Goal: Task Accomplishment & Management: Use online tool/utility

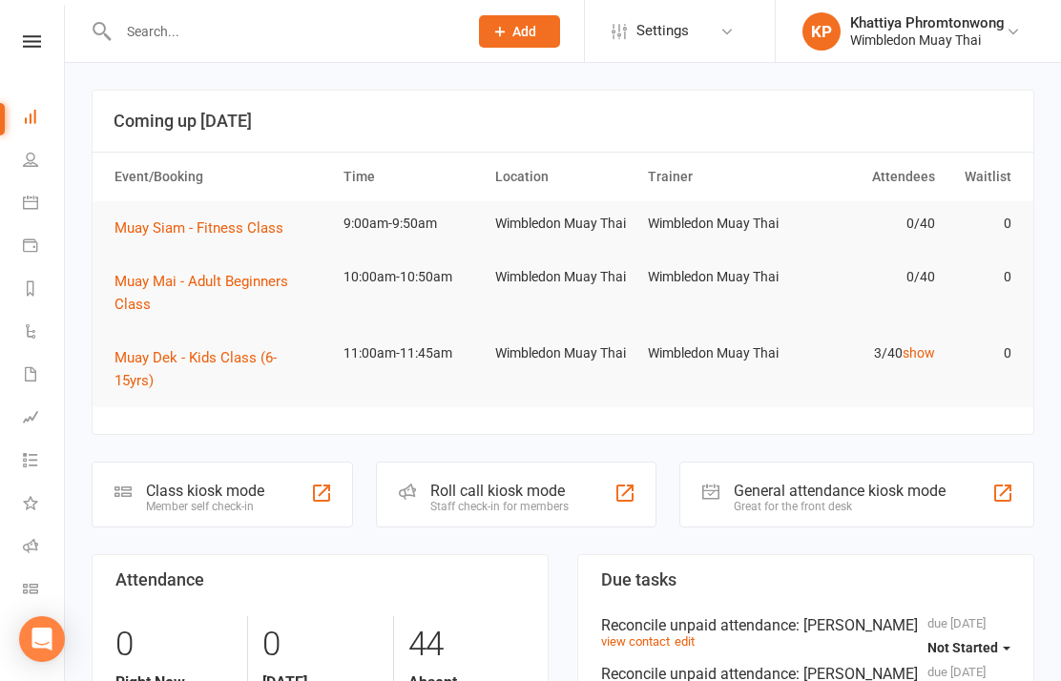
click at [50, 590] on link "Class check-in" at bounding box center [44, 591] width 43 height 43
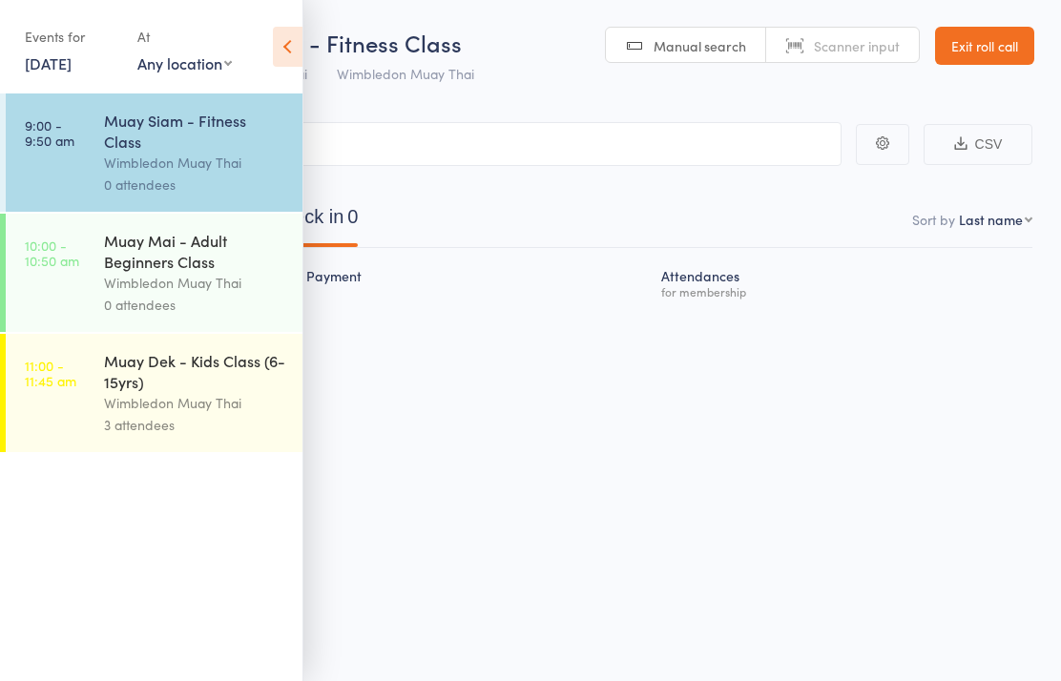
click at [277, 51] on icon at bounding box center [288, 47] width 30 height 40
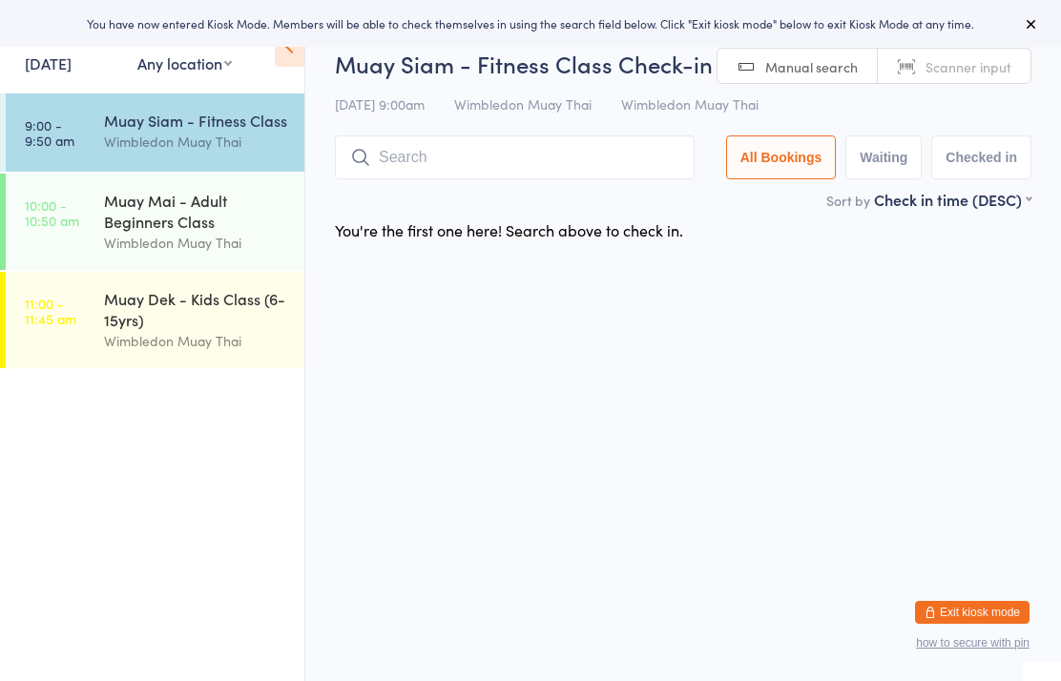
click at [246, 218] on div "Muay Mai - Adult Beginners Class" at bounding box center [196, 211] width 184 height 42
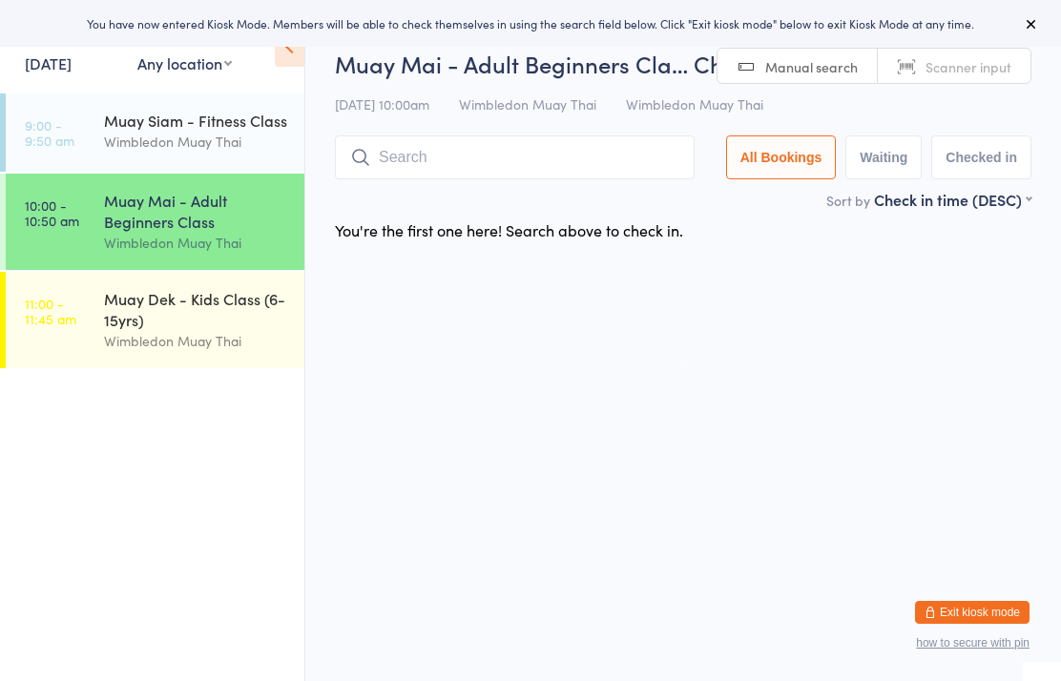
click at [193, 317] on div "Muay Dek - Kids Class (6-15yrs)" at bounding box center [196, 309] width 184 height 42
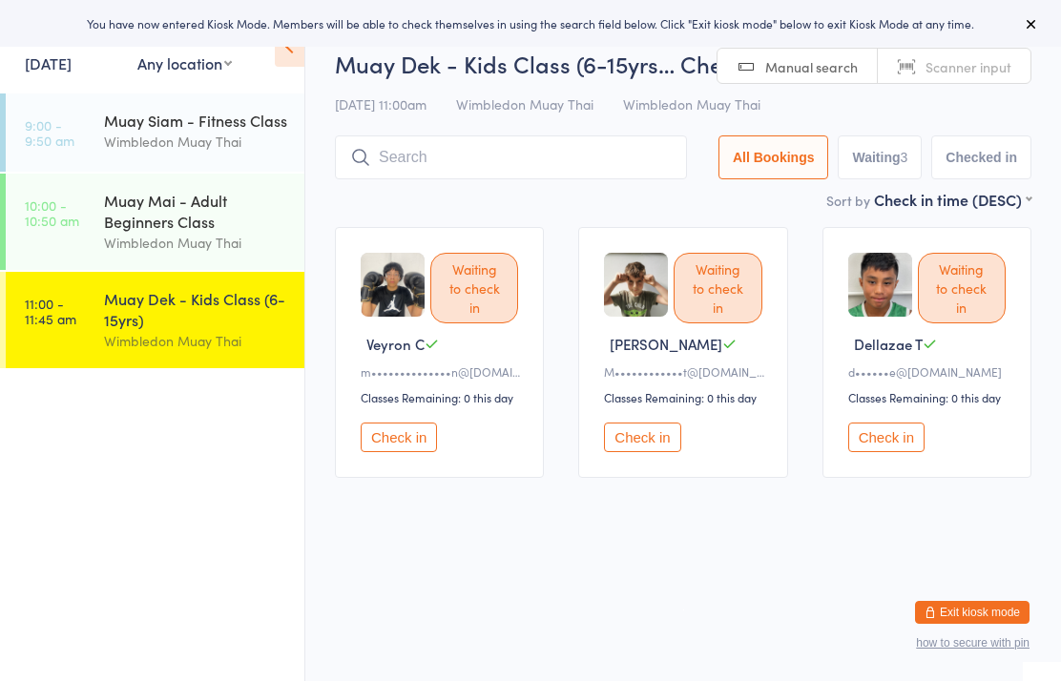
click at [238, 146] on div "Wimbledon Muay Thai" at bounding box center [196, 142] width 184 height 22
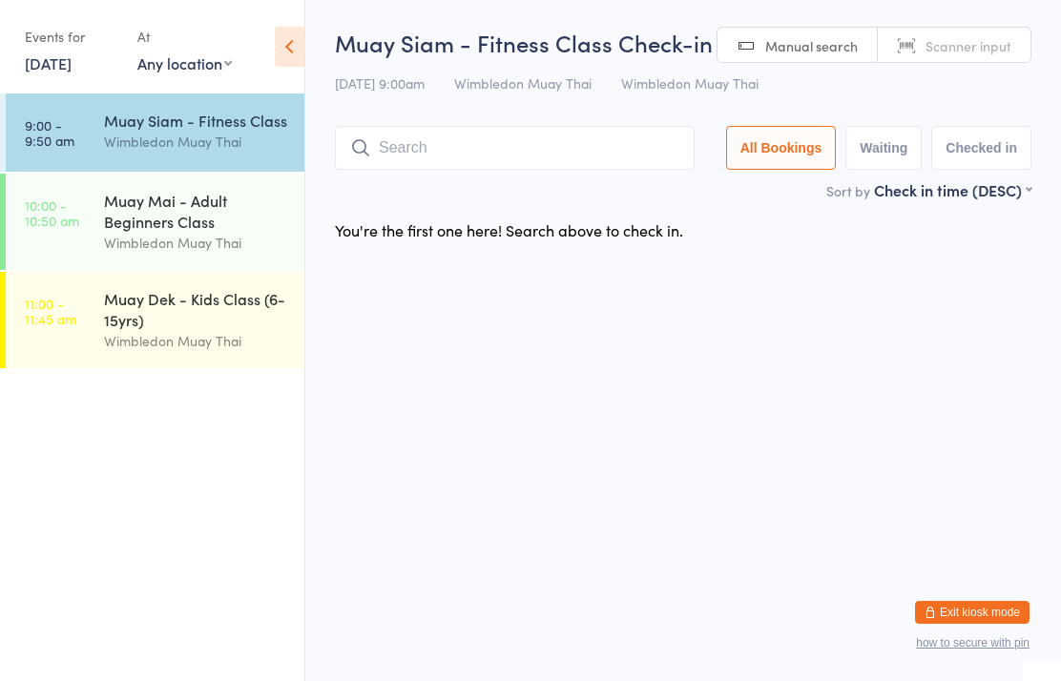
click at [216, 208] on div "Muay Mai - Adult Beginners Class" at bounding box center [196, 211] width 184 height 42
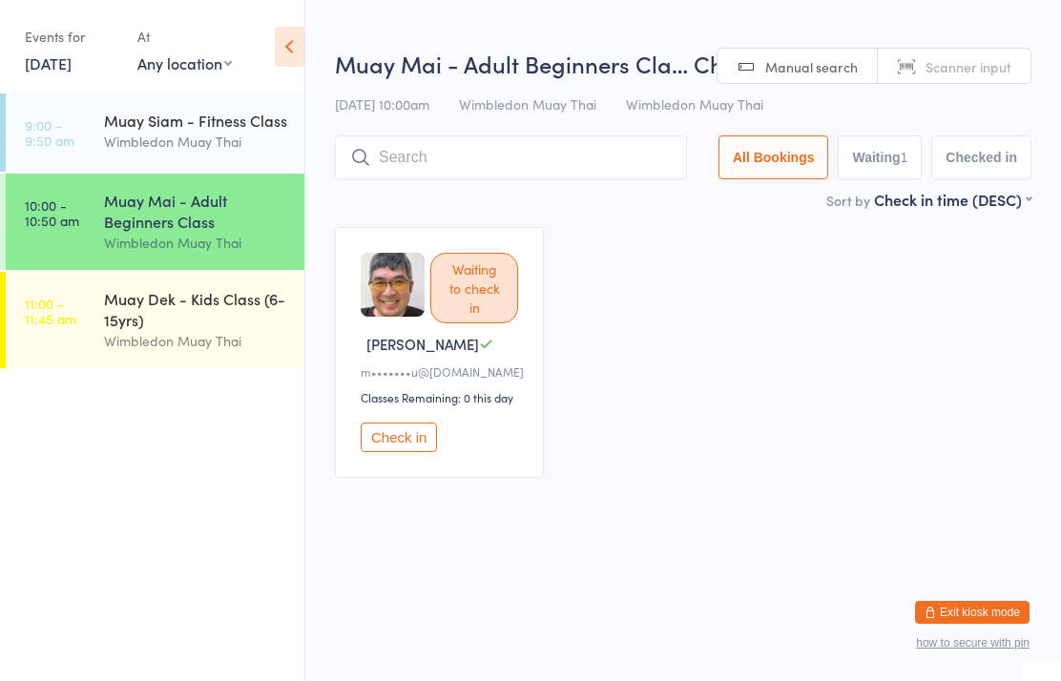
click at [187, 323] on div "Muay Dek - Kids Class (6-15yrs)" at bounding box center [196, 309] width 184 height 42
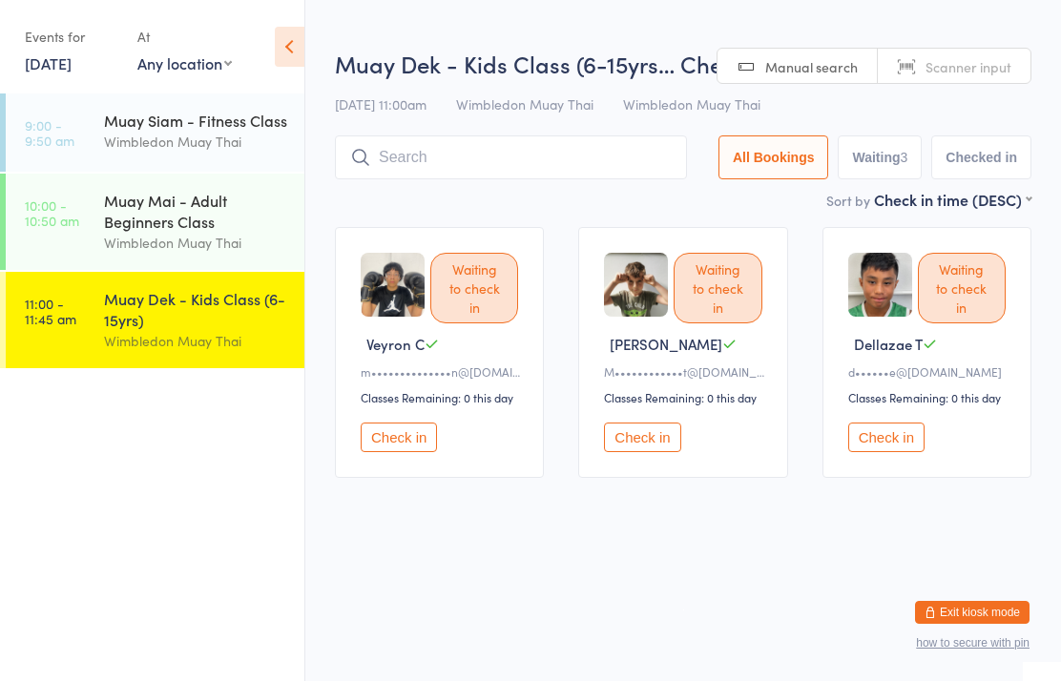
click at [192, 115] on div "Muay Siam - Fitness Class" at bounding box center [196, 120] width 184 height 21
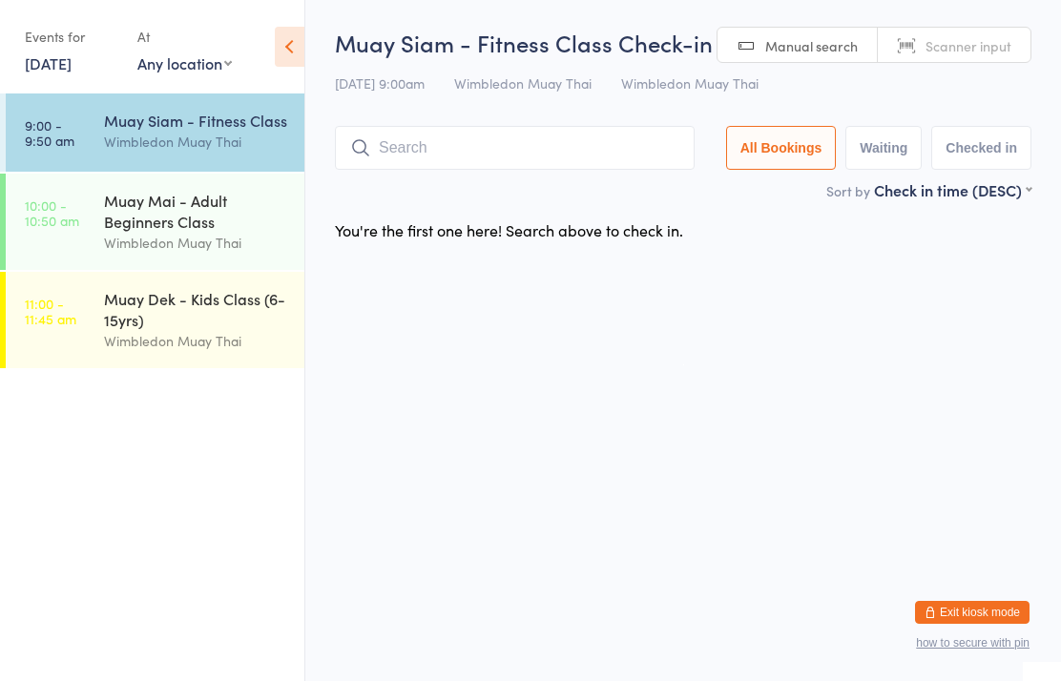
click at [406, 161] on input "search" at bounding box center [515, 148] width 360 height 44
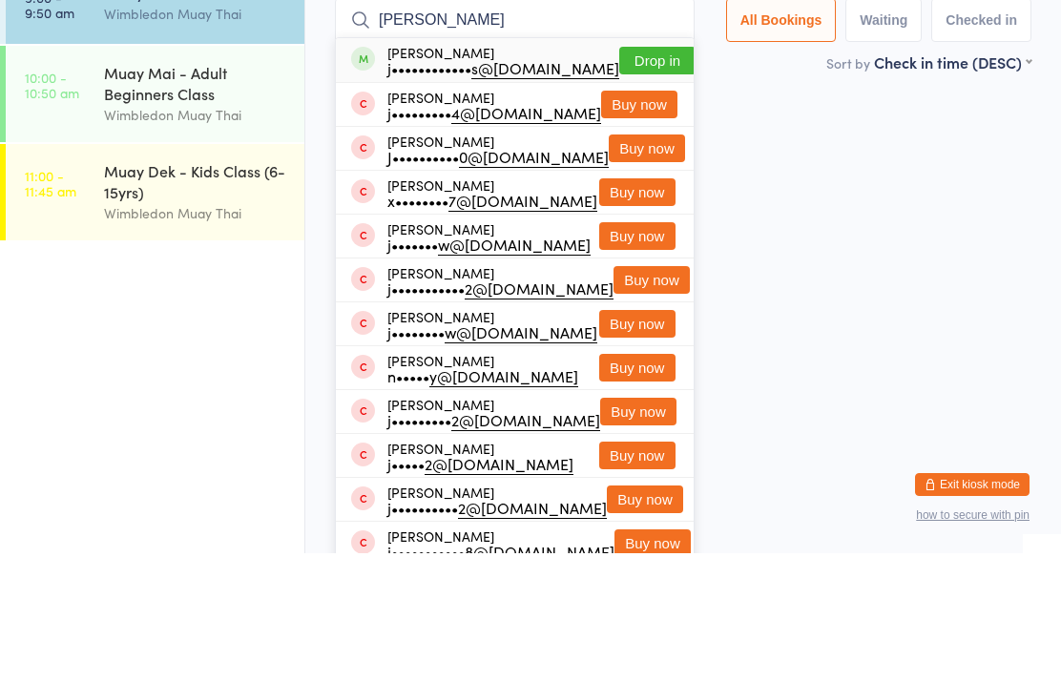
type input "[PERSON_NAME]"
click at [647, 175] on button "Drop in" at bounding box center [657, 189] width 76 height 28
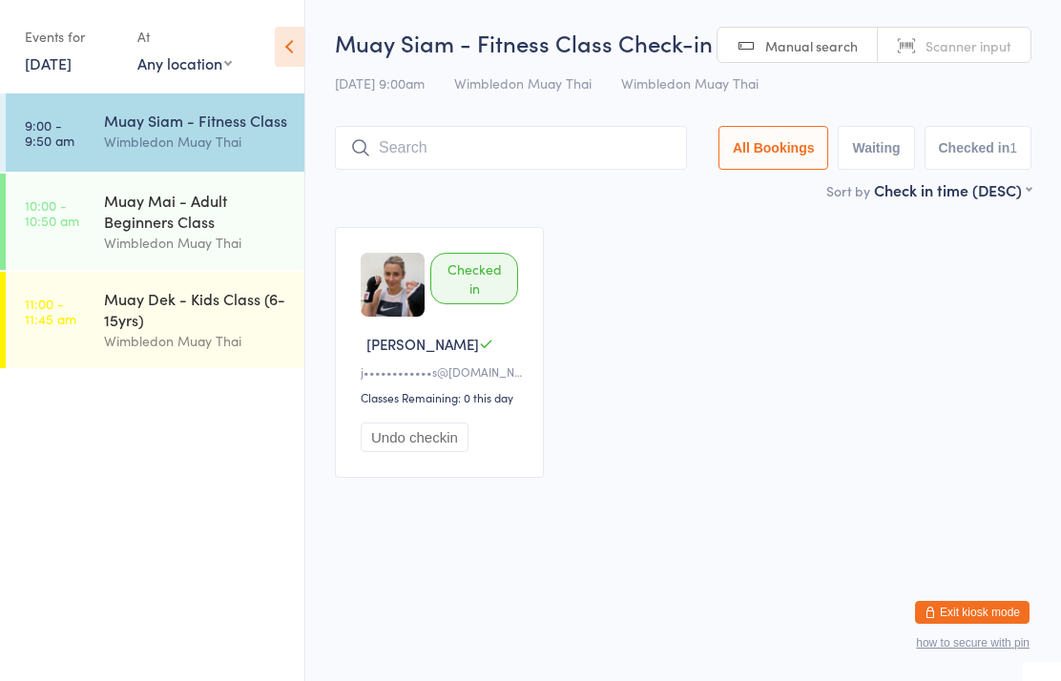
click at [476, 156] on input "search" at bounding box center [511, 148] width 352 height 44
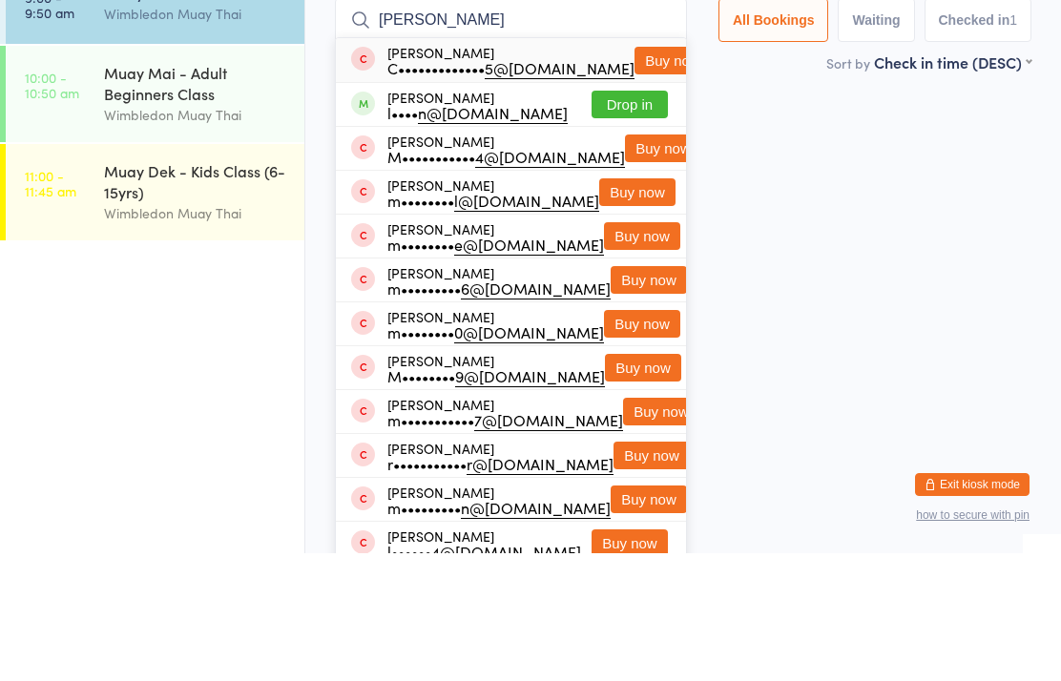
type input "[PERSON_NAME]"
click at [603, 219] on button "Drop in" at bounding box center [630, 233] width 76 height 28
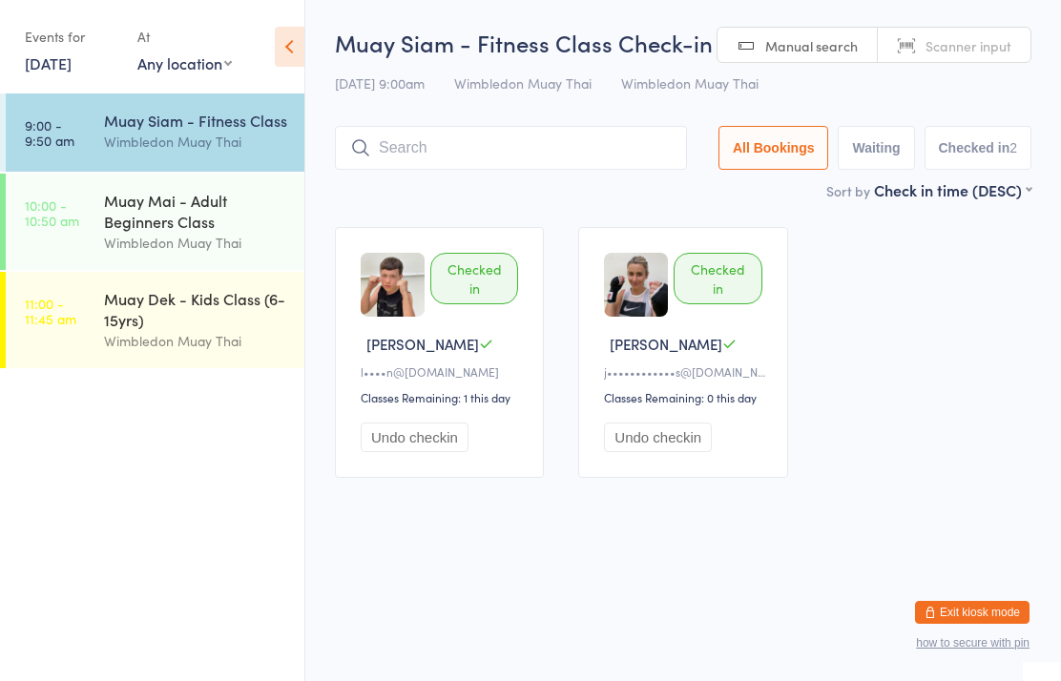
click at [128, 224] on div "Muay Mai - Adult Beginners Class" at bounding box center [196, 211] width 184 height 42
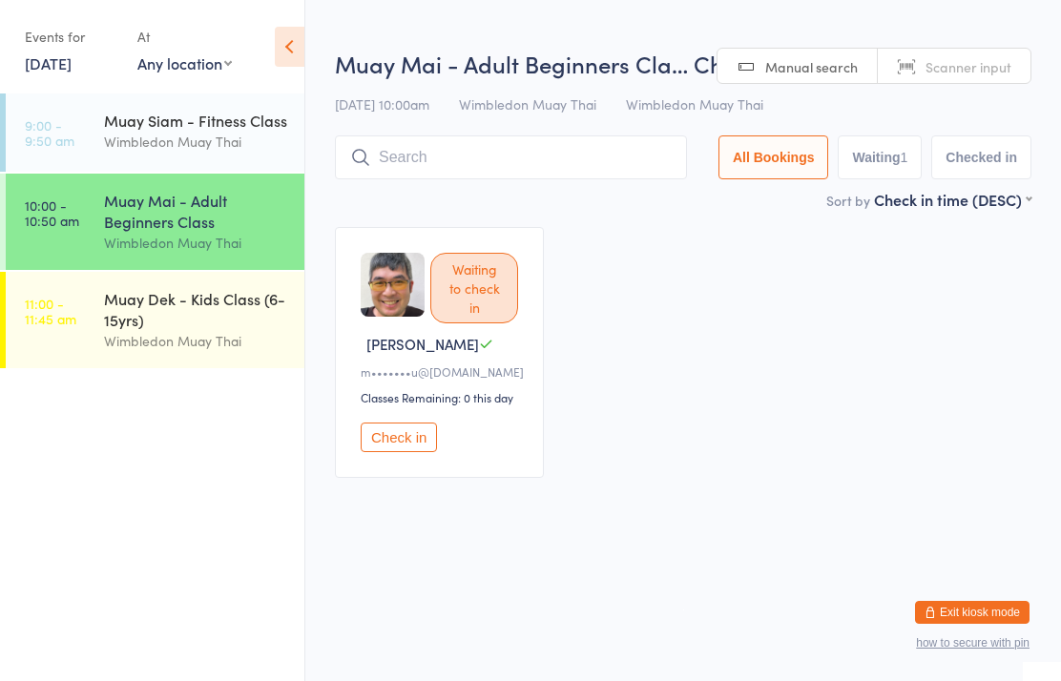
click at [80, 336] on link "11:00 - 11:45 am Muay Dek - Kids Class (6-15yrs) Wimbledon Muay Thai" at bounding box center [155, 320] width 299 height 96
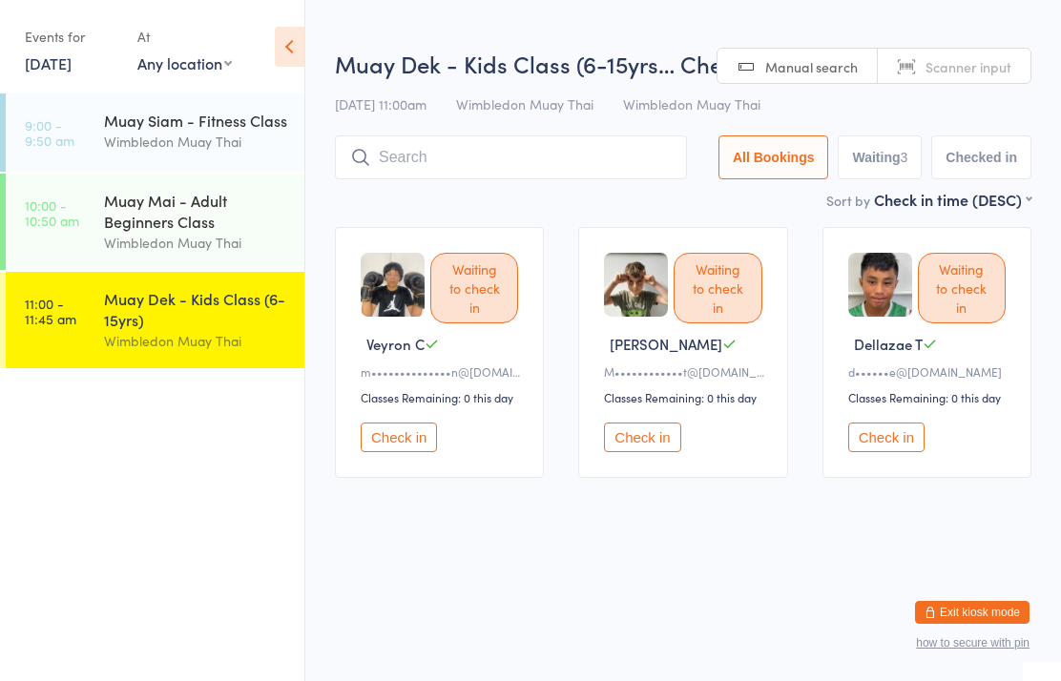
click at [73, 215] on time "10:00 - 10:50 am" at bounding box center [52, 213] width 54 height 31
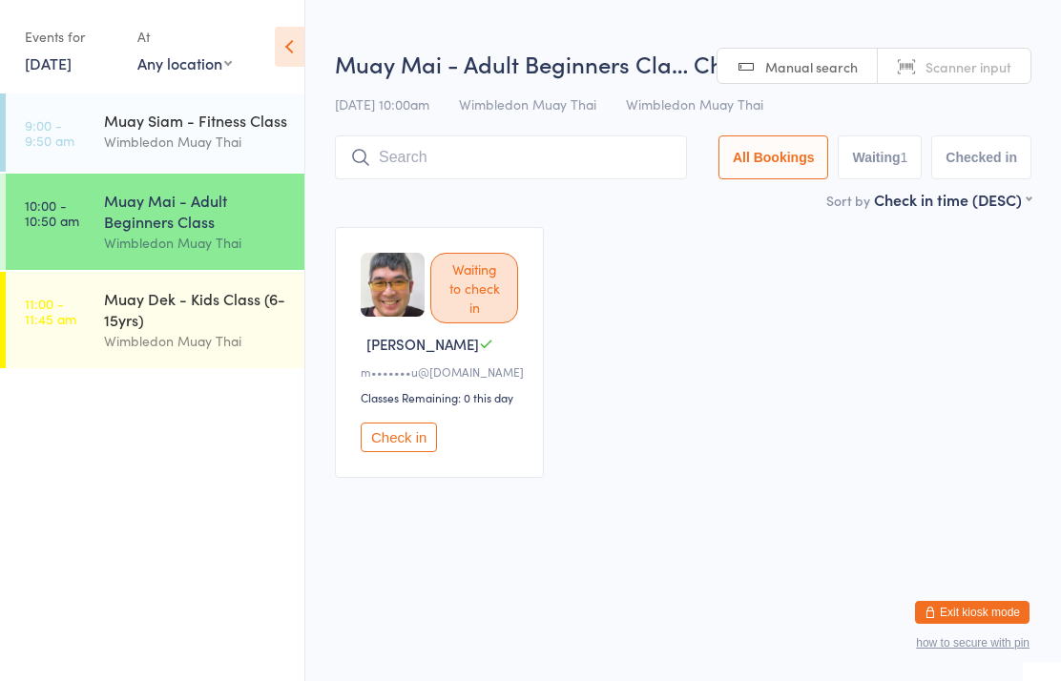
click at [75, 122] on link "9:00 - 9:50 am Muay Siam - Fitness Class Wimbledon Muay Thai" at bounding box center [155, 133] width 299 height 78
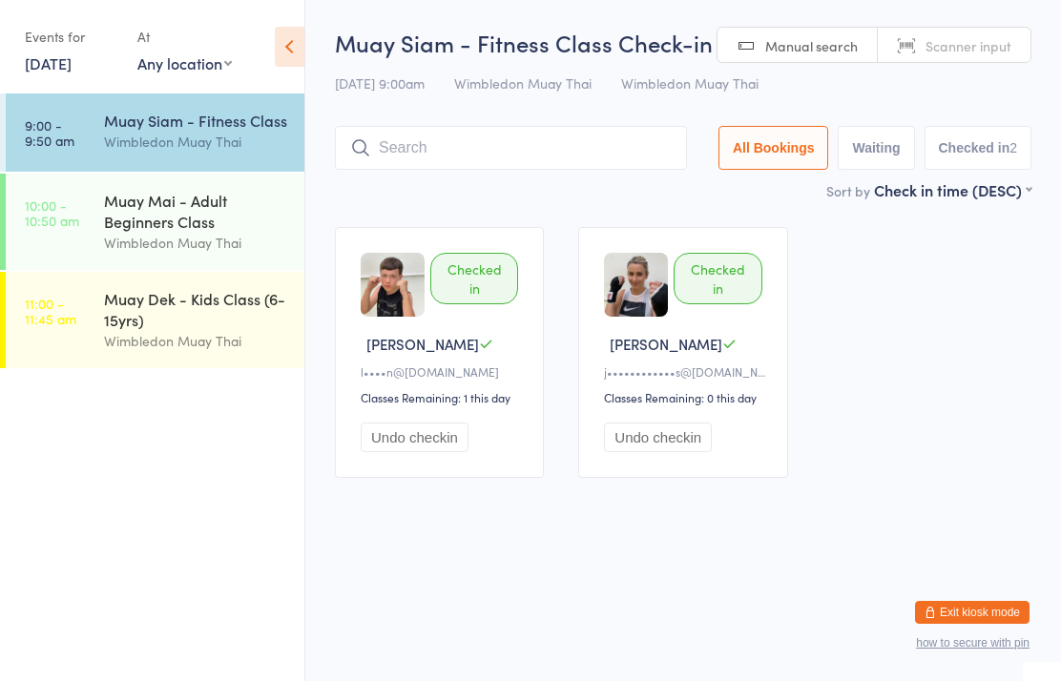
click at [431, 151] on input "search" at bounding box center [511, 148] width 352 height 44
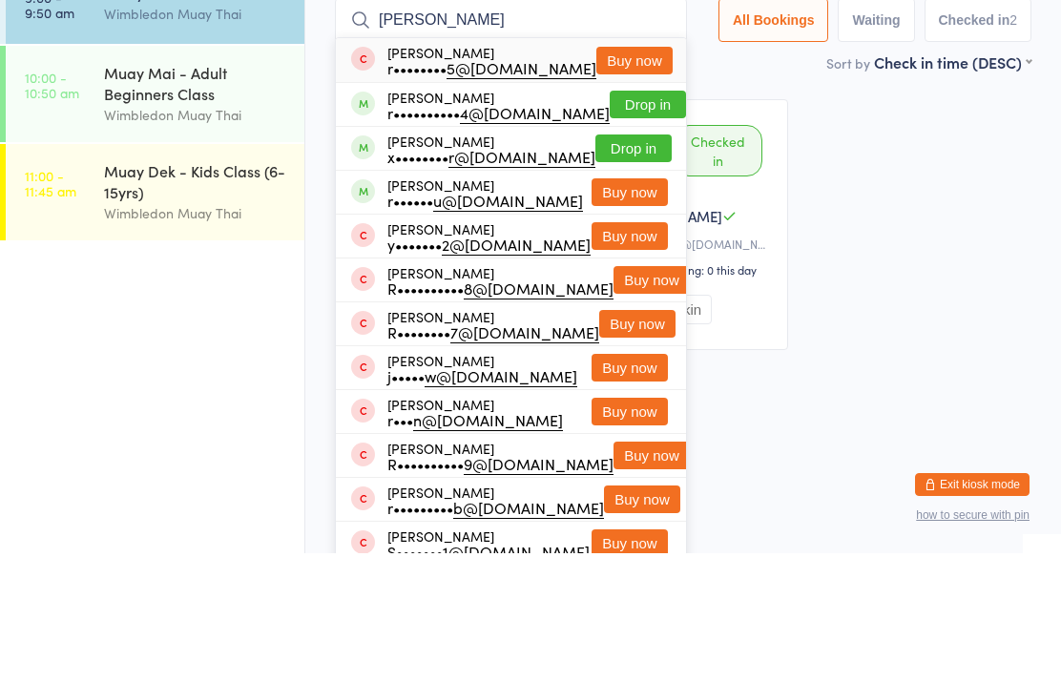
type input "[PERSON_NAME]"
click at [636, 262] on button "Drop in" at bounding box center [633, 276] width 76 height 28
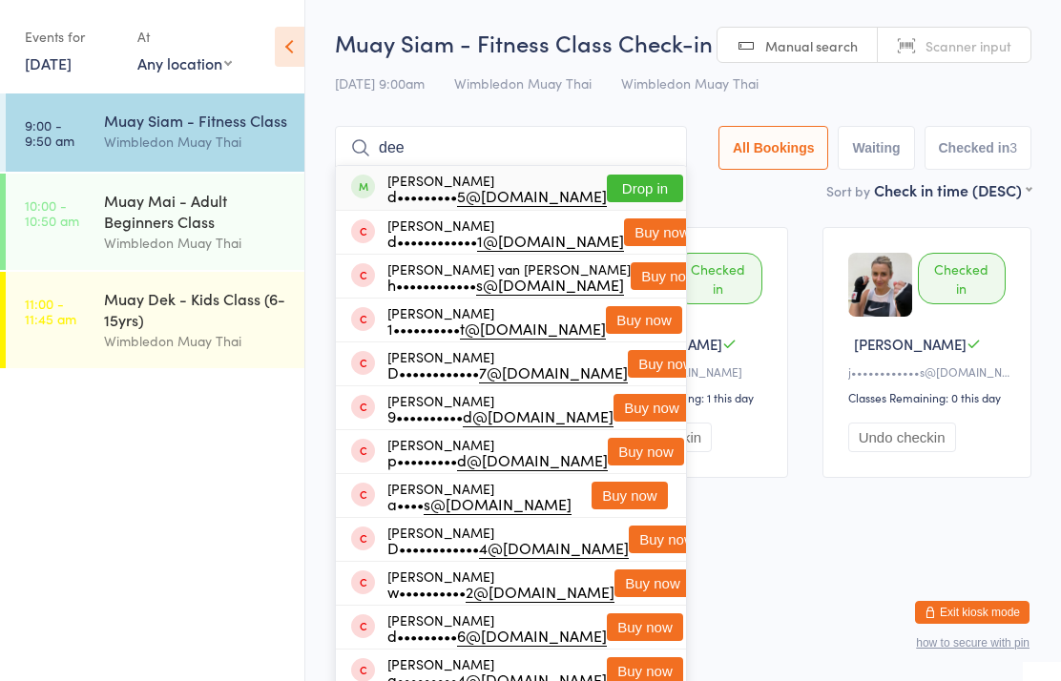
type input "dee"
click at [429, 172] on div "[PERSON_NAME] d••••••••• 5@[DOMAIN_NAME] Drop in" at bounding box center [511, 188] width 350 height 44
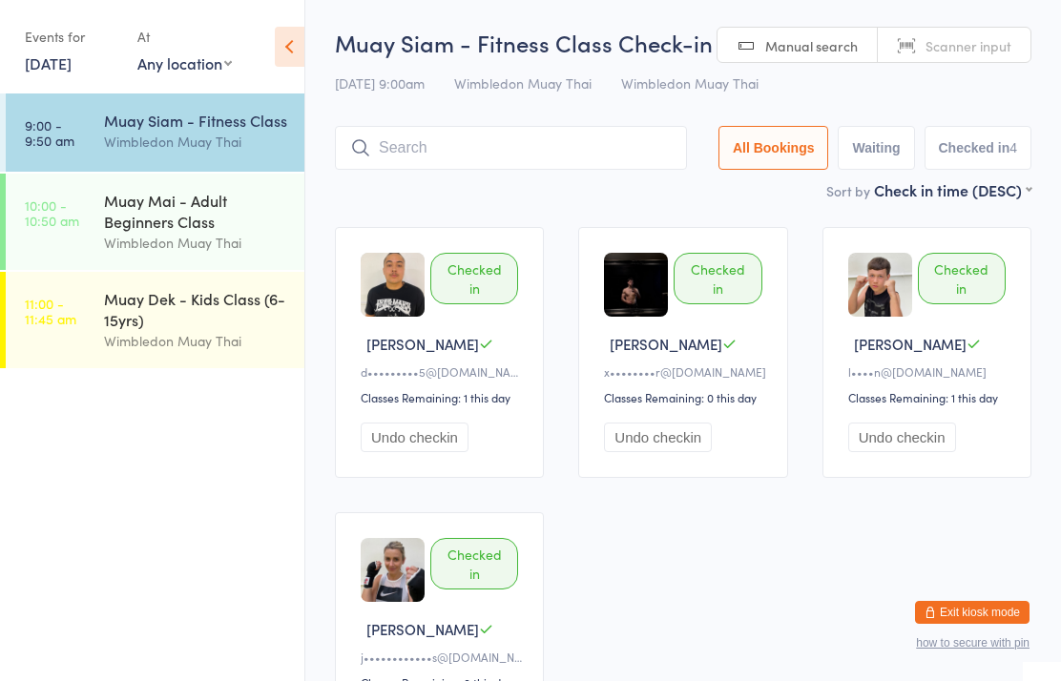
click at [444, 157] on input "search" at bounding box center [511, 148] width 352 height 44
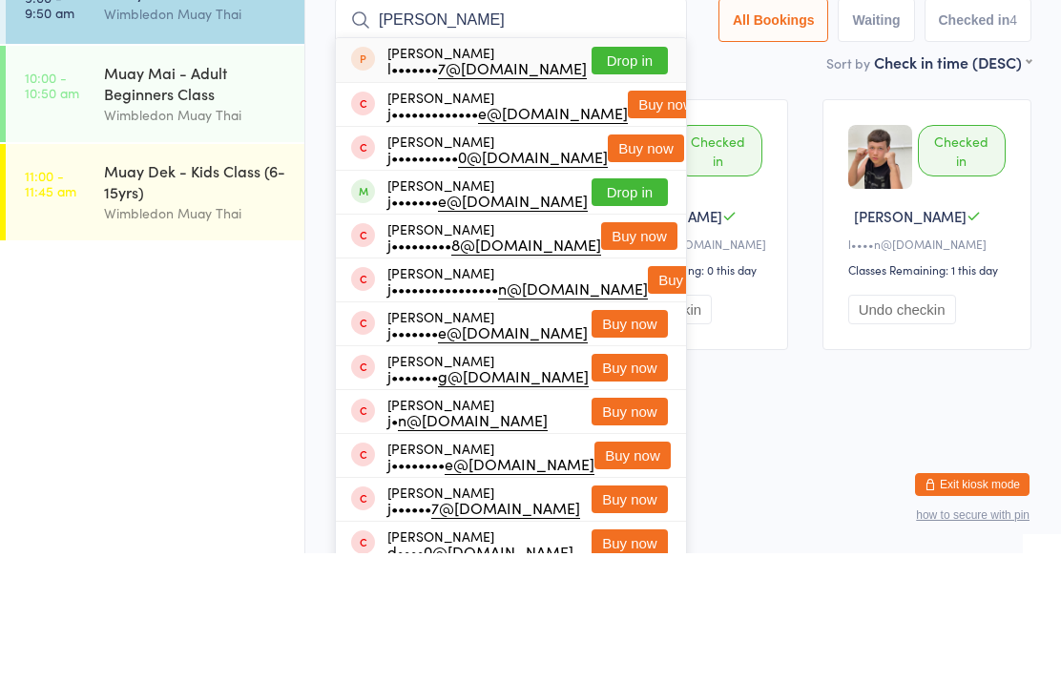
type input "[PERSON_NAME]"
click at [626, 306] on button "Drop in" at bounding box center [630, 320] width 76 height 28
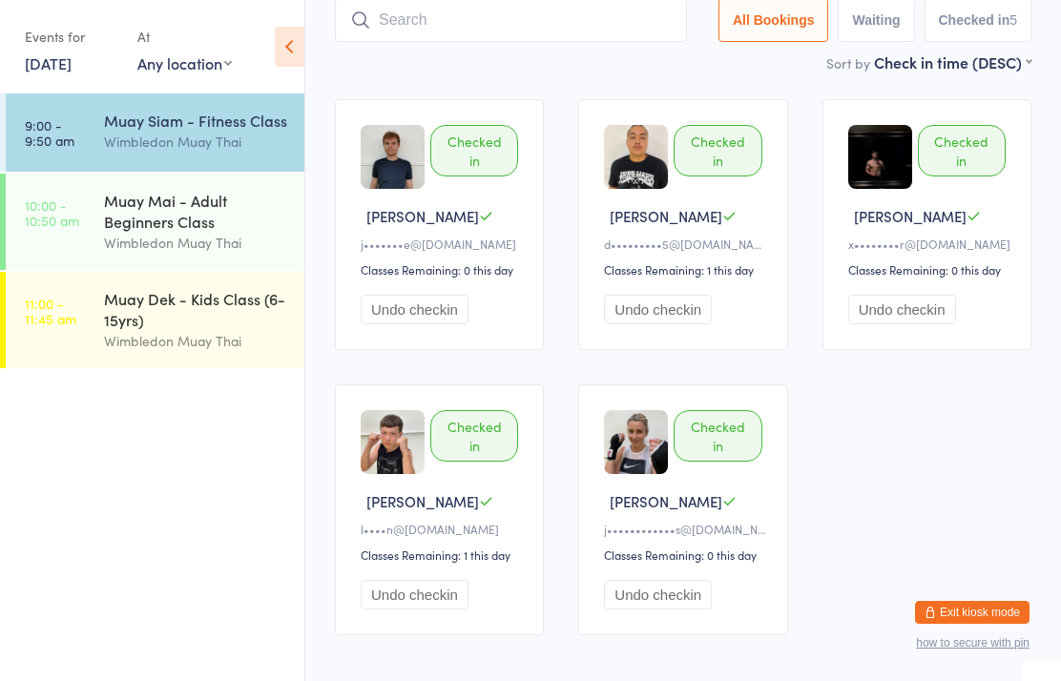
click at [411, 14] on input "search" at bounding box center [511, 20] width 352 height 44
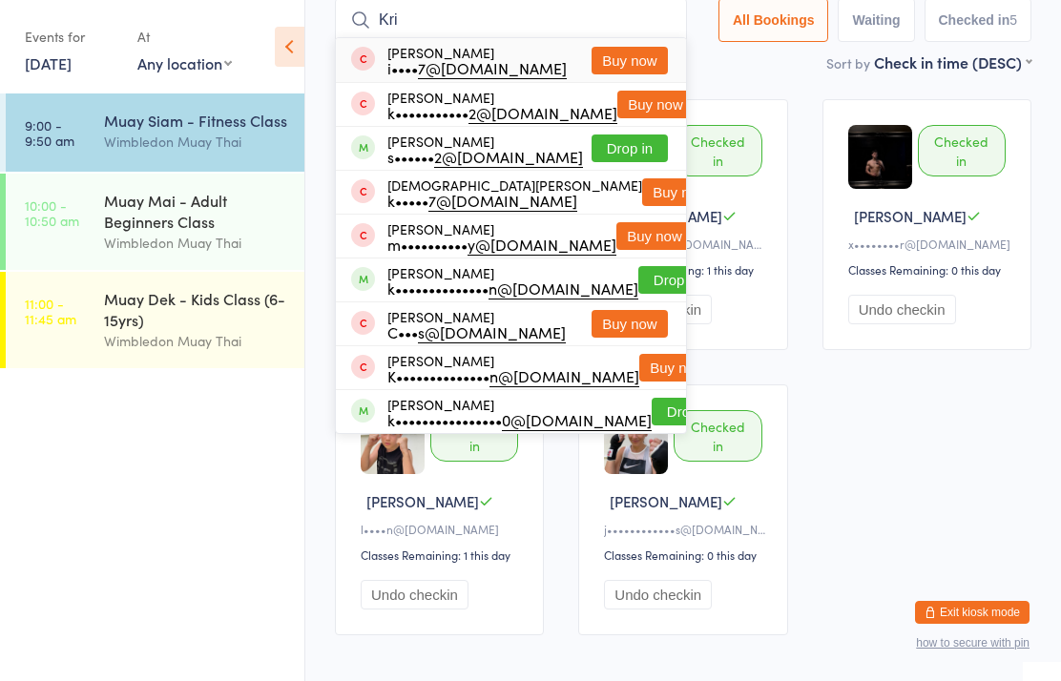
type input "Kri"
click at [622, 154] on button "Drop in" at bounding box center [630, 149] width 76 height 28
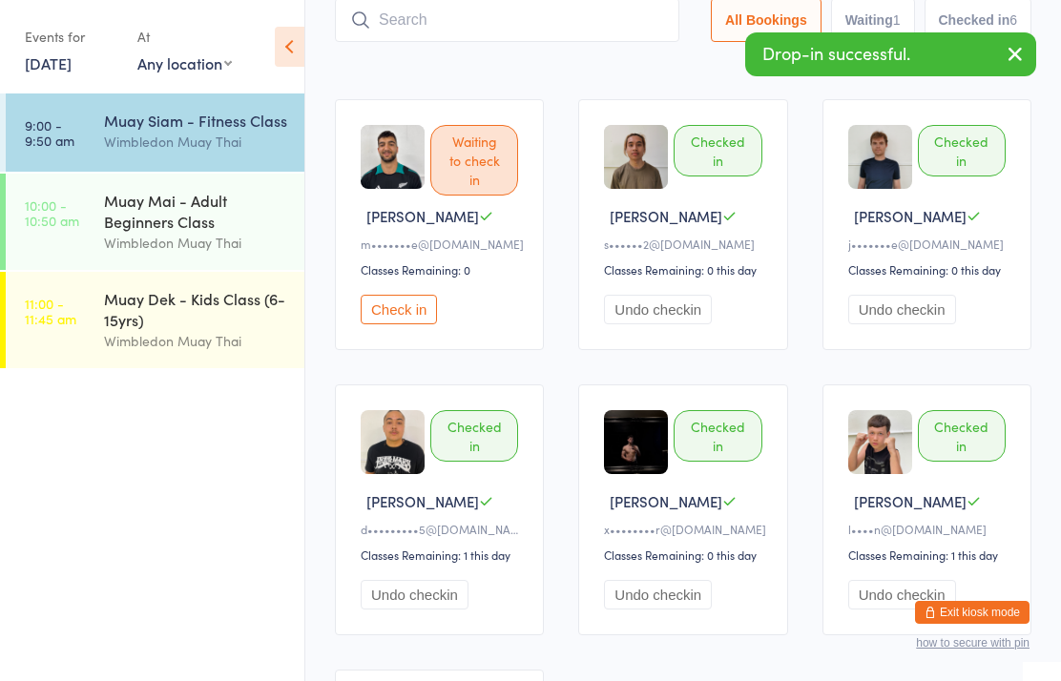
click at [412, 324] on button "Check in" at bounding box center [399, 310] width 76 height 30
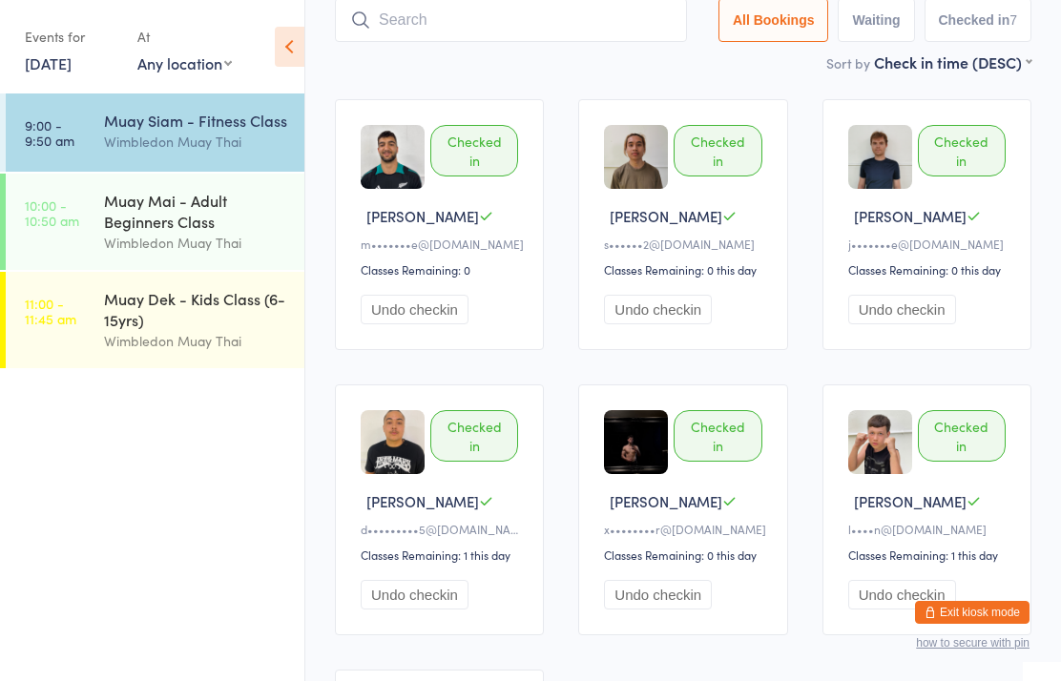
click at [126, 148] on div "Wimbledon Muay Thai" at bounding box center [196, 142] width 184 height 22
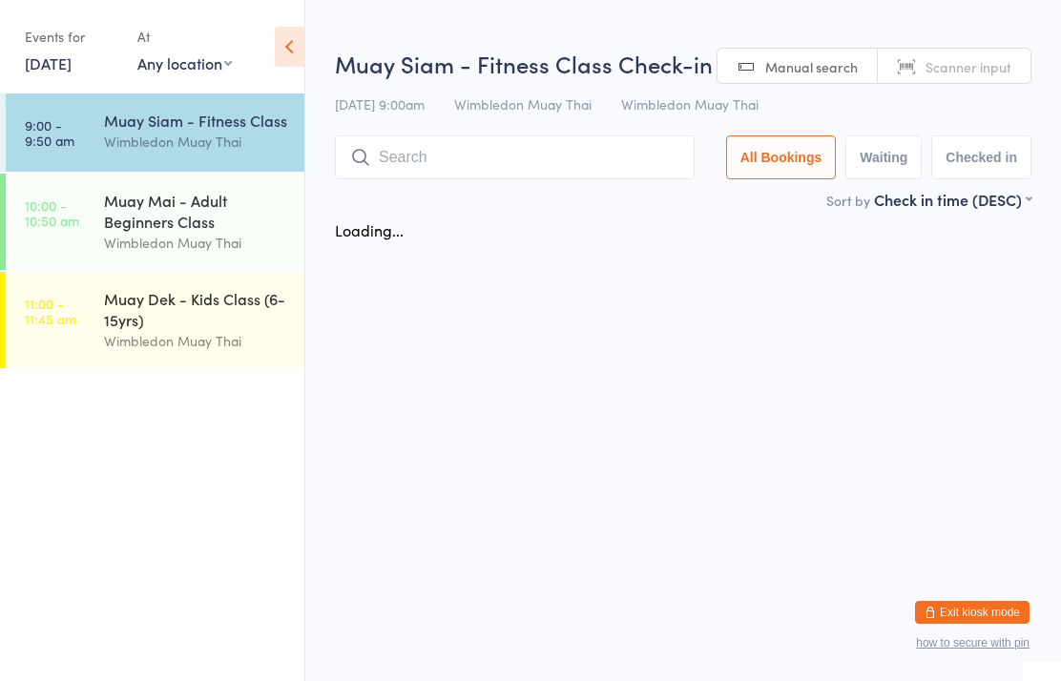
scroll to position [0, 0]
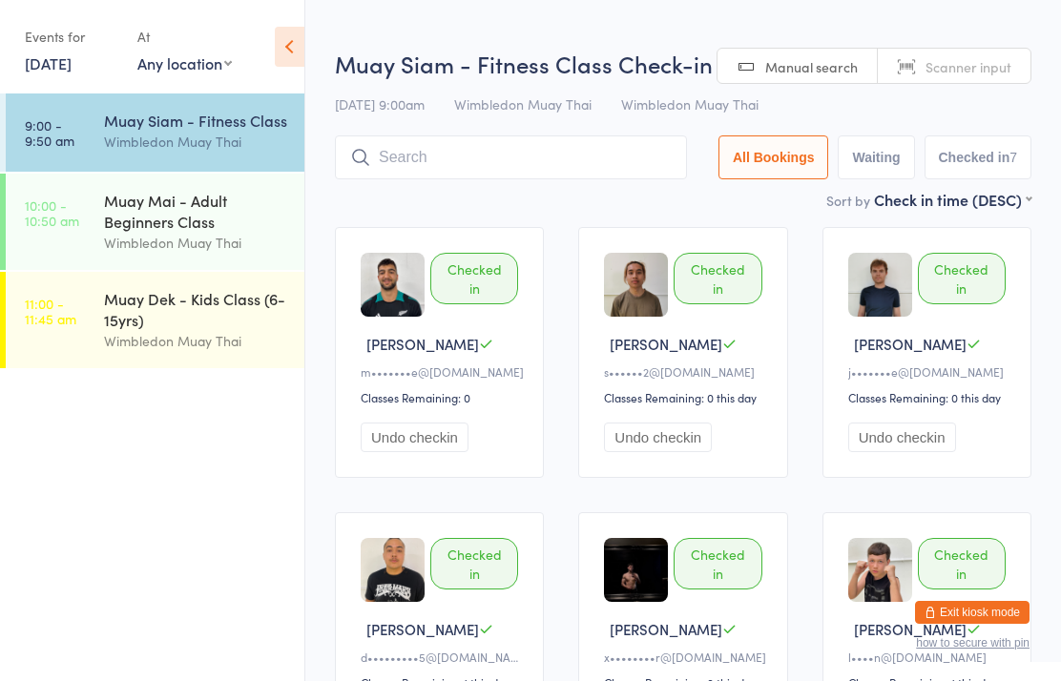
click at [431, 168] on input "search" at bounding box center [511, 157] width 352 height 44
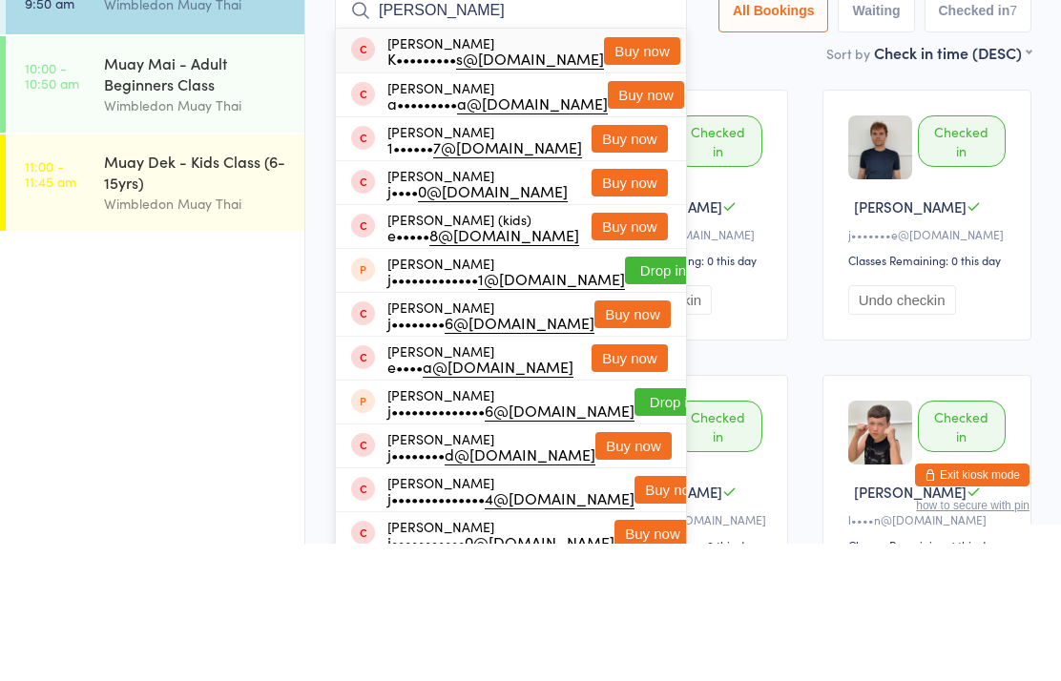
type input "[PERSON_NAME]"
click at [618, 175] on button "Buy now" at bounding box center [642, 189] width 76 height 28
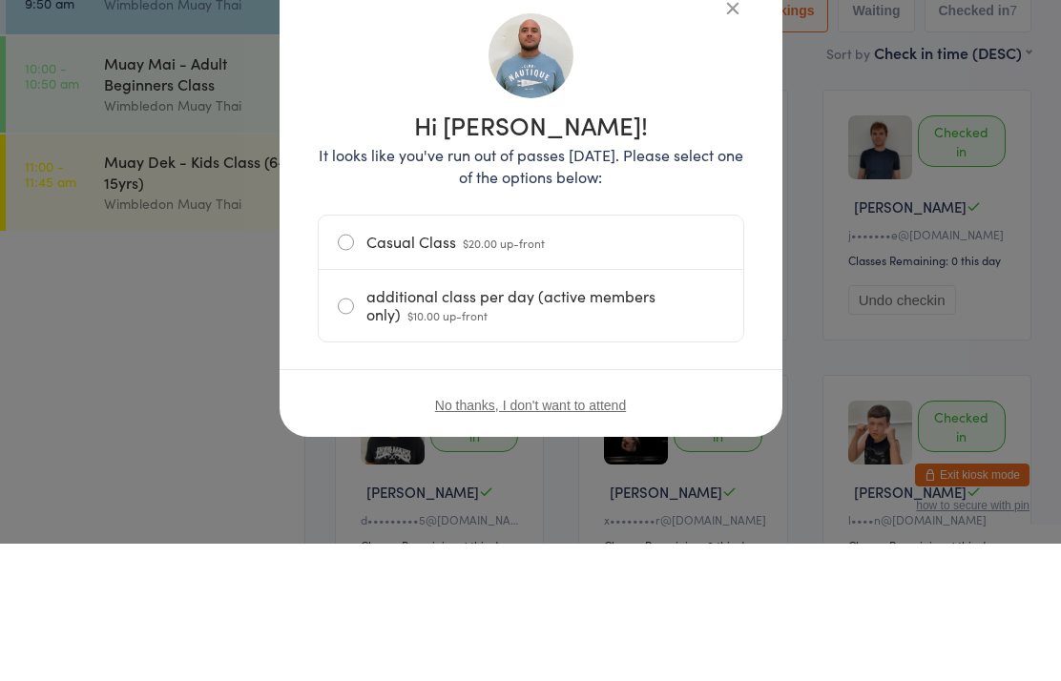
scroll to position [137, 0]
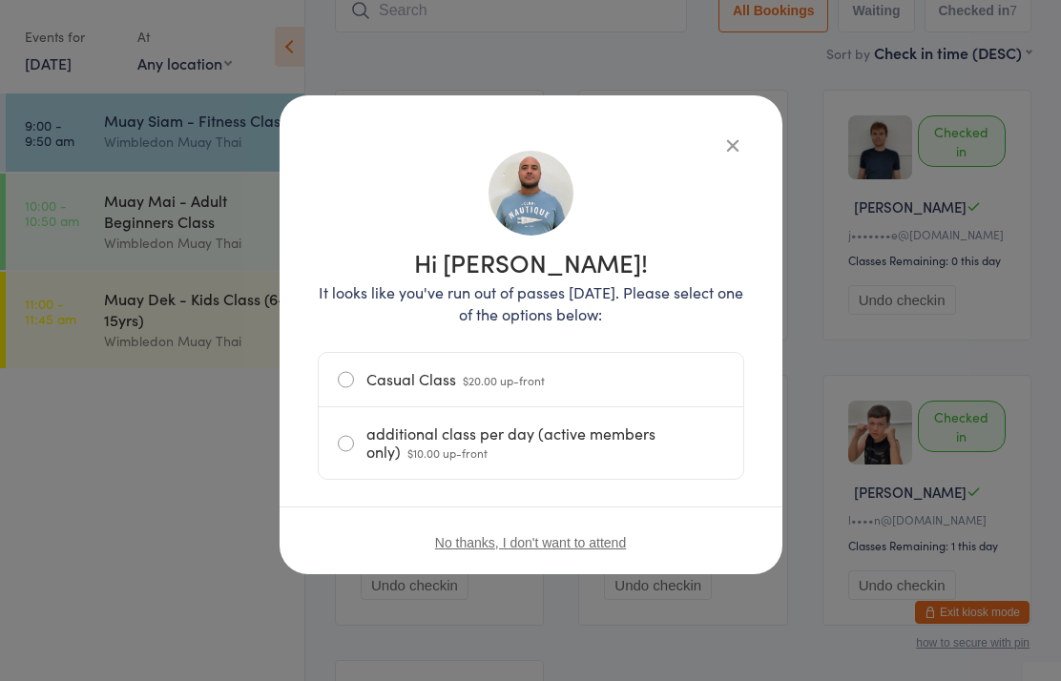
click at [414, 385] on label "Casual Class $20.00 up-front" at bounding box center [531, 379] width 386 height 53
click at [0, 0] on input "Casual Class $20.00 up-front" at bounding box center [0, 0] width 0 height 0
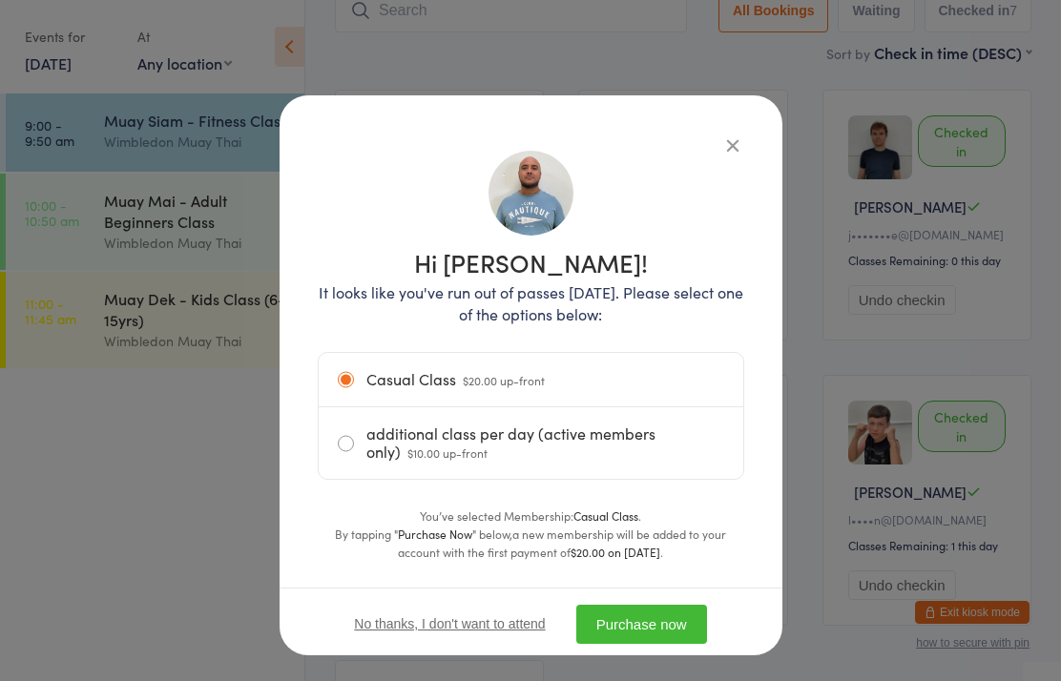
click at [643, 620] on button "Purchase now" at bounding box center [641, 624] width 131 height 39
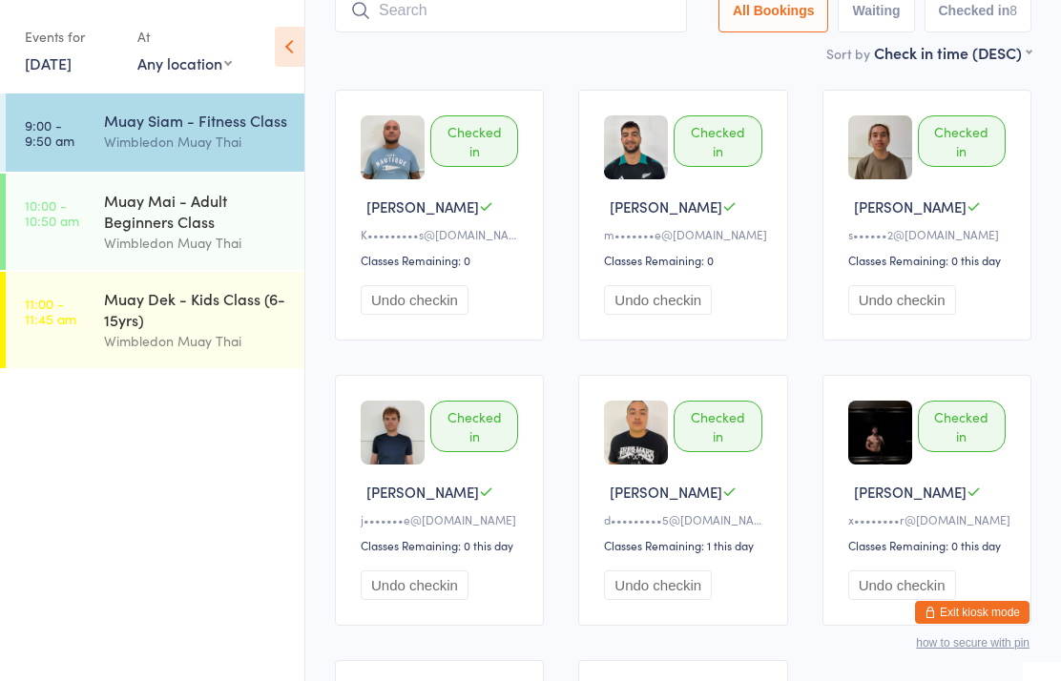
click at [511, 10] on input "search" at bounding box center [511, 11] width 352 height 44
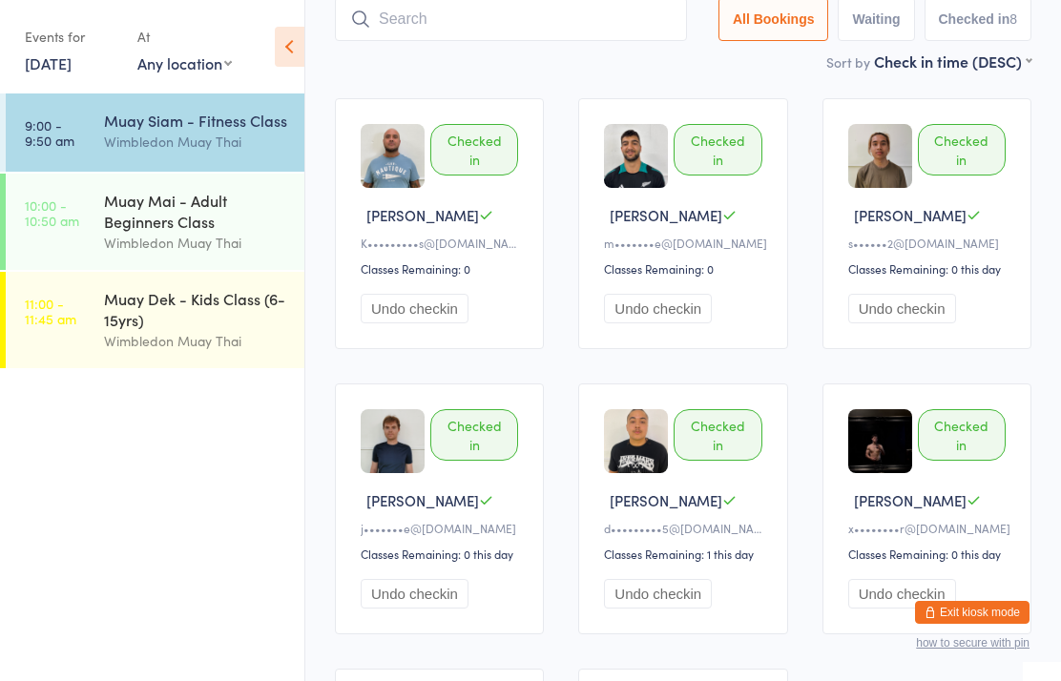
scroll to position [128, 0]
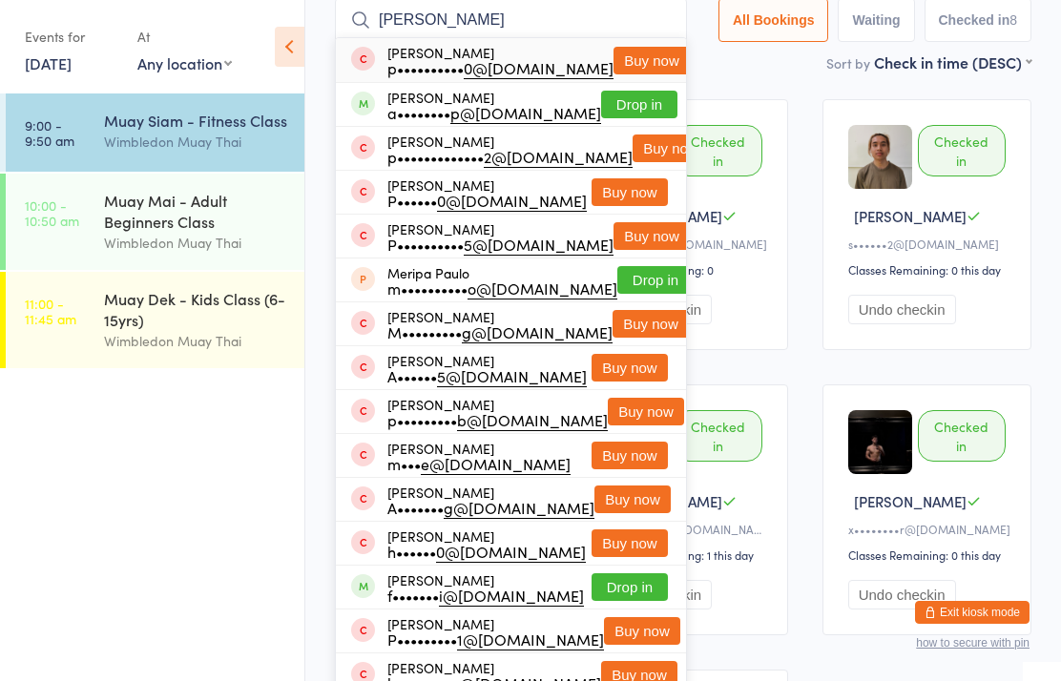
type input "[PERSON_NAME]"
click at [649, 110] on button "Drop in" at bounding box center [639, 105] width 76 height 28
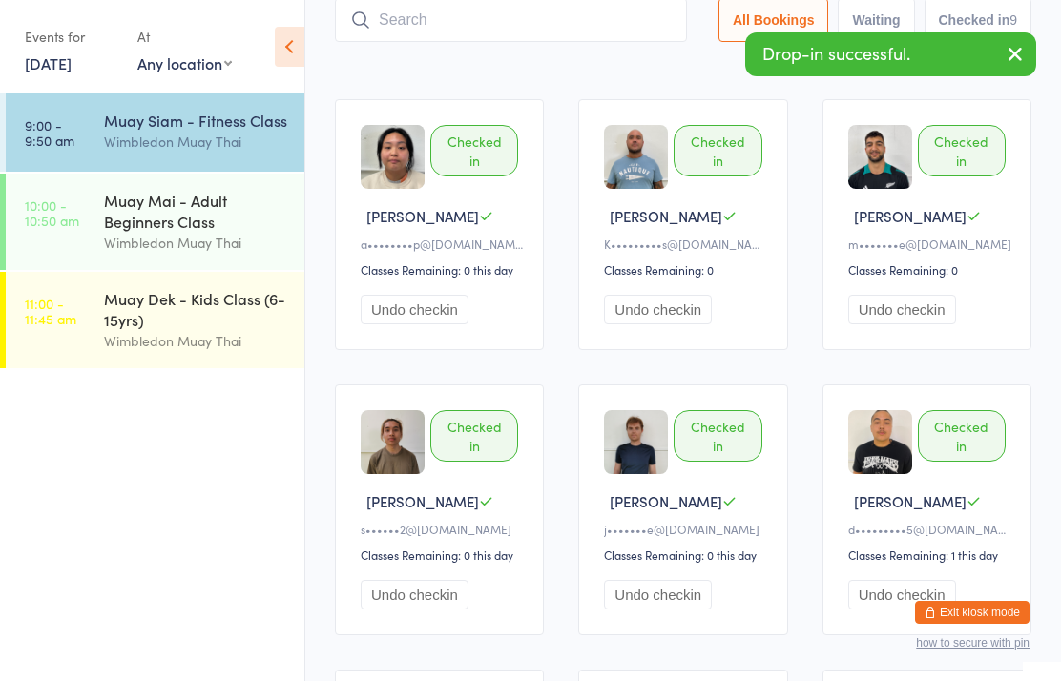
click at [121, 145] on div "Wimbledon Muay Thai" at bounding box center [196, 142] width 184 height 22
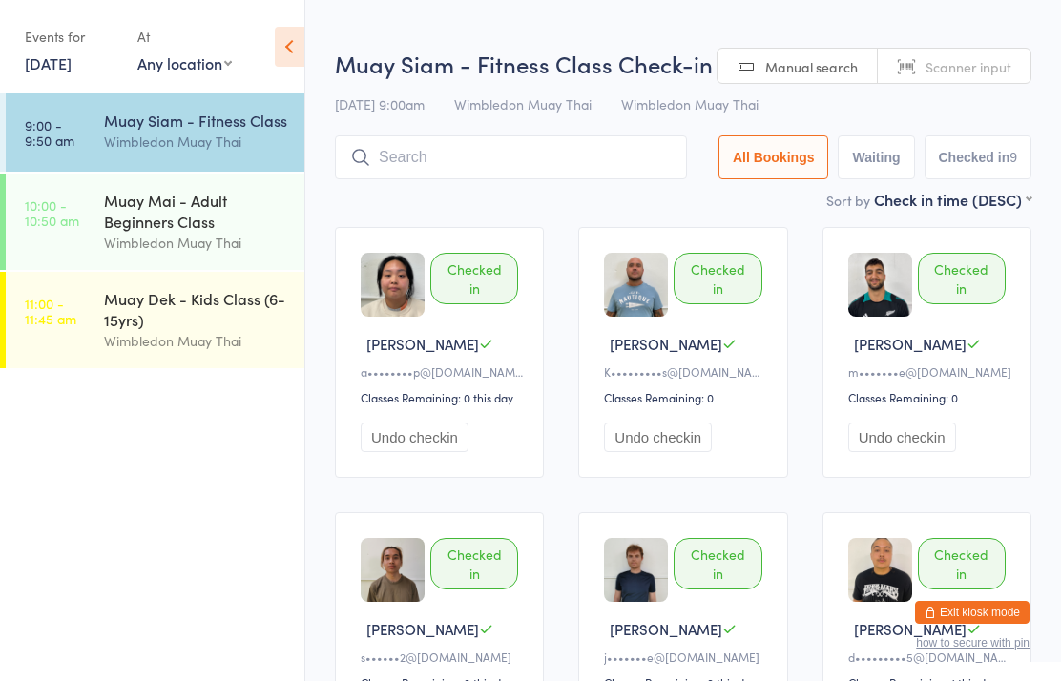
click at [397, 156] on input "search" at bounding box center [511, 157] width 352 height 44
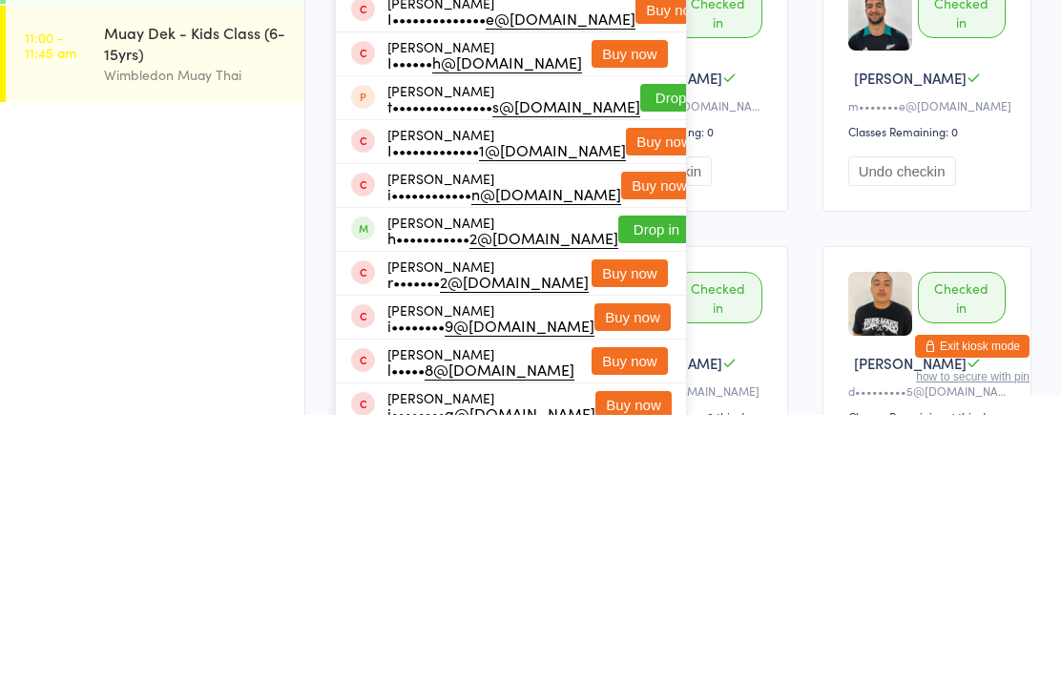
type input "[PERSON_NAME]"
click at [618, 482] on button "Drop in" at bounding box center [656, 496] width 76 height 28
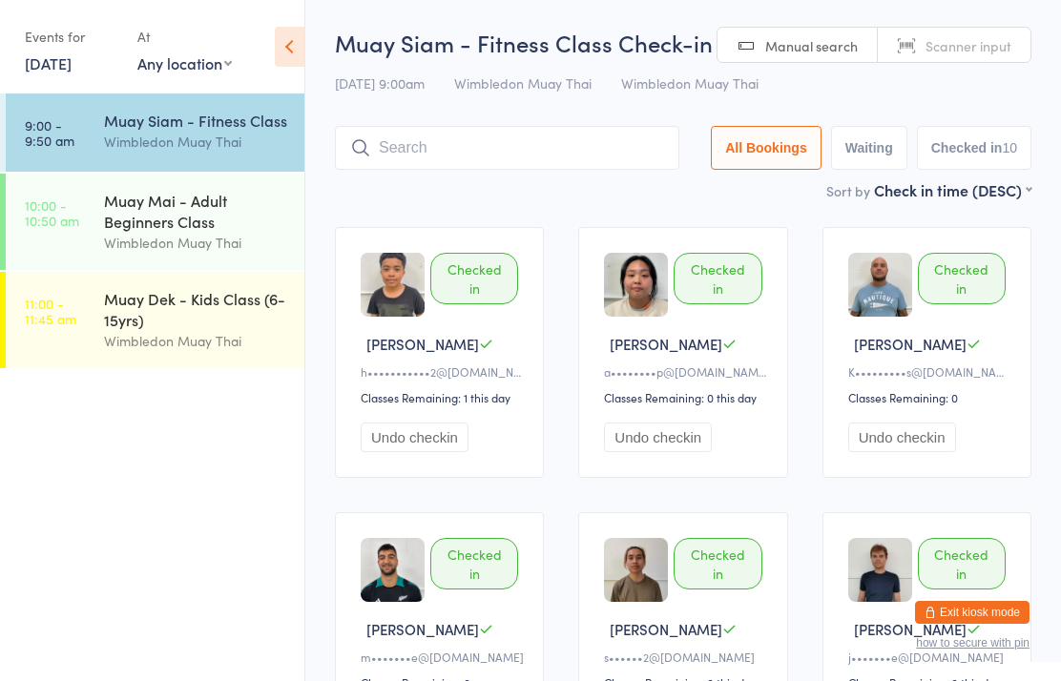
click at [610, 157] on input "search" at bounding box center [507, 148] width 344 height 44
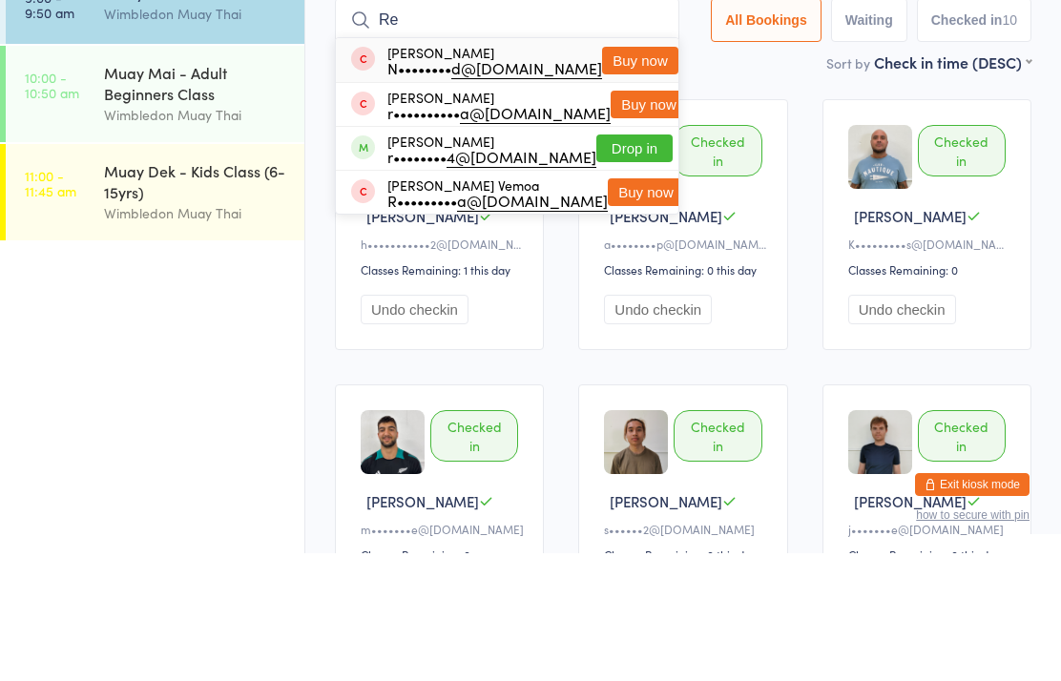
type input "Re"
click at [642, 262] on button "Drop in" at bounding box center [634, 276] width 76 height 28
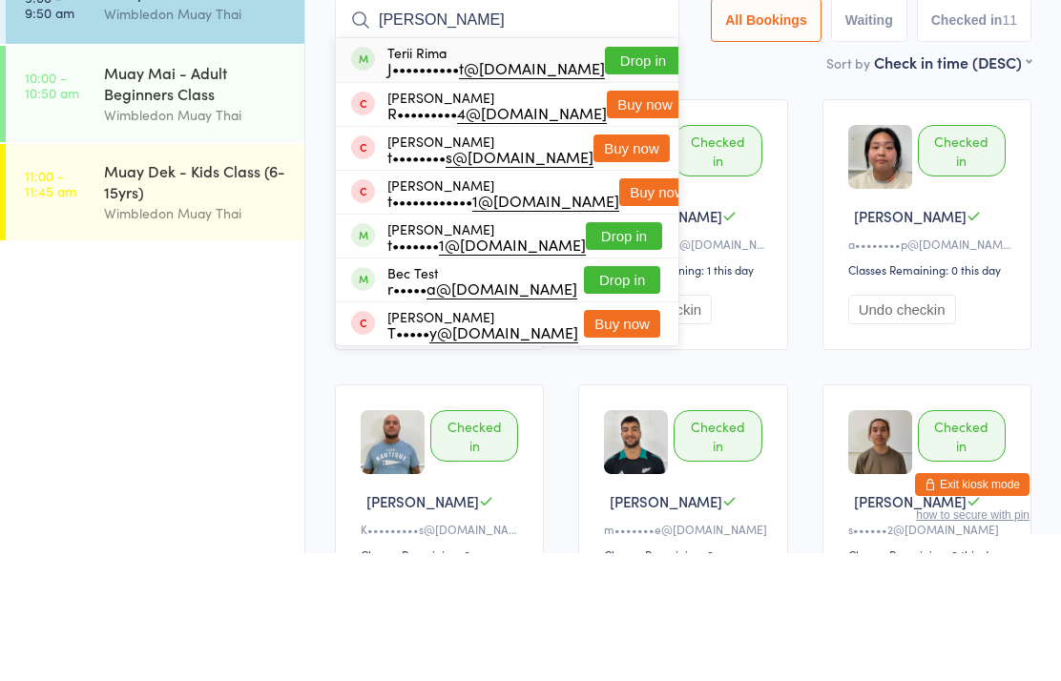
type input "[PERSON_NAME]"
click at [635, 175] on button "Drop in" at bounding box center [643, 189] width 76 height 28
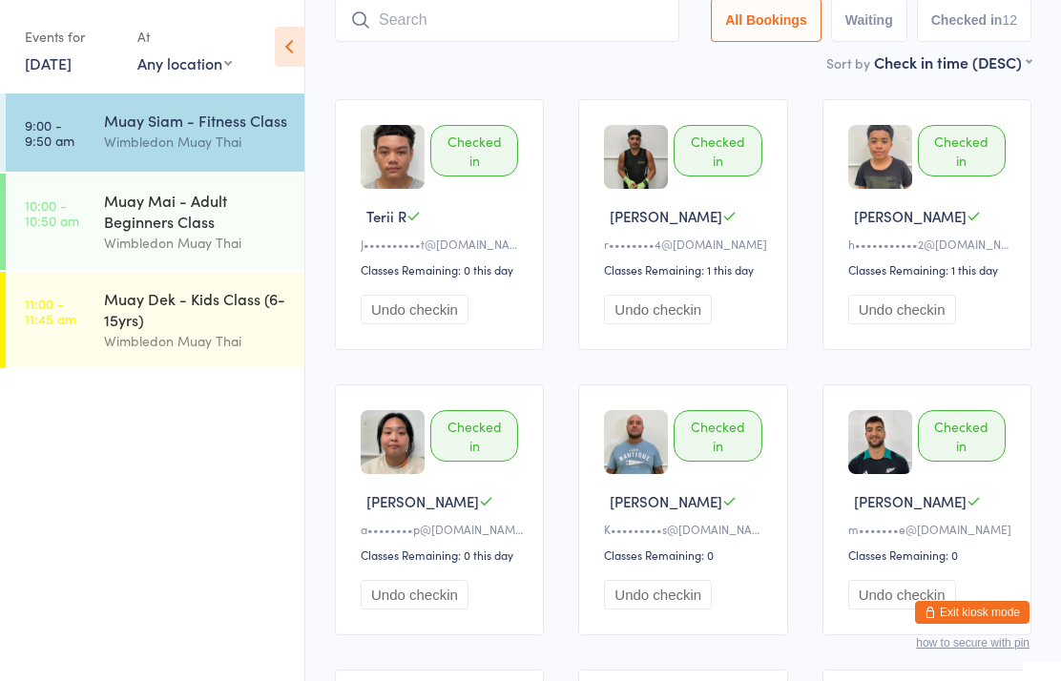
click at [174, 220] on div "Muay Mai - Adult Beginners Class" at bounding box center [196, 211] width 184 height 42
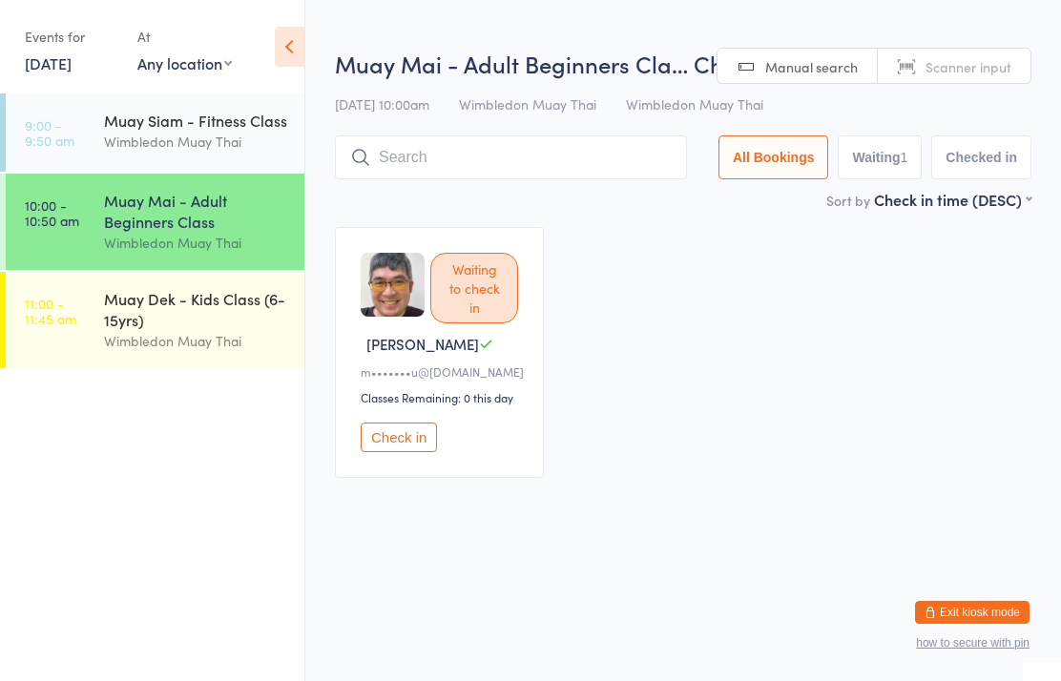
click at [192, 340] on div "Wimbledon Muay Thai" at bounding box center [196, 341] width 184 height 22
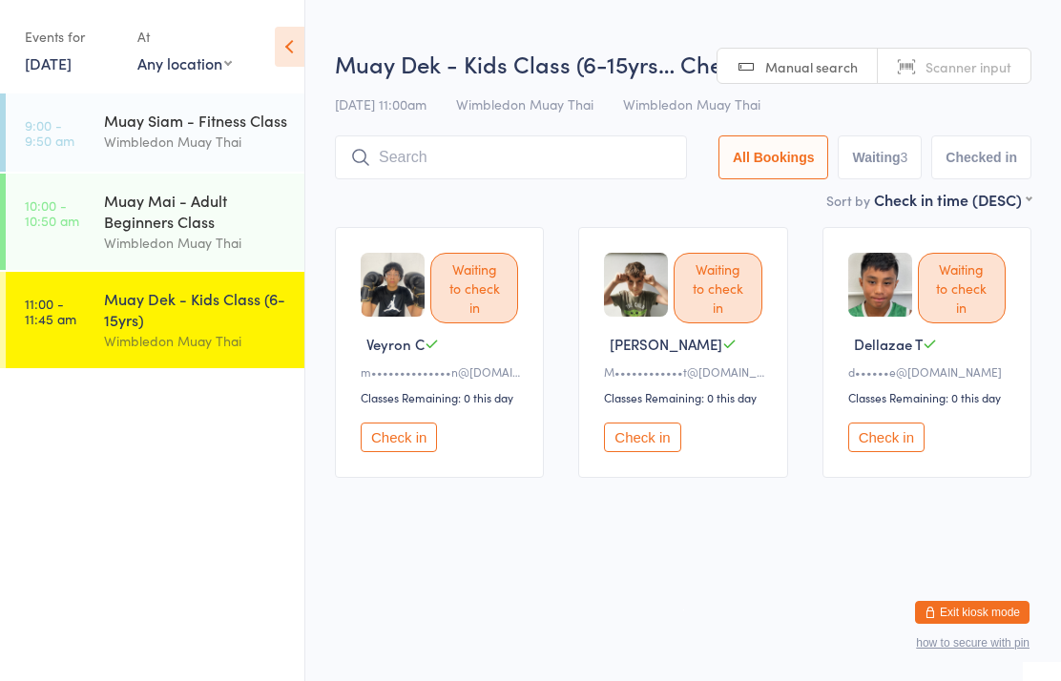
click at [189, 260] on div "Muay Mai - Adult Beginners Class Wimbledon Muay Thai" at bounding box center [204, 222] width 200 height 96
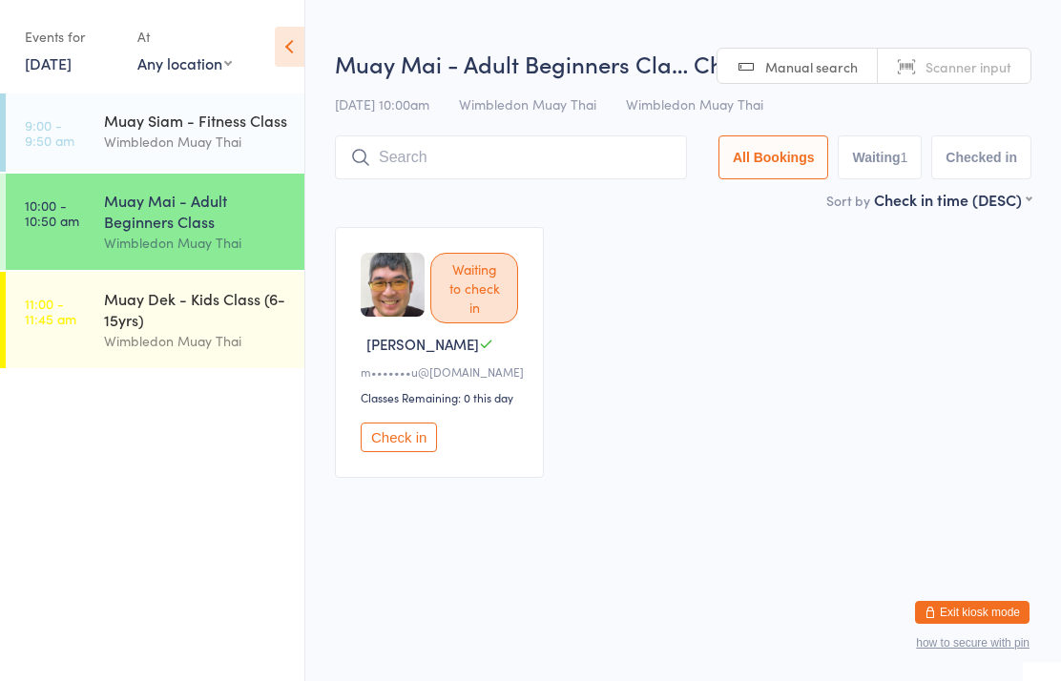
click at [228, 124] on div "Muay Siam - Fitness Class" at bounding box center [196, 120] width 184 height 21
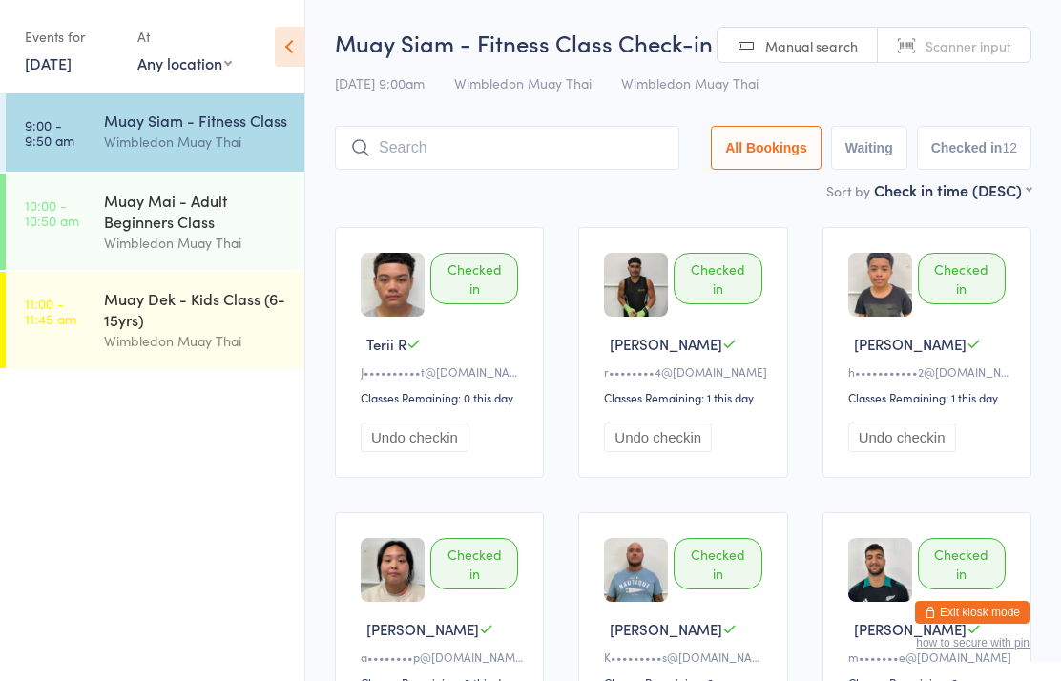
click at [433, 156] on input "search" at bounding box center [507, 148] width 344 height 44
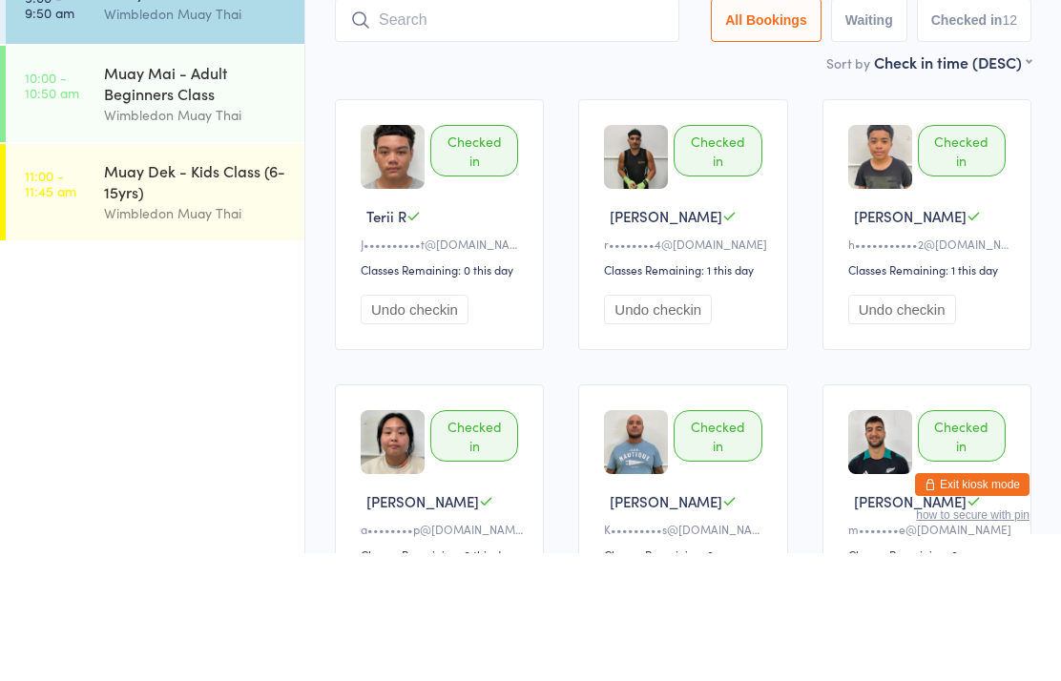
type input "S"
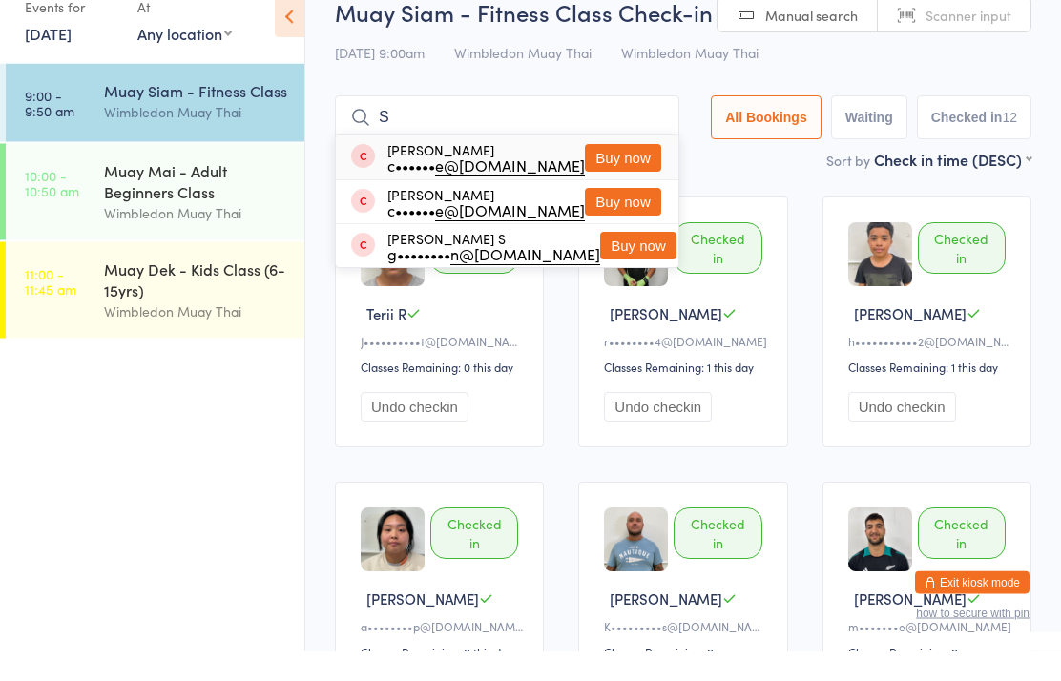
click at [117, 190] on div "Muay Mai - Adult Beginners Class" at bounding box center [196, 211] width 184 height 42
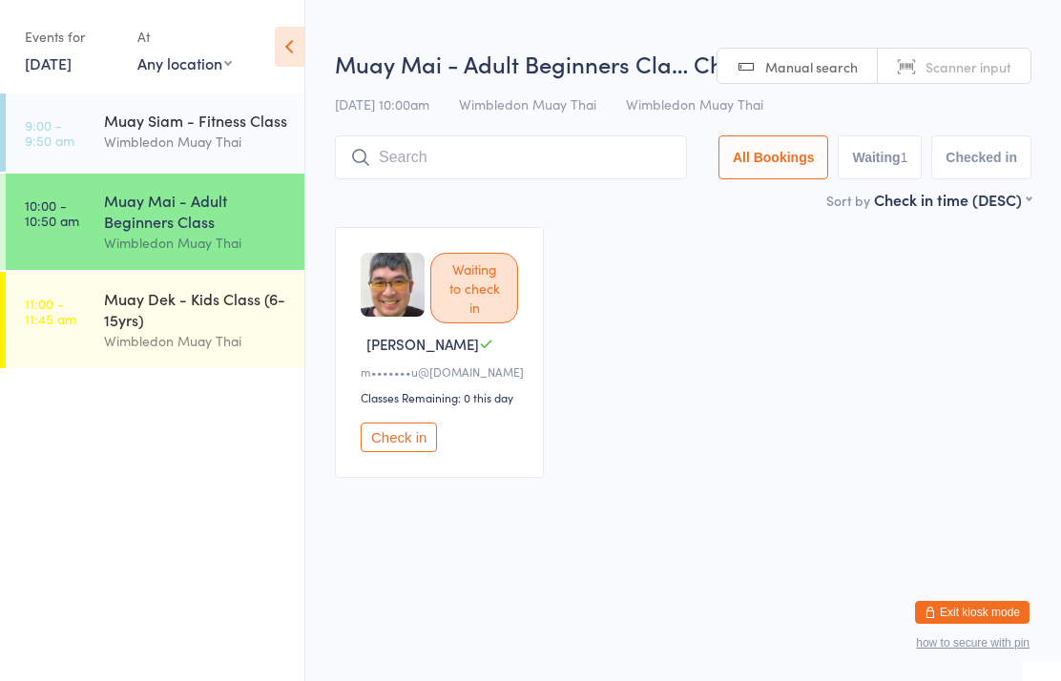
click at [410, 144] on input "search" at bounding box center [511, 157] width 352 height 44
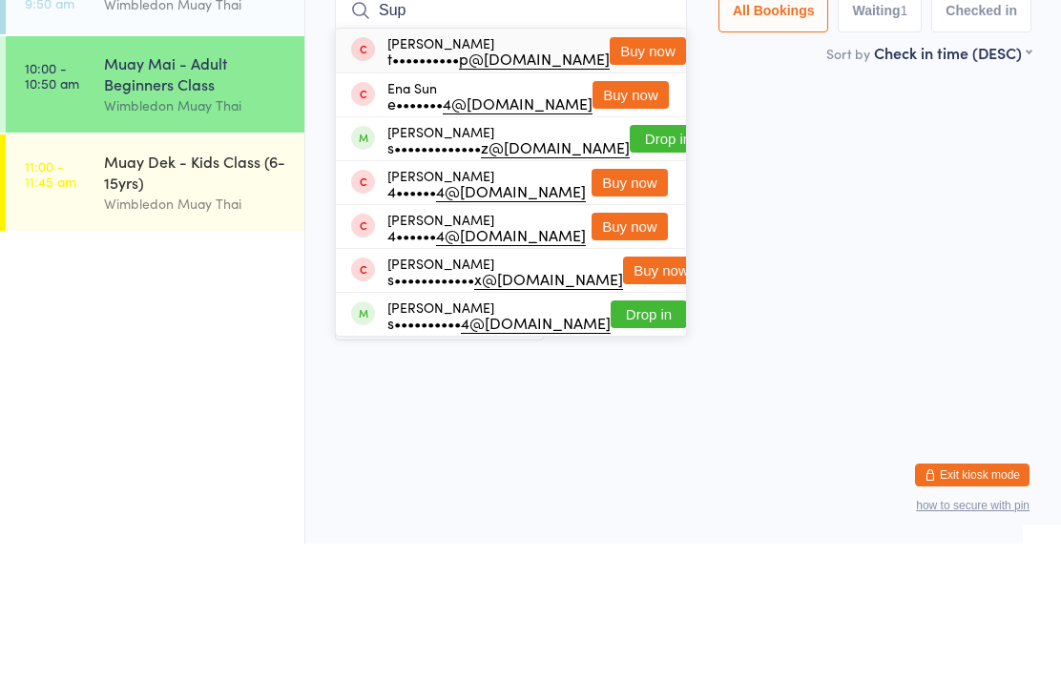
type input "Sup"
click at [636, 262] on button "Drop in" at bounding box center [668, 276] width 76 height 28
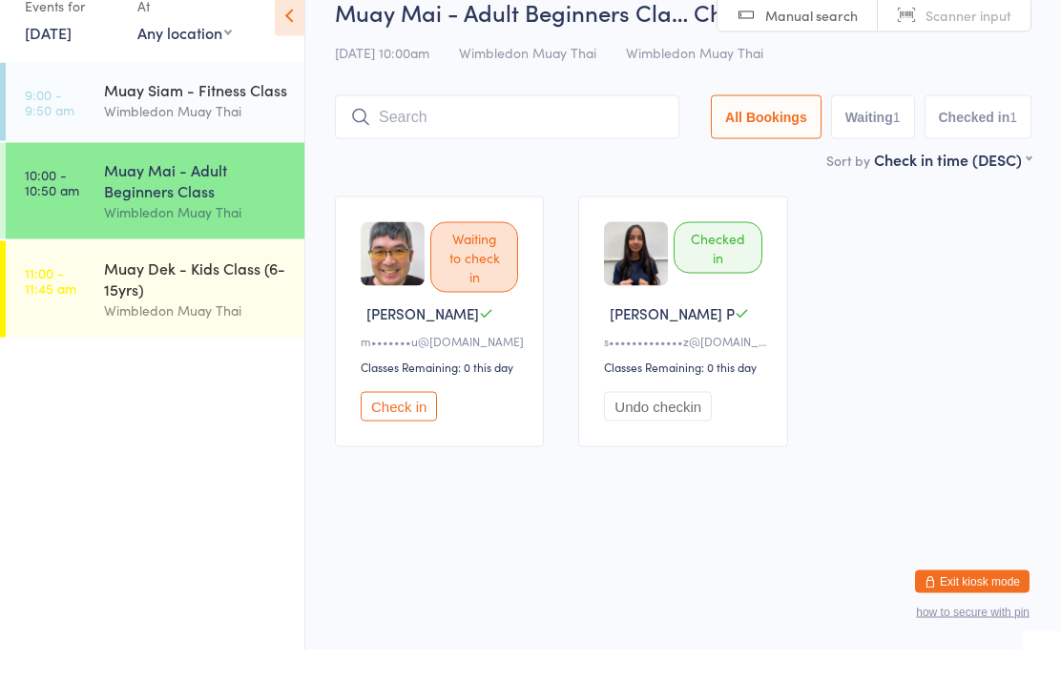
click at [74, 198] on time "10:00 - 10:50 am" at bounding box center [52, 213] width 54 height 31
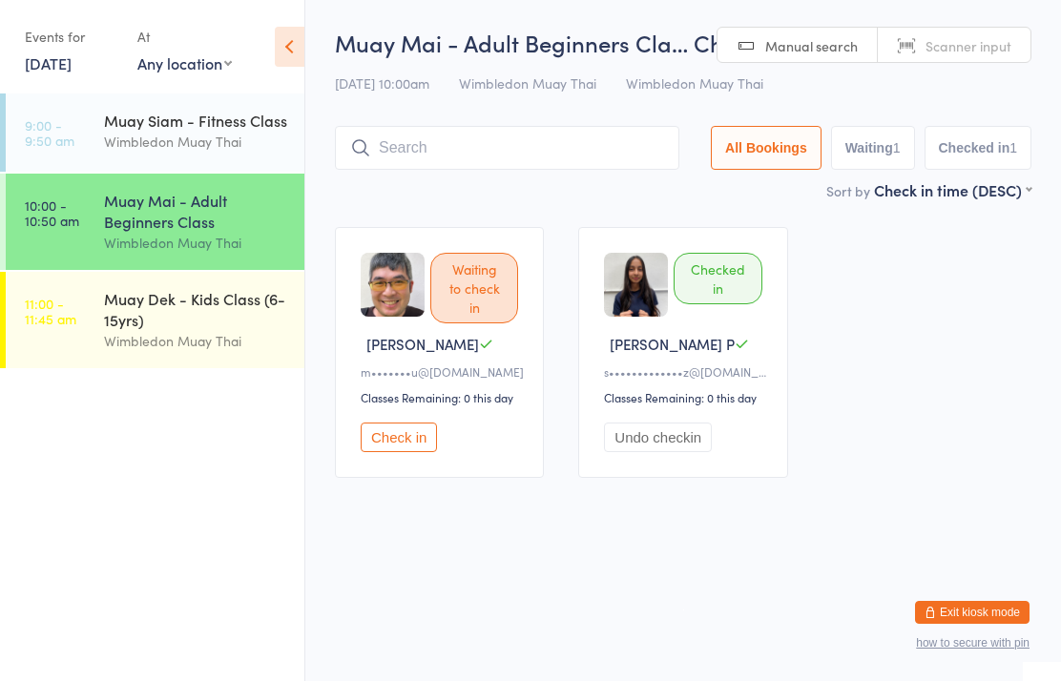
click at [40, 115] on link "9:00 - 9:50 am Muay Siam - Fitness Class Wimbledon Muay Thai" at bounding box center [155, 133] width 299 height 78
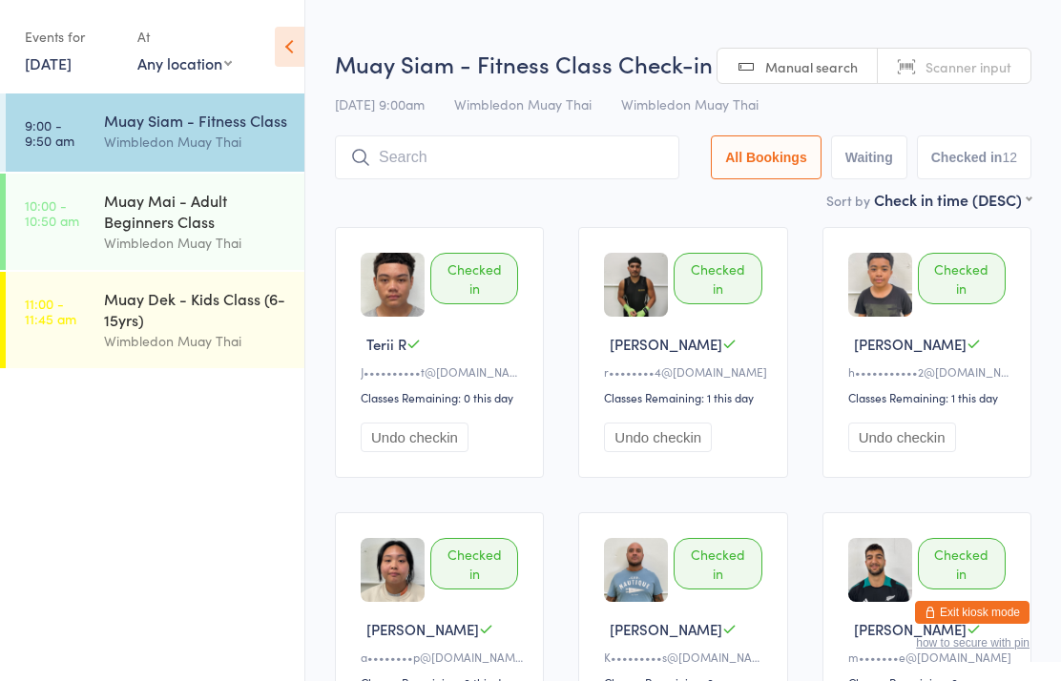
click at [59, 217] on time "10:00 - 10:50 am" at bounding box center [52, 213] width 54 height 31
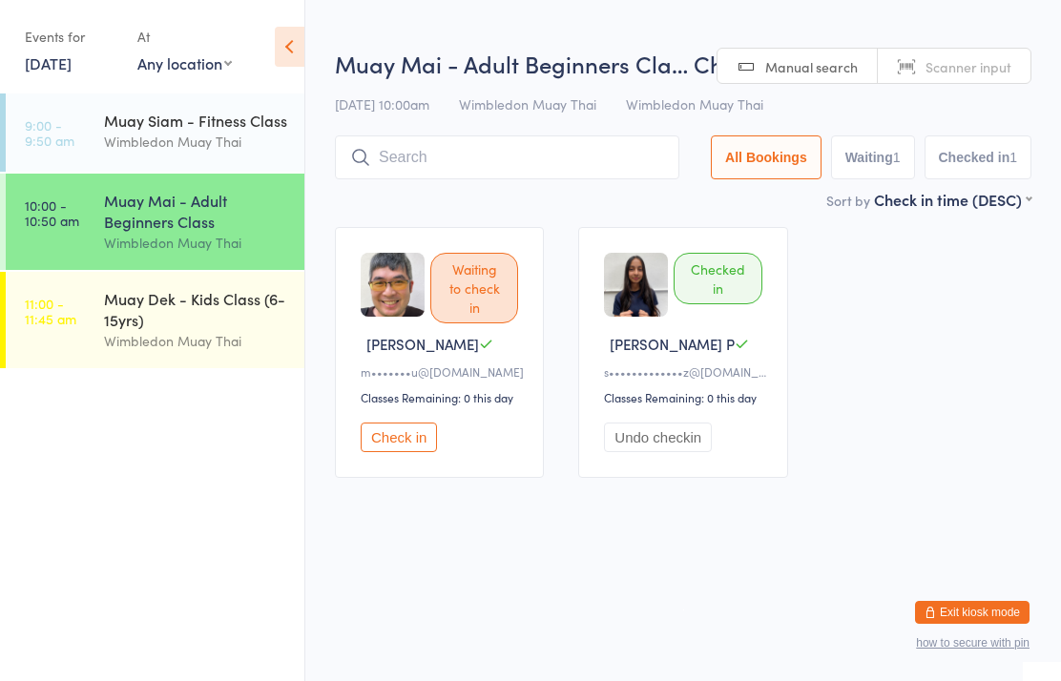
click at [59, 317] on time "11:00 - 11:45 am" at bounding box center [51, 311] width 52 height 31
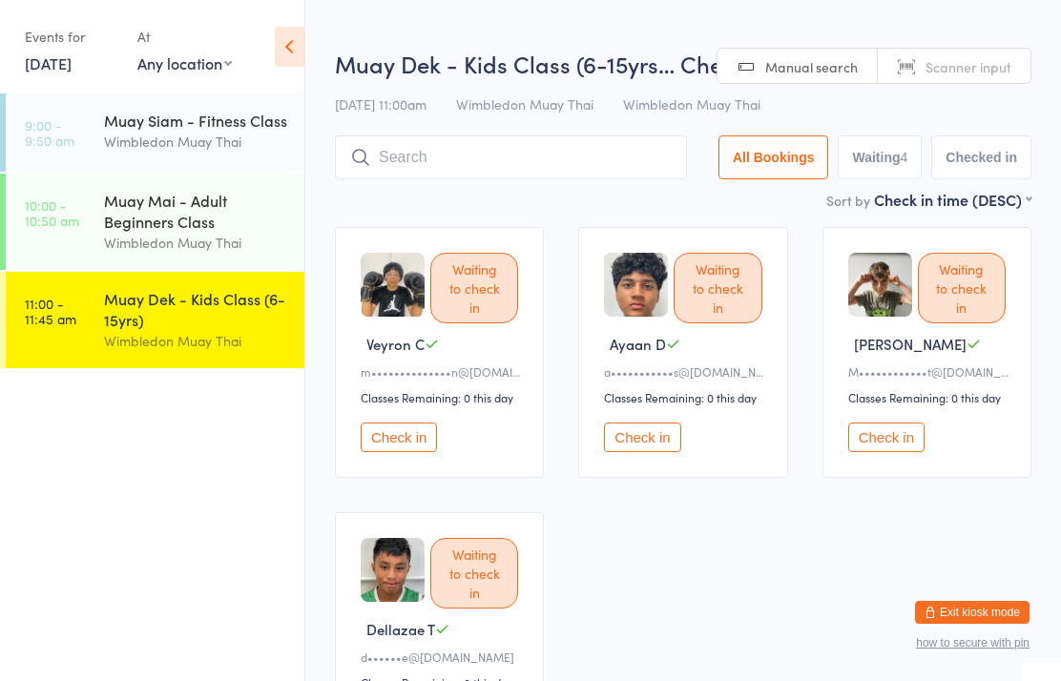
click at [114, 194] on div "Muay Mai - Adult Beginners Class" at bounding box center [196, 211] width 184 height 42
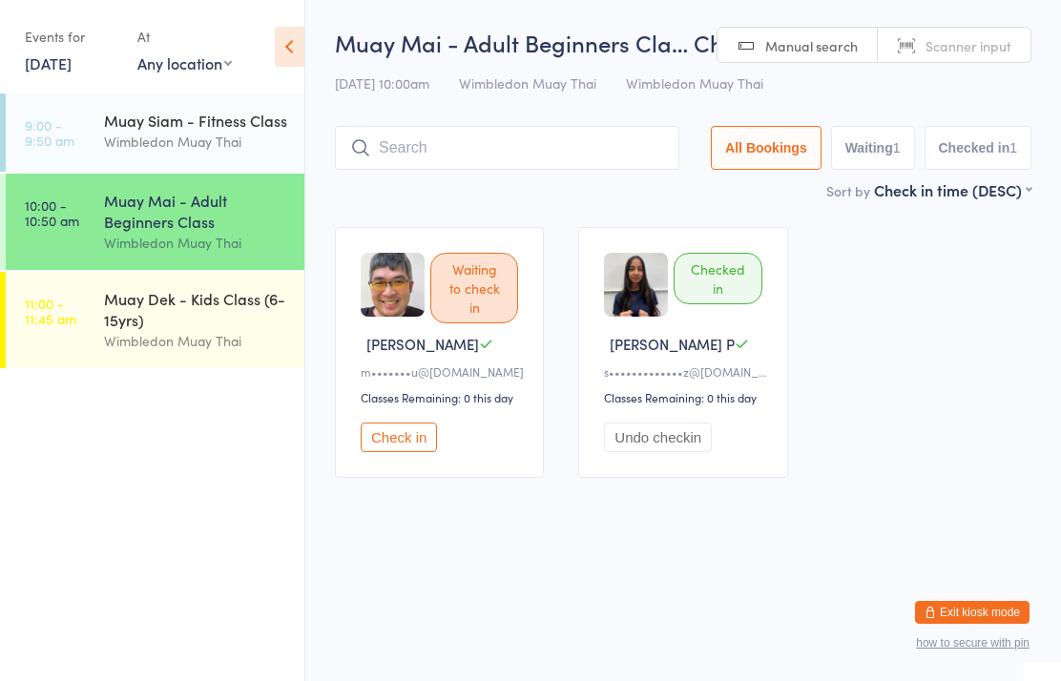
click at [216, 212] on div "Muay Mai - Adult Beginners Class" at bounding box center [196, 211] width 184 height 42
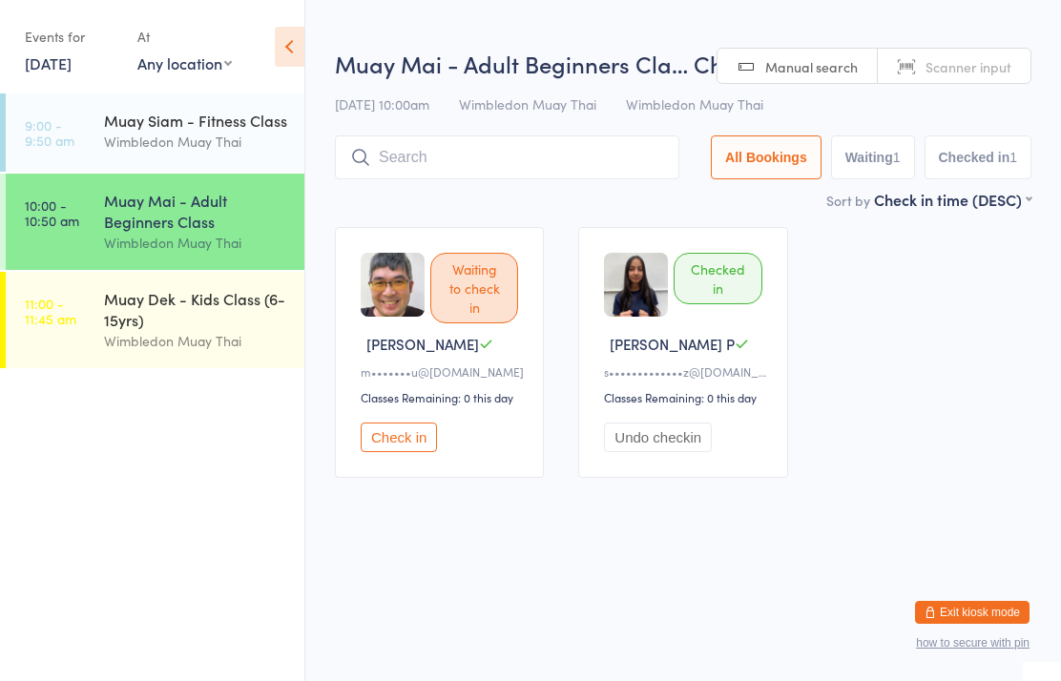
click at [531, 162] on input "search" at bounding box center [507, 157] width 344 height 44
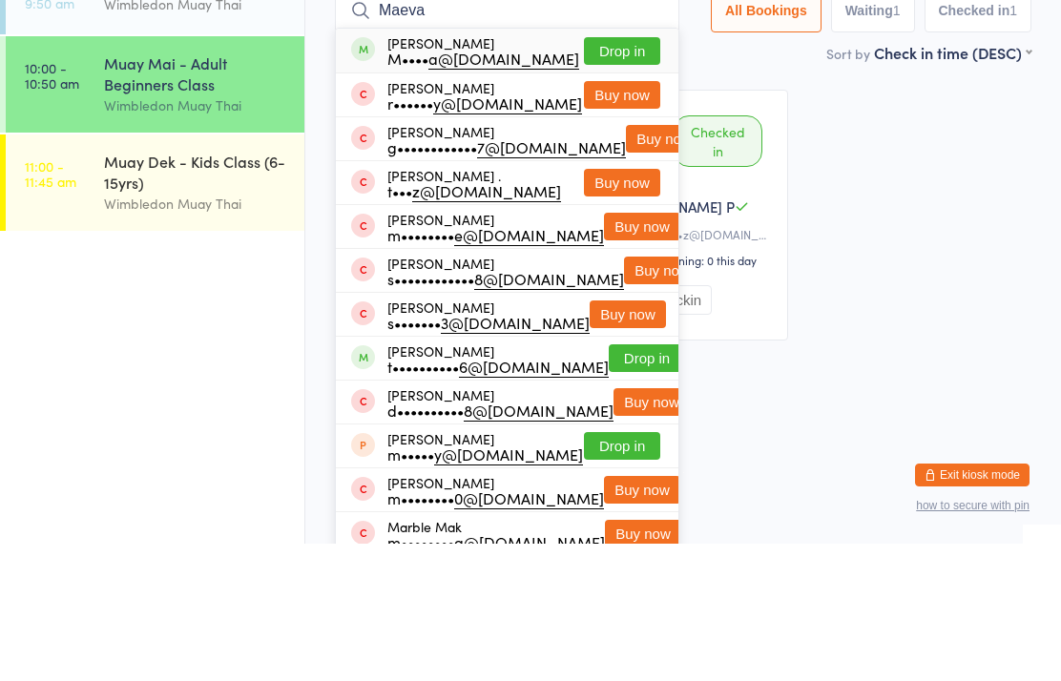
type input "Maeva"
click at [643, 175] on button "Drop in" at bounding box center [622, 189] width 76 height 28
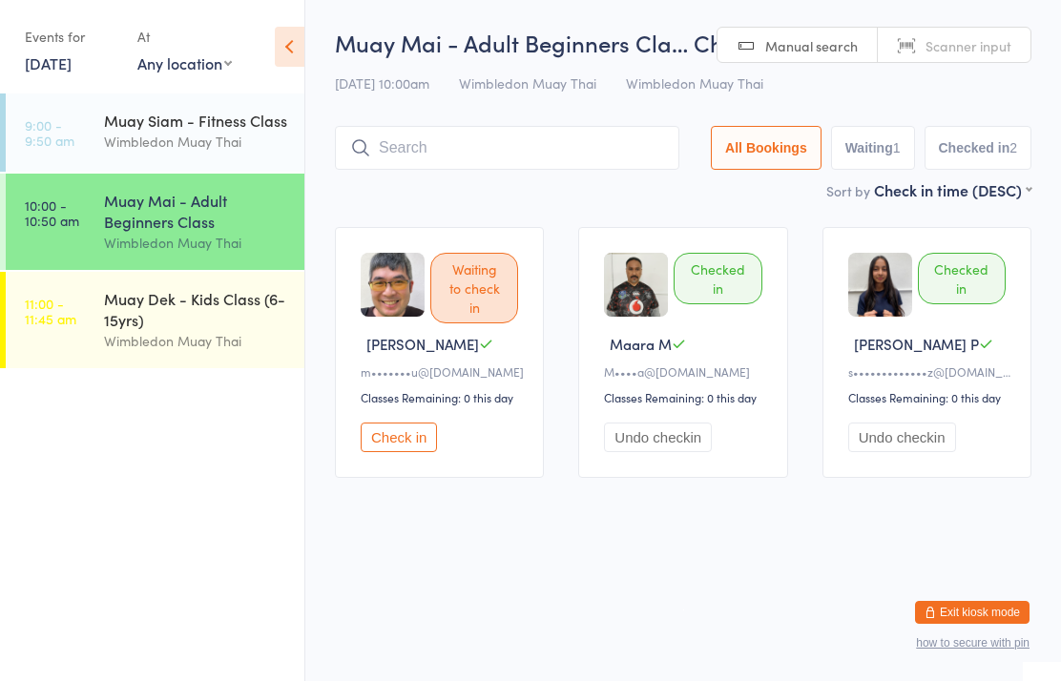
click at [429, 163] on input "search" at bounding box center [507, 148] width 344 height 44
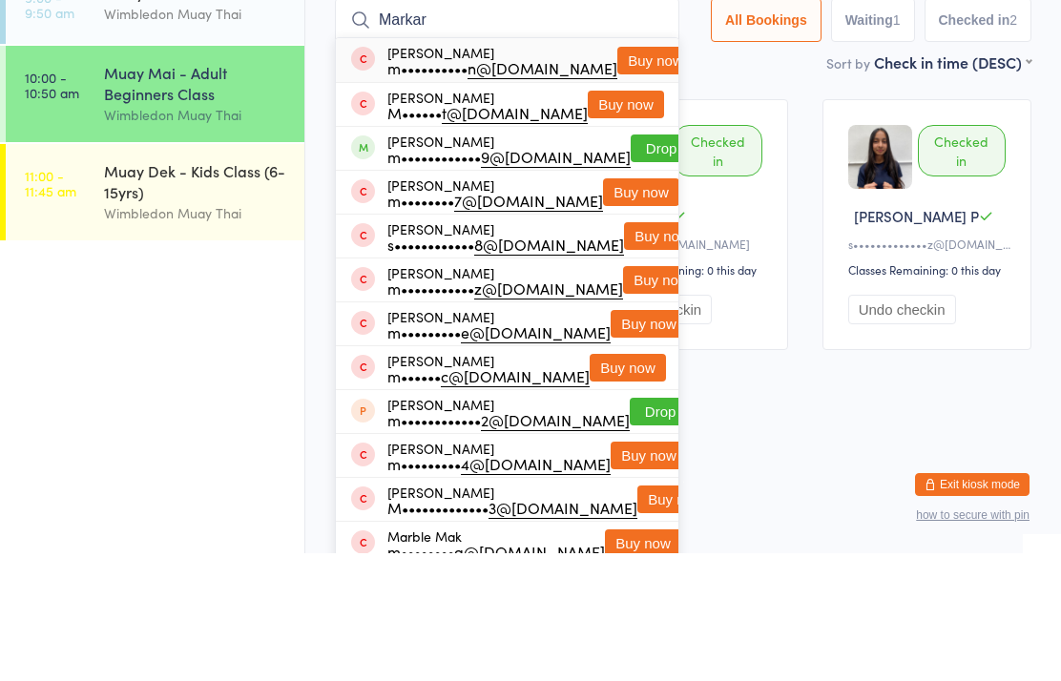
type input "Markar"
click at [622, 175] on button "Buy now" at bounding box center [655, 189] width 76 height 28
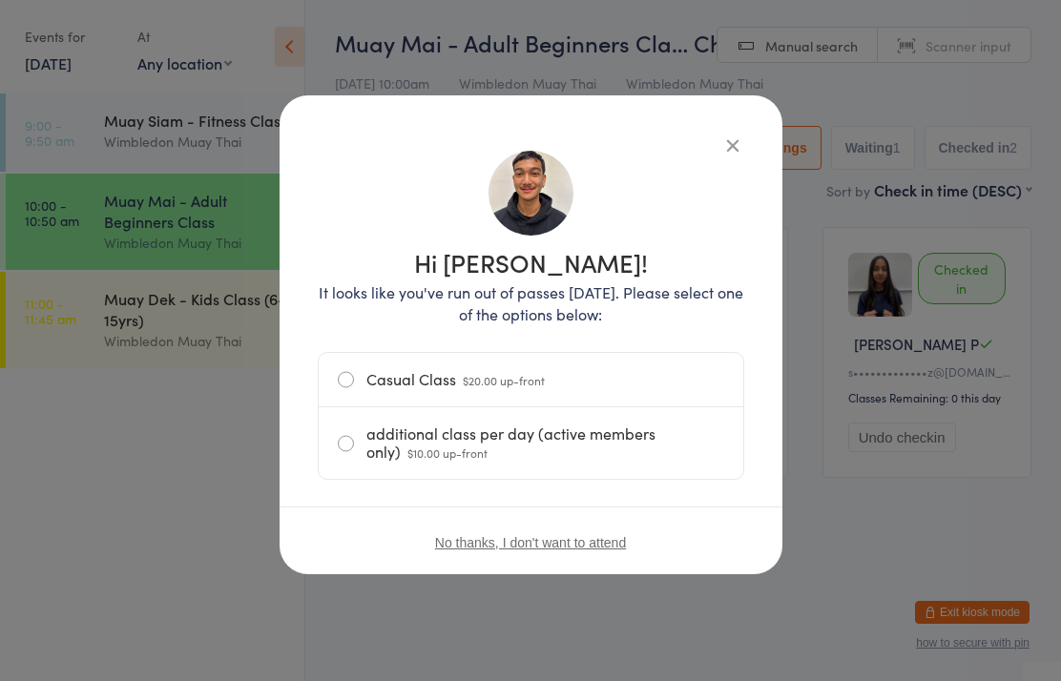
click at [597, 388] on label "Casual Class $20.00 up-front" at bounding box center [531, 379] width 386 height 53
click at [0, 0] on input "Casual Class $20.00 up-front" at bounding box center [0, 0] width 0 height 0
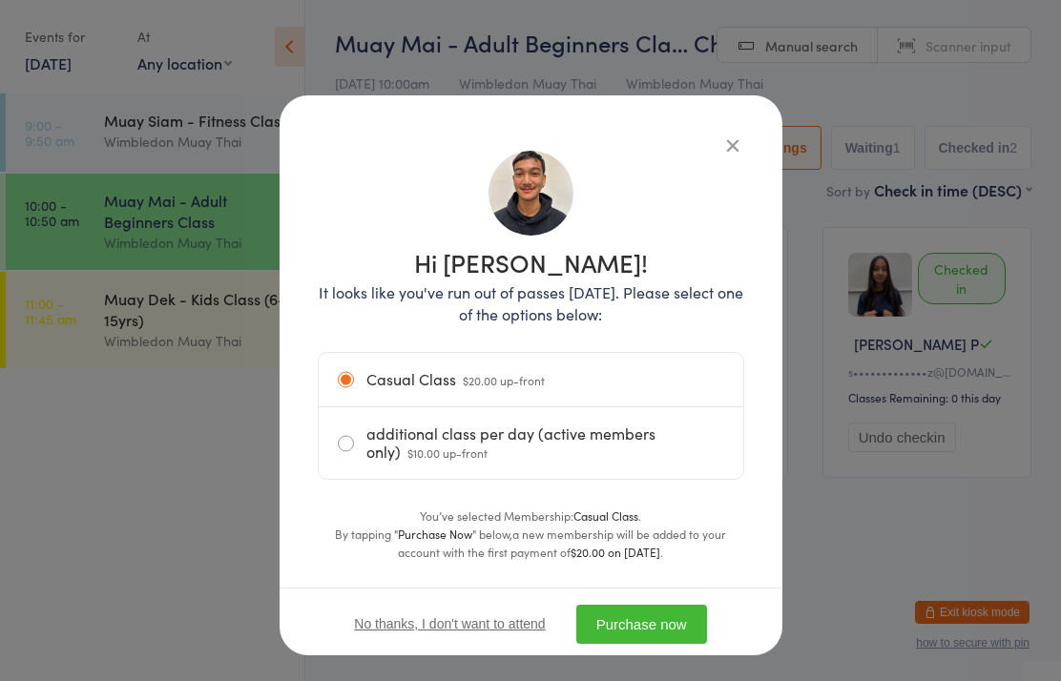
click at [647, 637] on button "Purchase now" at bounding box center [641, 624] width 131 height 39
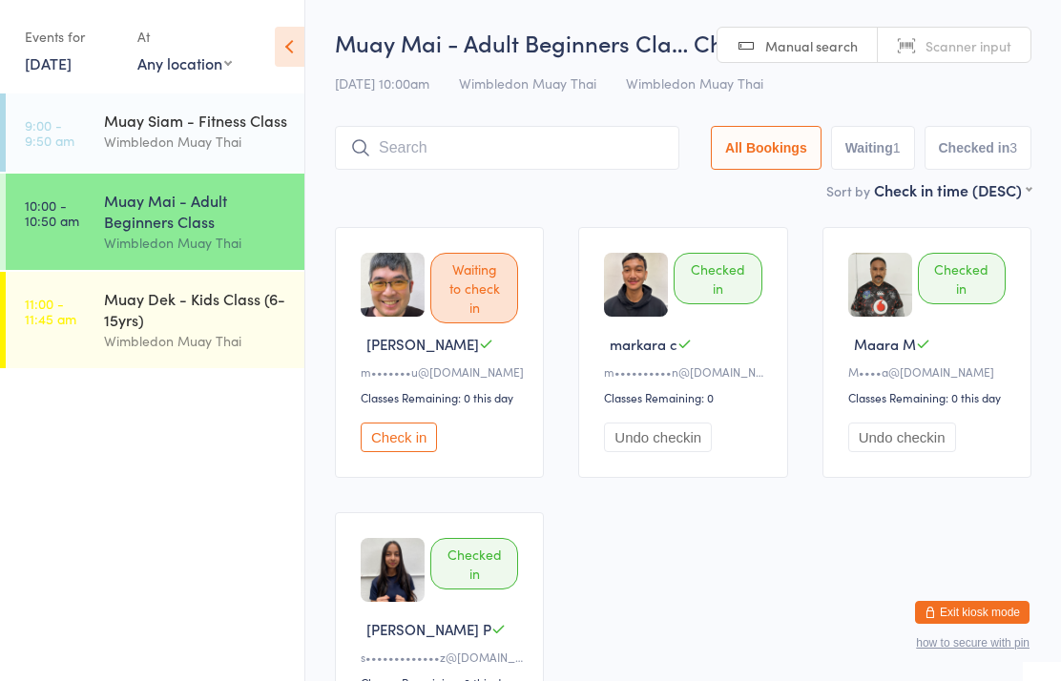
click at [616, 155] on input "search" at bounding box center [507, 148] width 344 height 44
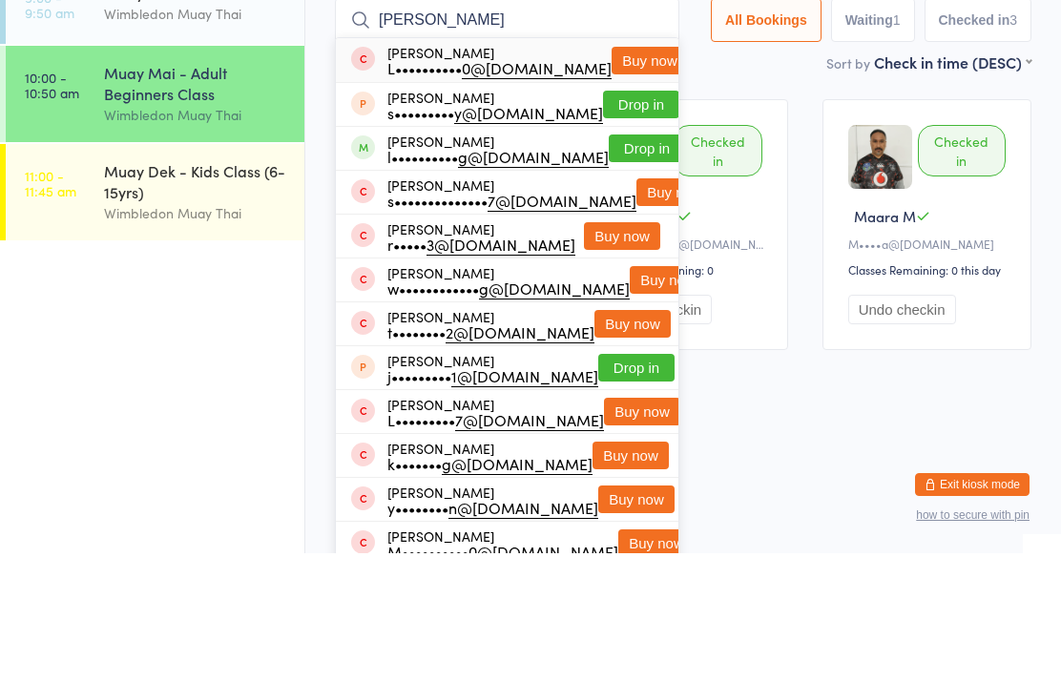
type input "[PERSON_NAME]"
click at [624, 262] on button "Drop in" at bounding box center [647, 276] width 76 height 28
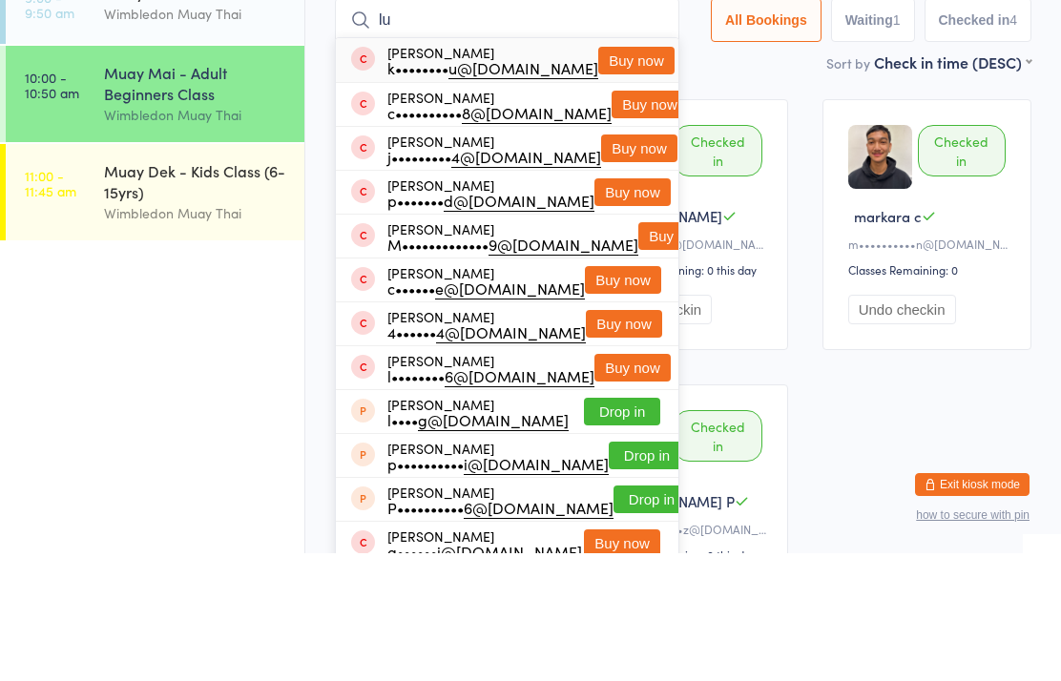
type input "l"
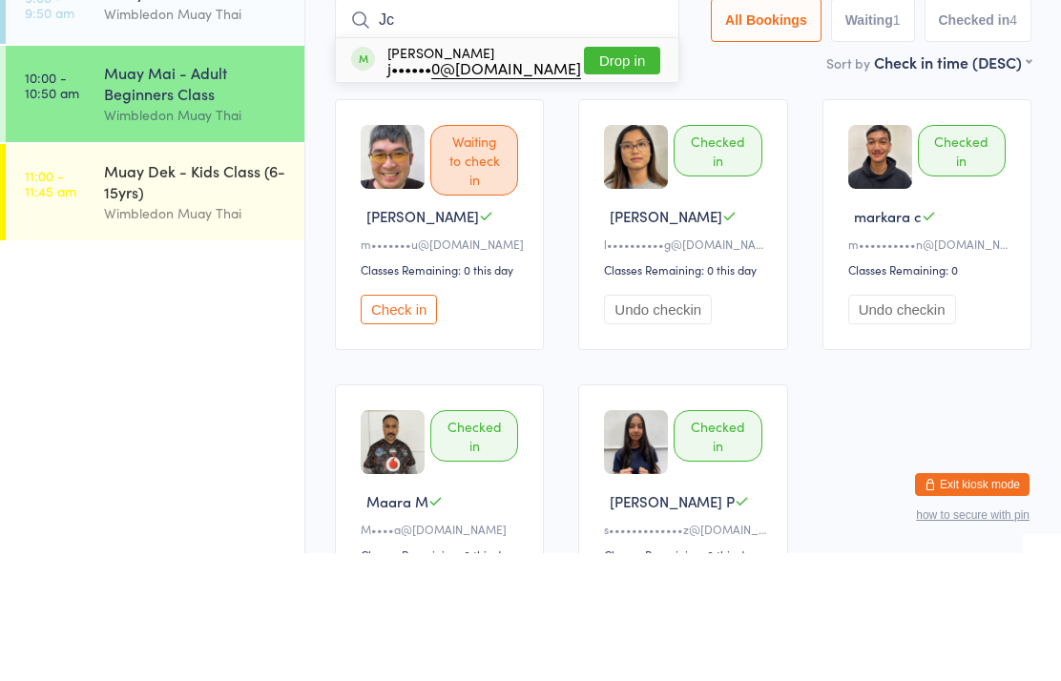
type input "Jc"
click at [643, 175] on button "Drop in" at bounding box center [622, 189] width 76 height 28
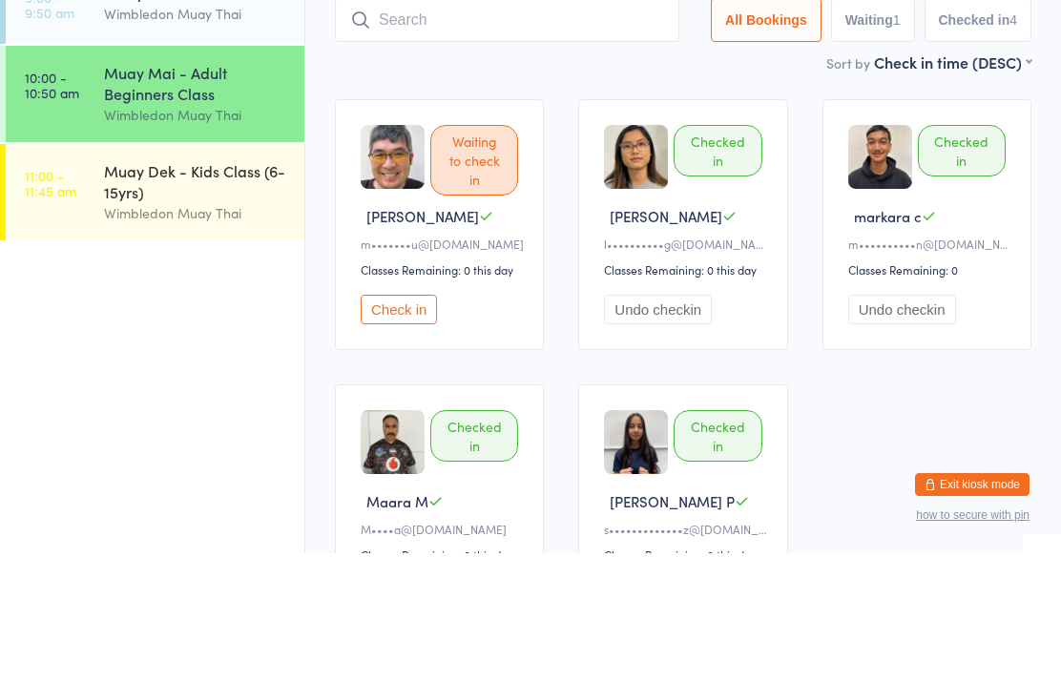
scroll to position [128, 0]
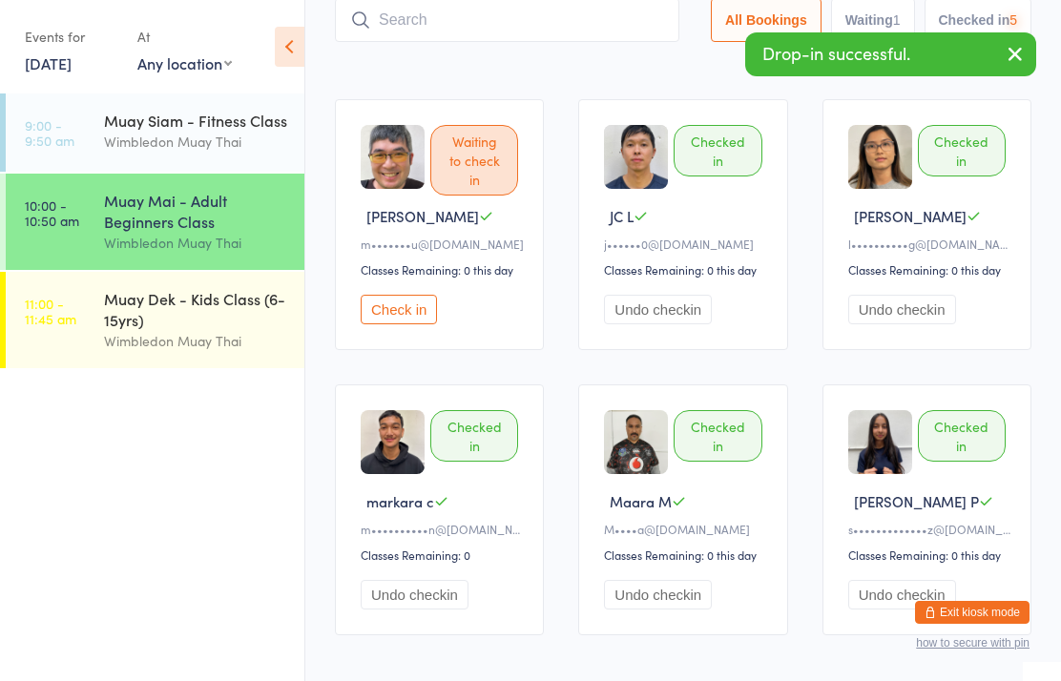
click at [600, 26] on input "search" at bounding box center [507, 20] width 344 height 44
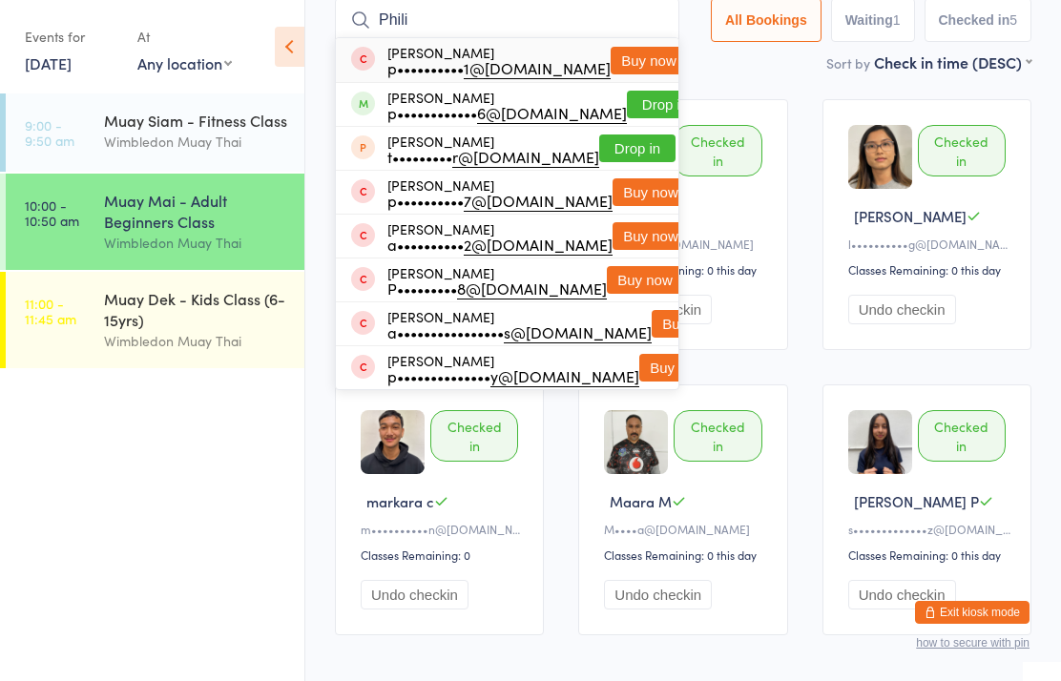
type input "Phili"
click at [627, 107] on button "Drop in" at bounding box center [665, 105] width 76 height 28
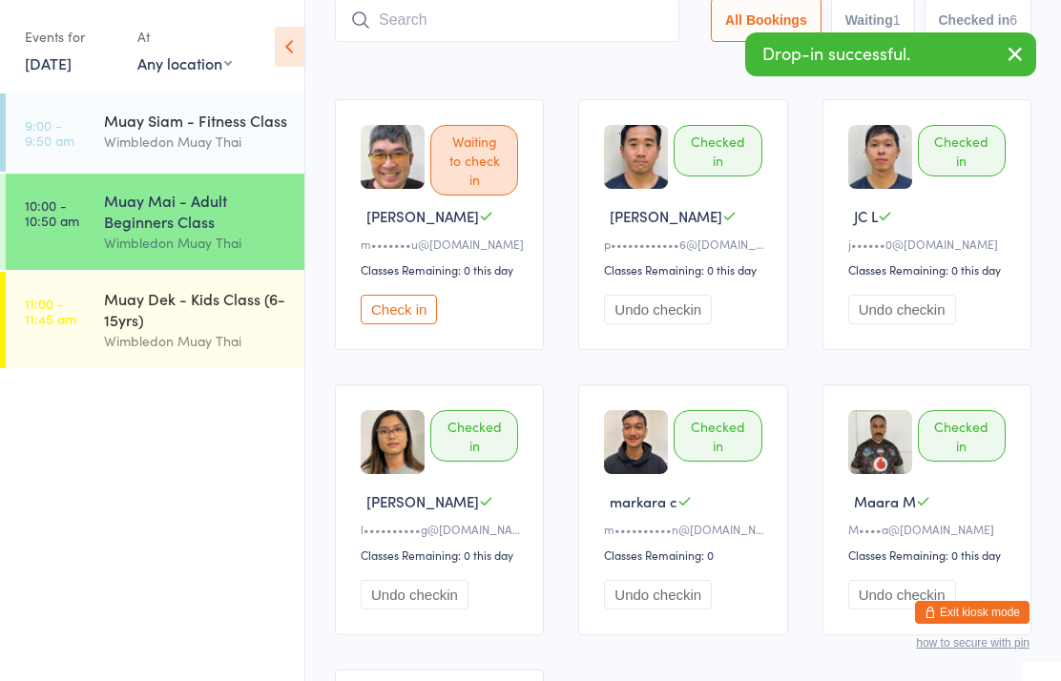
click at [440, 35] on input "search" at bounding box center [507, 20] width 344 height 44
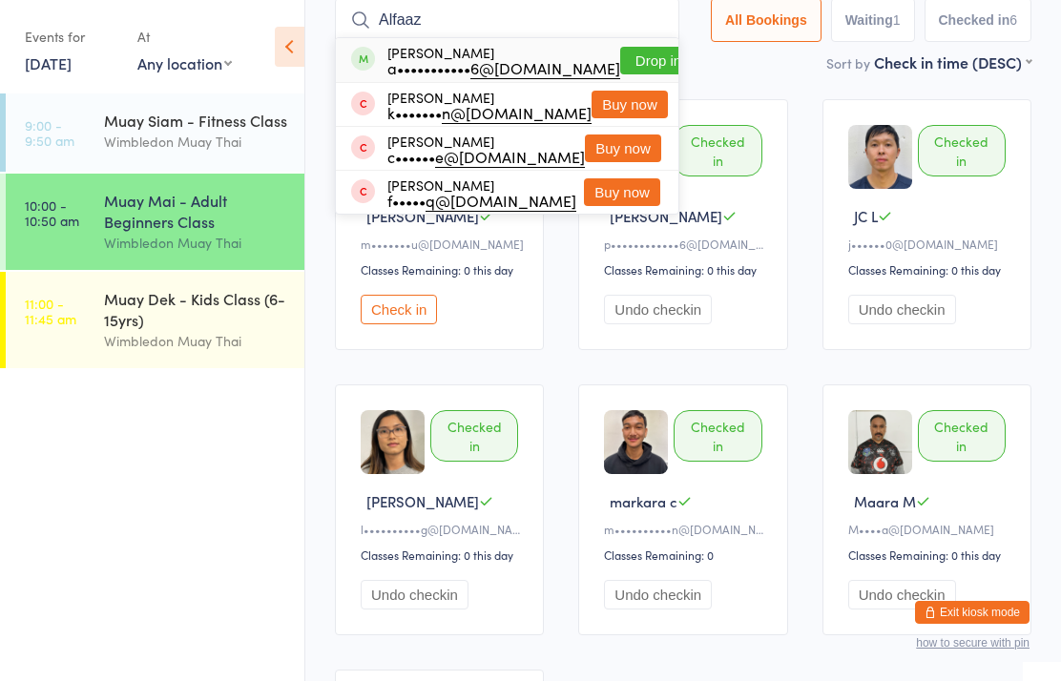
type input "Alfaaz"
click at [620, 63] on button "Drop in" at bounding box center [658, 61] width 76 height 28
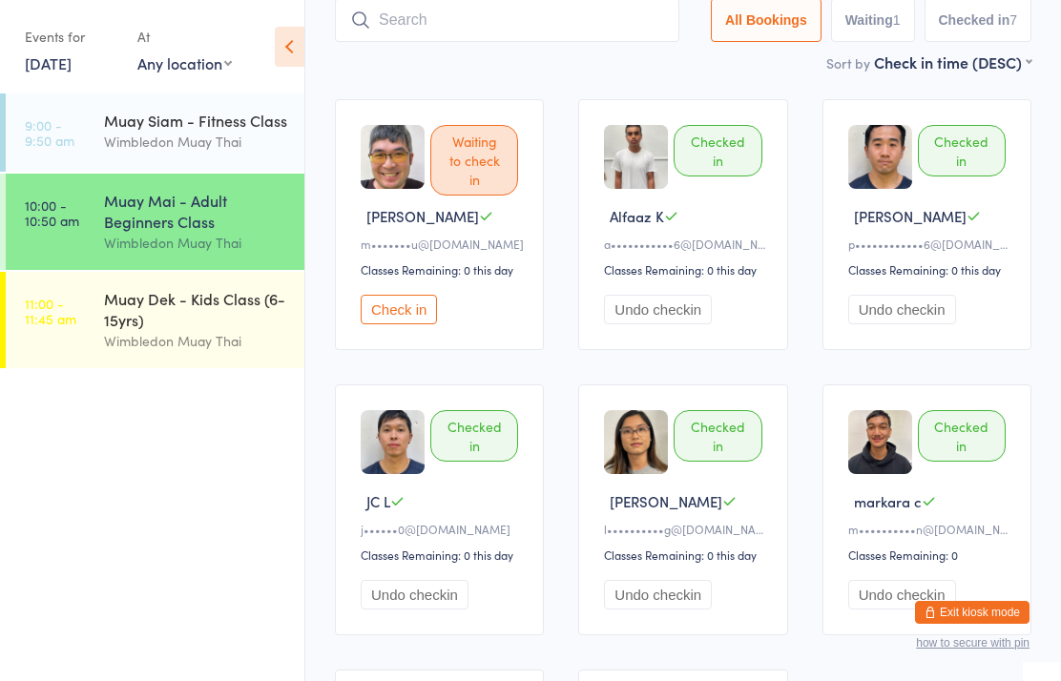
click at [519, 28] on input "search" at bounding box center [507, 20] width 344 height 44
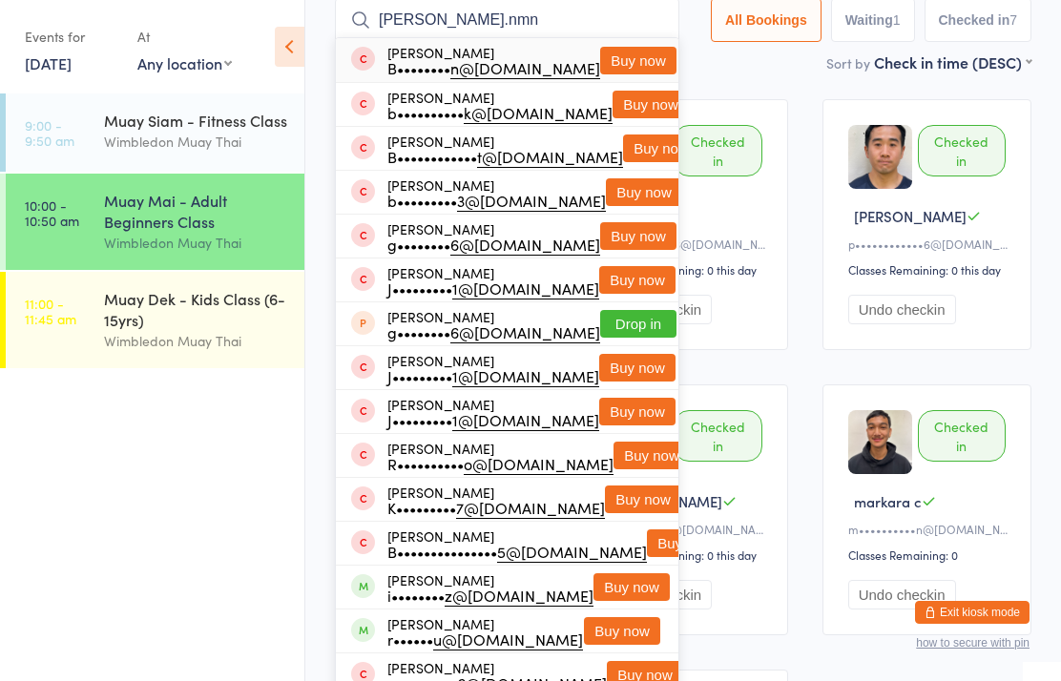
type input "[PERSON_NAME].nmn"
click at [608, 88] on div "[PERSON_NAME] b•••••••••• k@[DOMAIN_NAME] Buy now" at bounding box center [507, 104] width 343 height 43
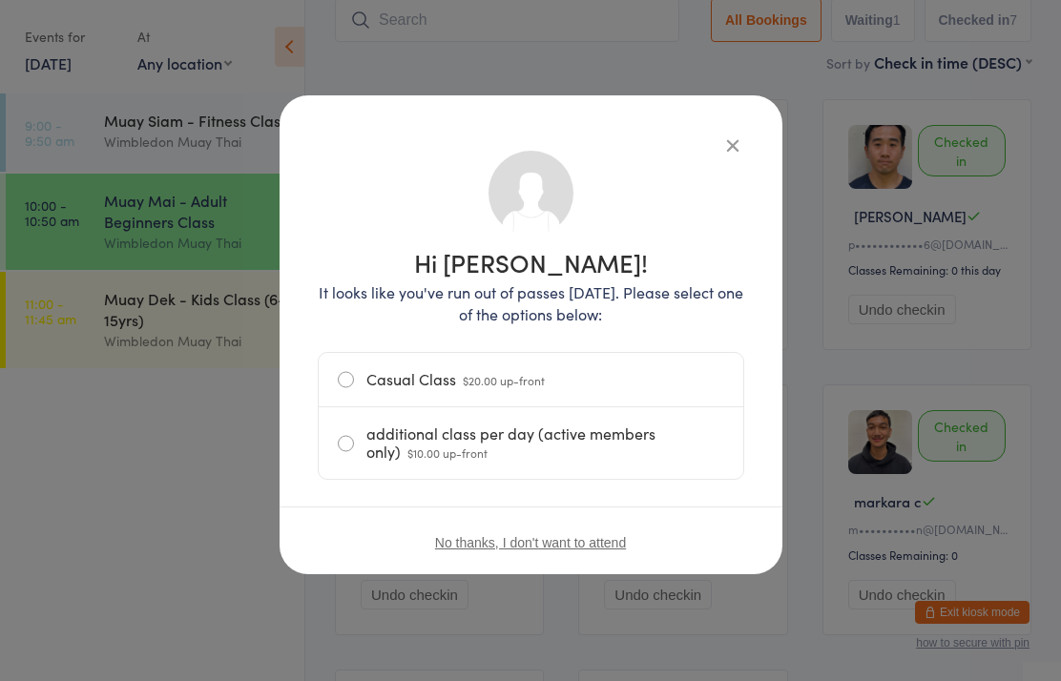
click at [730, 135] on icon "button" at bounding box center [732, 145] width 21 height 21
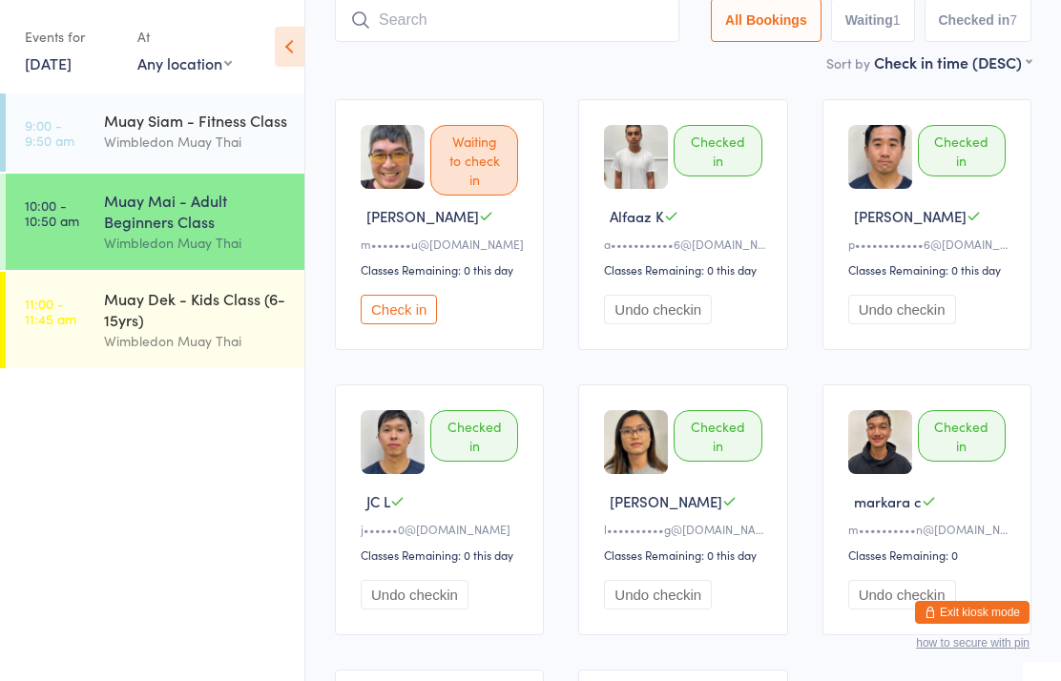
click at [520, 11] on input "search" at bounding box center [507, 20] width 344 height 44
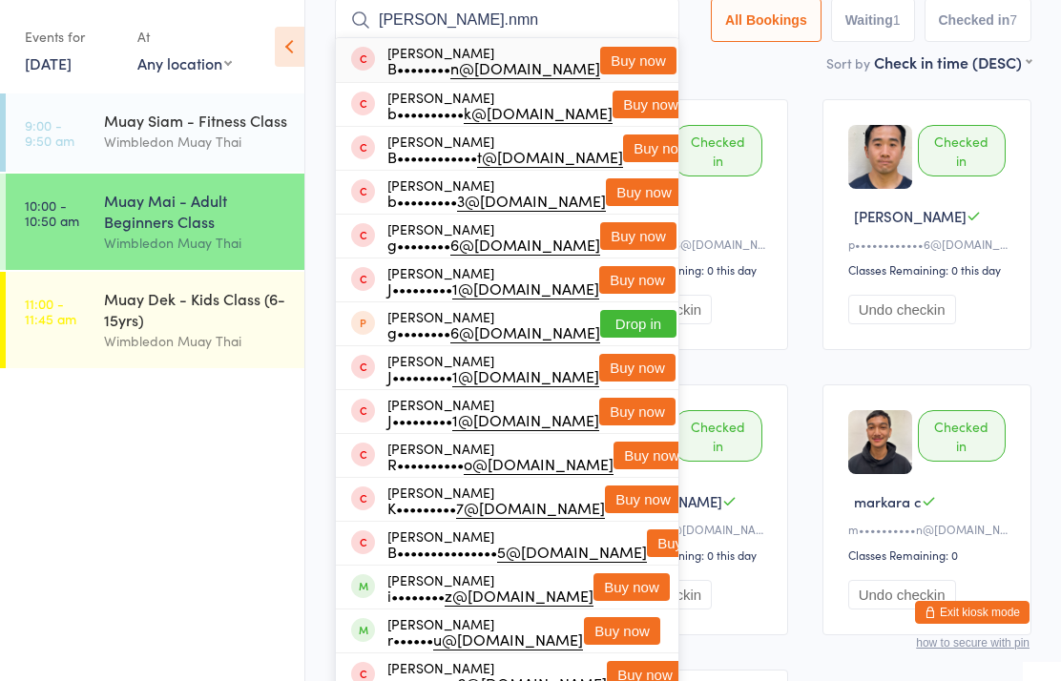
type input "[PERSON_NAME].nmn"
click at [615, 61] on button "Buy now" at bounding box center [638, 61] width 76 height 28
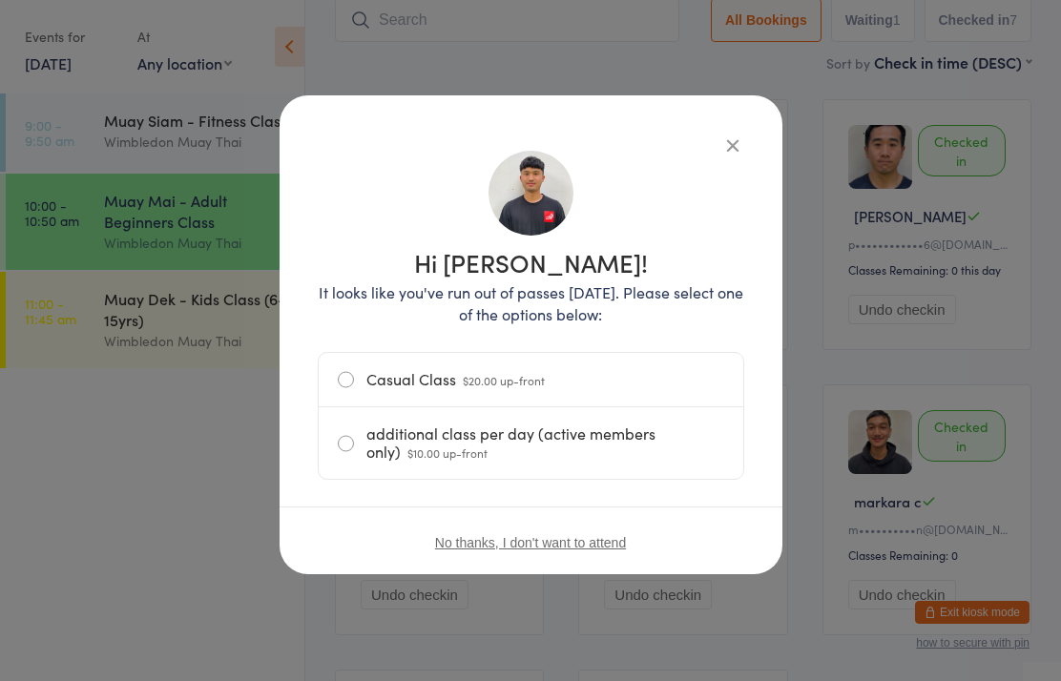
click at [339, 362] on label "Casual Class $20.00 up-front" at bounding box center [531, 379] width 386 height 53
click at [0, 0] on input "Casual Class $20.00 up-front" at bounding box center [0, 0] width 0 height 0
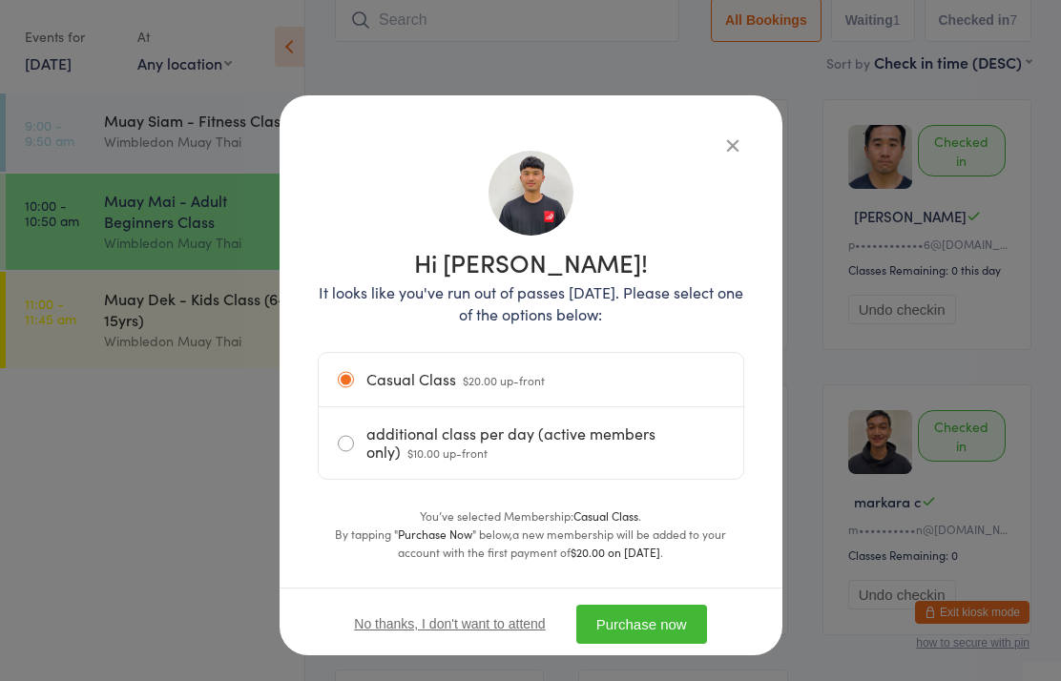
click at [642, 611] on button "Purchase now" at bounding box center [641, 624] width 131 height 39
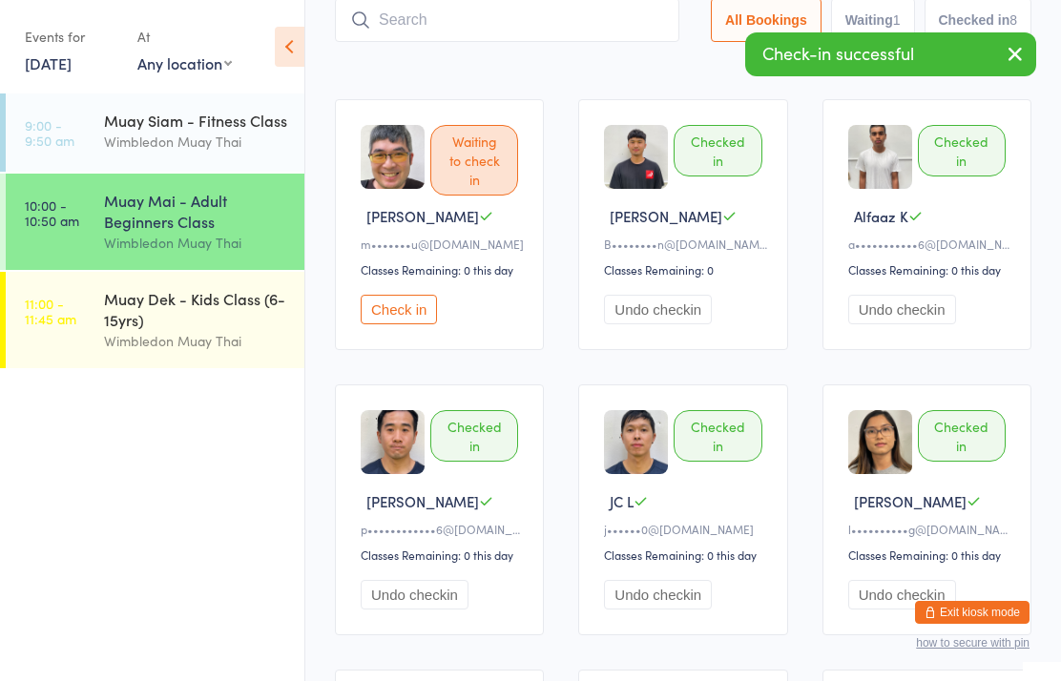
click at [572, 17] on input "search" at bounding box center [507, 20] width 344 height 44
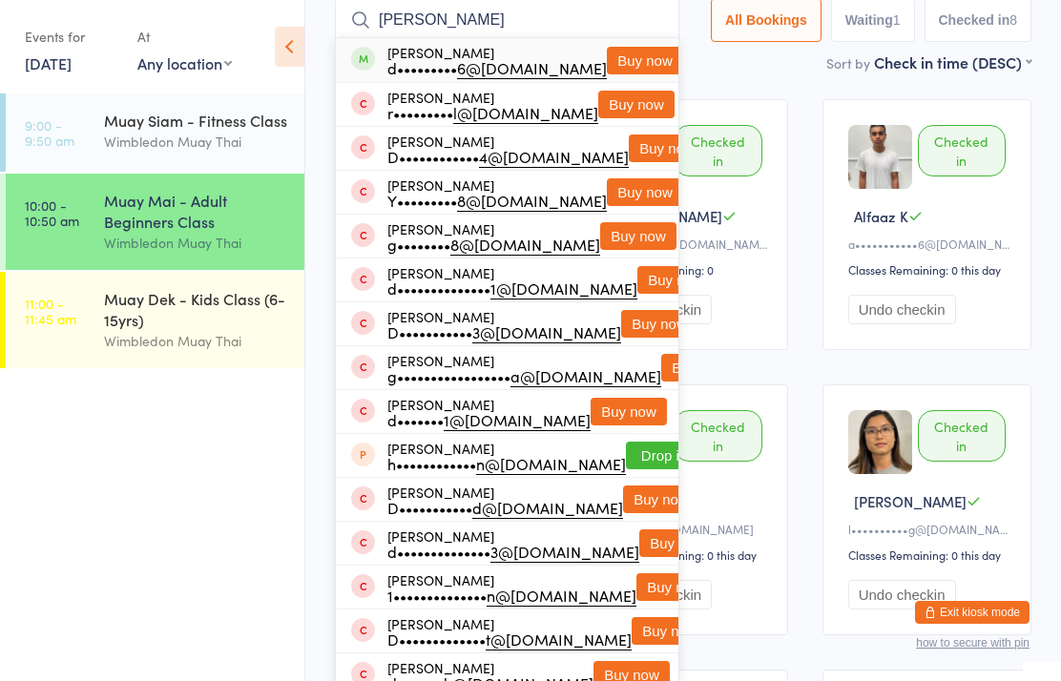
type input "[PERSON_NAME]"
click at [621, 63] on button "Buy now" at bounding box center [645, 61] width 76 height 28
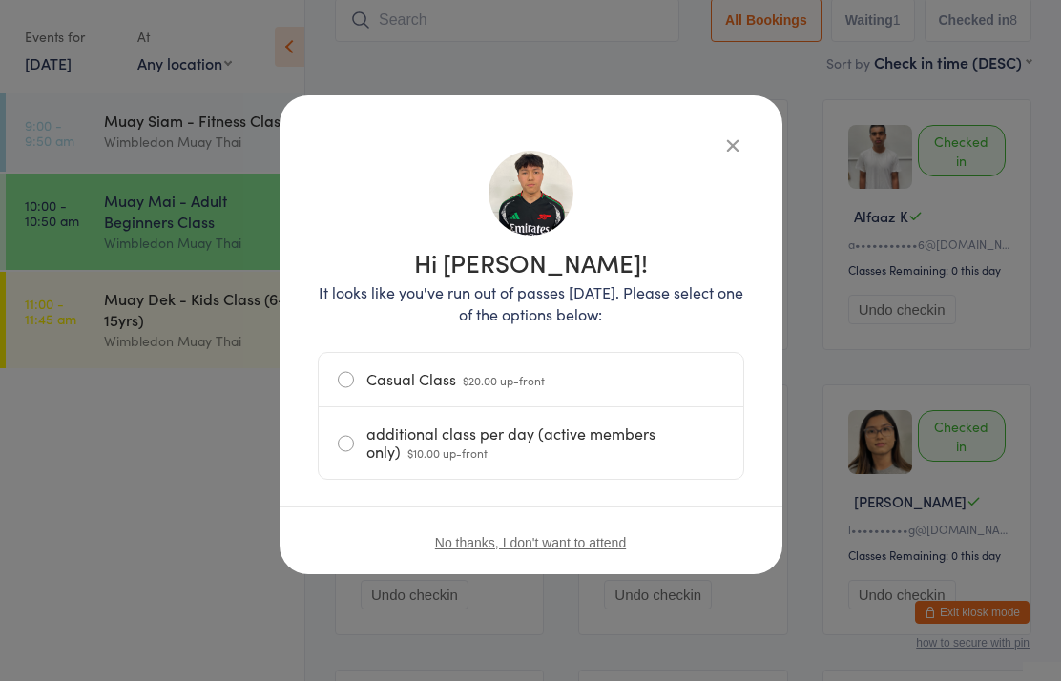
click at [456, 364] on label "Casual Class $20.00 up-front" at bounding box center [531, 379] width 386 height 53
click at [0, 0] on input "Casual Class $20.00 up-front" at bounding box center [0, 0] width 0 height 0
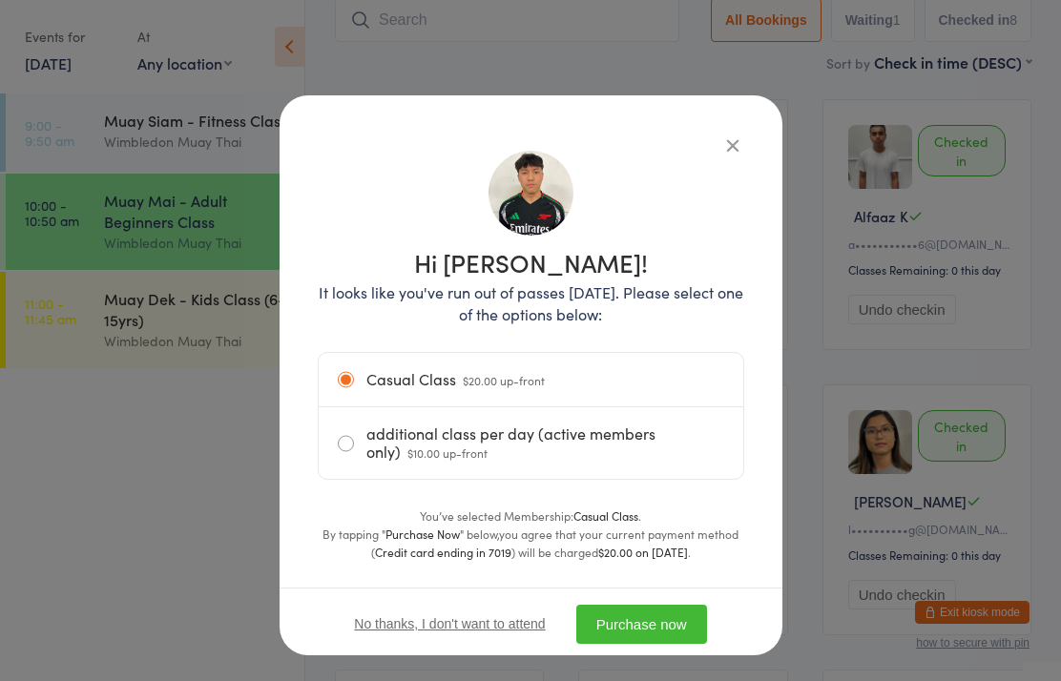
click at [659, 595] on div "No thanks, I don't want to attend Purchase now" at bounding box center [531, 624] width 503 height 72
click at [655, 621] on button "Purchase now" at bounding box center [641, 624] width 131 height 39
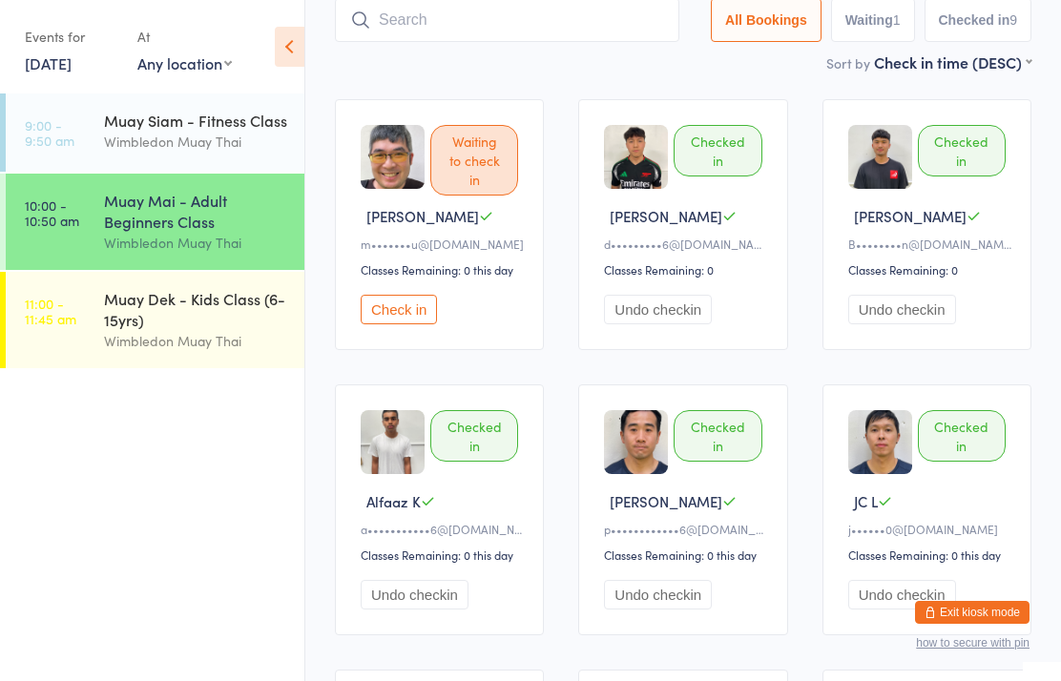
click at [77, 225] on time "10:00 - 10:50 am" at bounding box center [52, 213] width 54 height 31
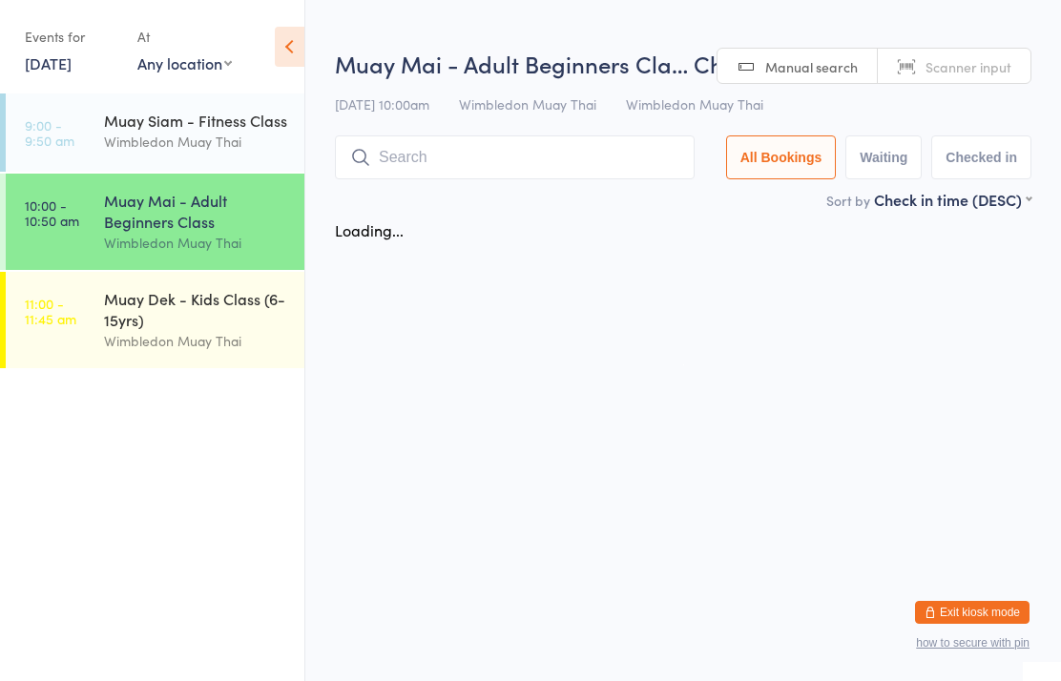
scroll to position [0, 0]
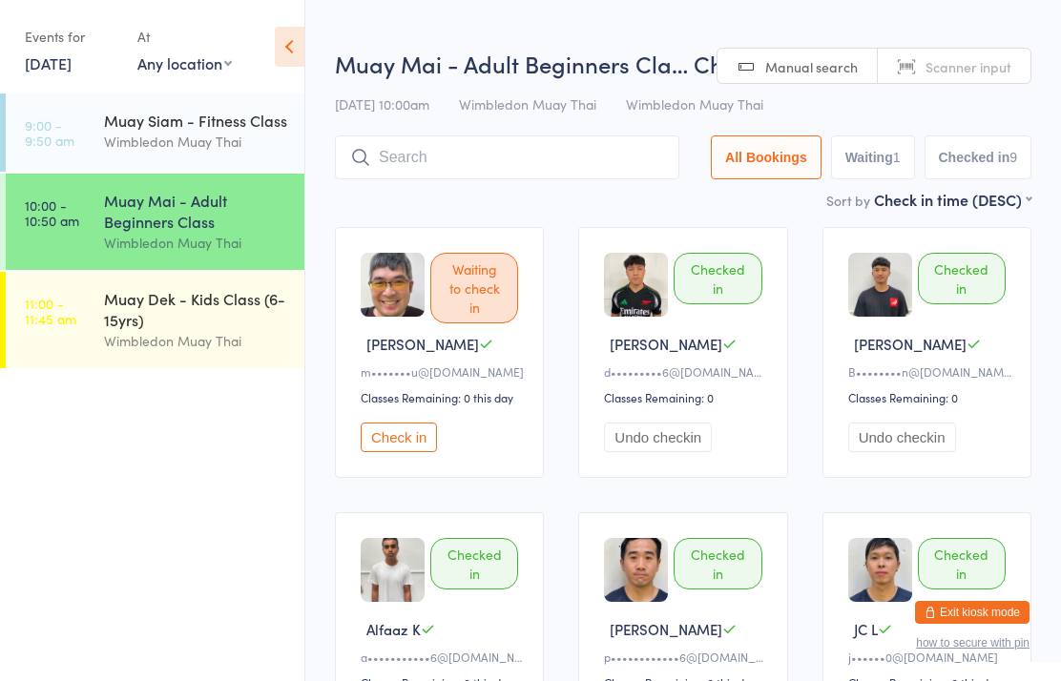
click at [519, 163] on input "search" at bounding box center [507, 157] width 344 height 44
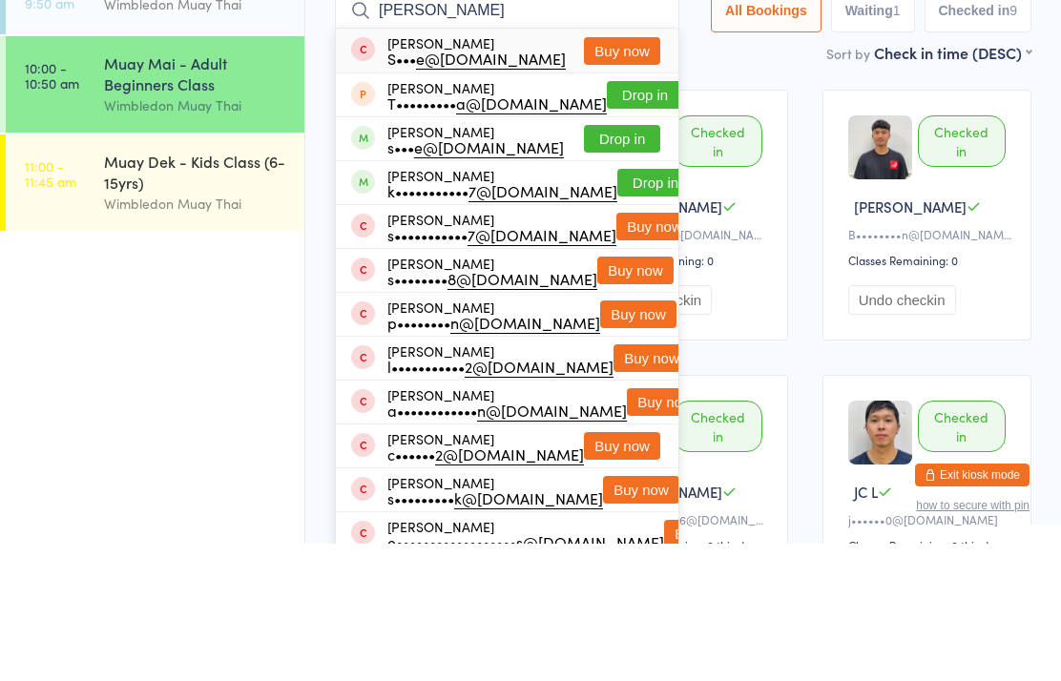
type input "[PERSON_NAME]"
click at [624, 262] on button "Drop in" at bounding box center [622, 276] width 76 height 28
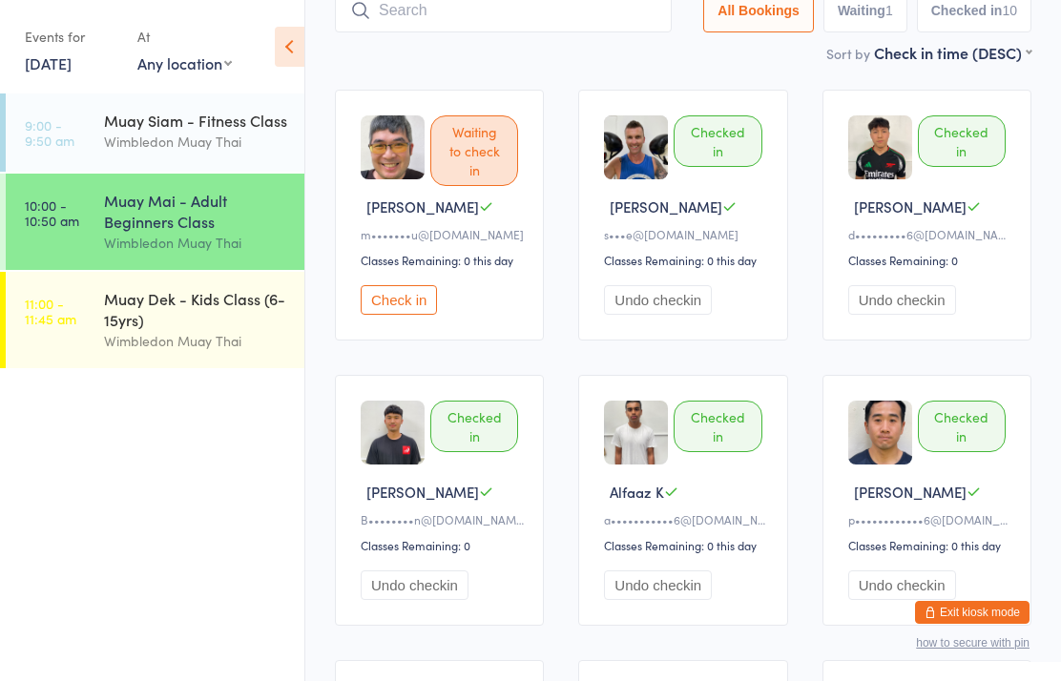
click at [598, 8] on input "search" at bounding box center [503, 11] width 337 height 44
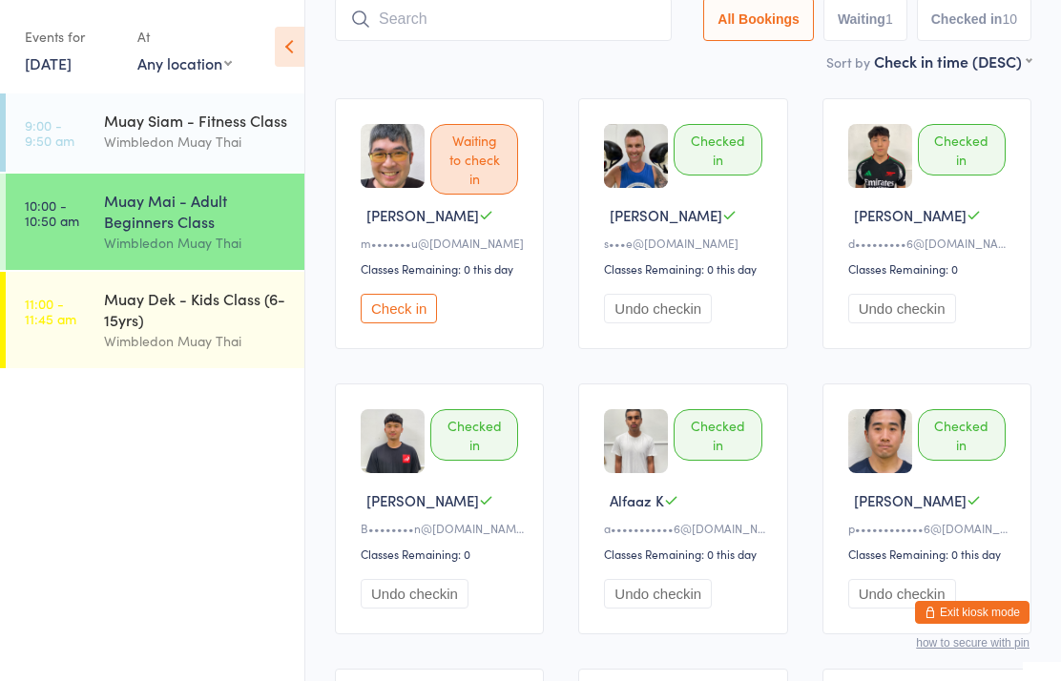
scroll to position [128, 0]
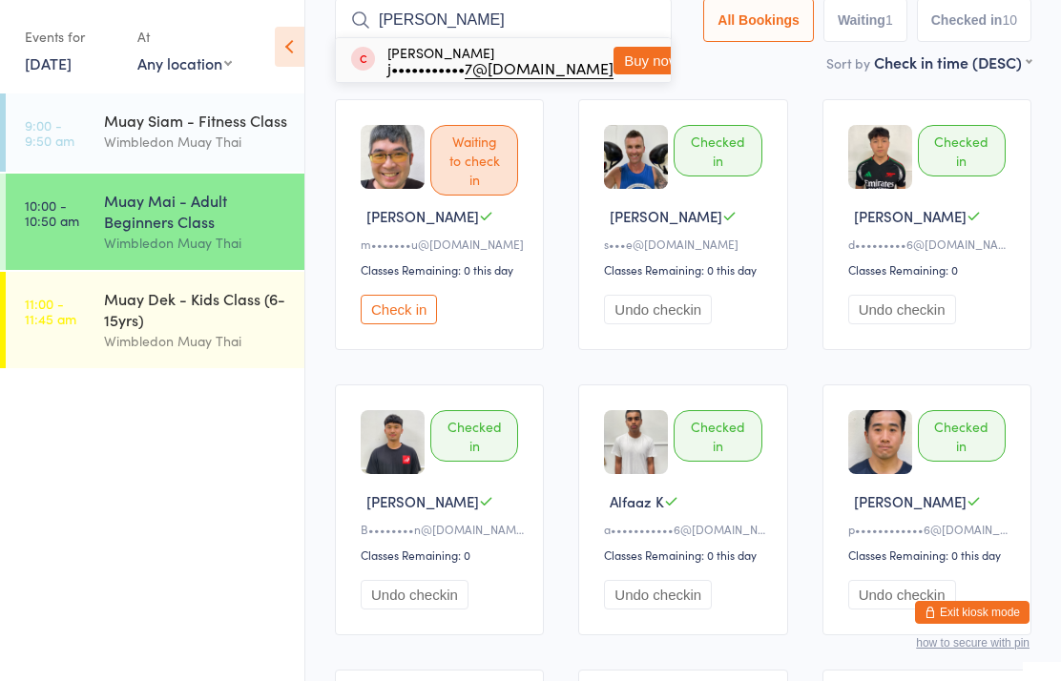
type input "J"
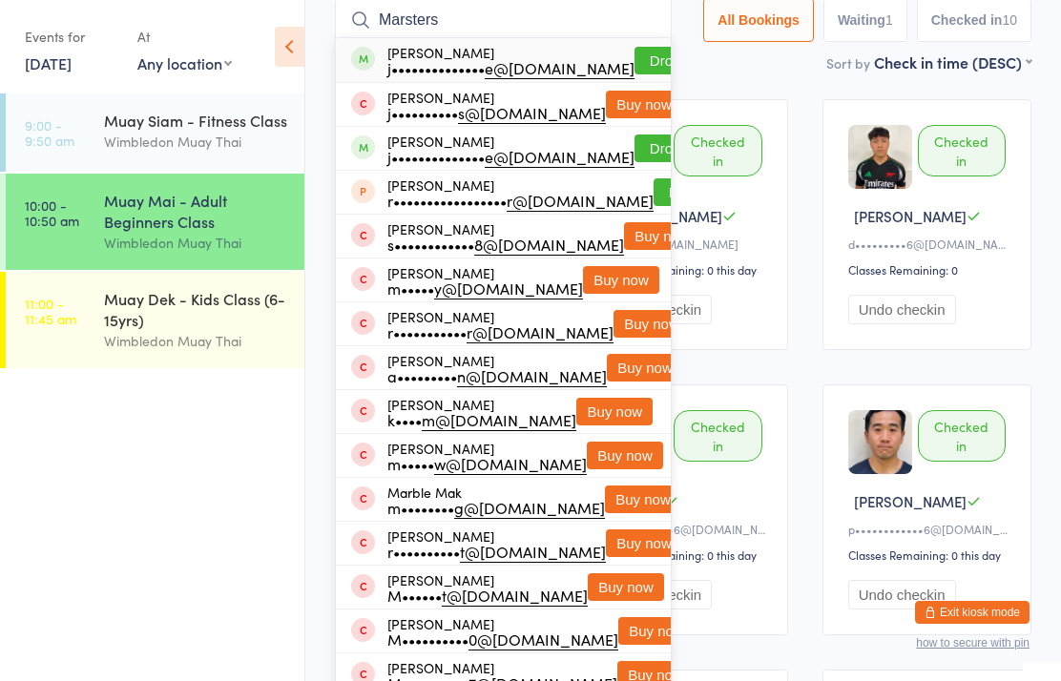
type input "Marsters"
click at [635, 137] on button "Drop in" at bounding box center [673, 149] width 76 height 28
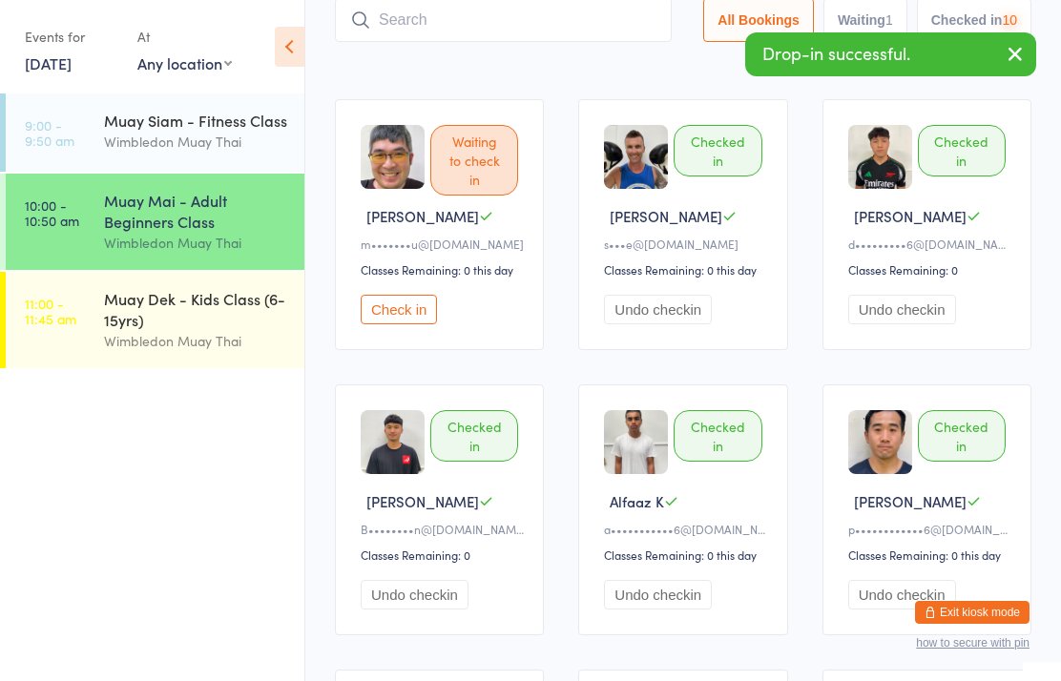
click at [573, 10] on input "search" at bounding box center [503, 20] width 337 height 44
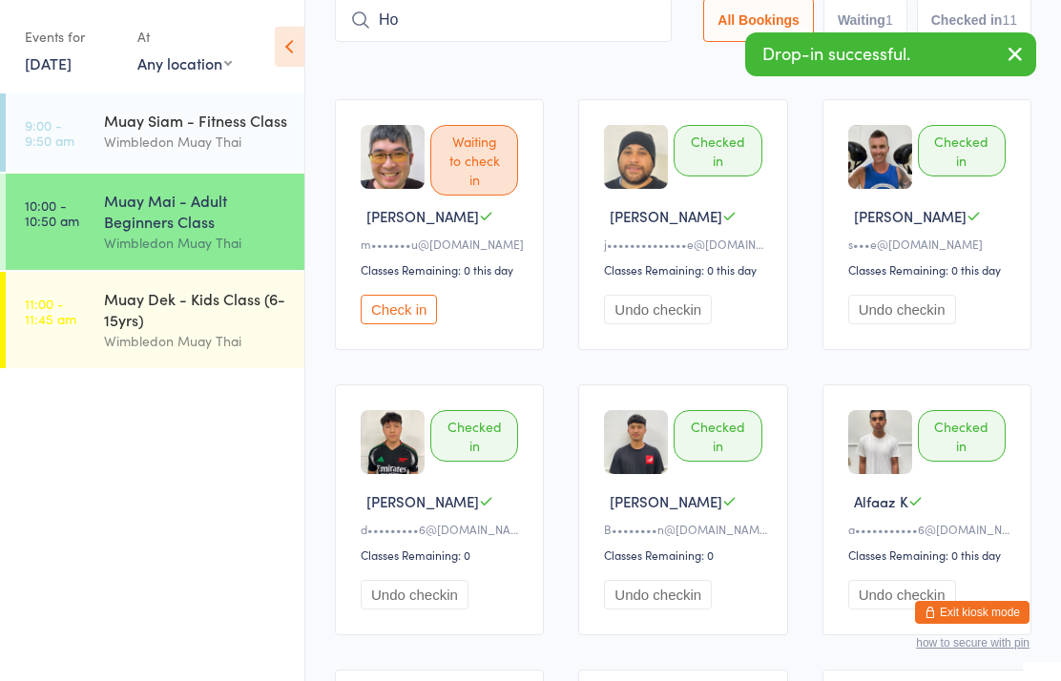
type input "H"
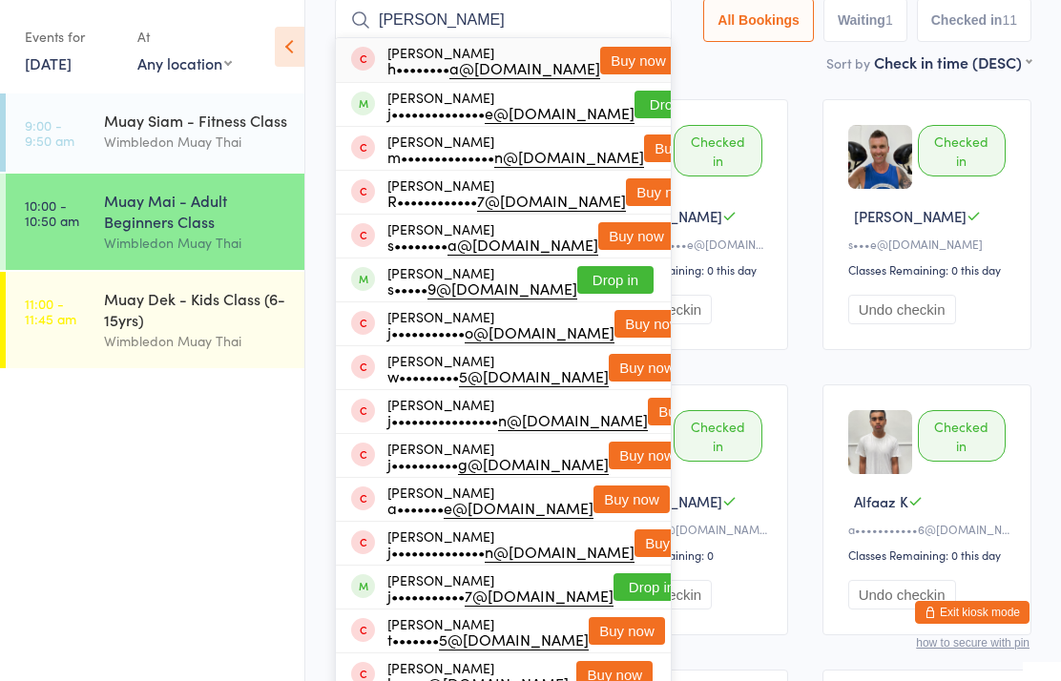
type input "[PERSON_NAME]"
click at [635, 110] on button "Drop in" at bounding box center [673, 105] width 76 height 28
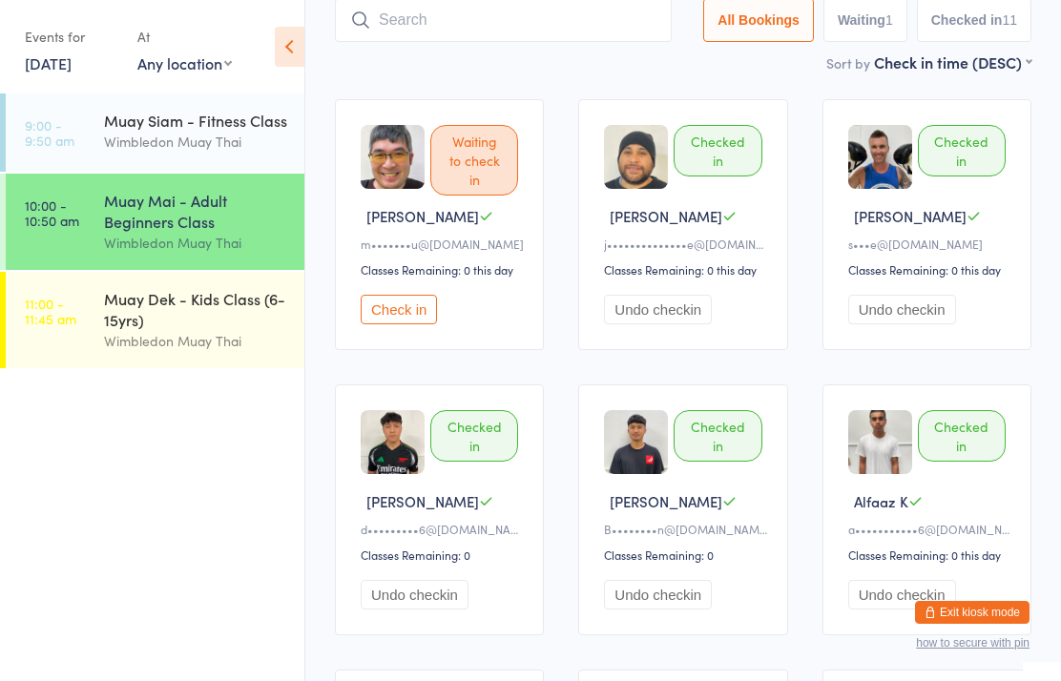
click at [592, 12] on input "search" at bounding box center [503, 20] width 337 height 44
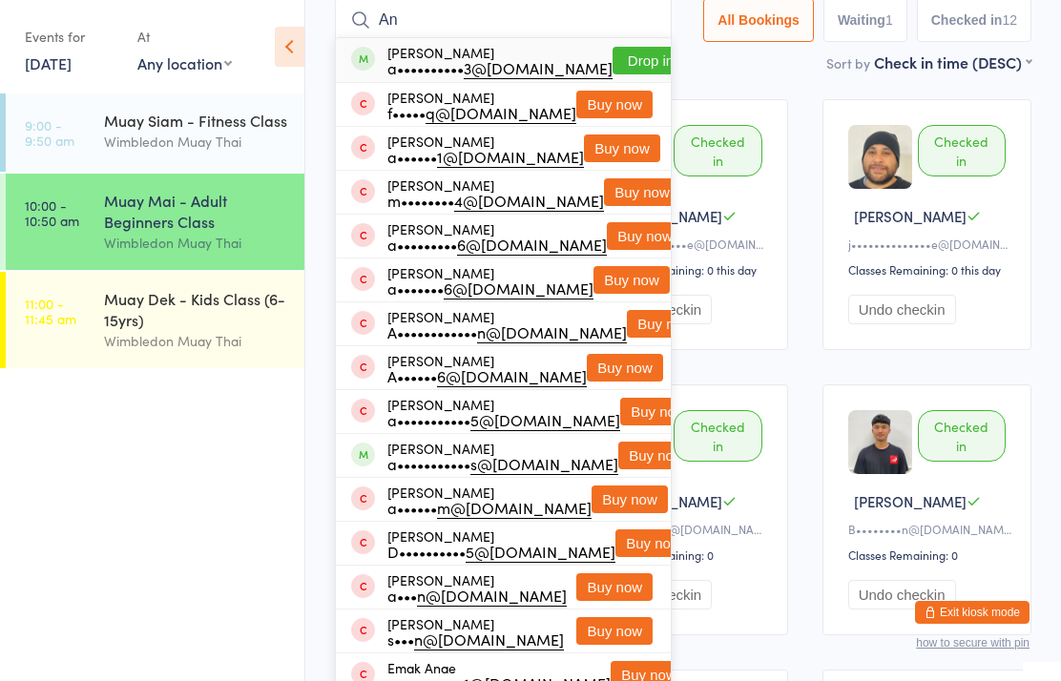
type input "An"
click at [620, 66] on button "Drop in" at bounding box center [651, 61] width 76 height 28
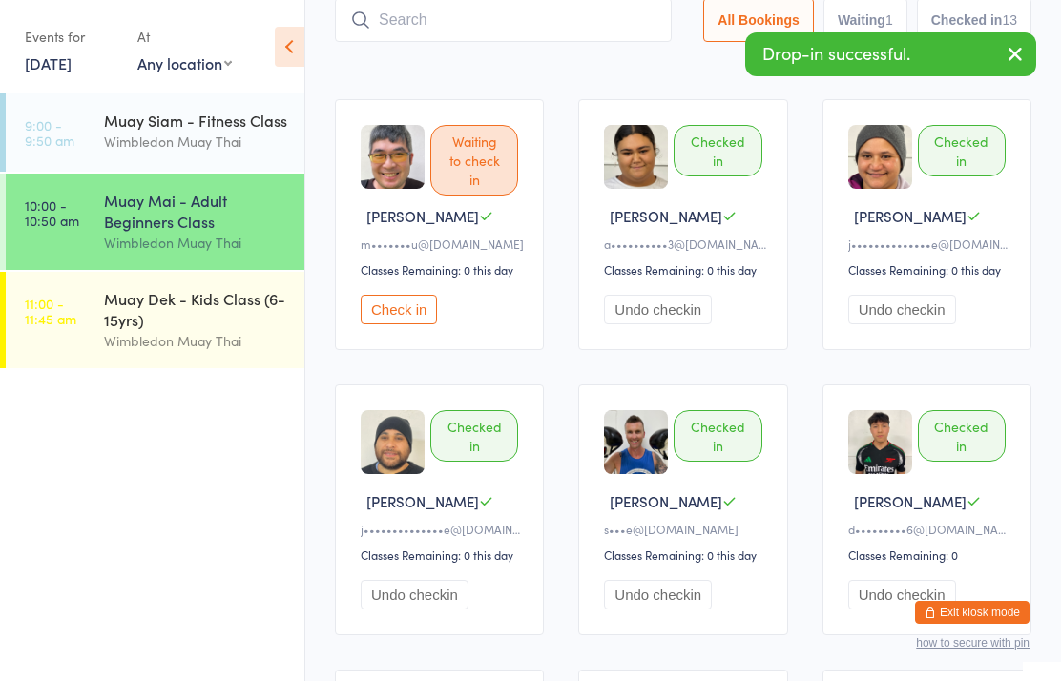
click at [627, 10] on input "search" at bounding box center [503, 20] width 337 height 44
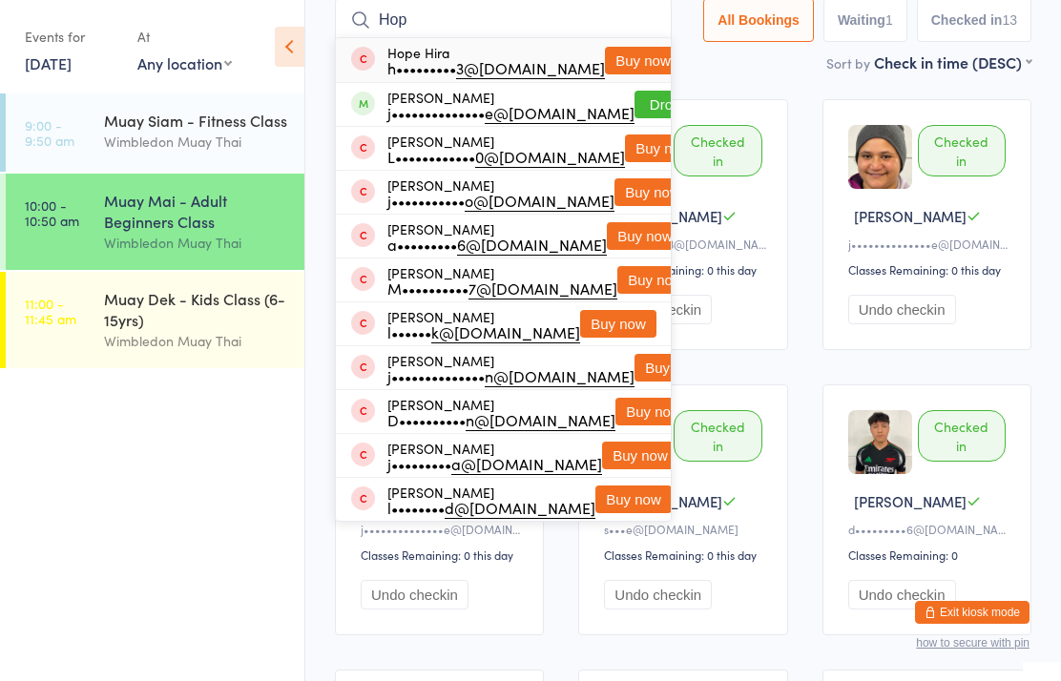
type input "Hop"
click at [635, 112] on button "Drop in" at bounding box center [673, 105] width 76 height 28
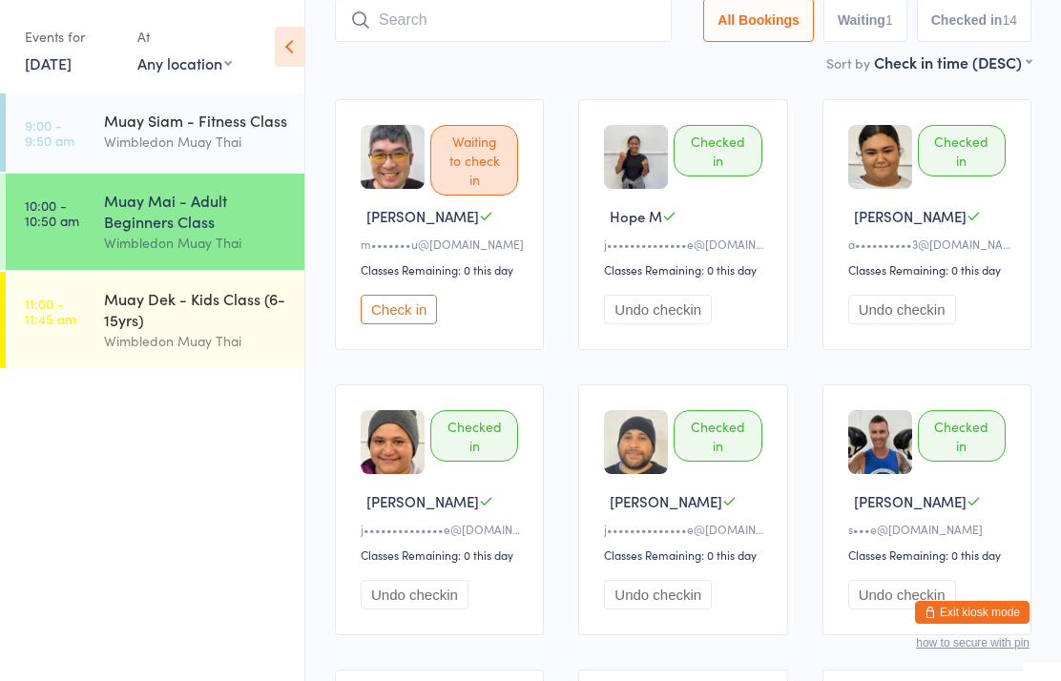
click at [499, 36] on input "search" at bounding box center [503, 20] width 337 height 44
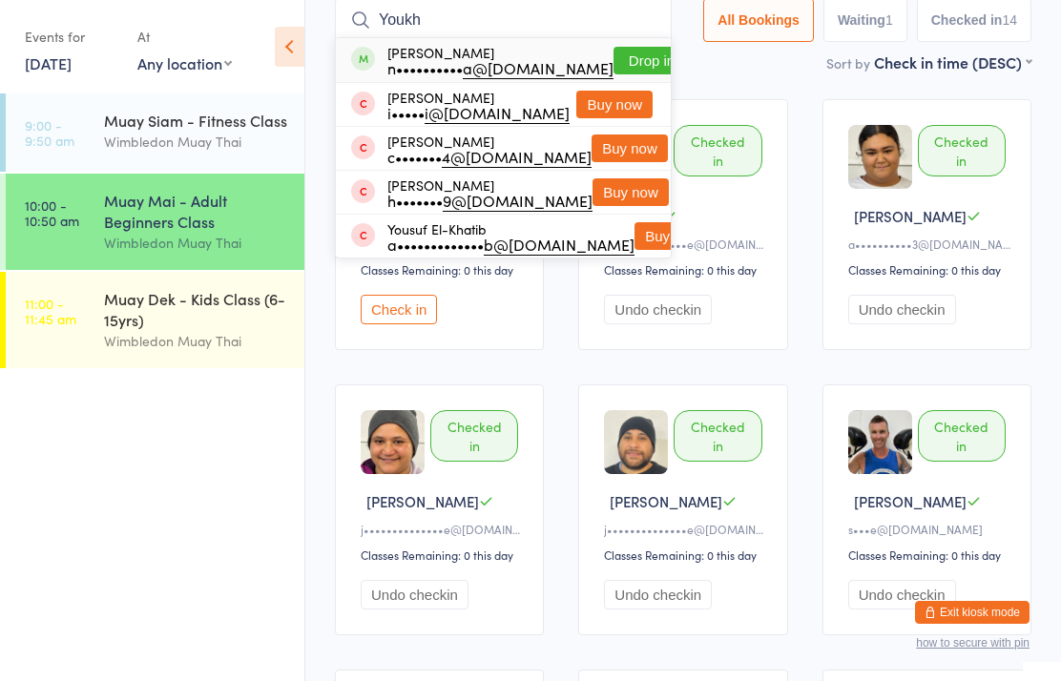
type input "Youkh"
click at [622, 57] on button "Drop in" at bounding box center [652, 61] width 76 height 28
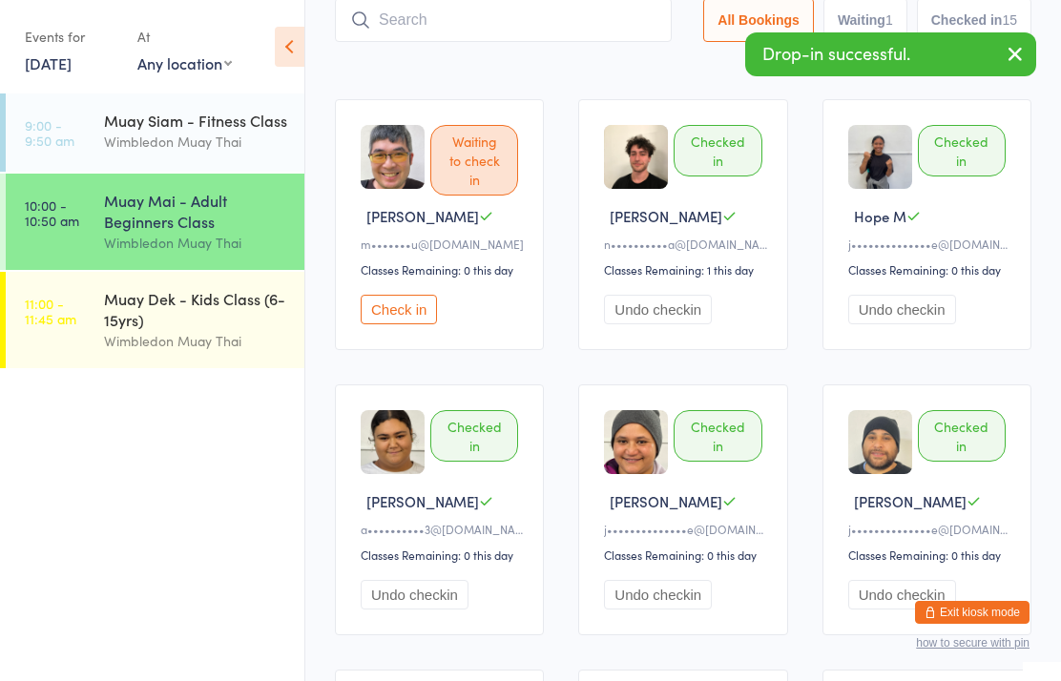
click at [143, 227] on div "Muay Mai - Adult Beginners Class" at bounding box center [196, 211] width 184 height 42
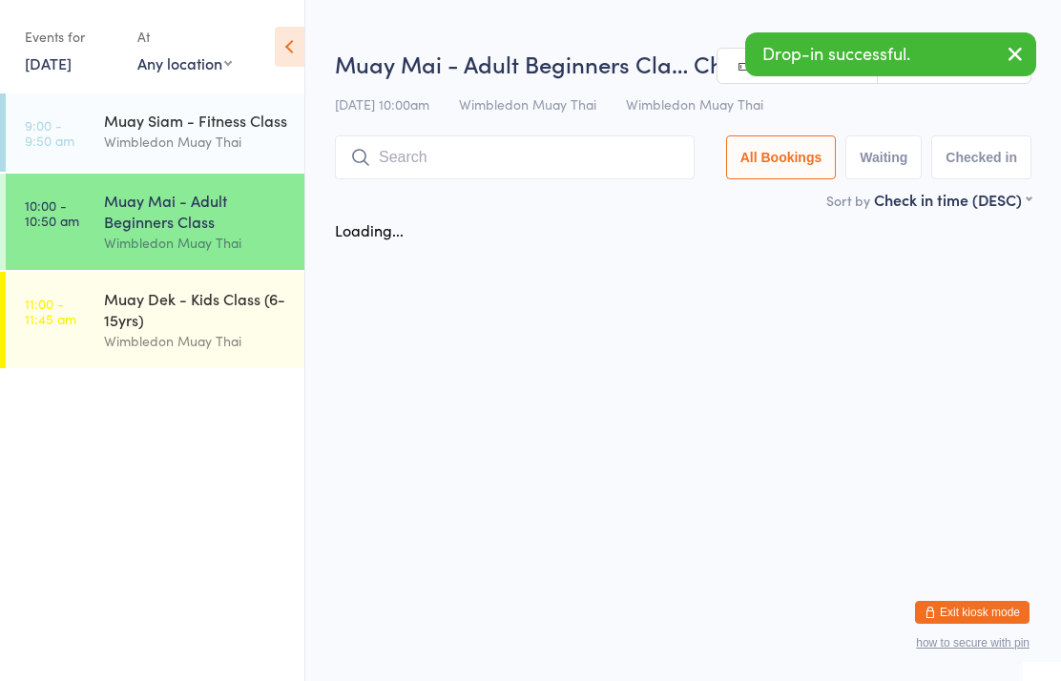
scroll to position [0, 0]
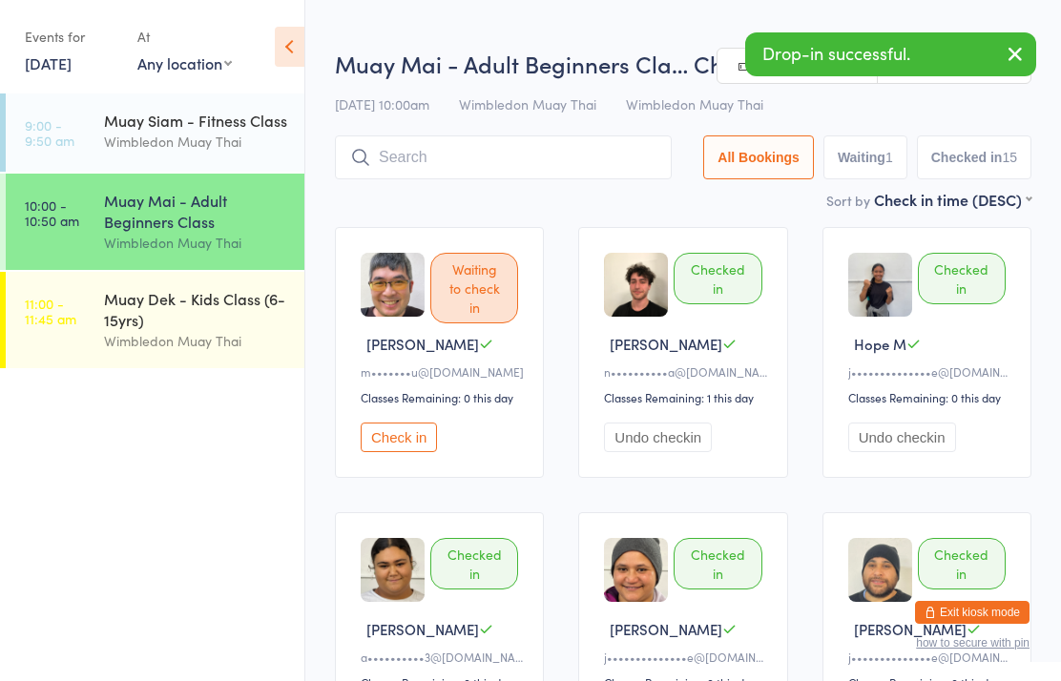
click at [411, 144] on input "search" at bounding box center [503, 157] width 337 height 44
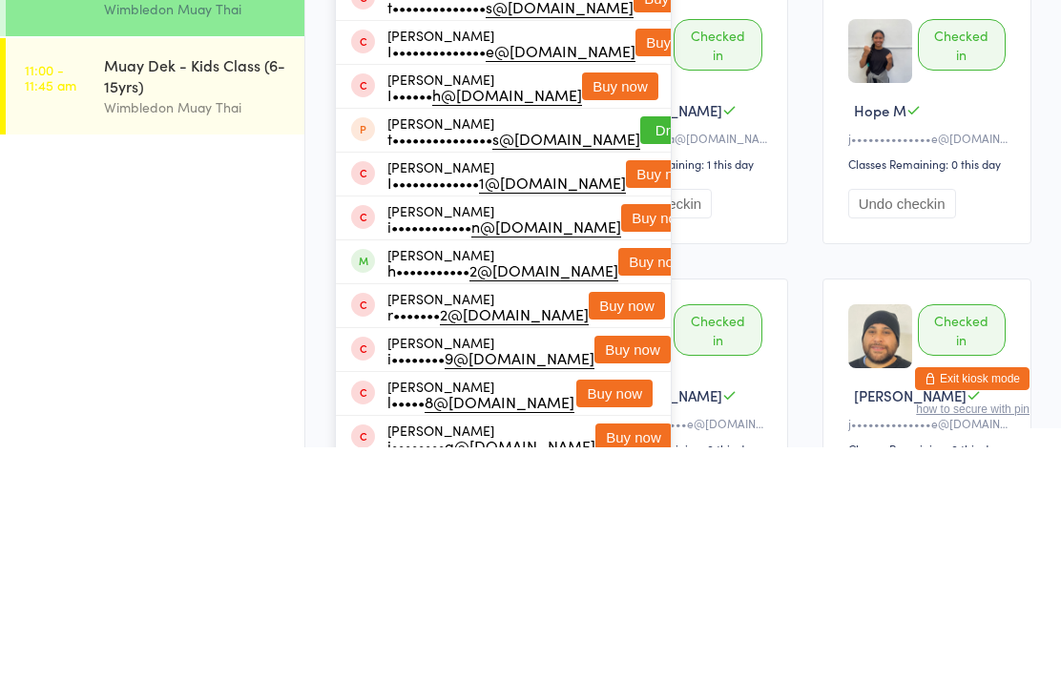
type input "[PERSON_NAME]"
click at [618, 482] on button "Buy now" at bounding box center [656, 496] width 76 height 28
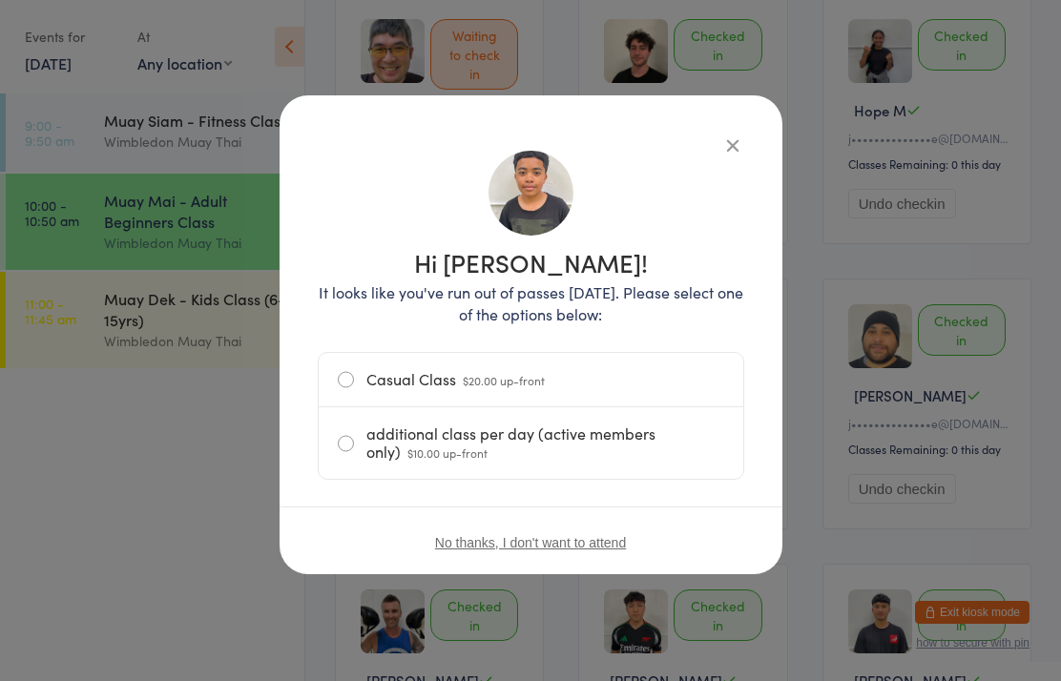
click at [740, 134] on button "button" at bounding box center [732, 145] width 23 height 23
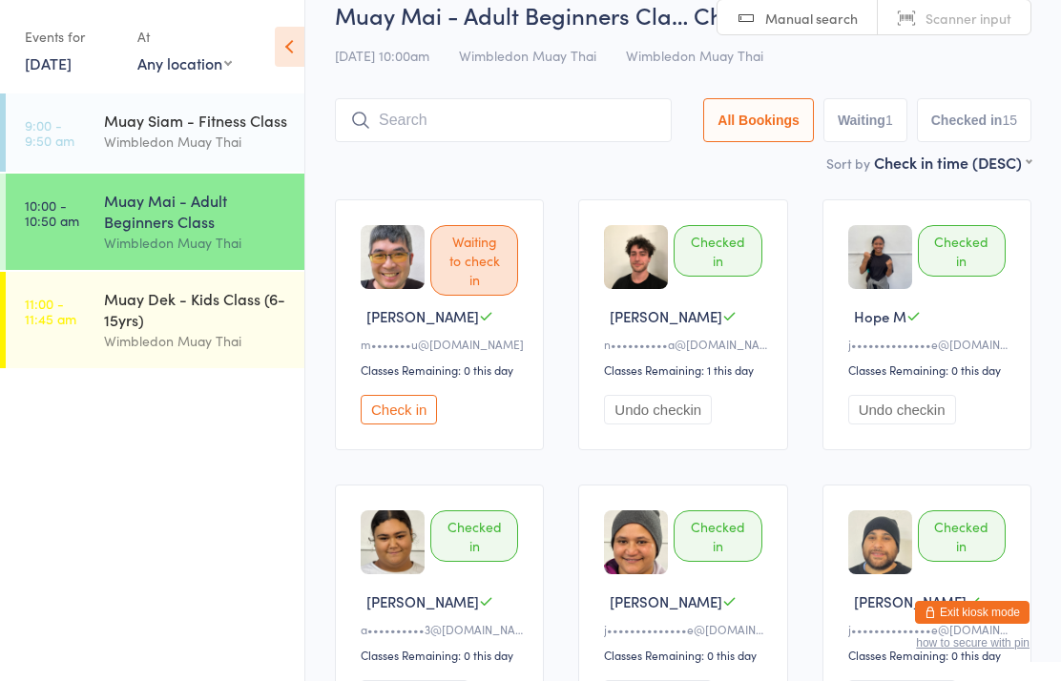
scroll to position [22, 0]
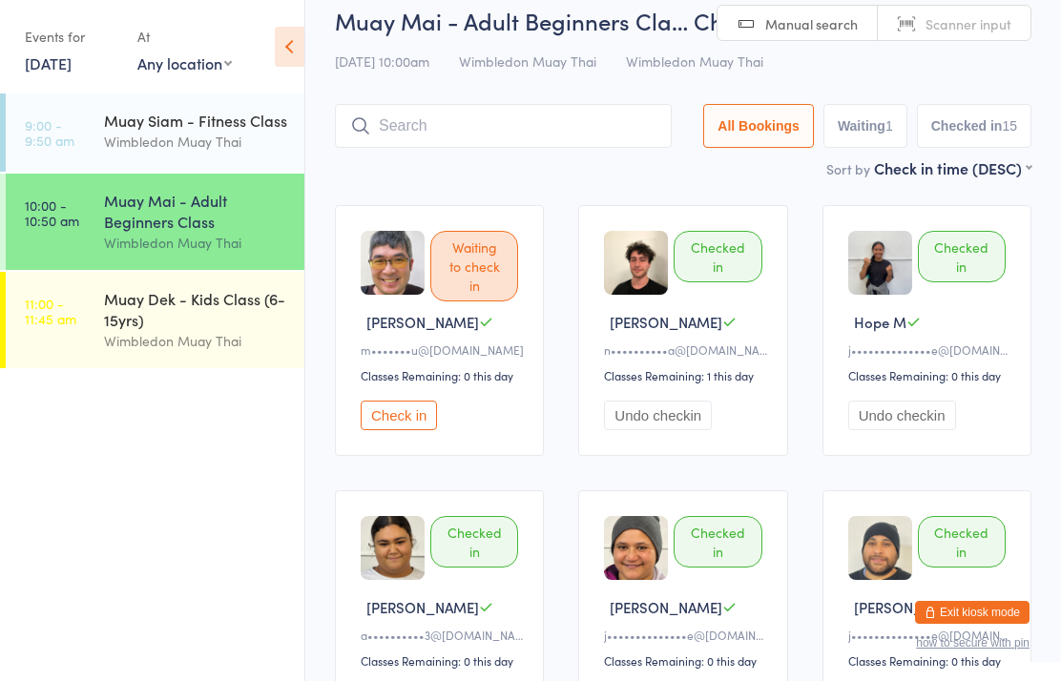
click at [513, 113] on input "search" at bounding box center [503, 126] width 337 height 44
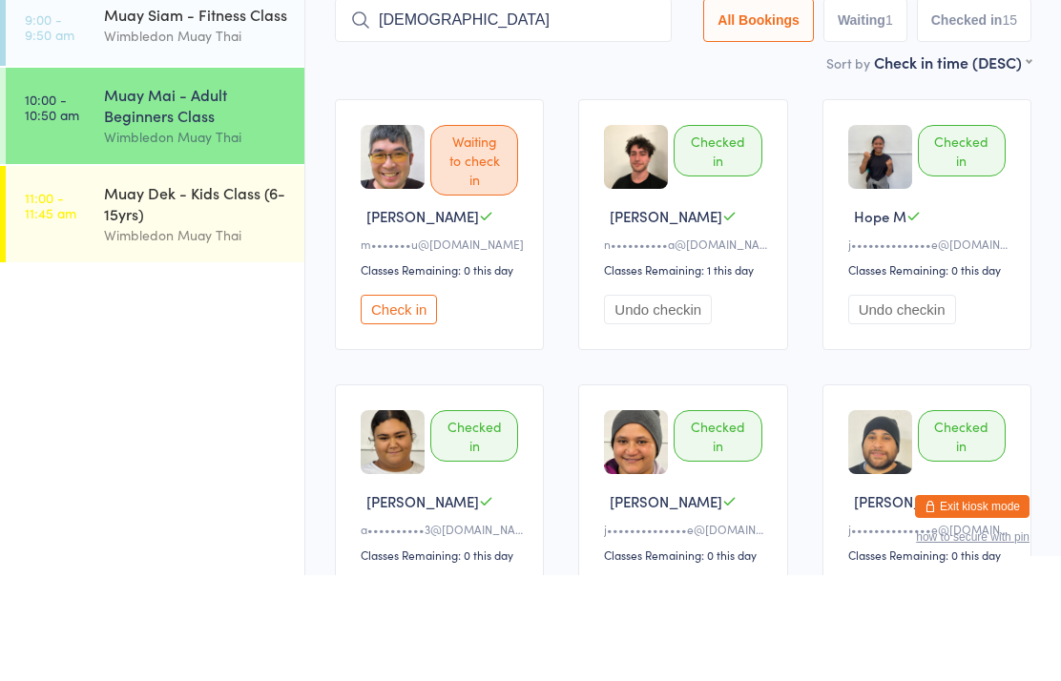
type input "[PERSON_NAME]"
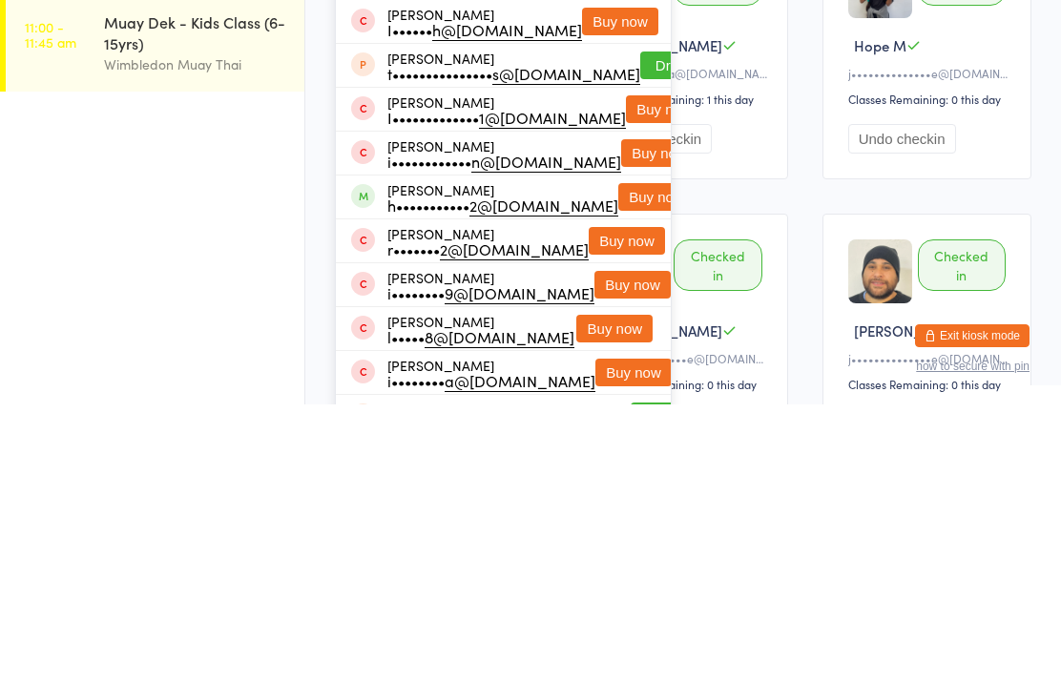
scroll to position [0, 0]
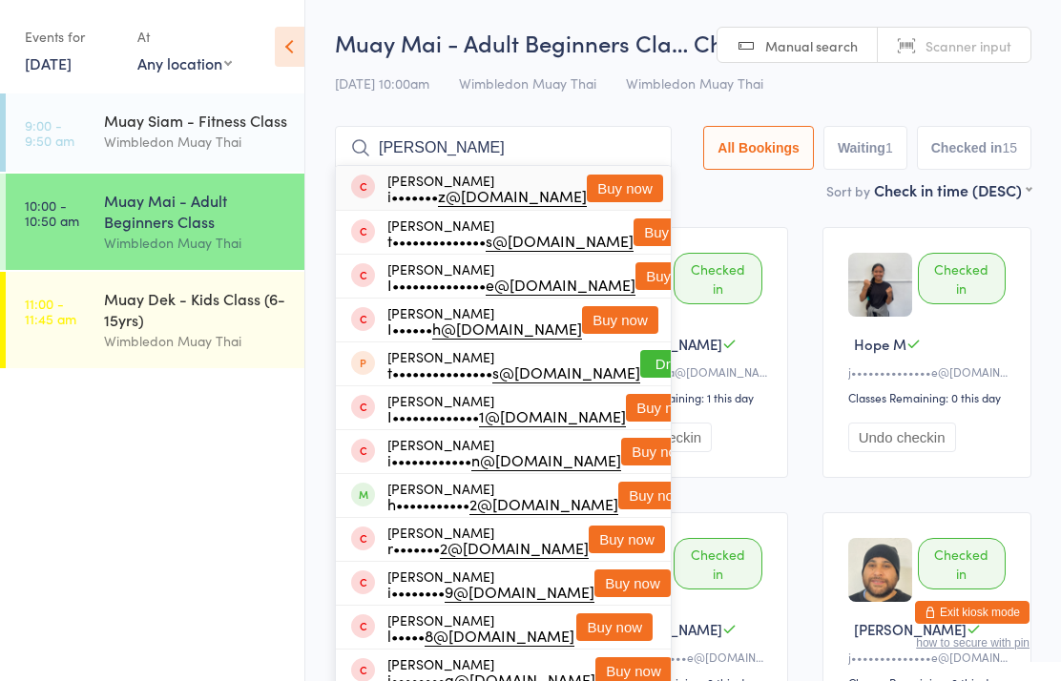
click at [43, 194] on link "10:00 - 10:50 am Muay Mai - Adult Beginners Class Wimbledon Muay Thai" at bounding box center [155, 222] width 299 height 96
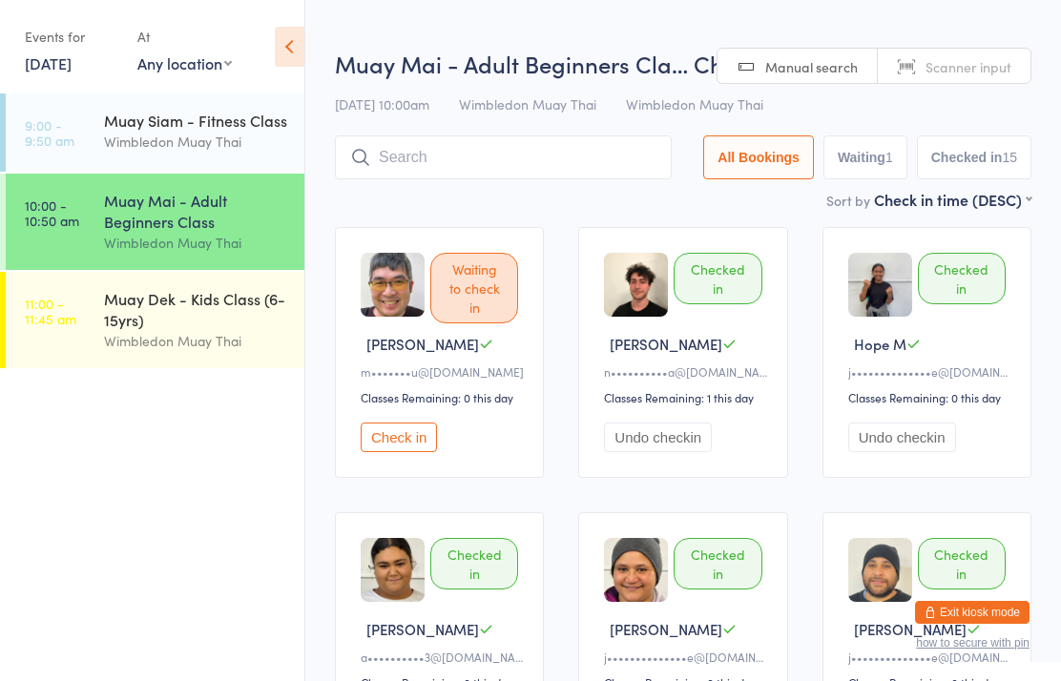
click at [295, 159] on div "Muay Siam - Fitness Class Wimbledon Muay Thai" at bounding box center [204, 131] width 200 height 75
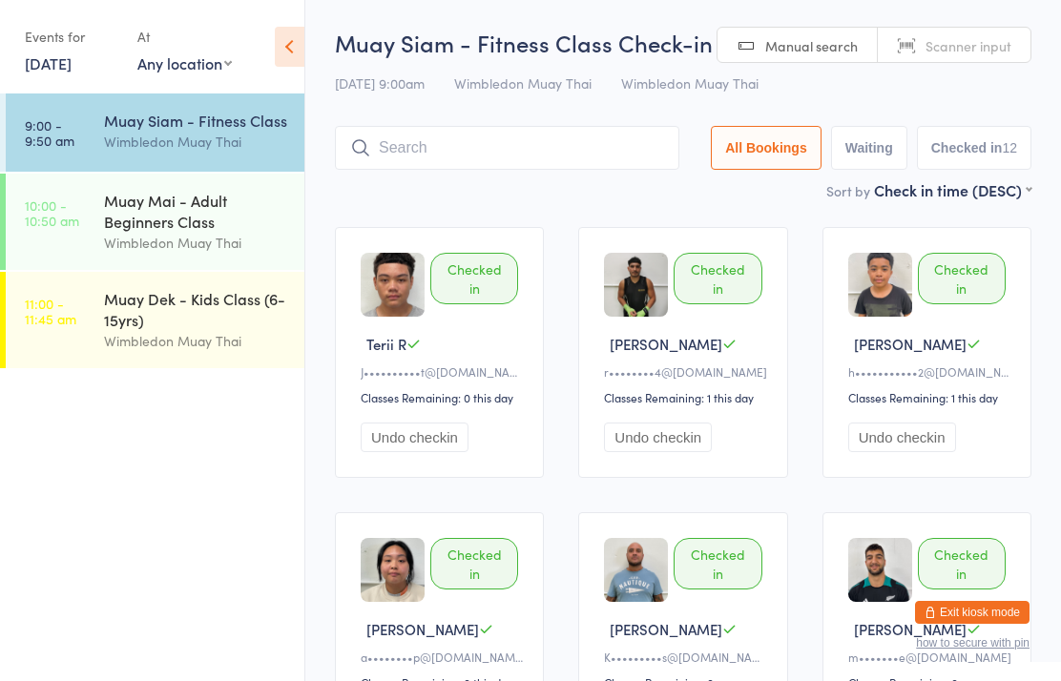
click at [89, 247] on link "10:00 - 10:50 am Muay Mai - Adult Beginners Class Wimbledon Muay Thai" at bounding box center [155, 222] width 299 height 96
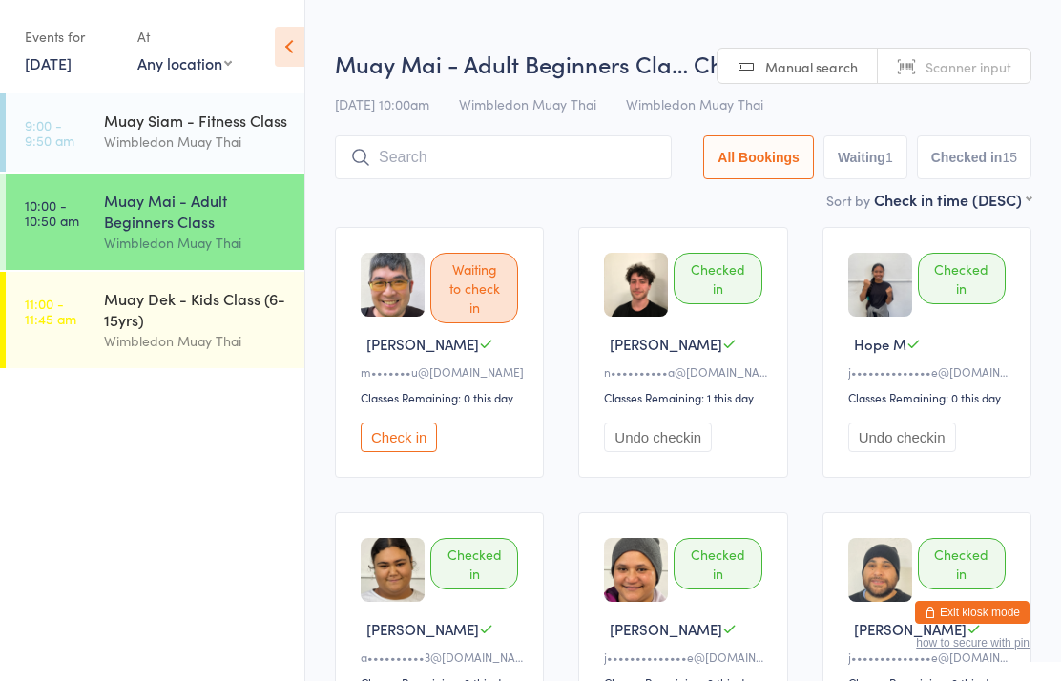
click at [368, 173] on input "search" at bounding box center [503, 157] width 337 height 44
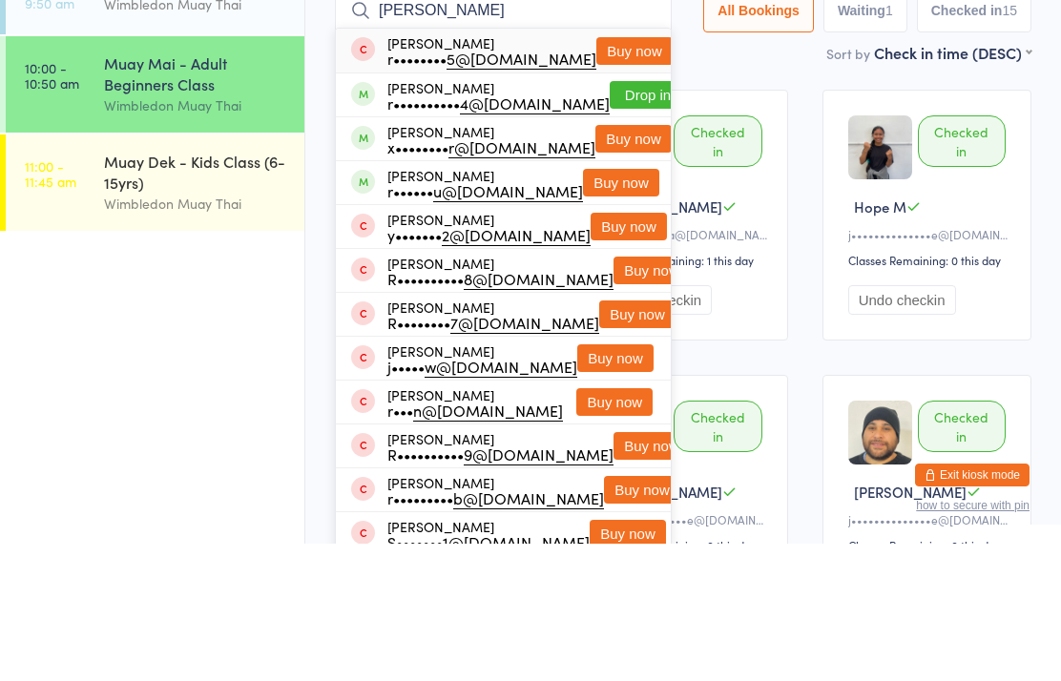
type input "[PERSON_NAME]"
click at [595, 262] on button "Buy now" at bounding box center [633, 276] width 76 height 28
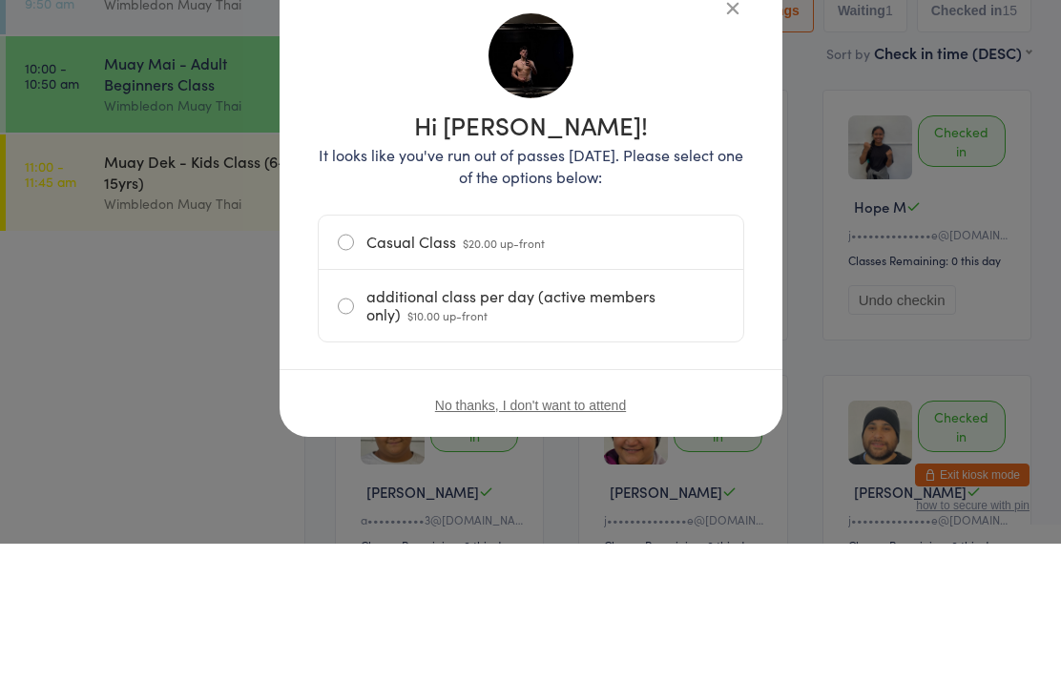
scroll to position [137, 0]
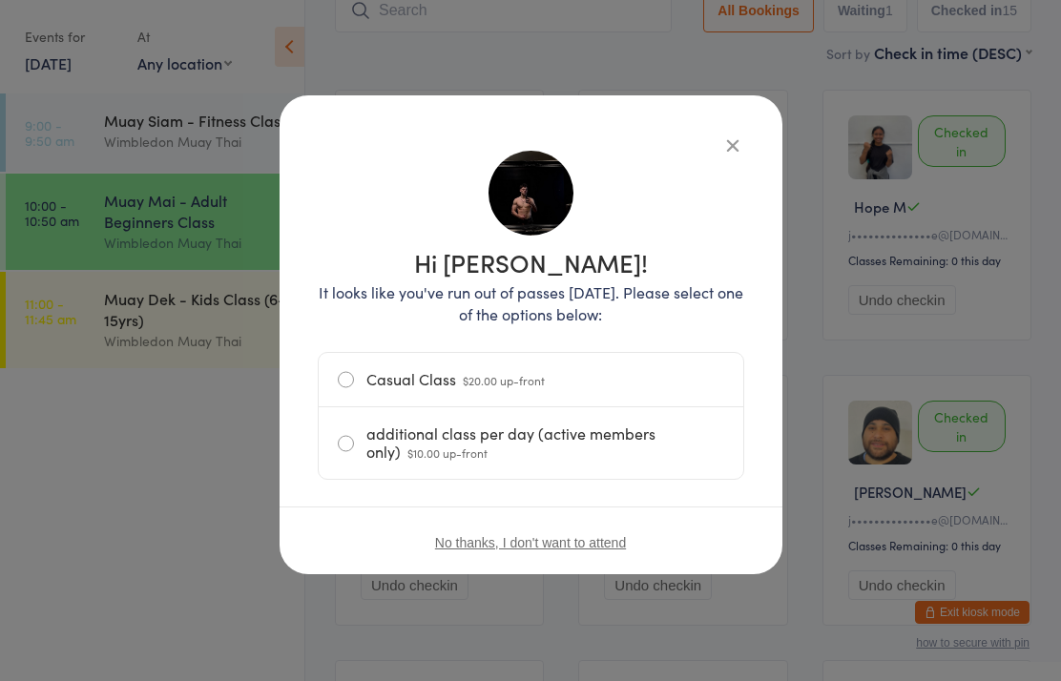
click at [526, 432] on label "additional class per day (active members only) $10.00 up-front" at bounding box center [531, 443] width 386 height 72
click at [0, 0] on input "additional class per day (active members only) $10.00 up-front" at bounding box center [0, 0] width 0 height 0
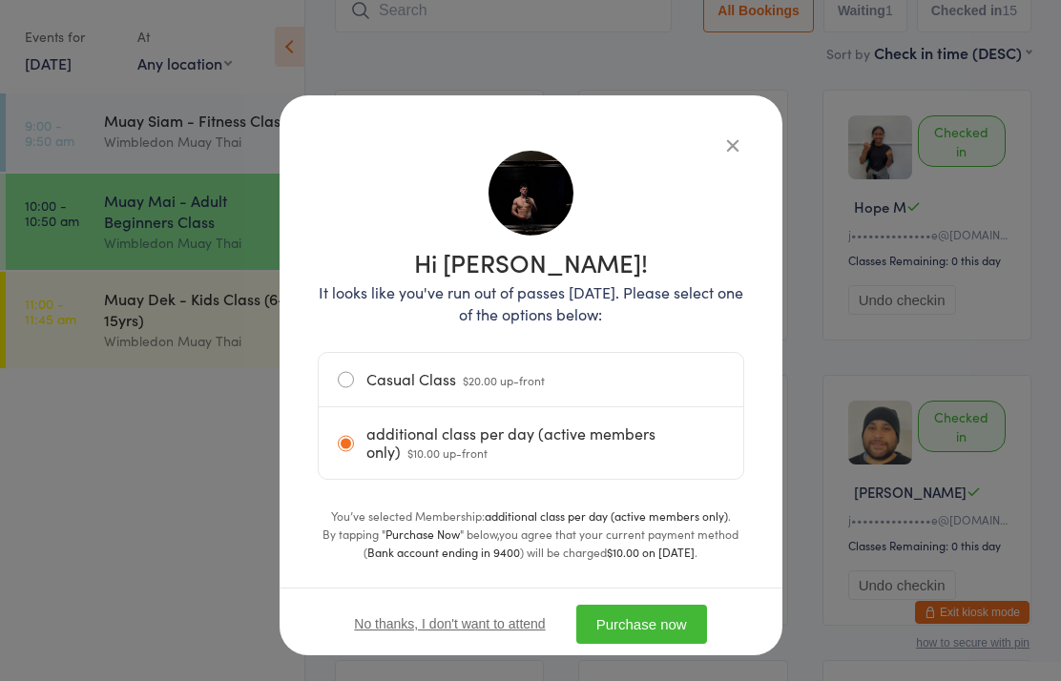
click at [632, 618] on button "Purchase now" at bounding box center [641, 624] width 131 height 39
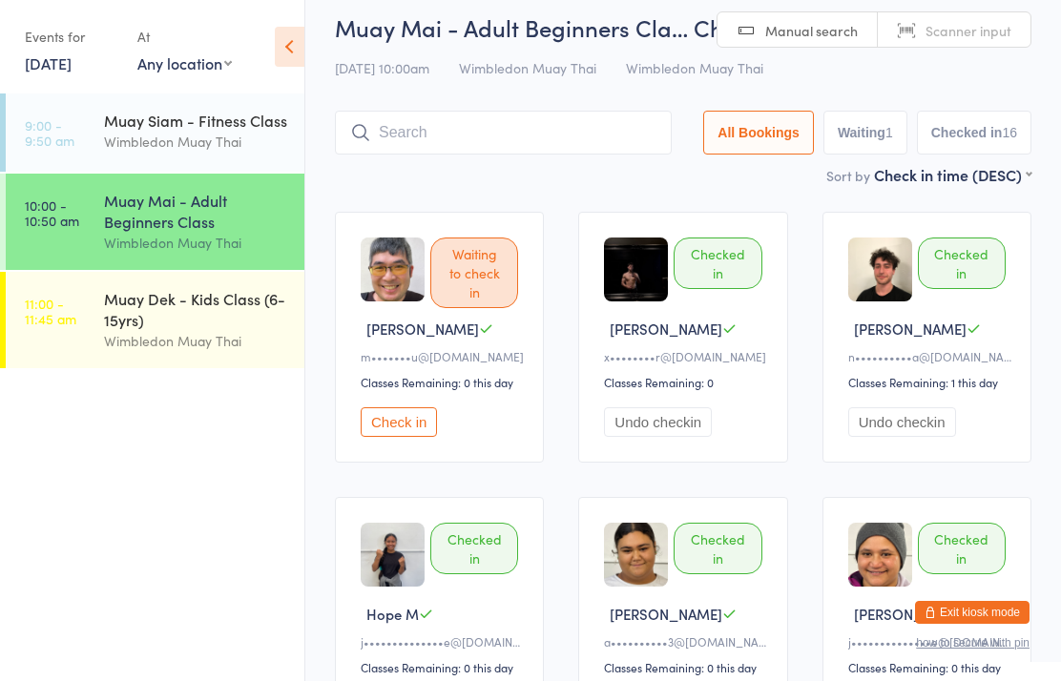
scroll to position [12, 0]
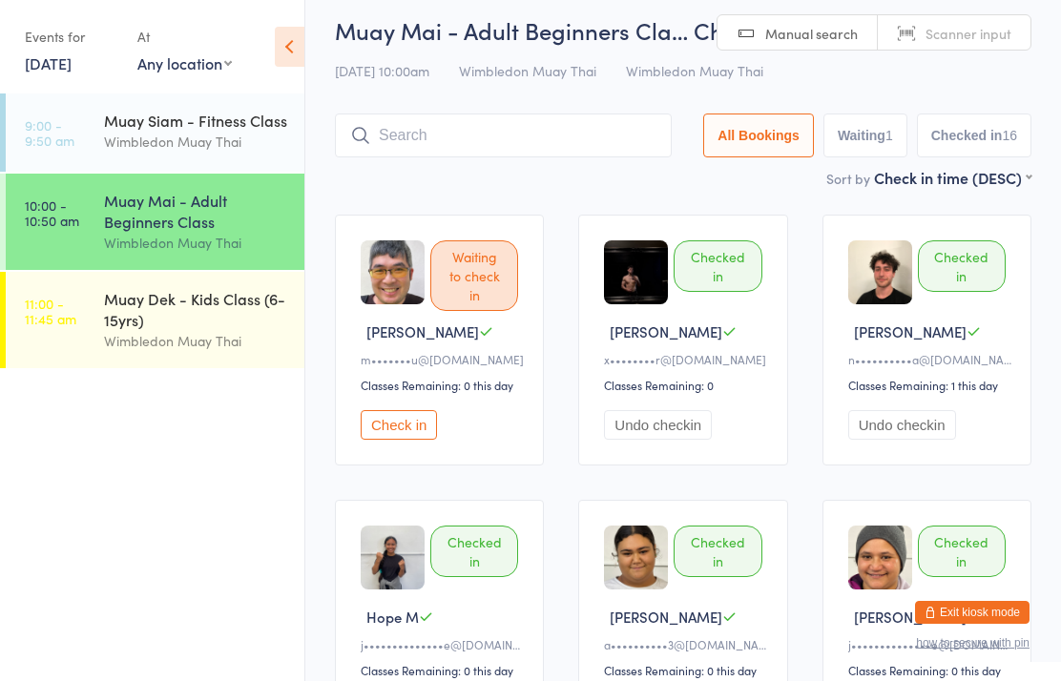
click at [496, 124] on input "search" at bounding box center [503, 136] width 337 height 44
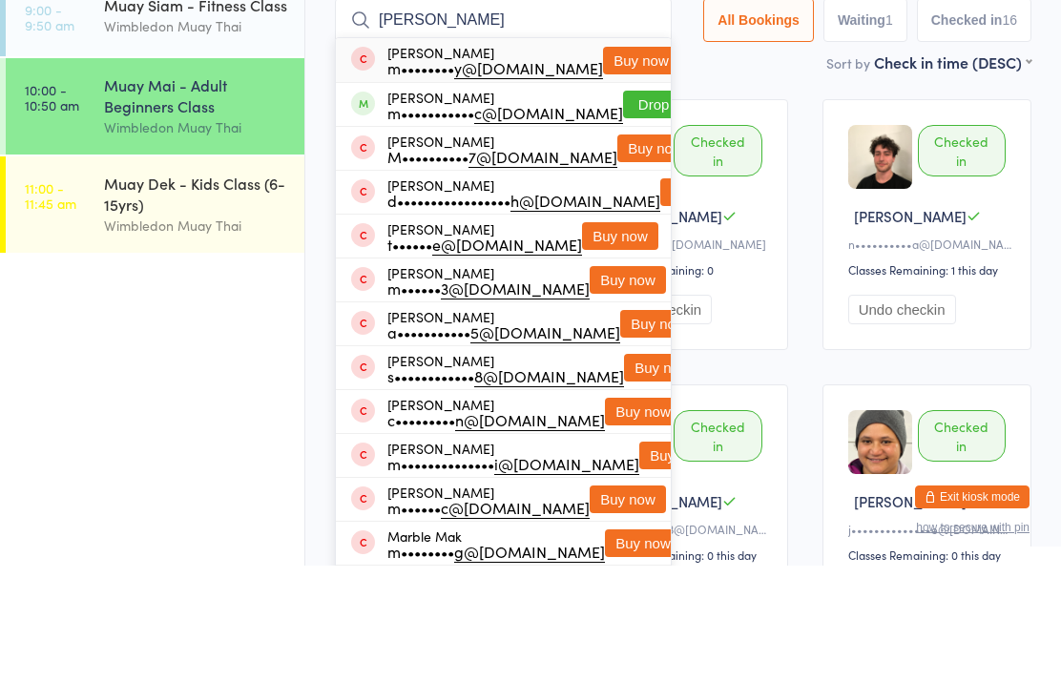
type input "[PERSON_NAME]"
click at [627, 206] on button "Drop in" at bounding box center [661, 220] width 76 height 28
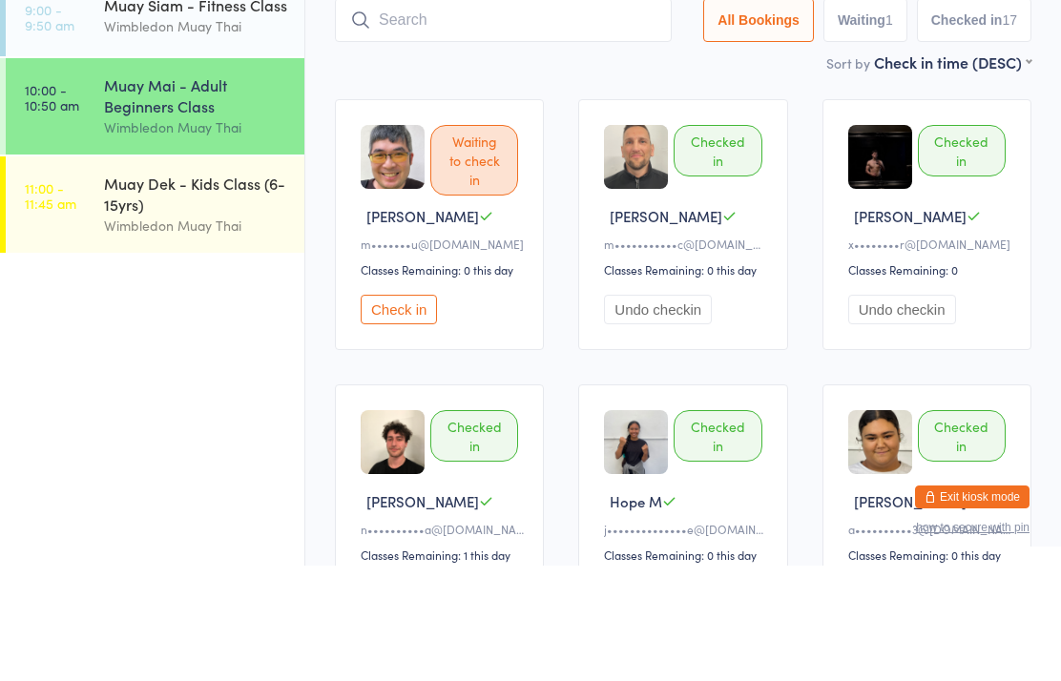
click at [40, 198] on time "10:00 - 10:50 am" at bounding box center [52, 213] width 54 height 31
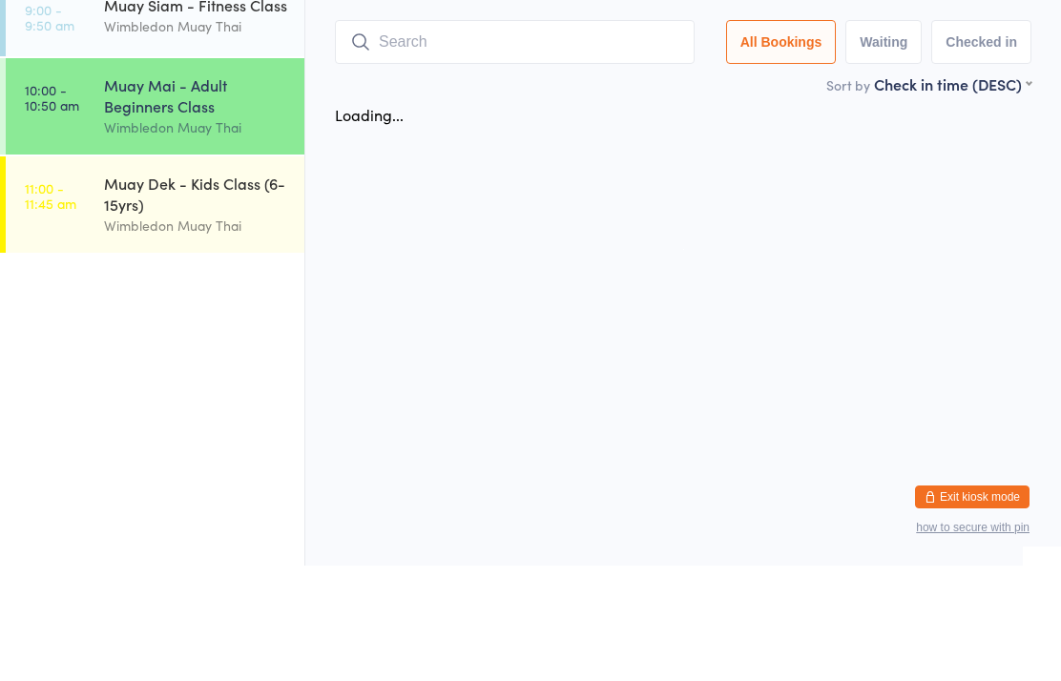
scroll to position [0, 0]
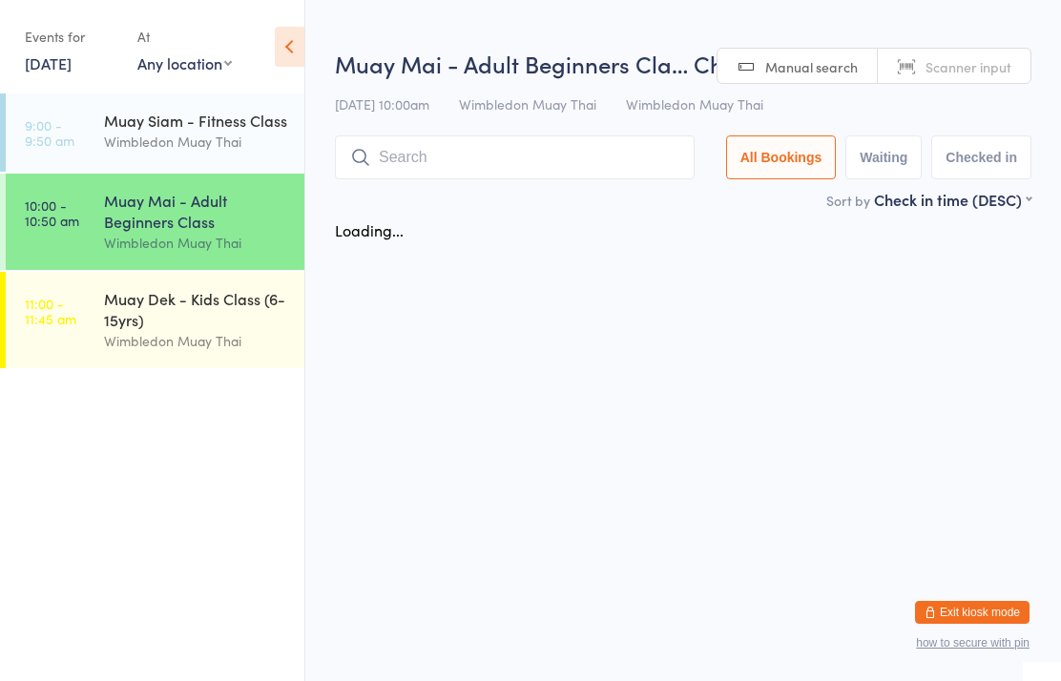
click at [43, 102] on link "9:00 - 9:50 am Muay Siam - Fitness Class Wimbledon Muay Thai" at bounding box center [155, 133] width 299 height 78
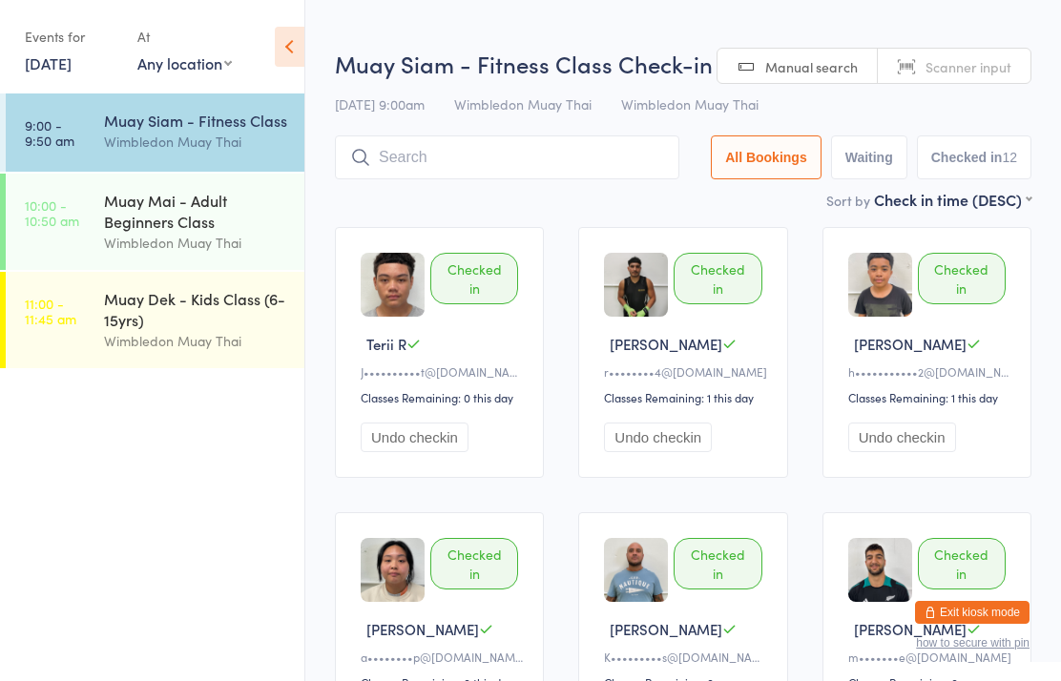
click at [44, 198] on time "10:00 - 10:50 am" at bounding box center [52, 213] width 54 height 31
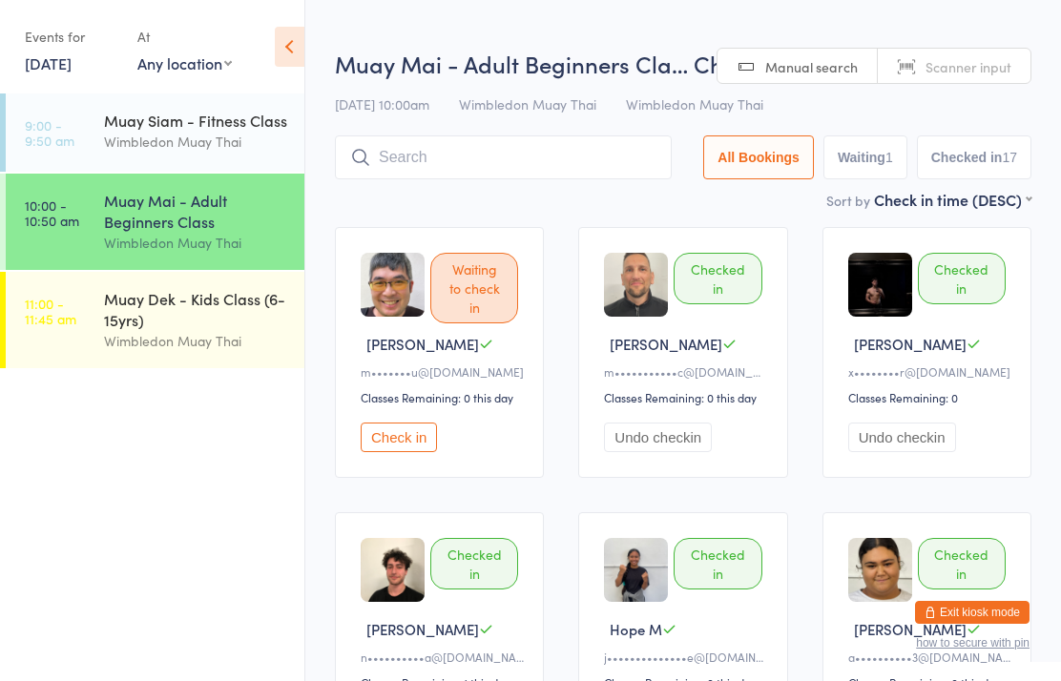
click at [380, 147] on input "search" at bounding box center [503, 157] width 337 height 44
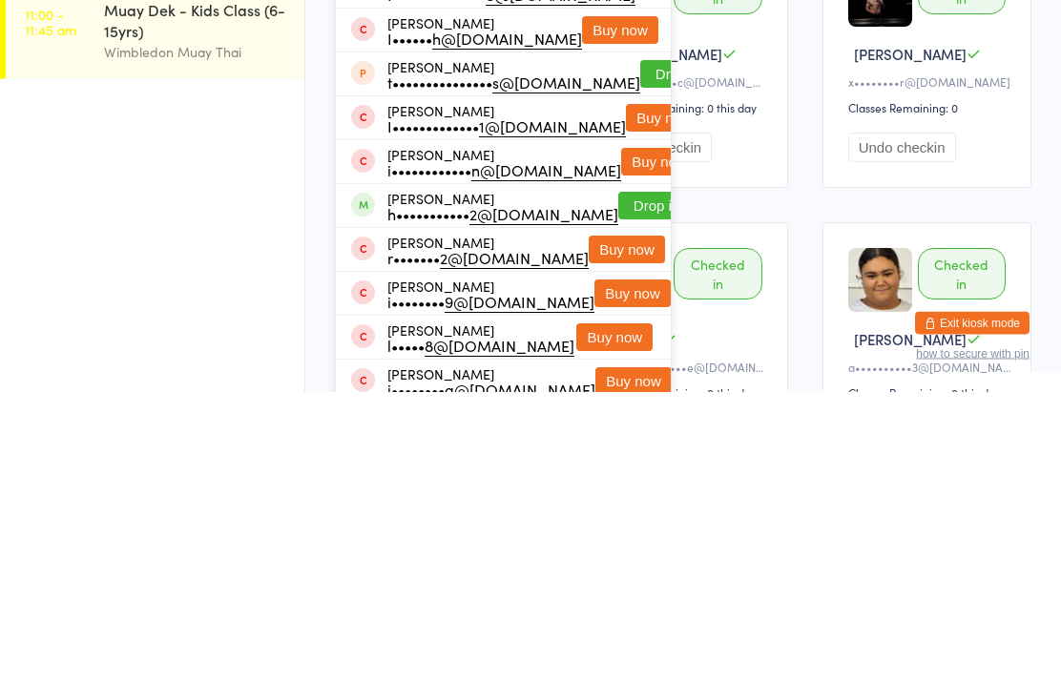
type input "[PERSON_NAME]"
click at [618, 482] on button "Drop in" at bounding box center [656, 496] width 76 height 28
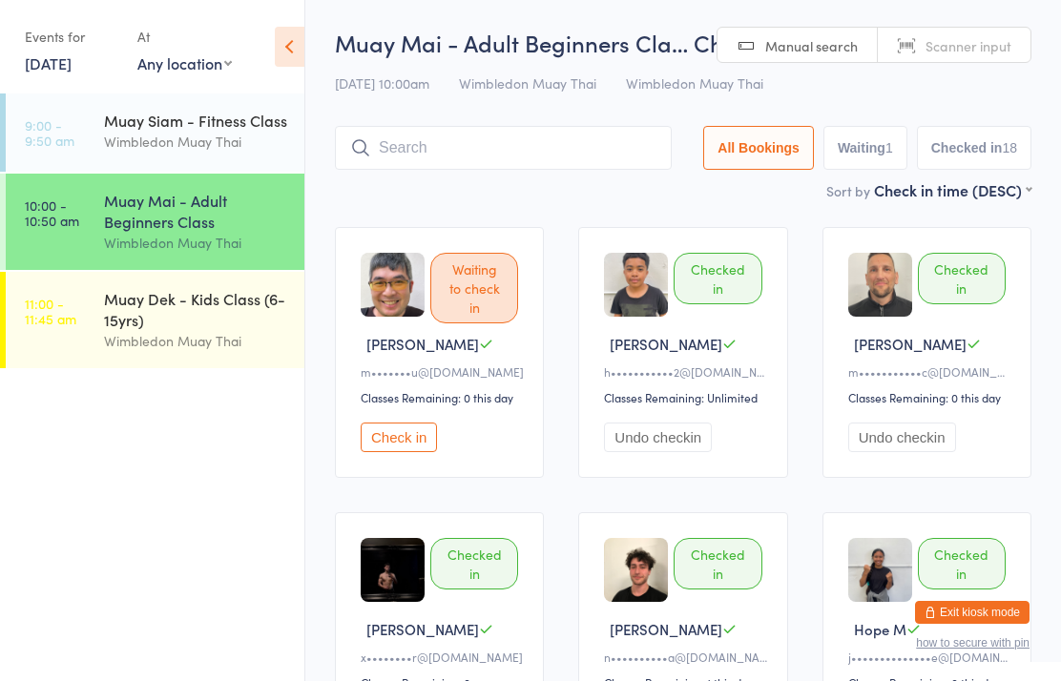
click at [489, 169] on input "search" at bounding box center [503, 148] width 337 height 44
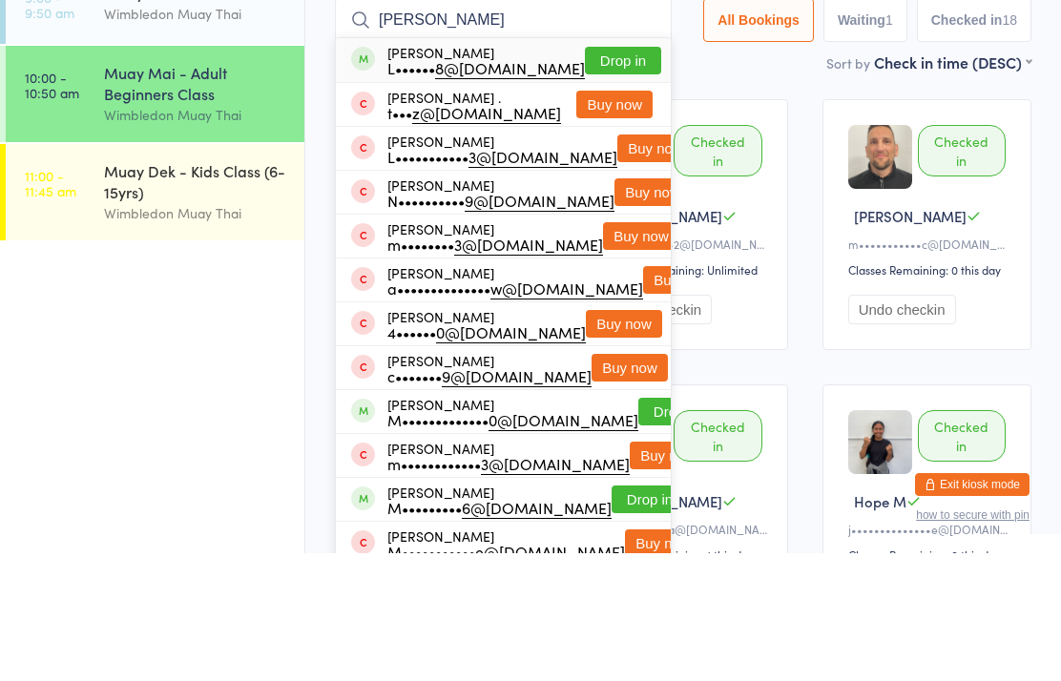
type input "[PERSON_NAME]"
click at [625, 175] on button "Drop in" at bounding box center [623, 189] width 76 height 28
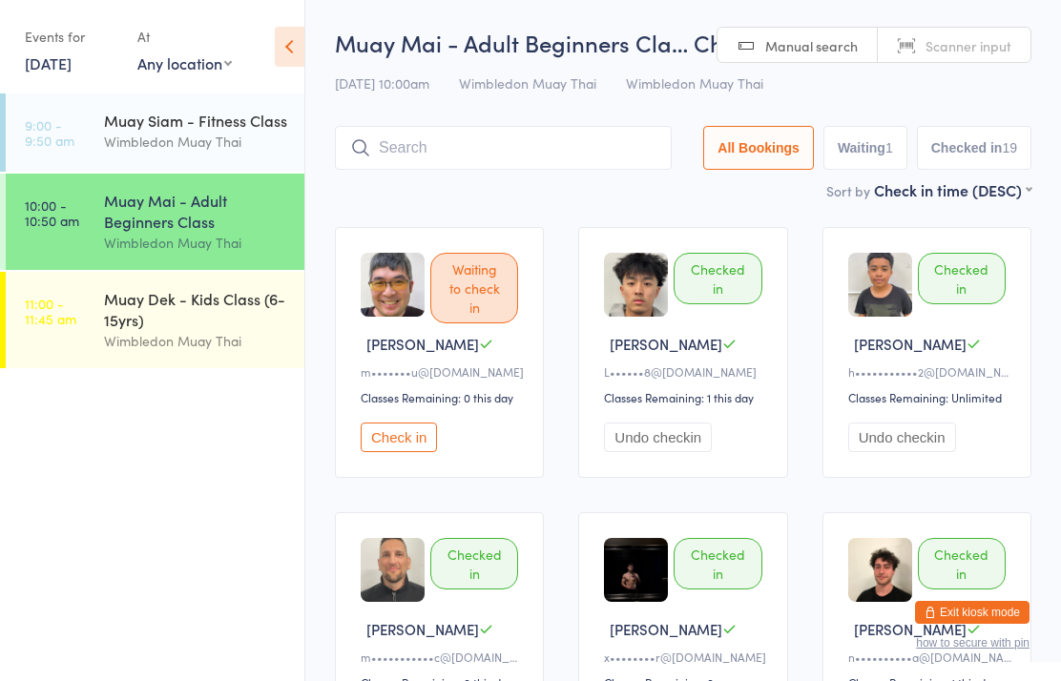
click at [534, 144] on input "search" at bounding box center [503, 148] width 337 height 44
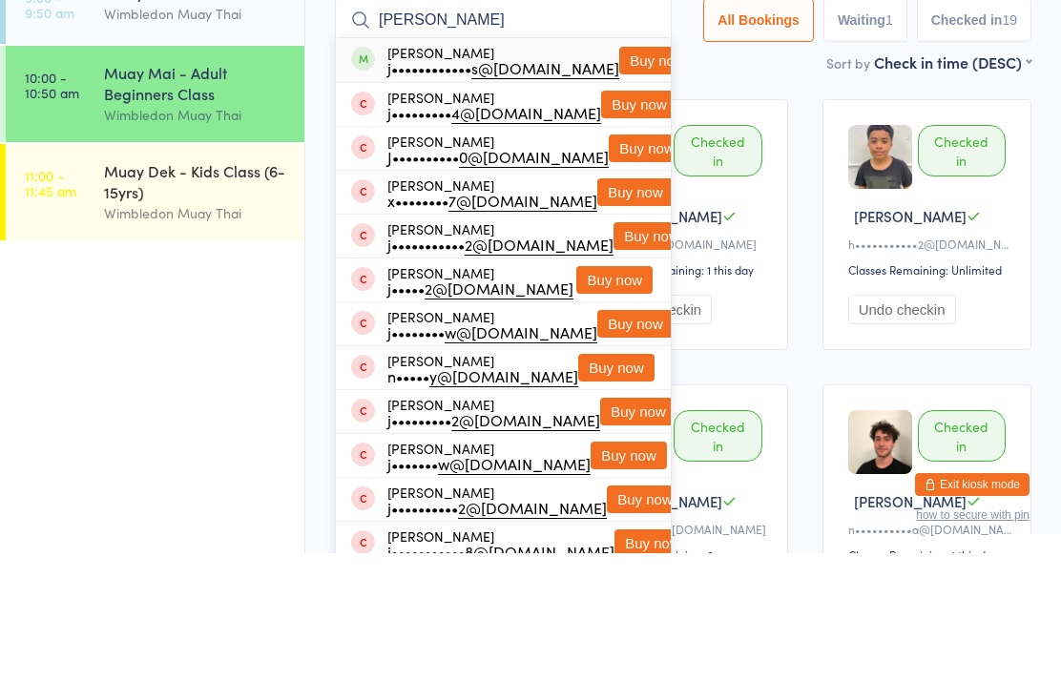
type input "[PERSON_NAME]"
click at [619, 175] on button "Buy now" at bounding box center [657, 189] width 76 height 28
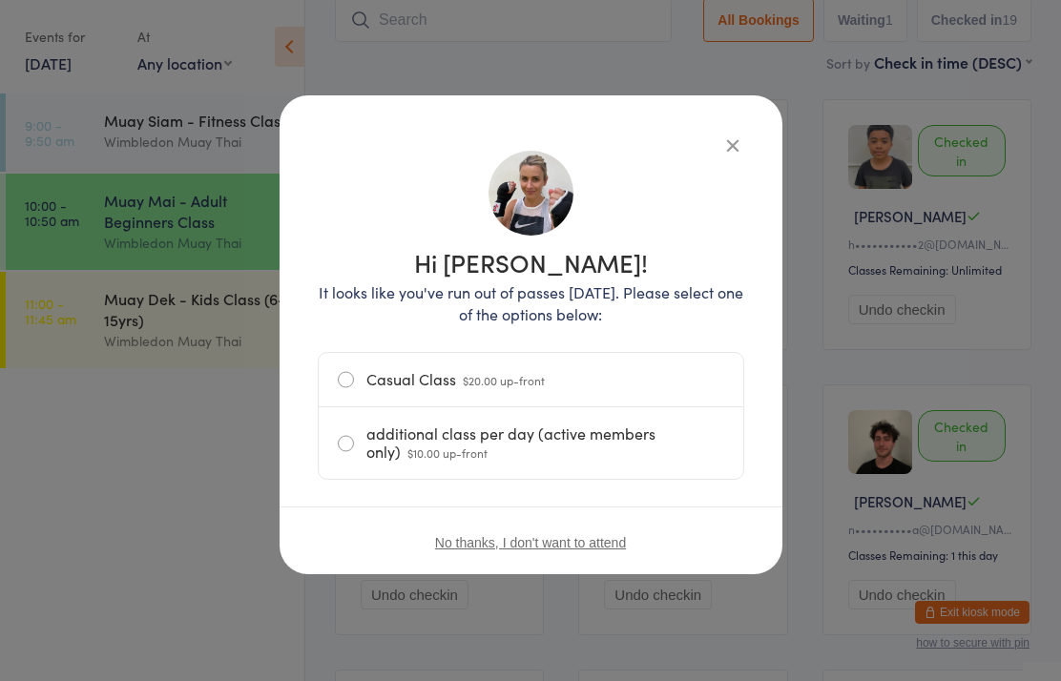
click at [333, 440] on div "additional class per day (active members only) $10.00 up-front" at bounding box center [531, 443] width 425 height 72
click at [344, 443] on label "additional class per day (active members only) $10.00 up-front" at bounding box center [531, 443] width 386 height 72
click at [0, 0] on input "additional class per day (active members only) $10.00 up-front" at bounding box center [0, 0] width 0 height 0
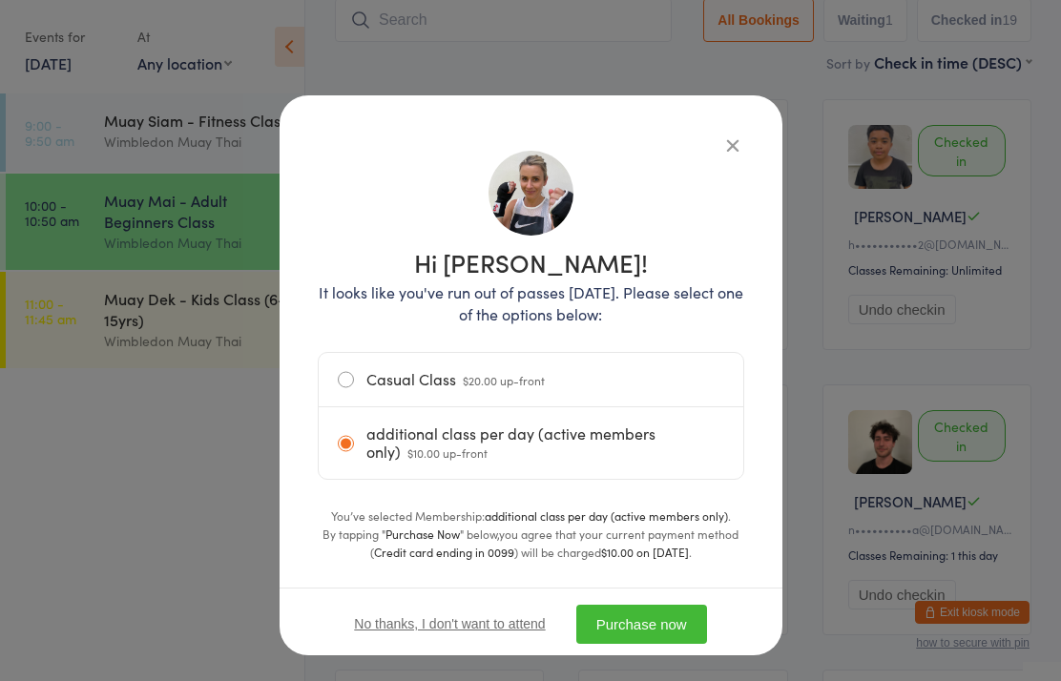
click at [640, 619] on button "Purchase now" at bounding box center [641, 624] width 131 height 39
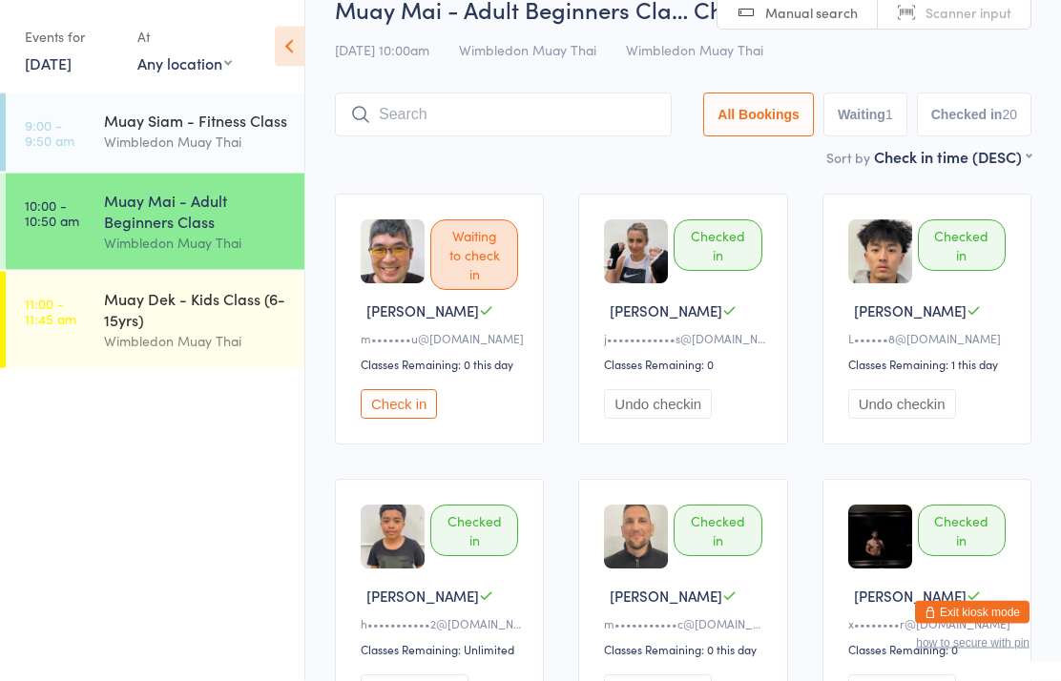
scroll to position [0, 0]
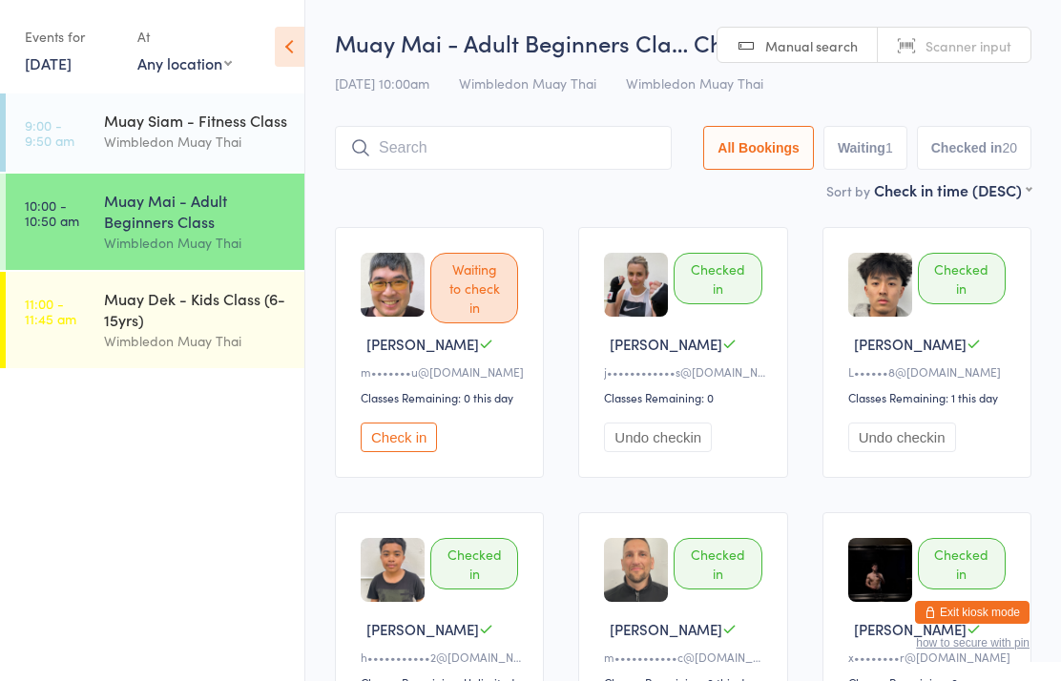
click at [502, 137] on input "search" at bounding box center [503, 148] width 337 height 44
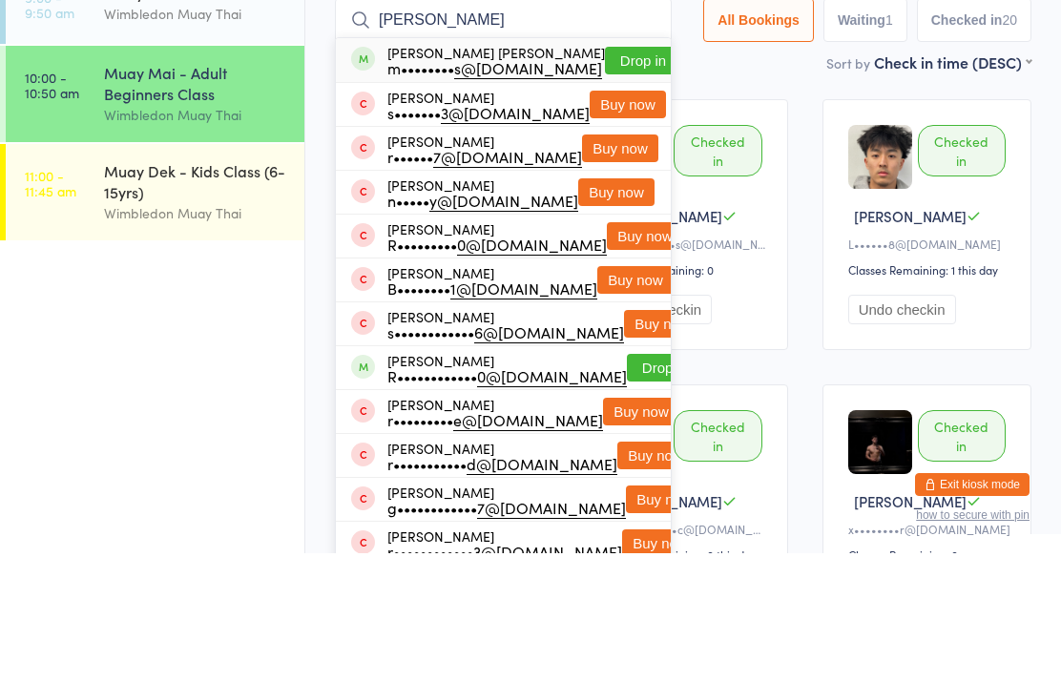
type input "[PERSON_NAME]"
click at [620, 175] on button "Drop in" at bounding box center [643, 189] width 76 height 28
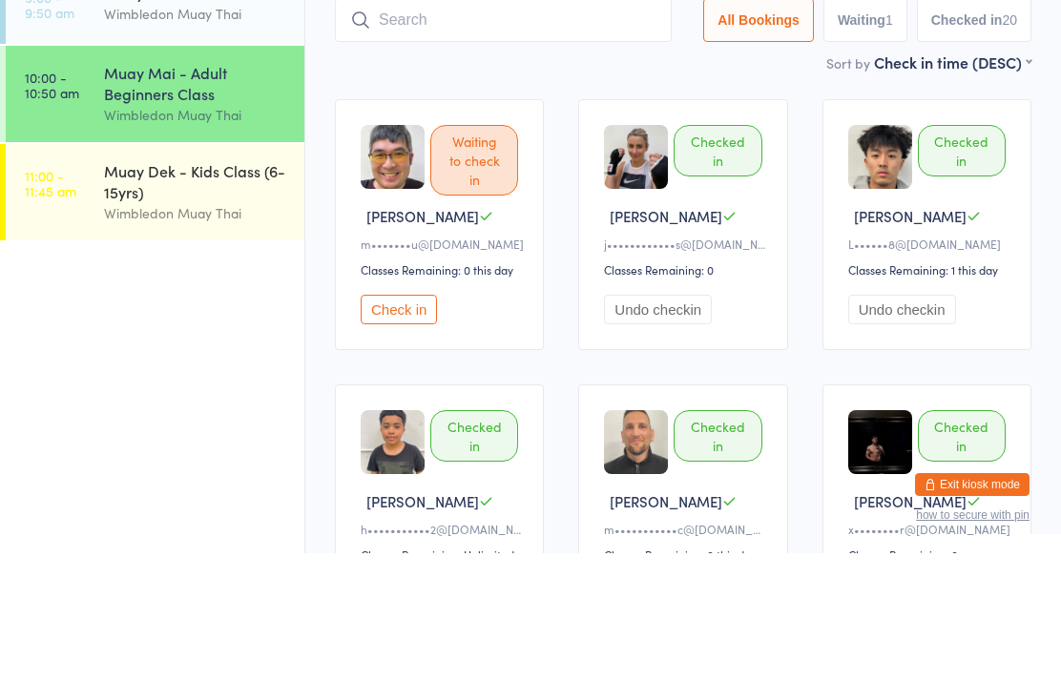
scroll to position [128, 0]
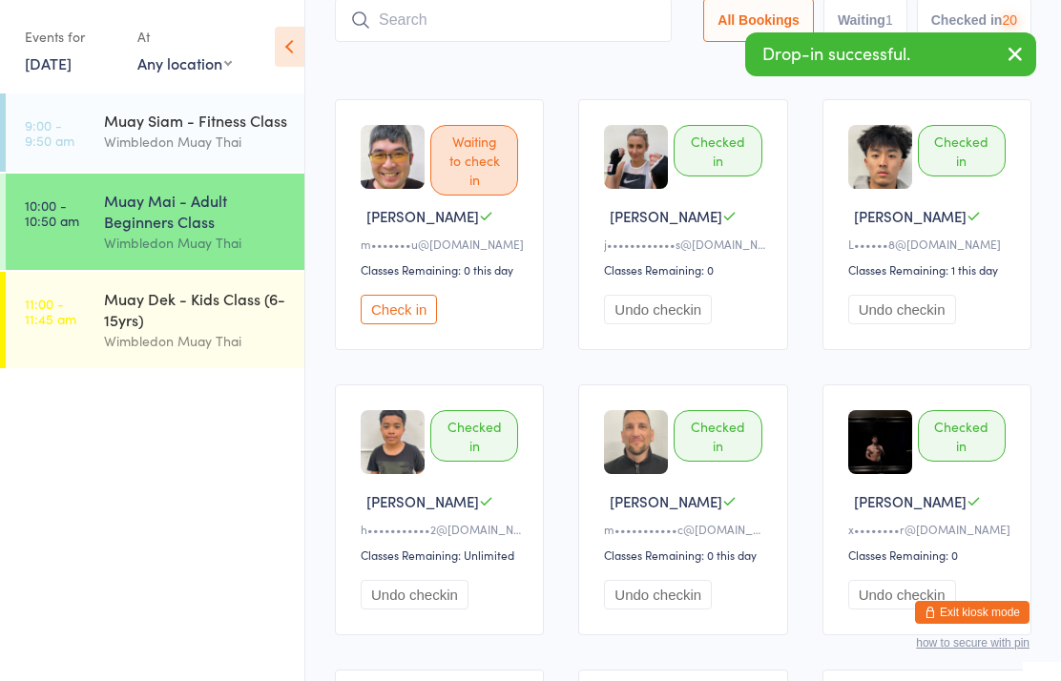
click at [517, 31] on input "search" at bounding box center [503, 20] width 337 height 44
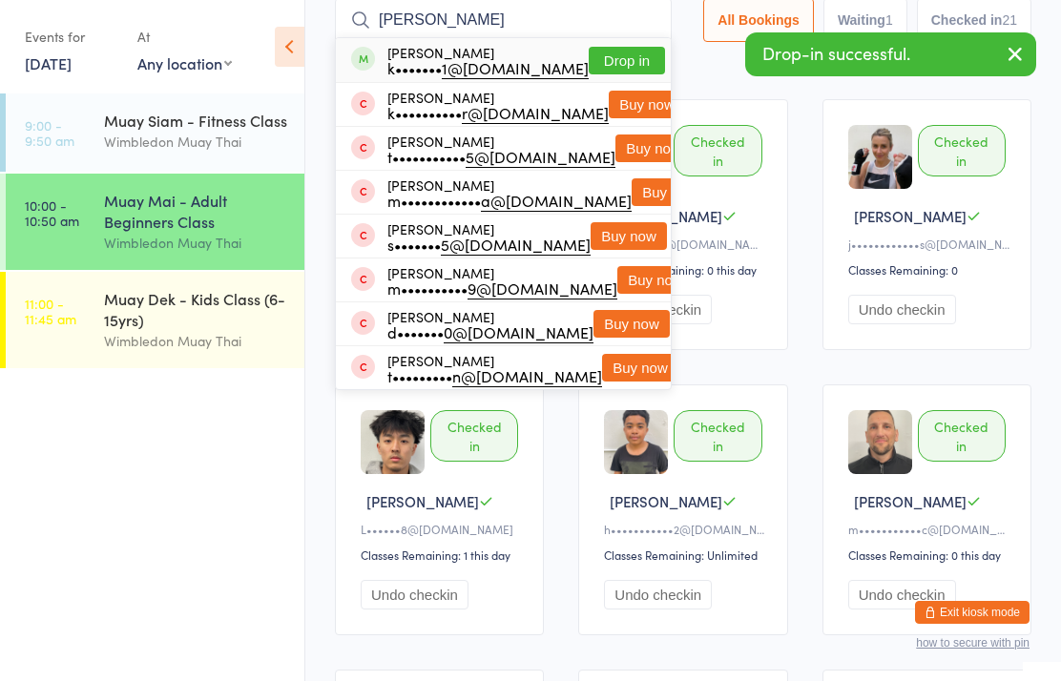
type input "[PERSON_NAME]"
click at [615, 60] on button "Drop in" at bounding box center [627, 61] width 76 height 28
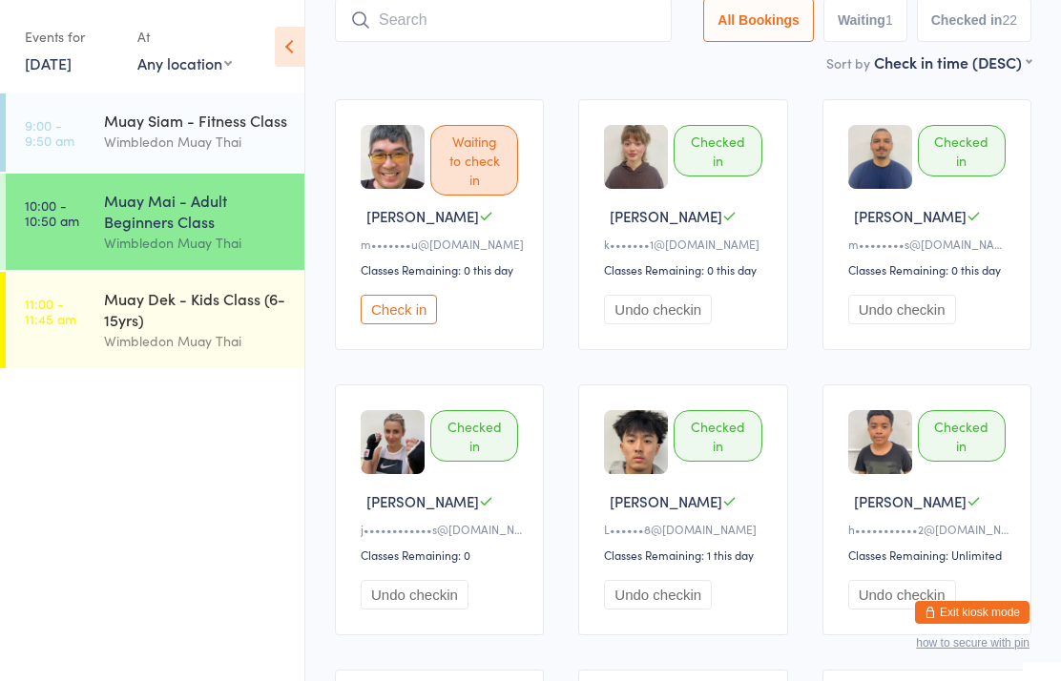
click at [414, 305] on button "Check in" at bounding box center [399, 310] width 76 height 30
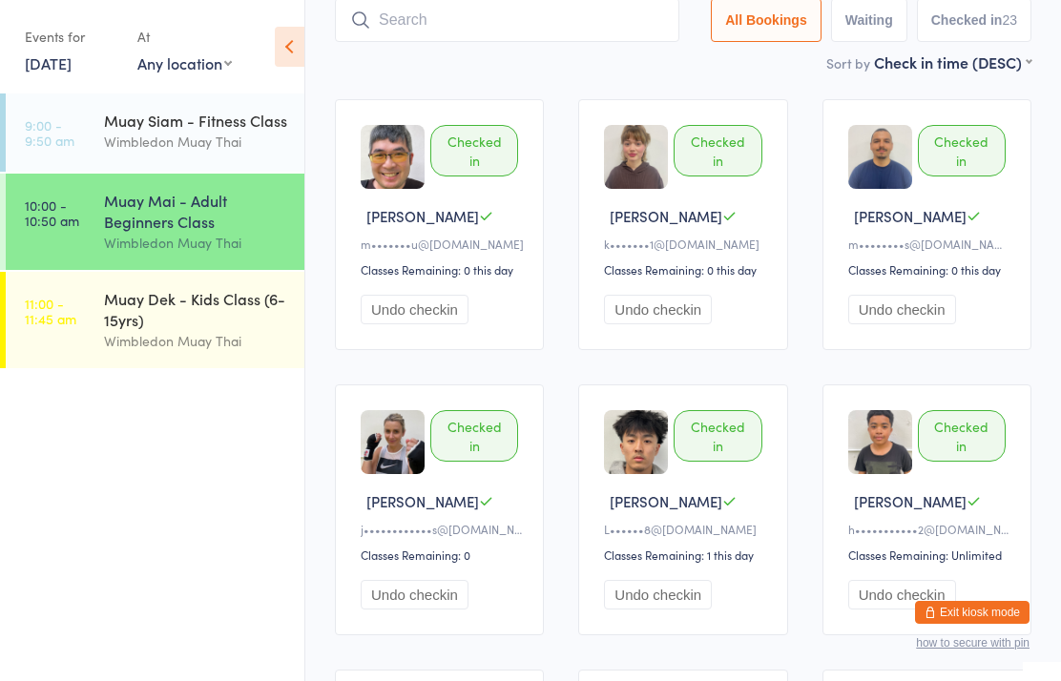
click at [215, 189] on div "Muay Mai - Adult Beginners Class Wimbledon Muay Thai" at bounding box center [204, 222] width 200 height 96
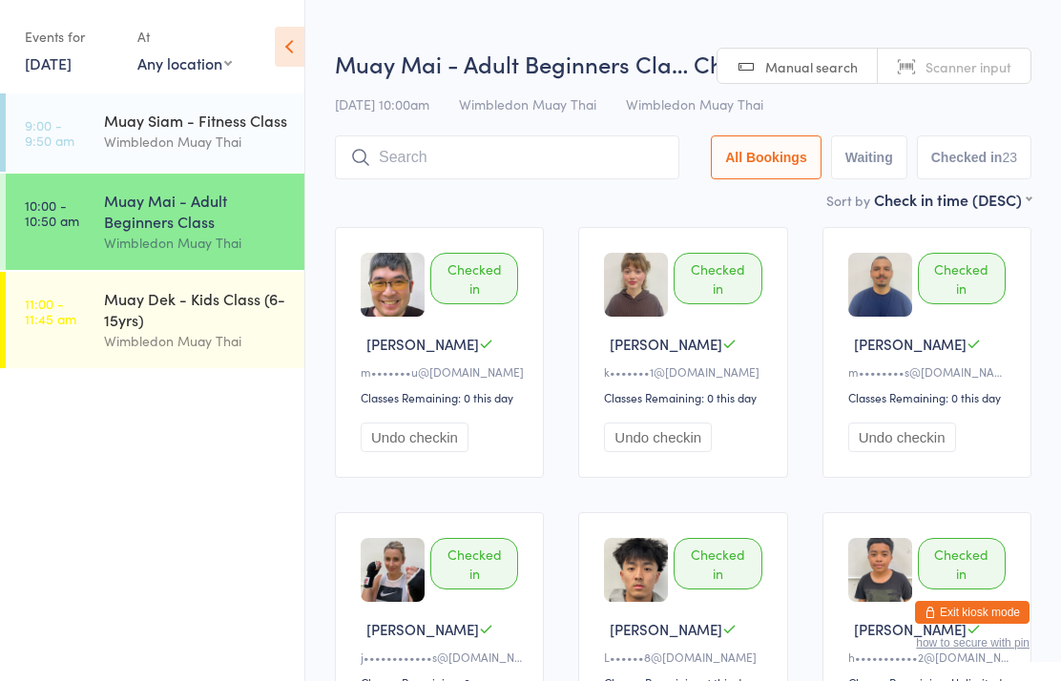
click at [177, 291] on div "Muay Dek - Kids Class (6-15yrs) Wimbledon Muay Thai" at bounding box center [204, 320] width 200 height 96
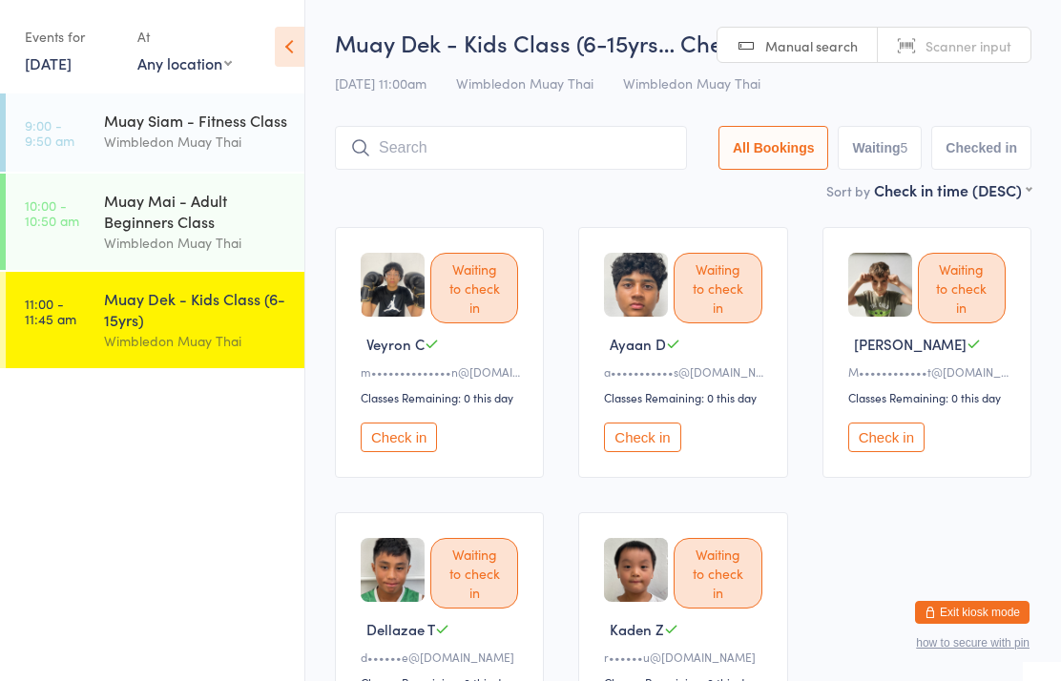
click at [383, 156] on input "search" at bounding box center [511, 148] width 352 height 44
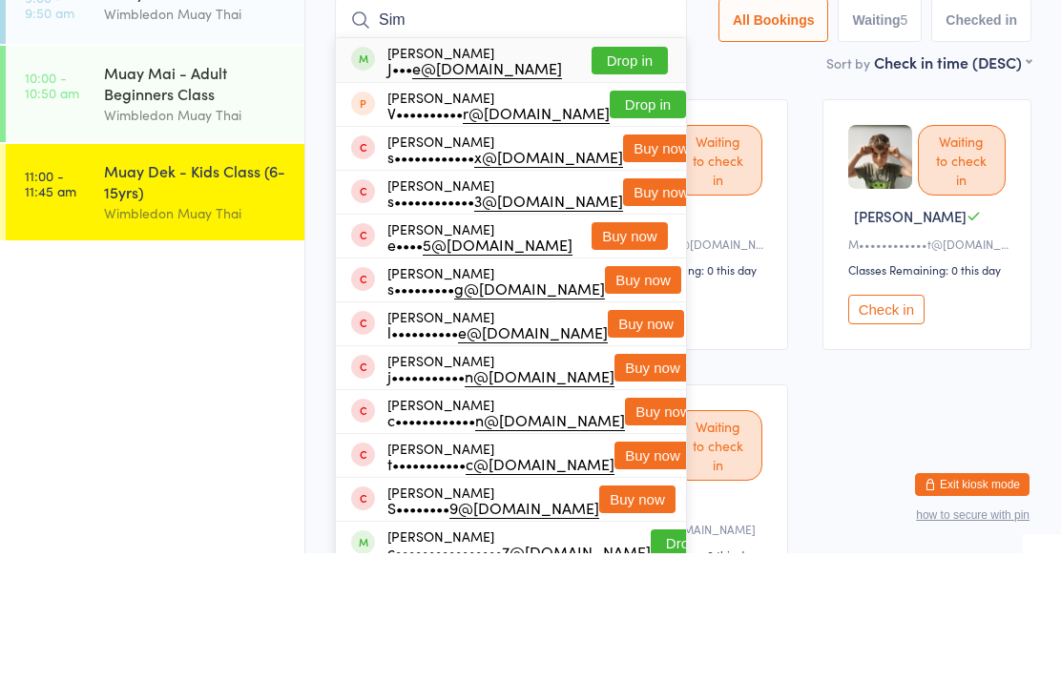
type input "Sim"
click at [623, 175] on button "Drop in" at bounding box center [630, 189] width 76 height 28
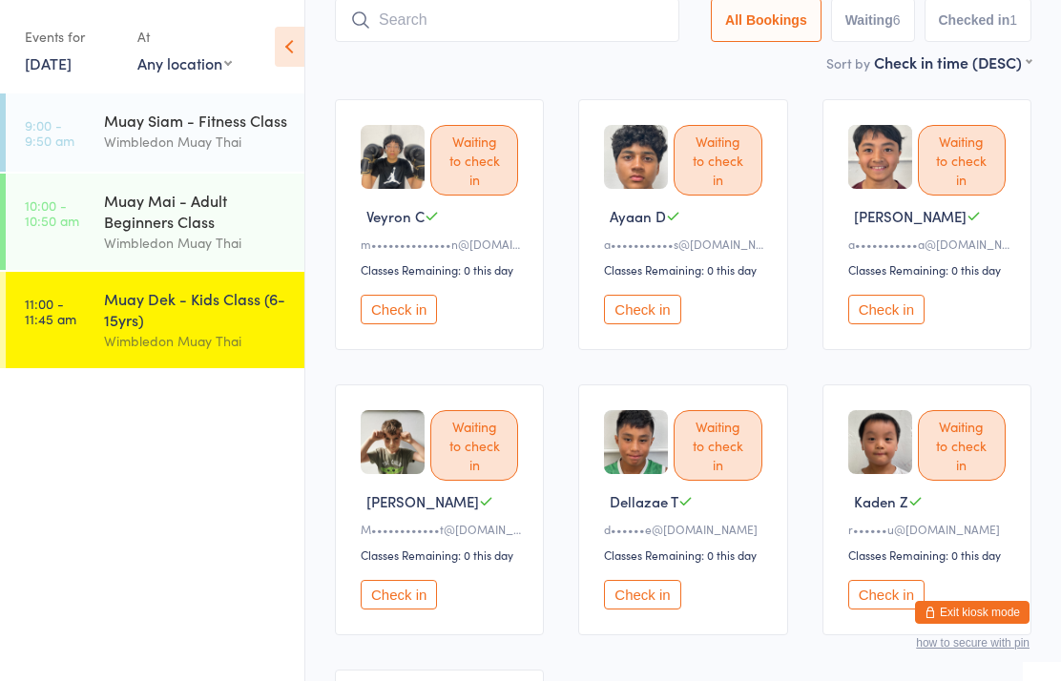
click at [604, 31] on input "search" at bounding box center [507, 20] width 344 height 44
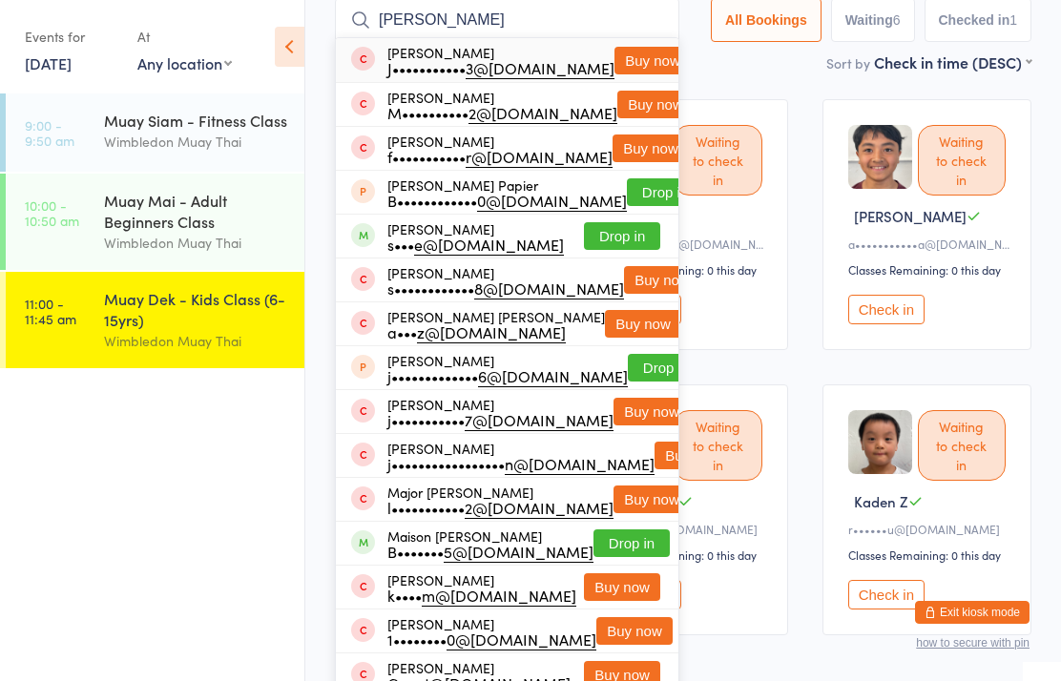
type input "[PERSON_NAME]"
click at [614, 226] on button "Drop in" at bounding box center [622, 236] width 76 height 28
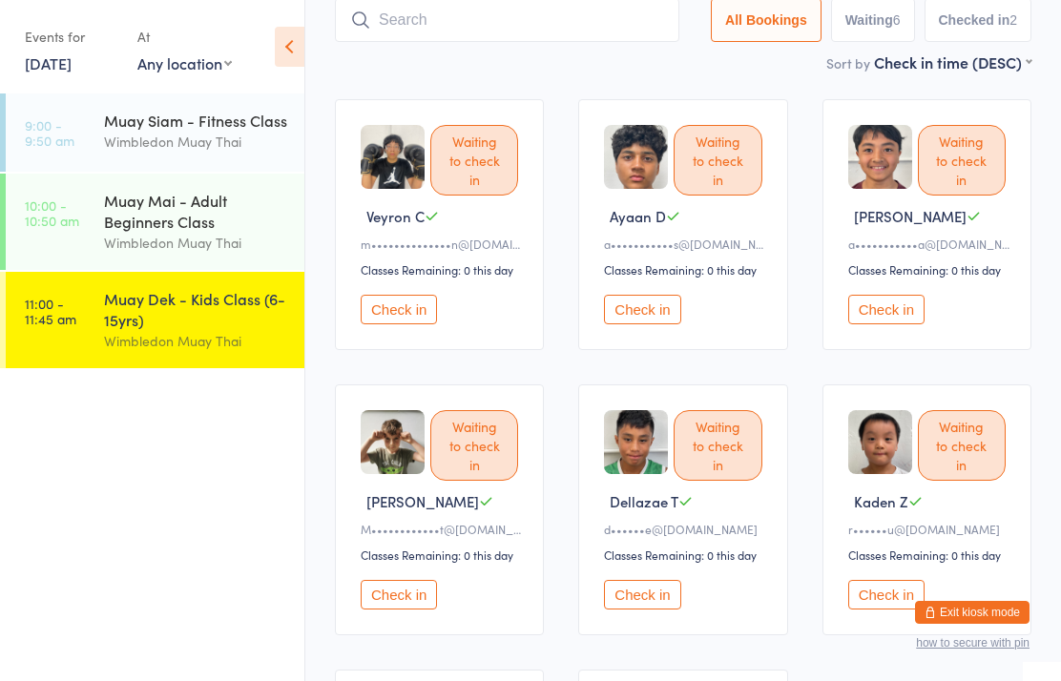
click at [72, 301] on time "11:00 - 11:45 am" at bounding box center [51, 311] width 52 height 31
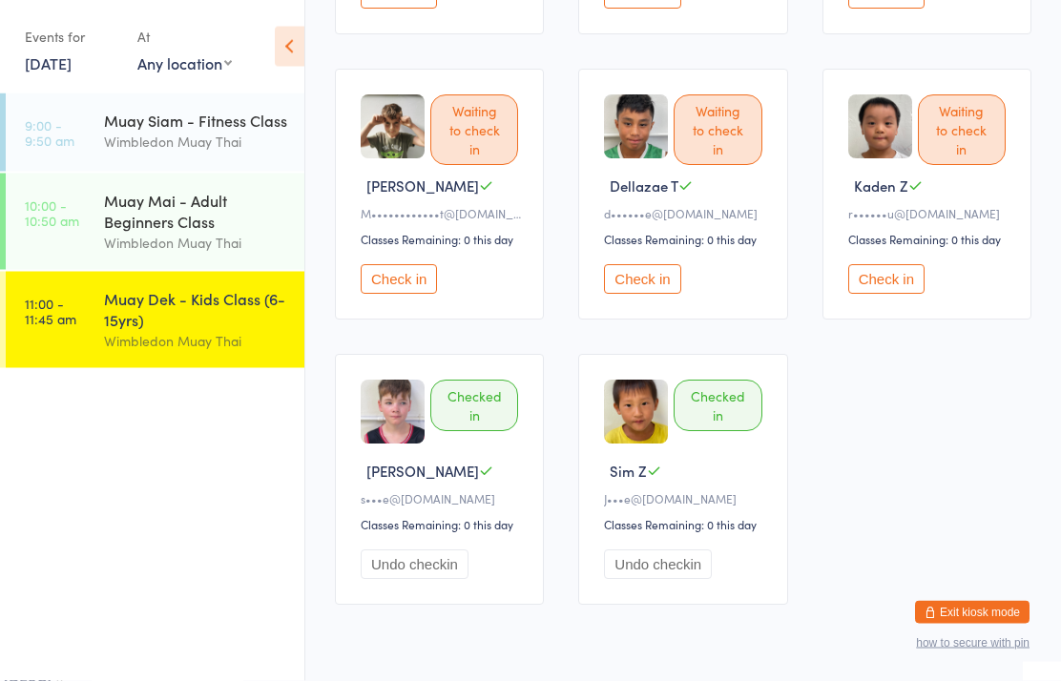
scroll to position [459, 0]
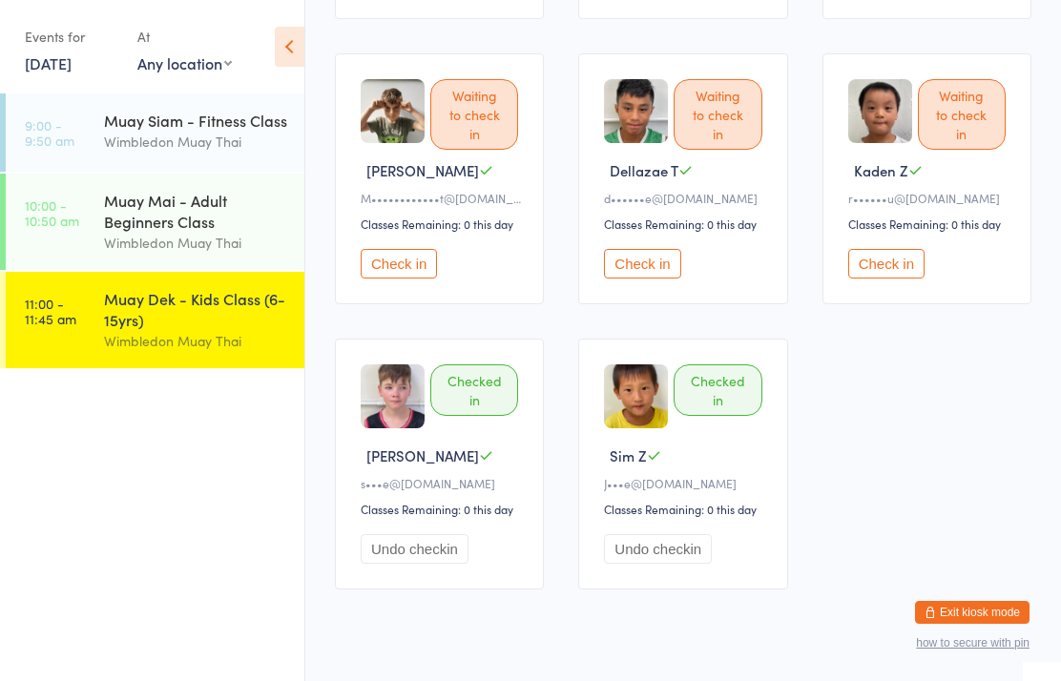
click at [69, 205] on time "10:00 - 10:50 am" at bounding box center [52, 213] width 54 height 31
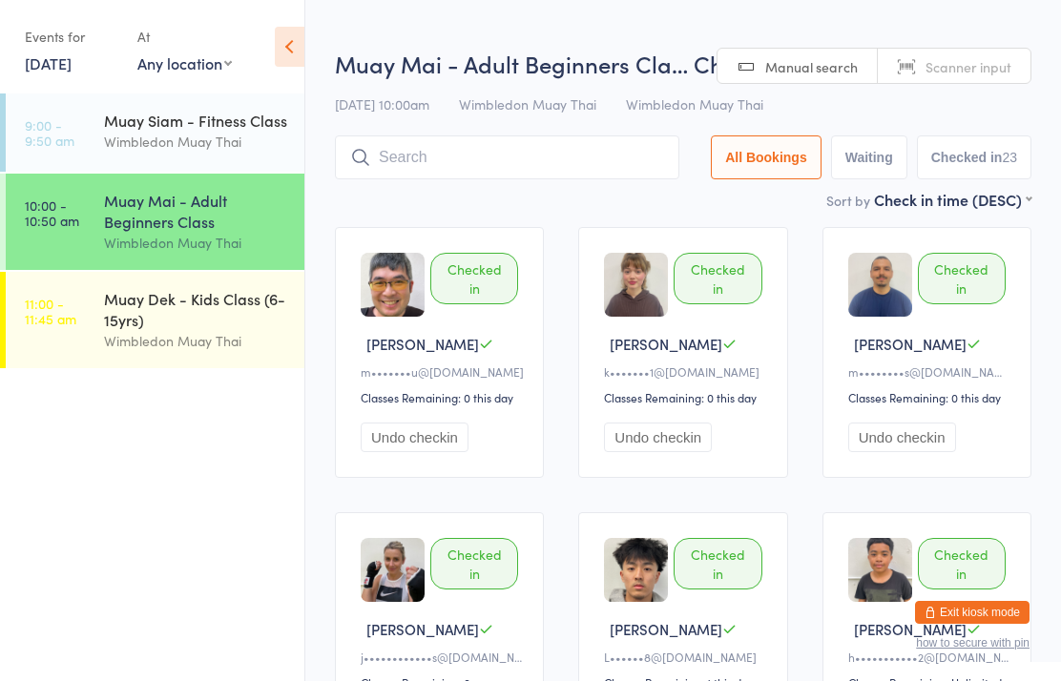
click at [76, 311] on link "11:00 - 11:45 am Muay Dek - Kids Class (6-15yrs) Wimbledon Muay Thai" at bounding box center [155, 320] width 299 height 96
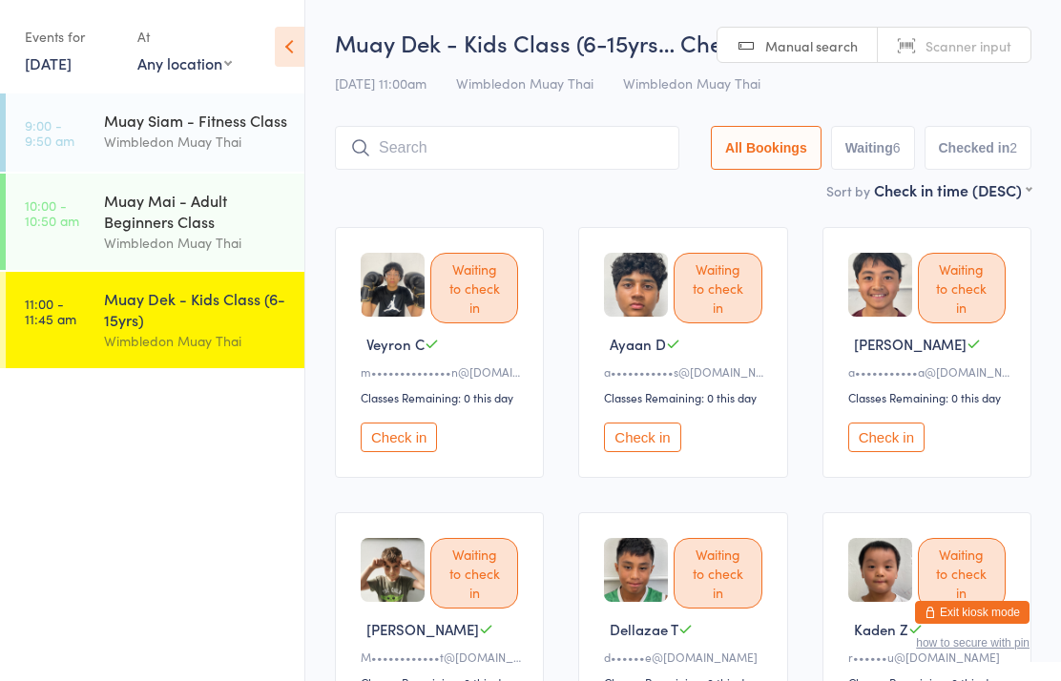
click at [491, 170] on input "search" at bounding box center [507, 148] width 344 height 44
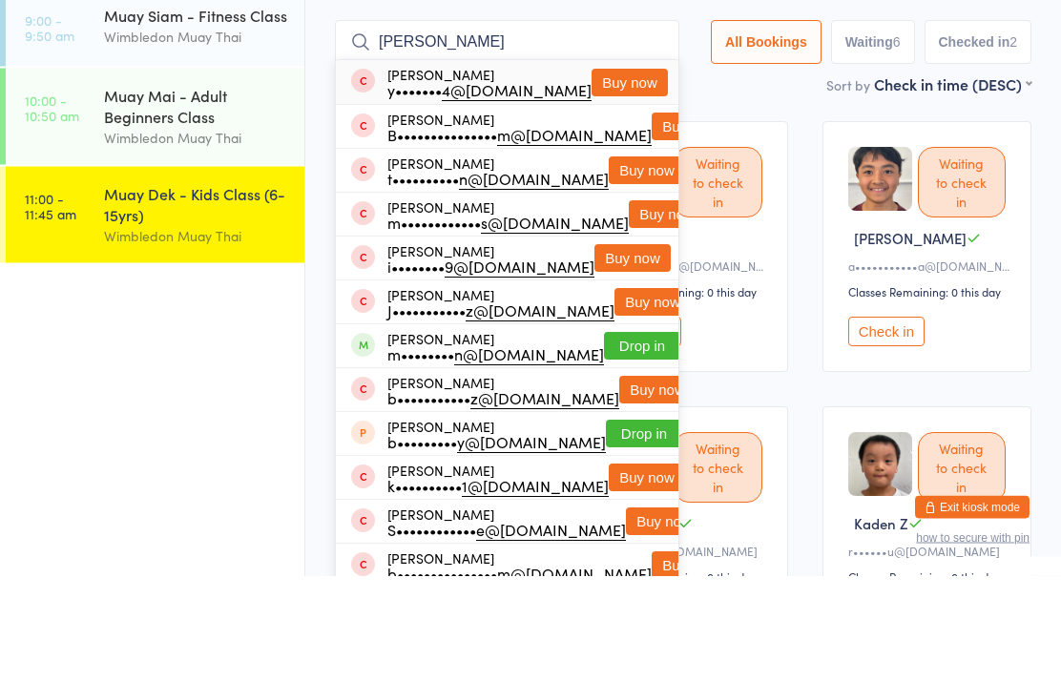
type input "[PERSON_NAME]"
click at [606, 350] on button "Buy now" at bounding box center [632, 364] width 76 height 28
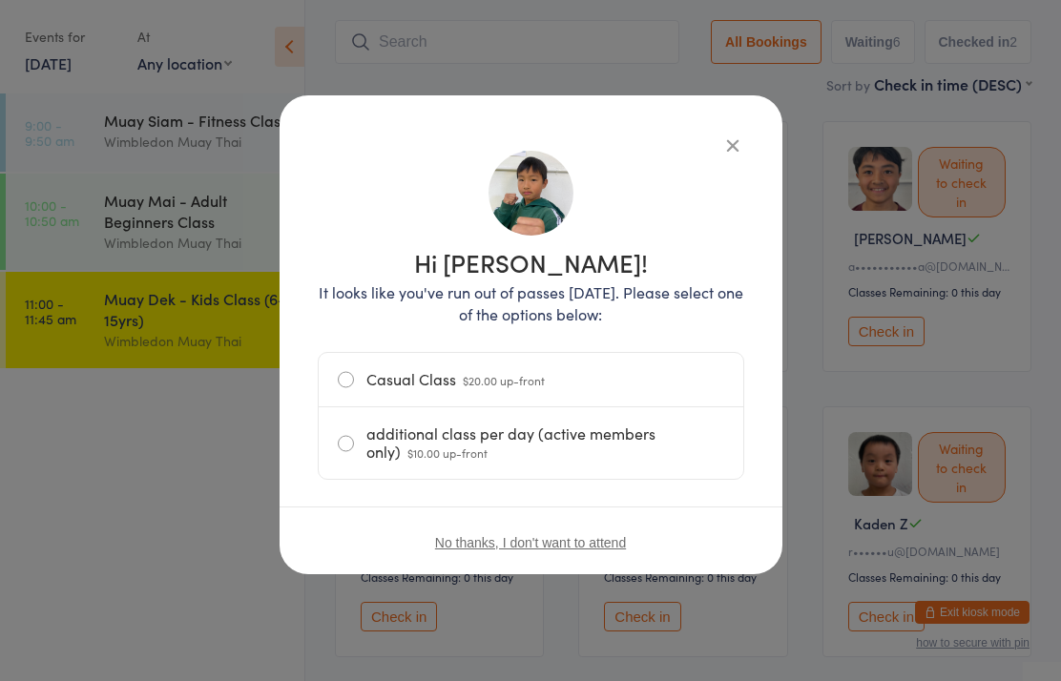
click at [565, 389] on label "Casual Class $20.00 up-front" at bounding box center [531, 379] width 386 height 53
click at [0, 0] on input "Casual Class $20.00 up-front" at bounding box center [0, 0] width 0 height 0
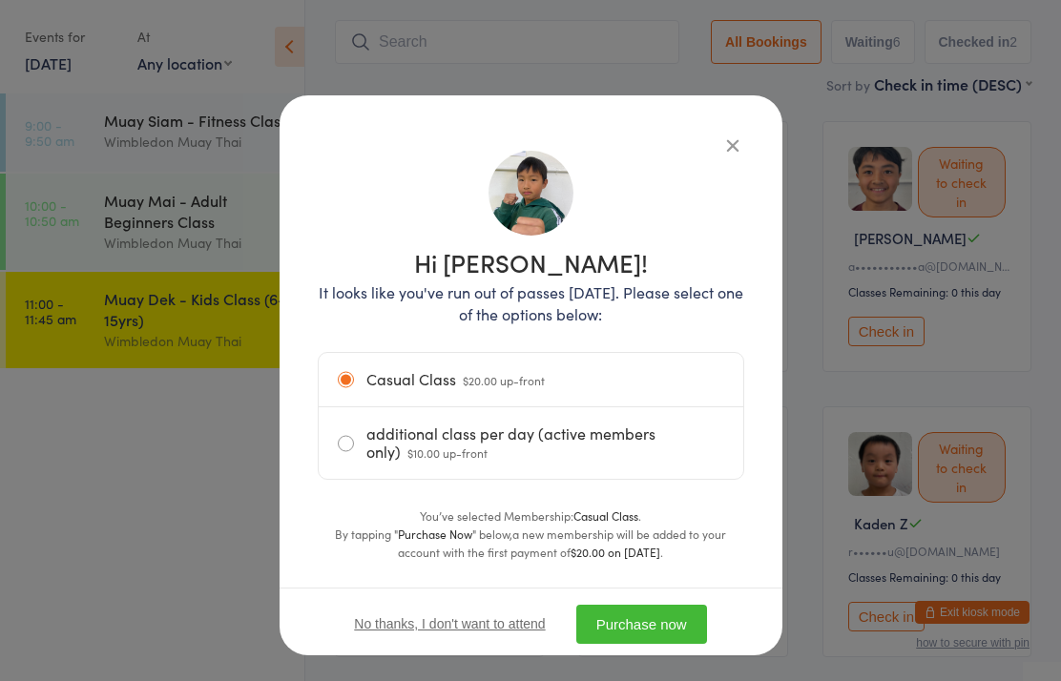
click at [676, 623] on button "Purchase now" at bounding box center [641, 624] width 131 height 39
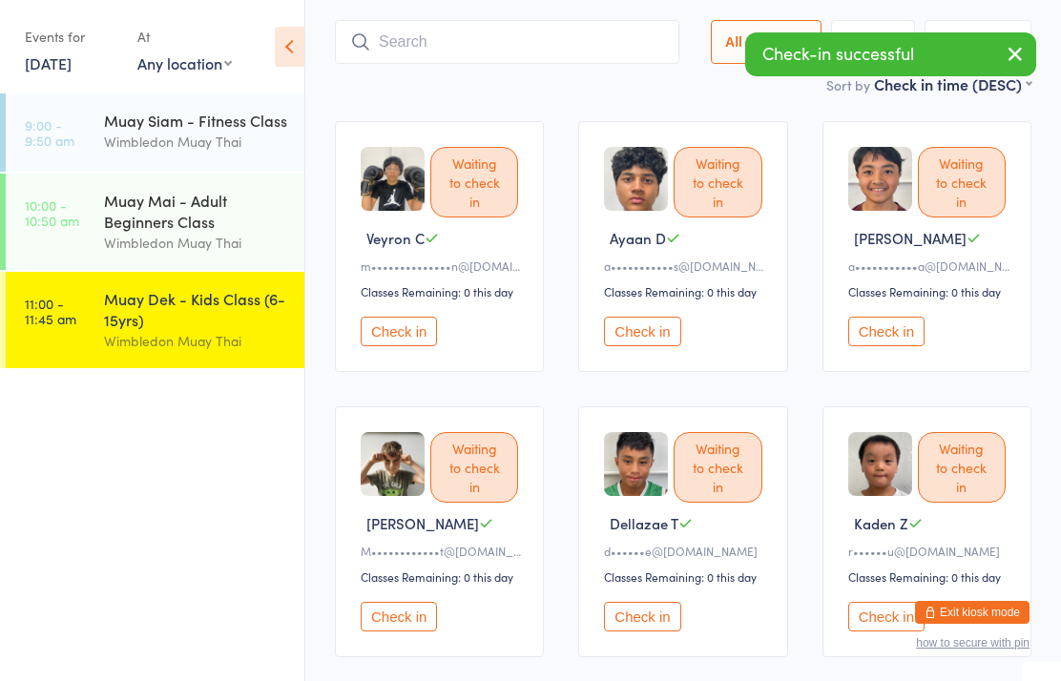
click at [519, 57] on input "search" at bounding box center [507, 42] width 344 height 44
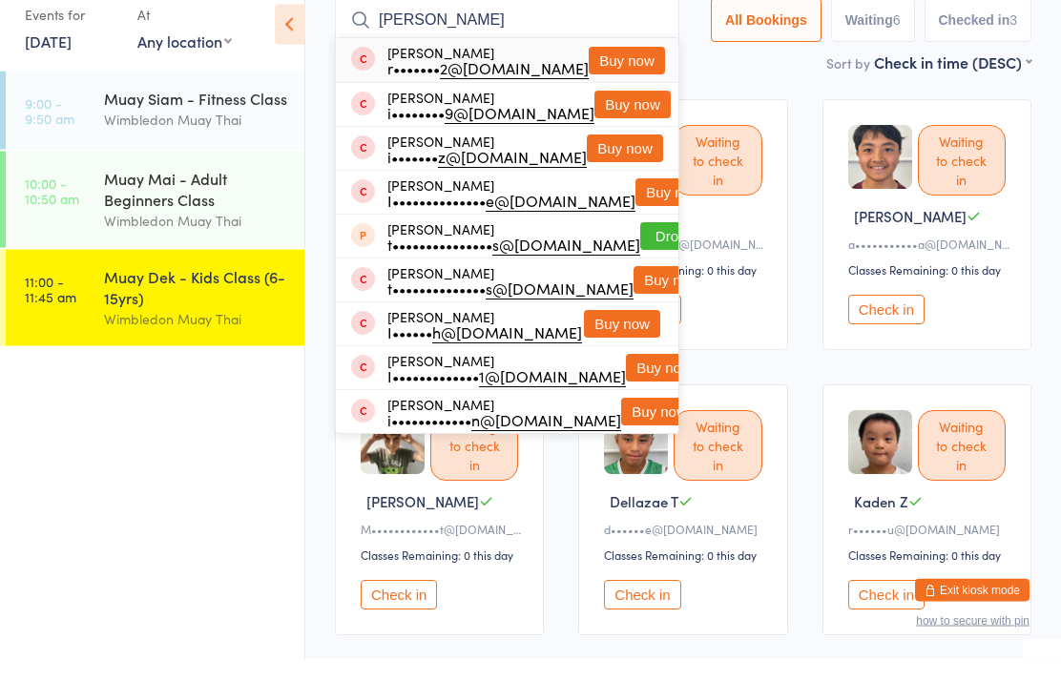
type input "[PERSON_NAME]"
click at [619, 117] on button "Buy now" at bounding box center [632, 128] width 76 height 28
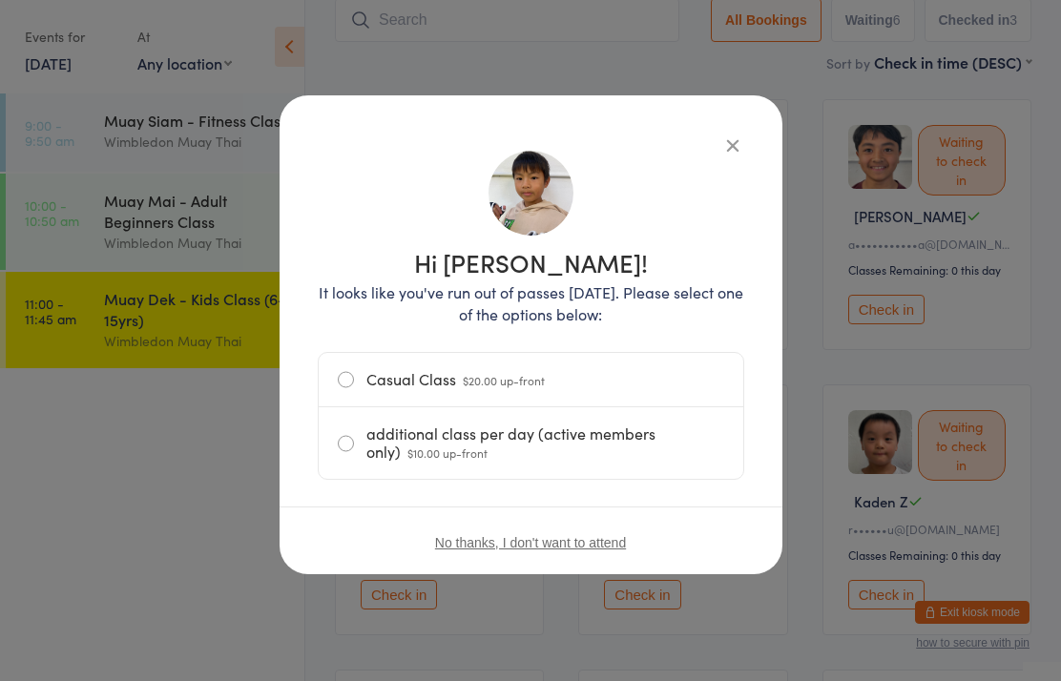
click at [636, 394] on label "Casual Class $20.00 up-front" at bounding box center [531, 379] width 386 height 53
click at [0, 0] on input "Casual Class $20.00 up-front" at bounding box center [0, 0] width 0 height 0
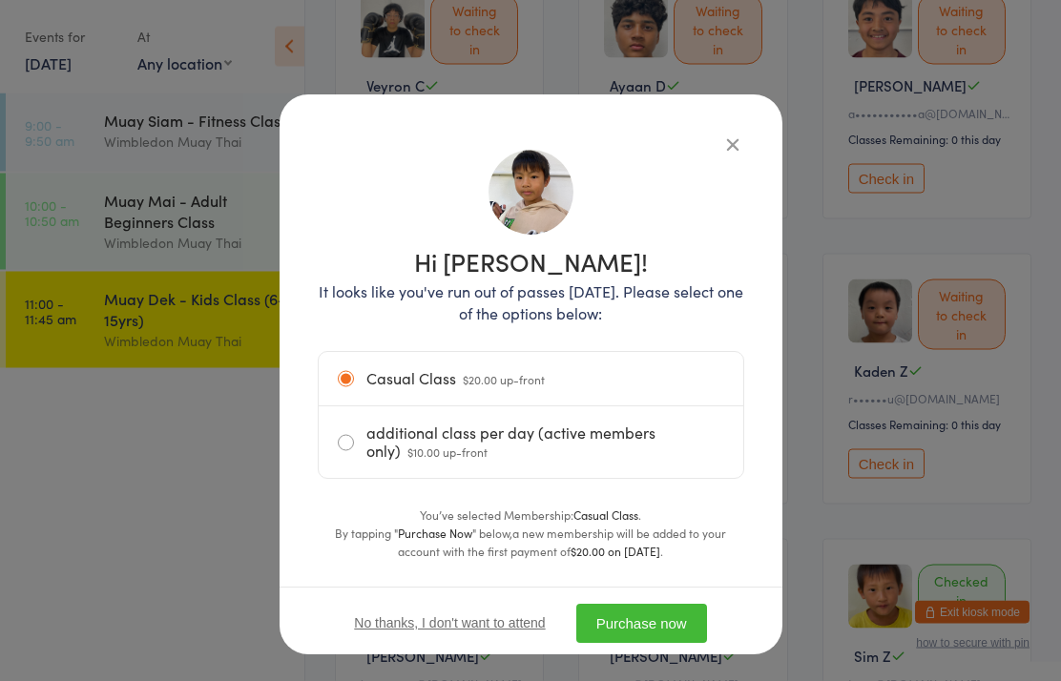
scroll to position [262, 0]
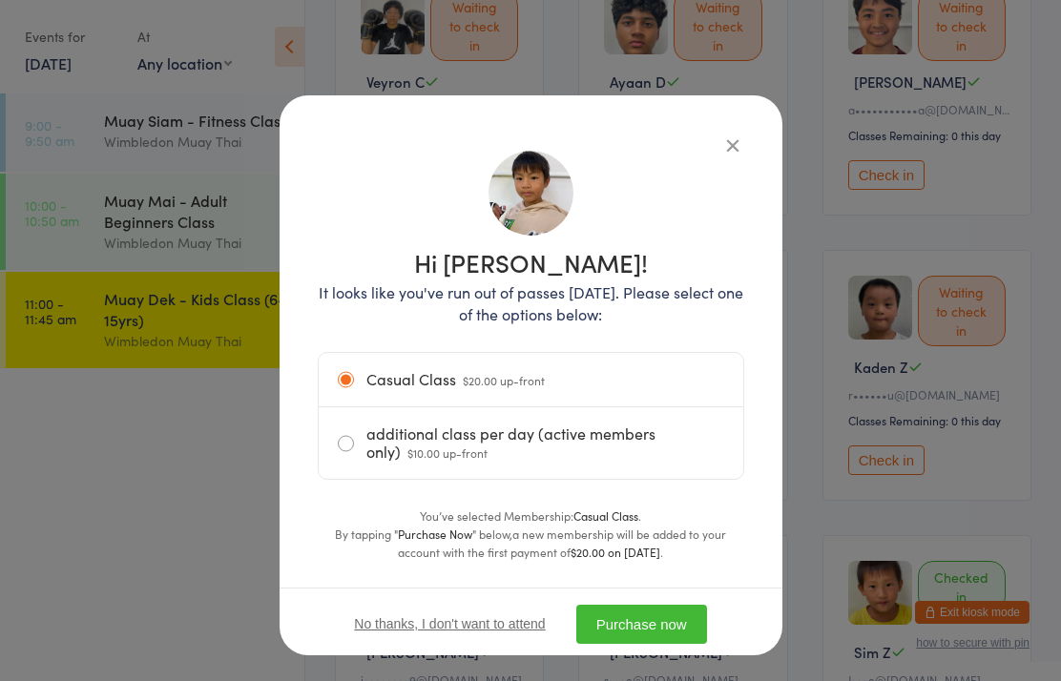
click at [650, 633] on button "Purchase now" at bounding box center [641, 624] width 131 height 39
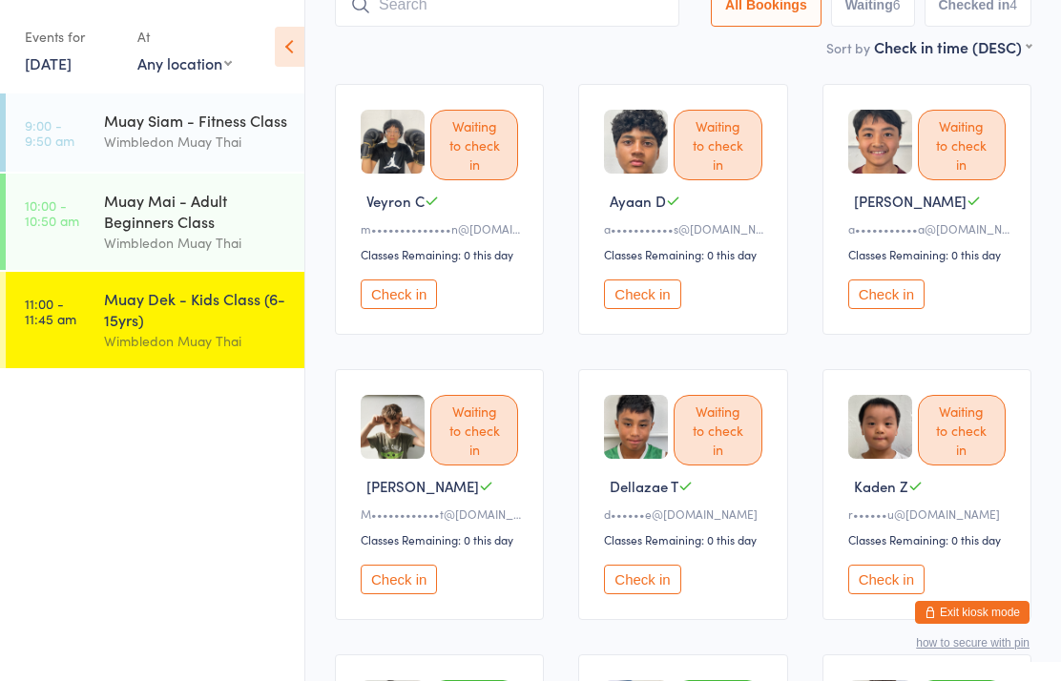
scroll to position [142, 0]
click at [627, 298] on button "Check in" at bounding box center [642, 296] width 76 height 30
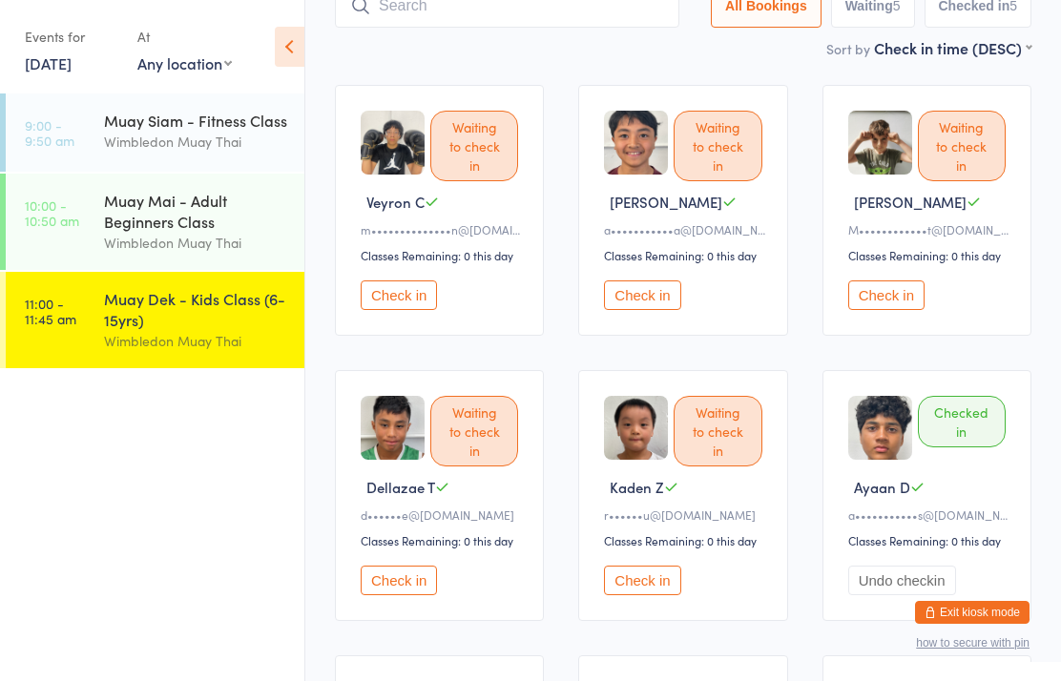
click at [670, 310] on button "Check in" at bounding box center [642, 296] width 76 height 30
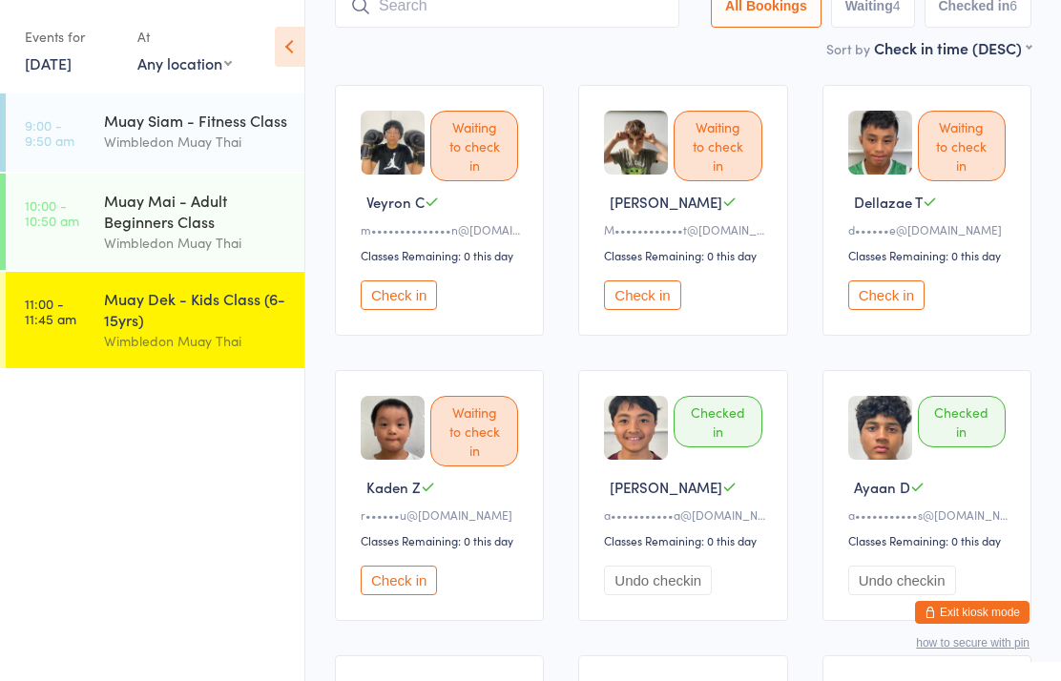
click at [448, 310] on div "Check in" at bounding box center [442, 296] width 163 height 30
click at [389, 305] on button "Check in" at bounding box center [399, 296] width 76 height 30
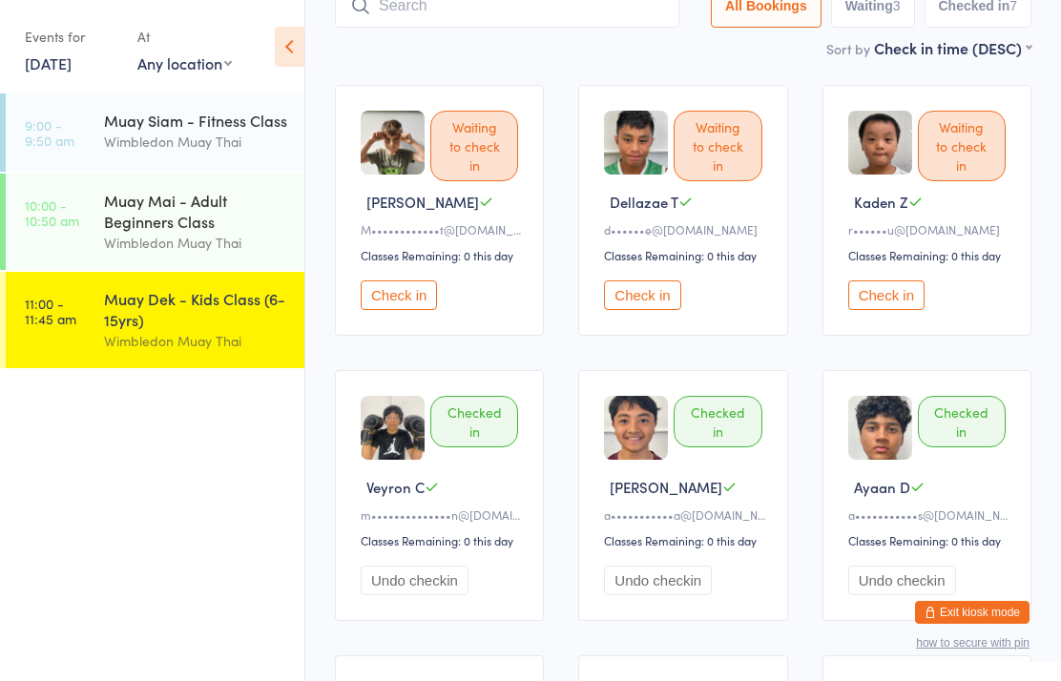
click at [461, 25] on input "search" at bounding box center [507, 6] width 344 height 44
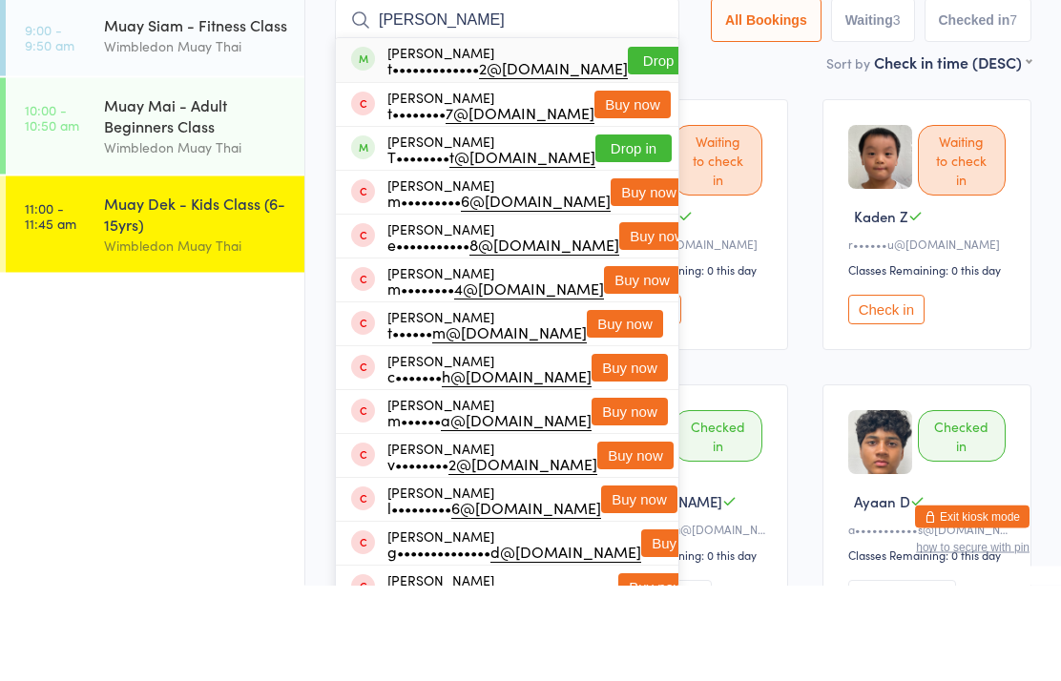
type input "[PERSON_NAME]"
click at [498, 156] on div "t••••••••••••• 2@[DOMAIN_NAME]" at bounding box center [507, 163] width 240 height 15
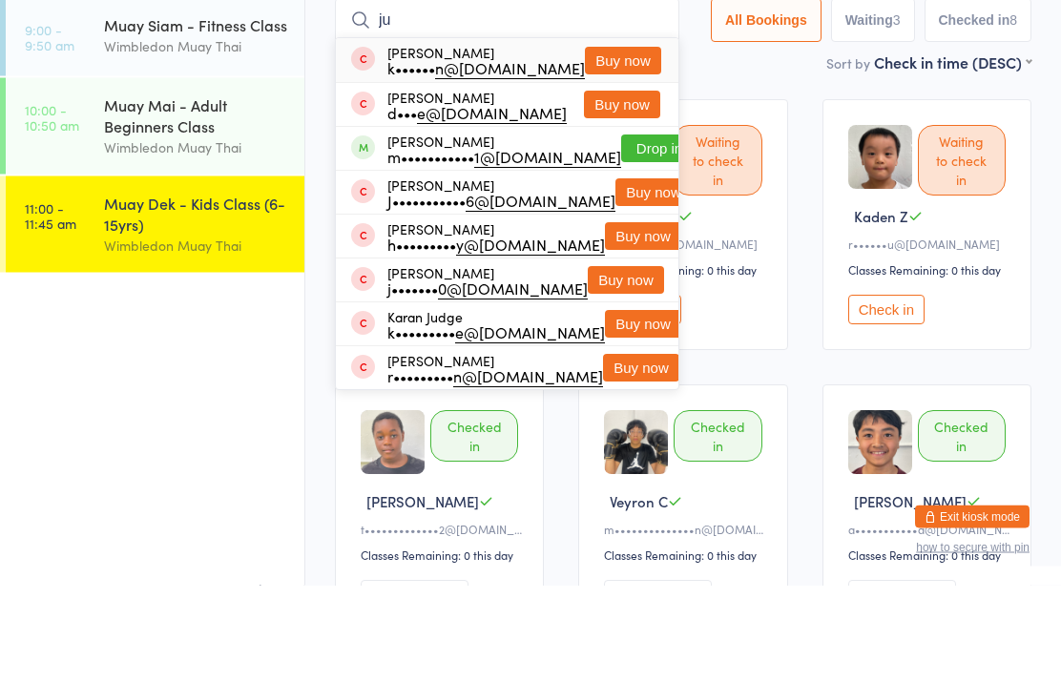
type input "ju"
click at [621, 231] on button "Drop in" at bounding box center [659, 245] width 76 height 28
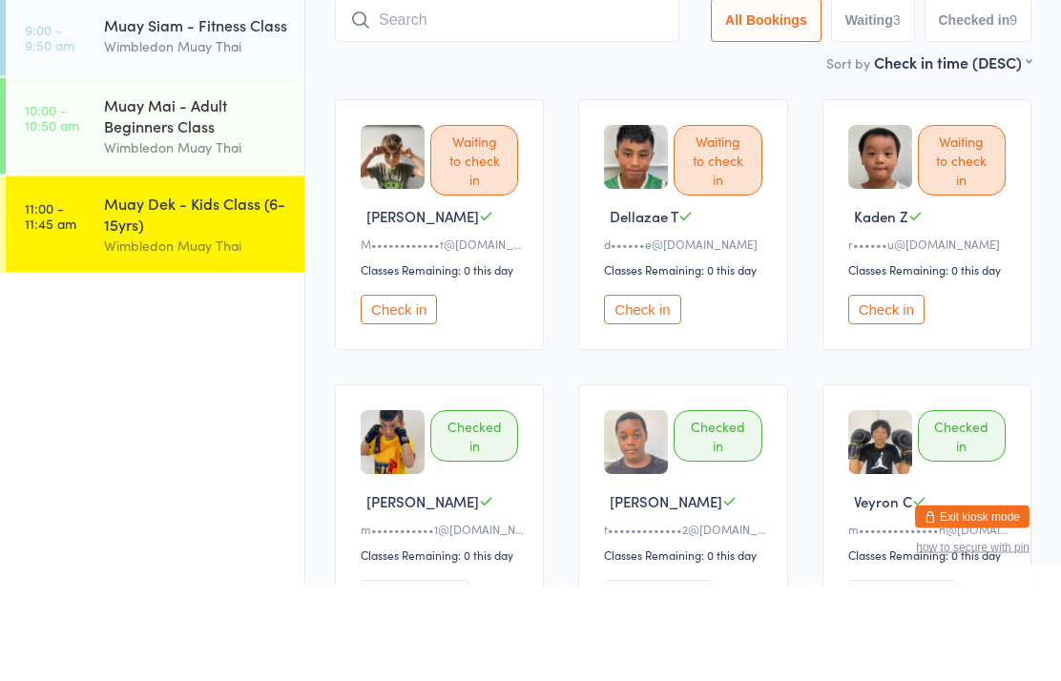
scroll to position [128, 0]
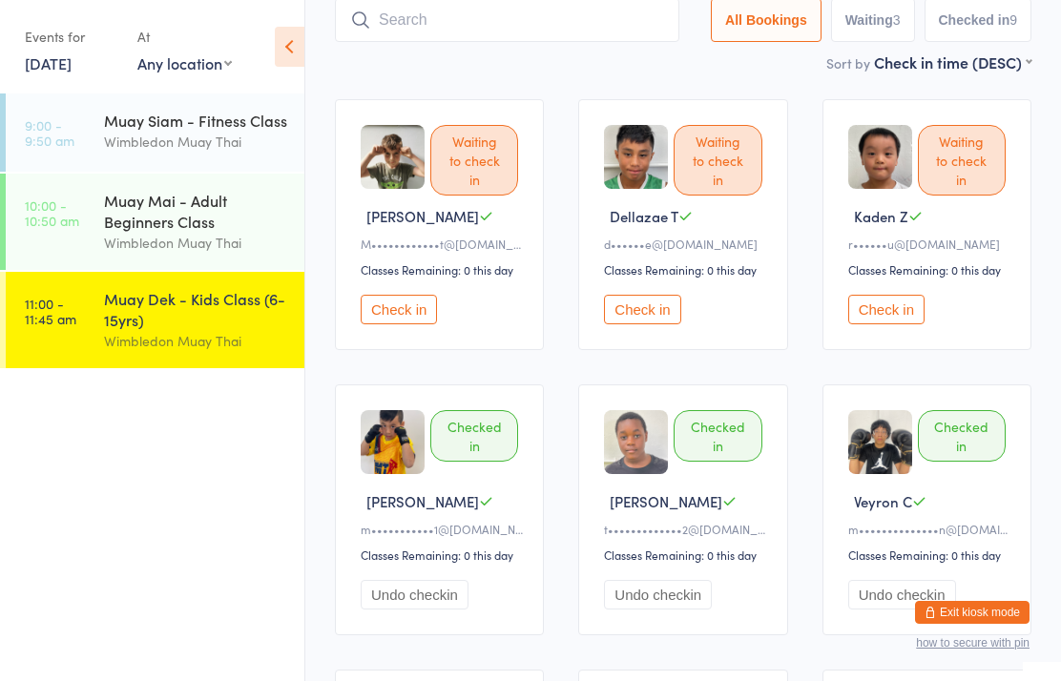
click at [578, 8] on input "search" at bounding box center [507, 20] width 344 height 44
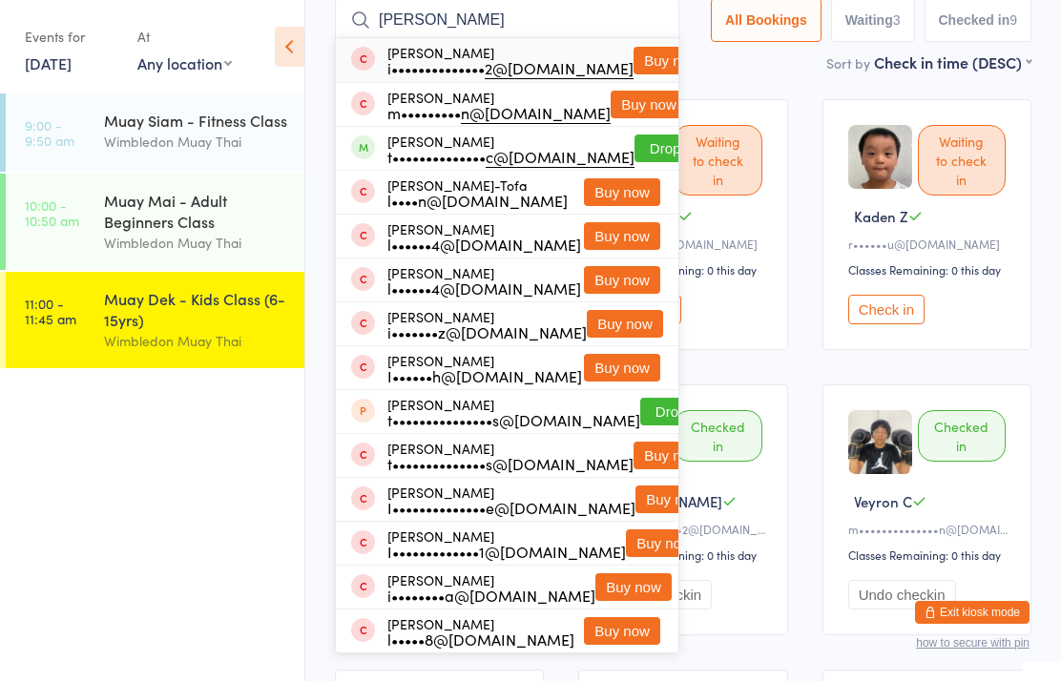
type input "[PERSON_NAME]"
click at [641, 137] on button "Drop in" at bounding box center [673, 149] width 76 height 28
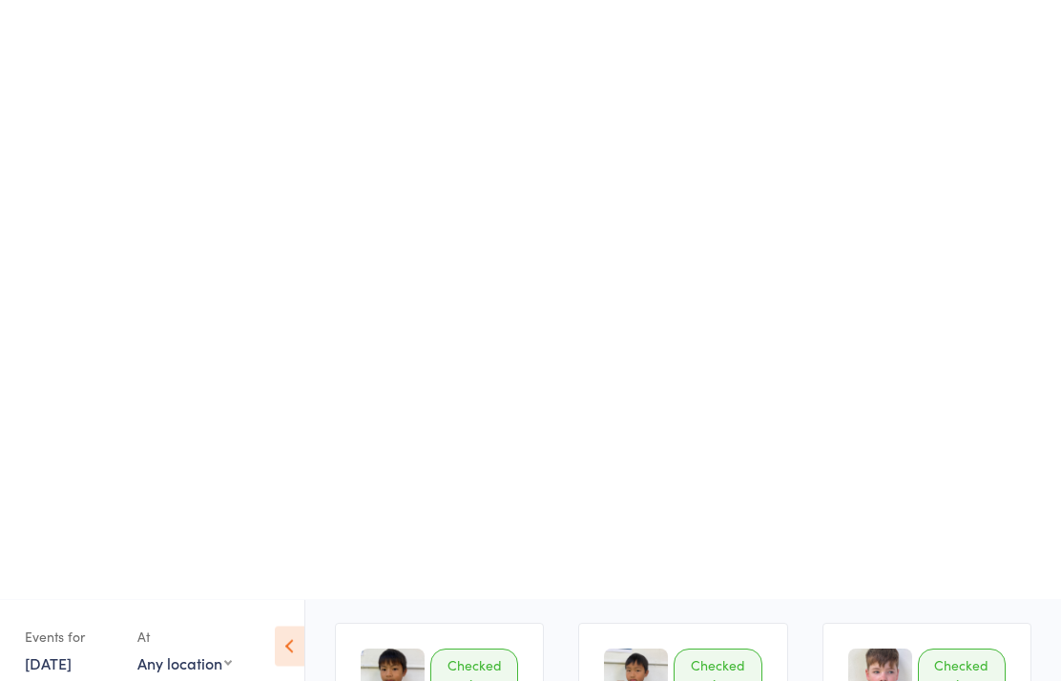
scroll to position [1117, 0]
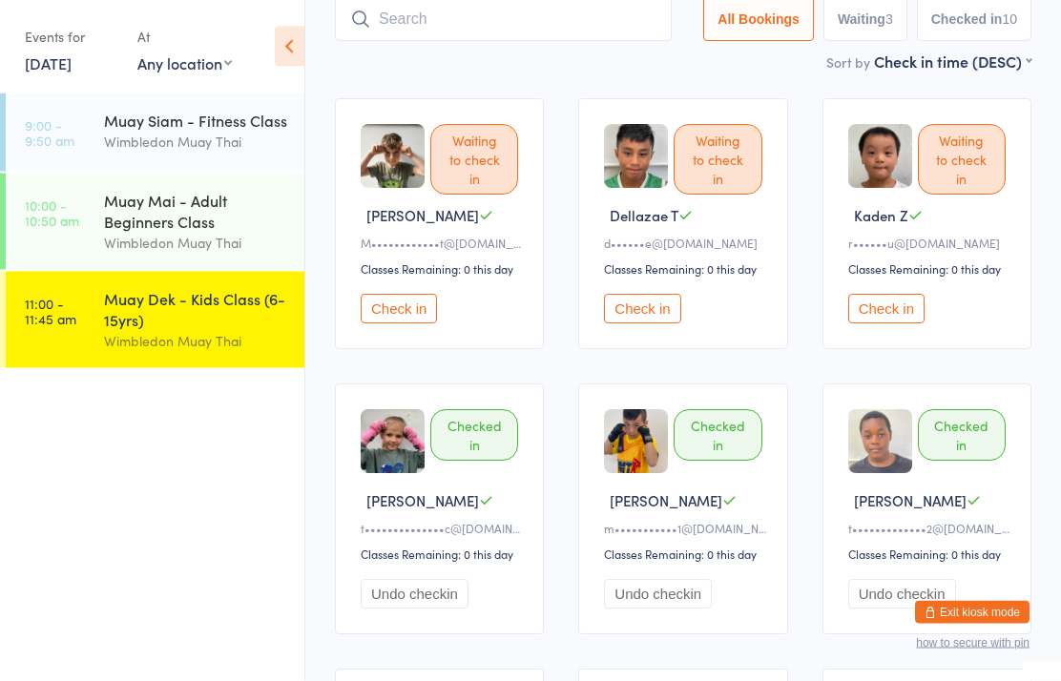
click at [891, 313] on button "Check in" at bounding box center [886, 310] width 76 height 30
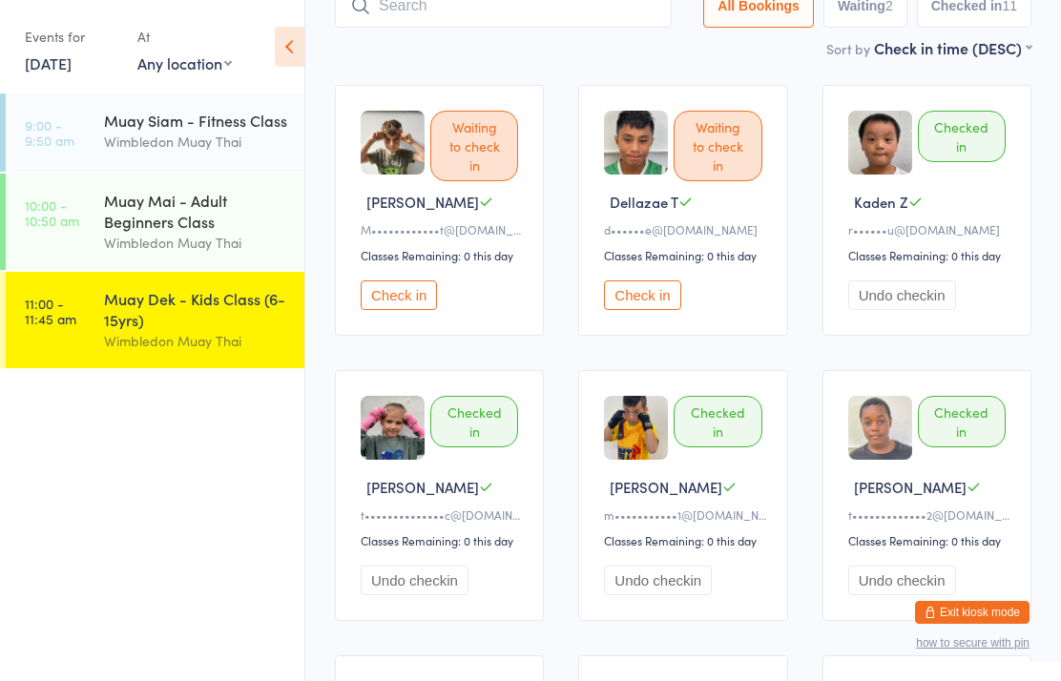
scroll to position [0, 0]
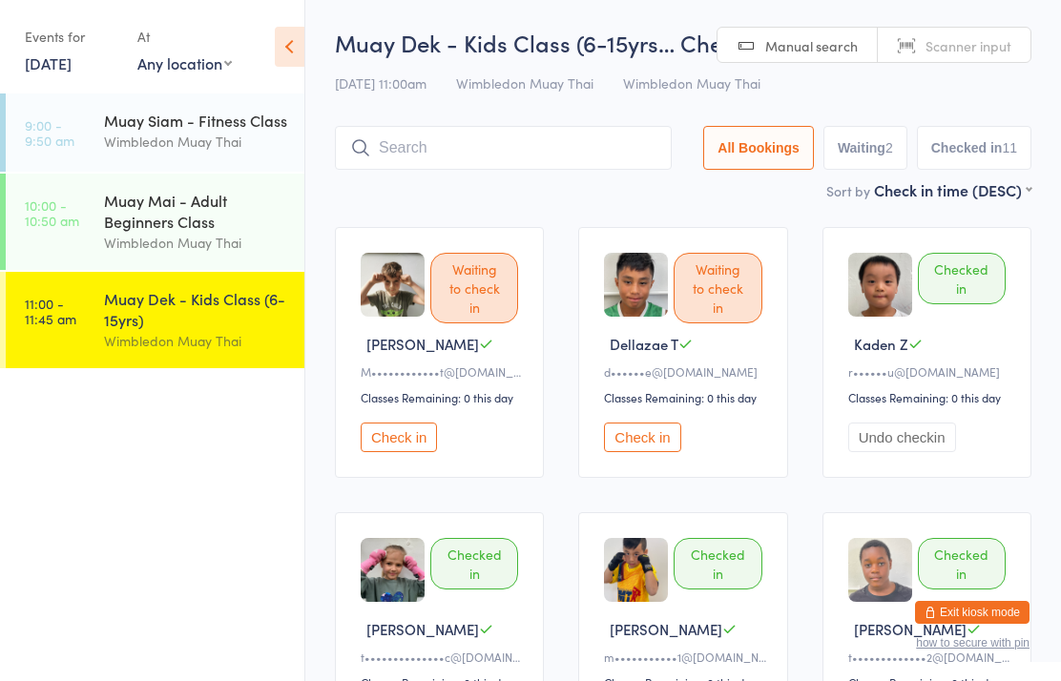
click at [535, 159] on input "search" at bounding box center [503, 148] width 337 height 44
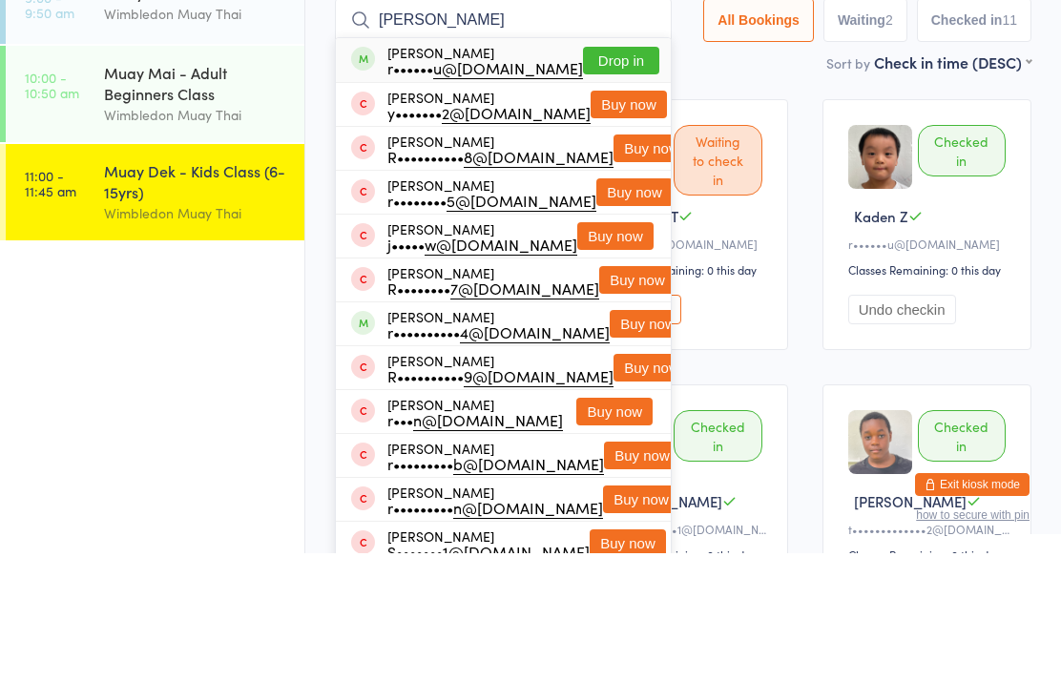
type input "[PERSON_NAME]"
click at [625, 219] on button "Buy now" at bounding box center [629, 233] width 76 height 28
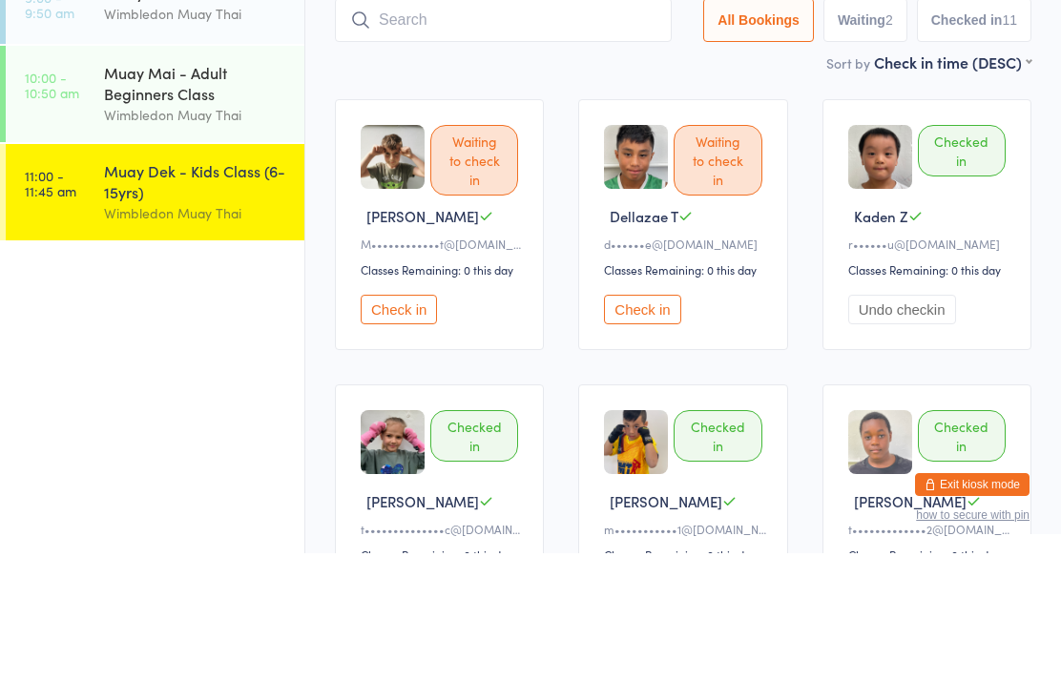
scroll to position [128, 0]
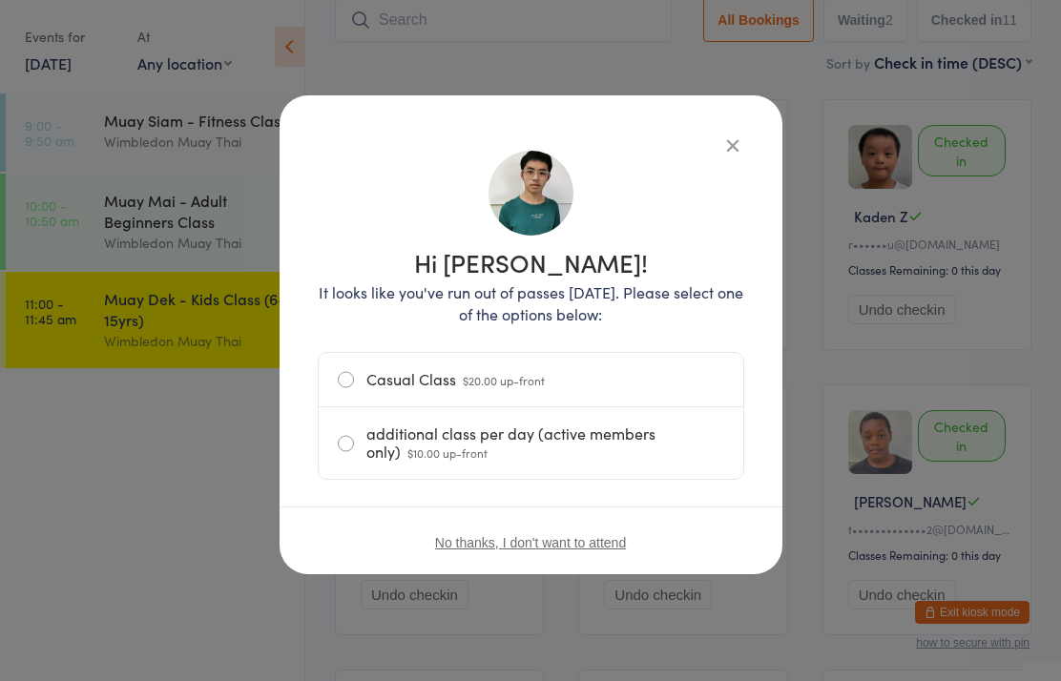
click at [497, 370] on label "Casual Class $20.00 up-front" at bounding box center [531, 379] width 386 height 53
click at [0, 0] on input "Casual Class $20.00 up-front" at bounding box center [0, 0] width 0 height 0
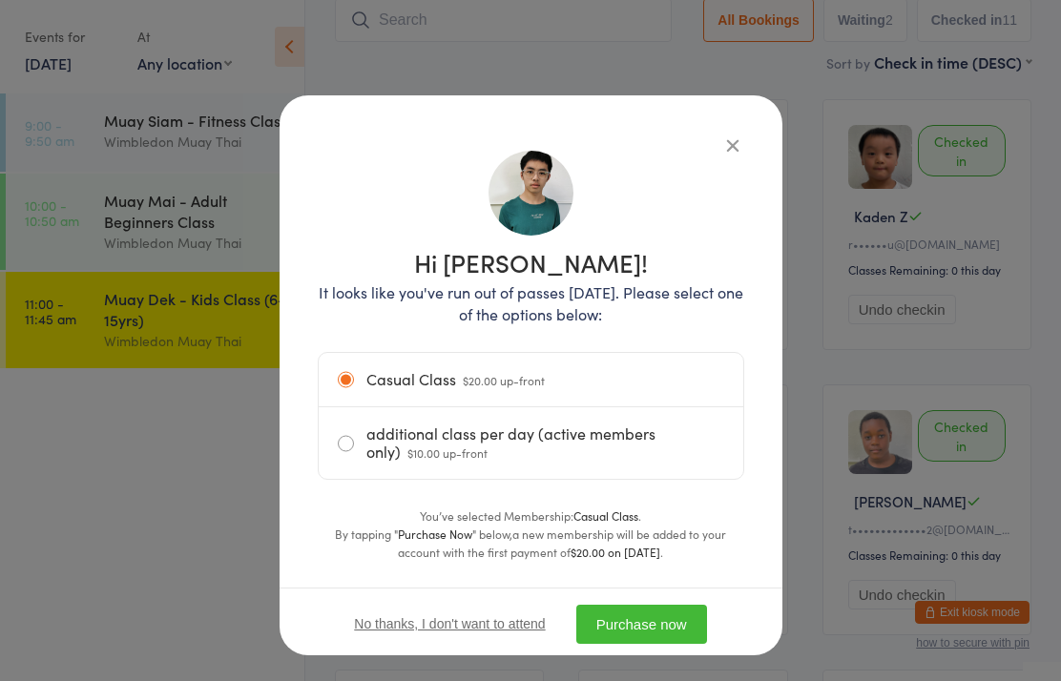
click at [656, 626] on button "Purchase now" at bounding box center [641, 624] width 131 height 39
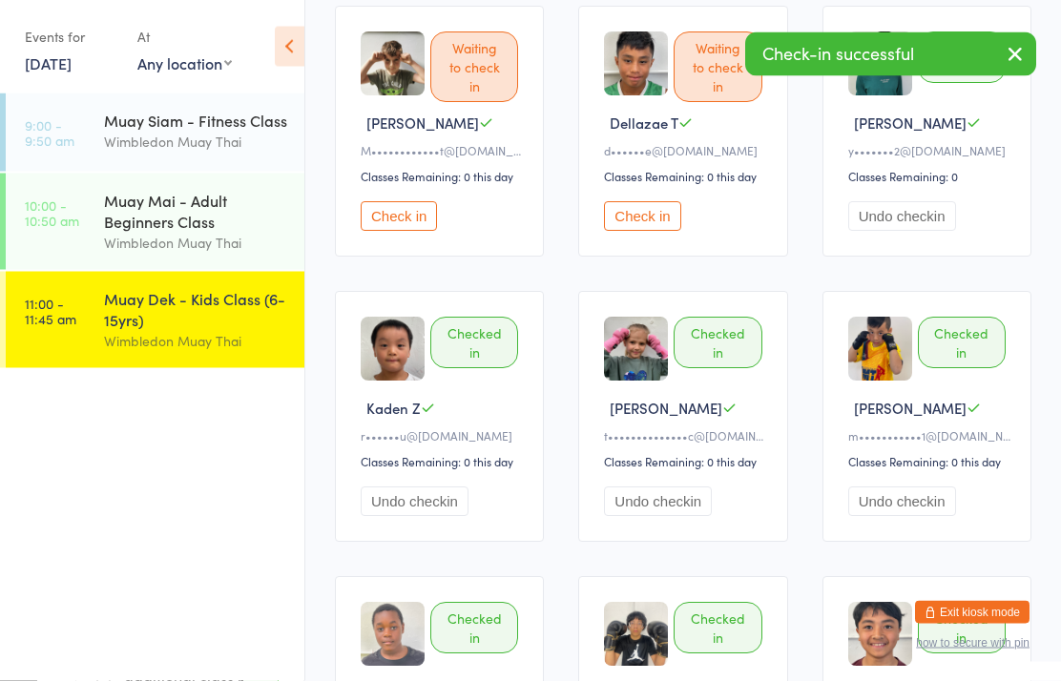
scroll to position [0, 0]
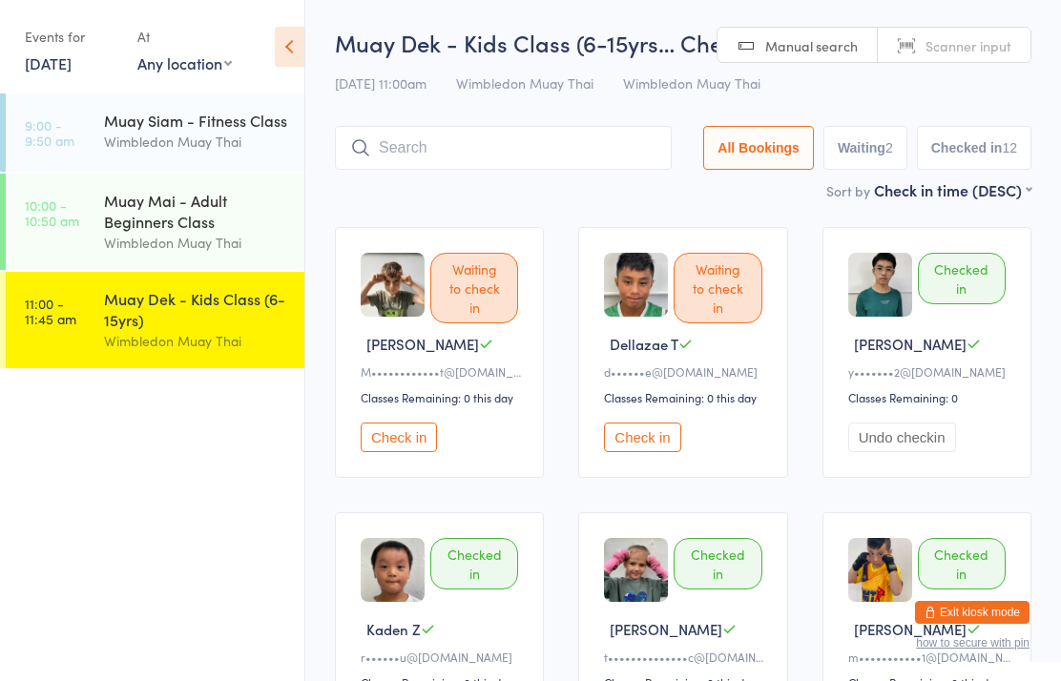
click at [565, 153] on input "search" at bounding box center [503, 148] width 337 height 44
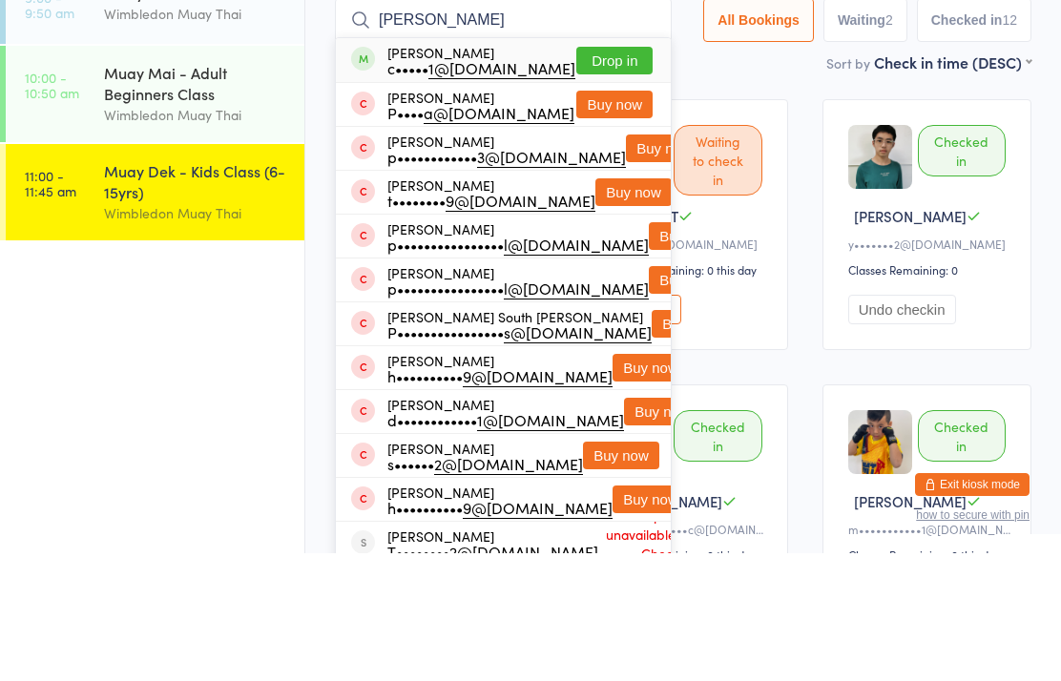
type input "[PERSON_NAME]"
click at [631, 175] on button "Drop in" at bounding box center [614, 189] width 76 height 28
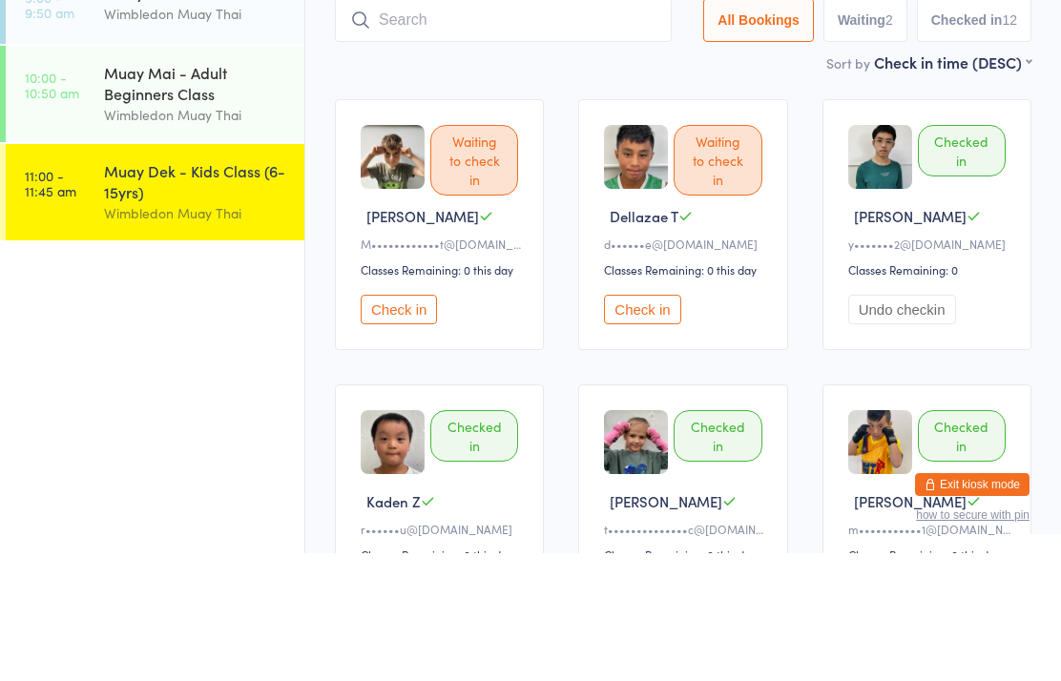
scroll to position [128, 0]
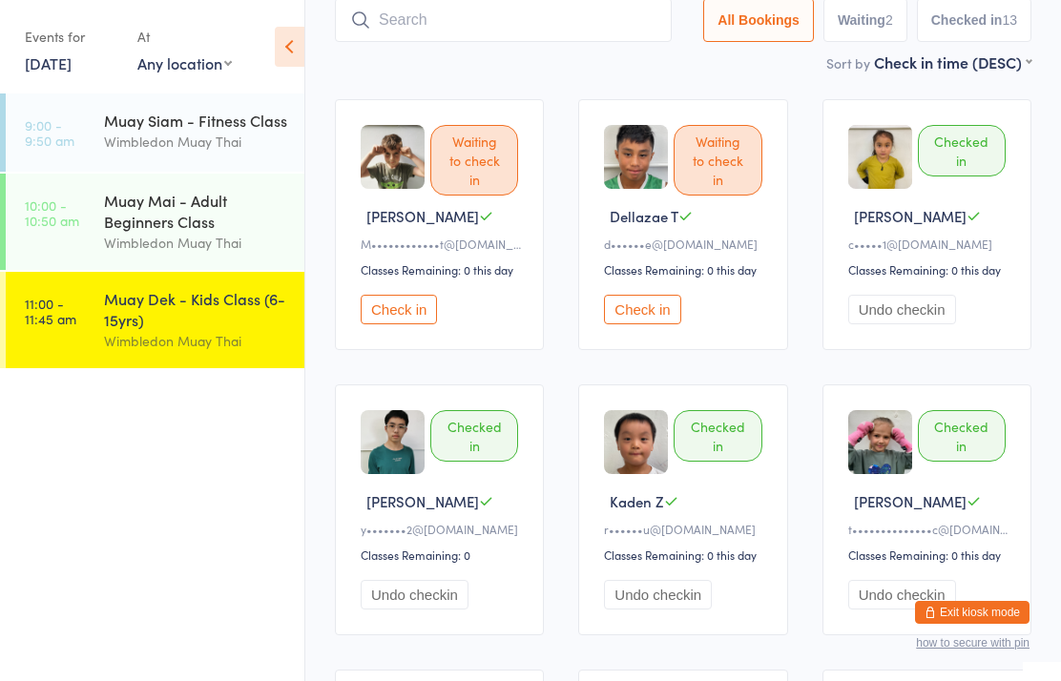
click at [393, 25] on input "search" at bounding box center [503, 20] width 337 height 44
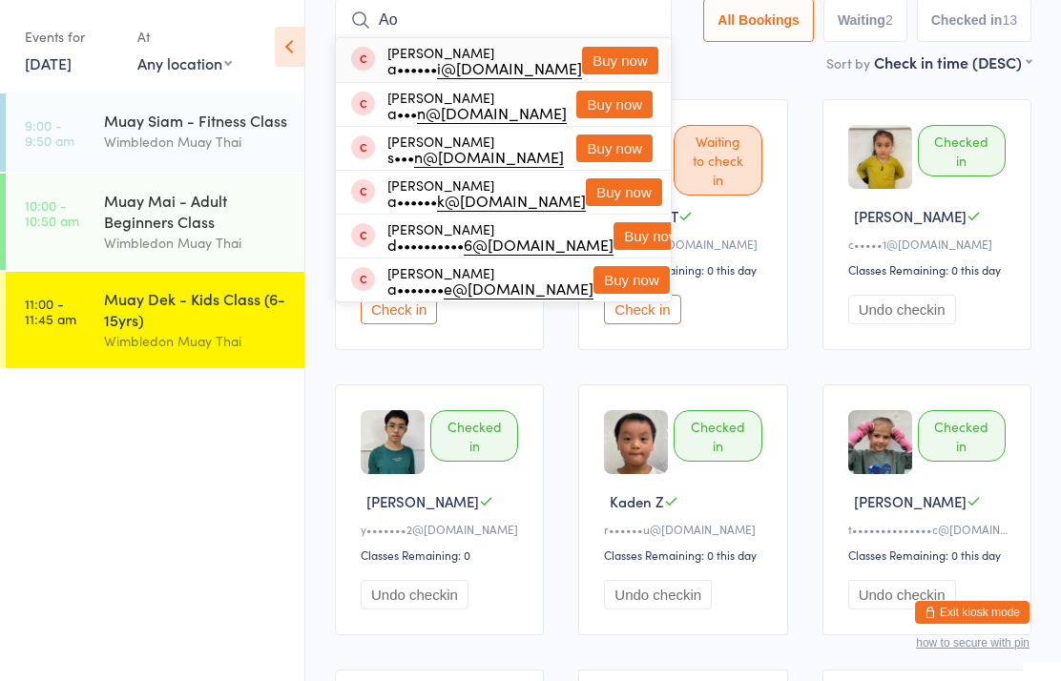
type input "A"
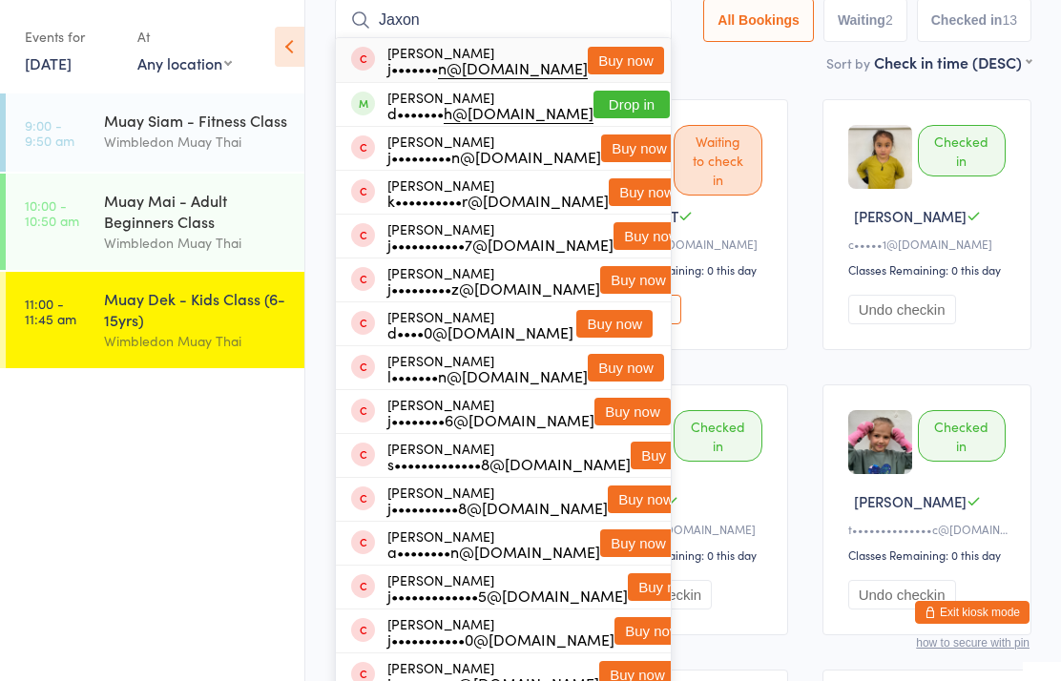
type input "Jaxon"
click at [615, 96] on button "Drop in" at bounding box center [631, 105] width 76 height 28
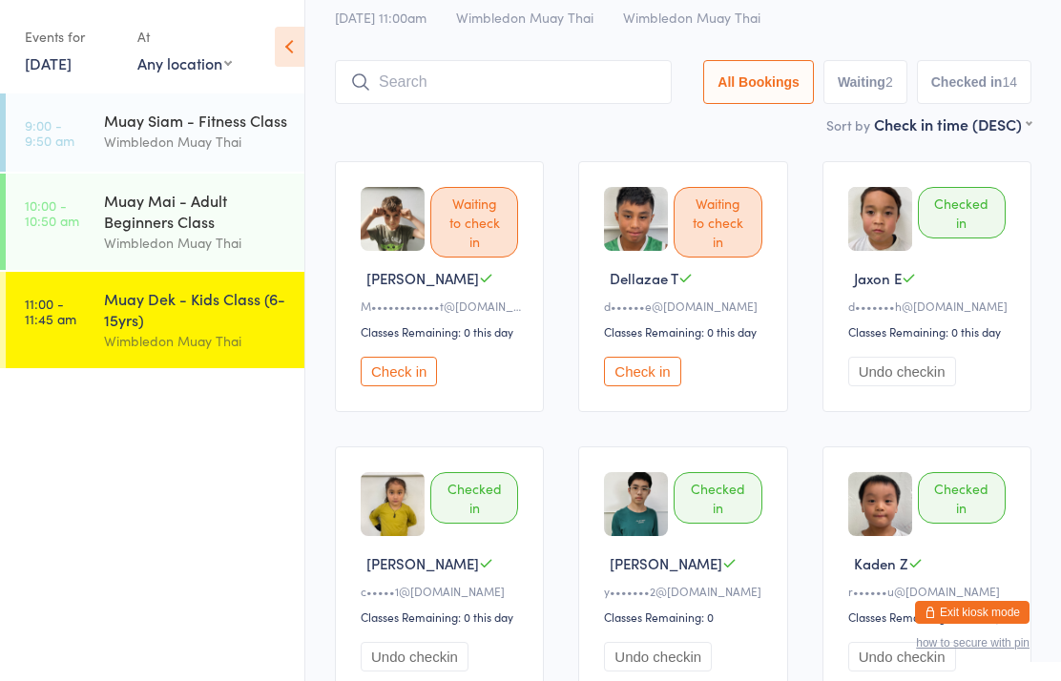
scroll to position [0, 0]
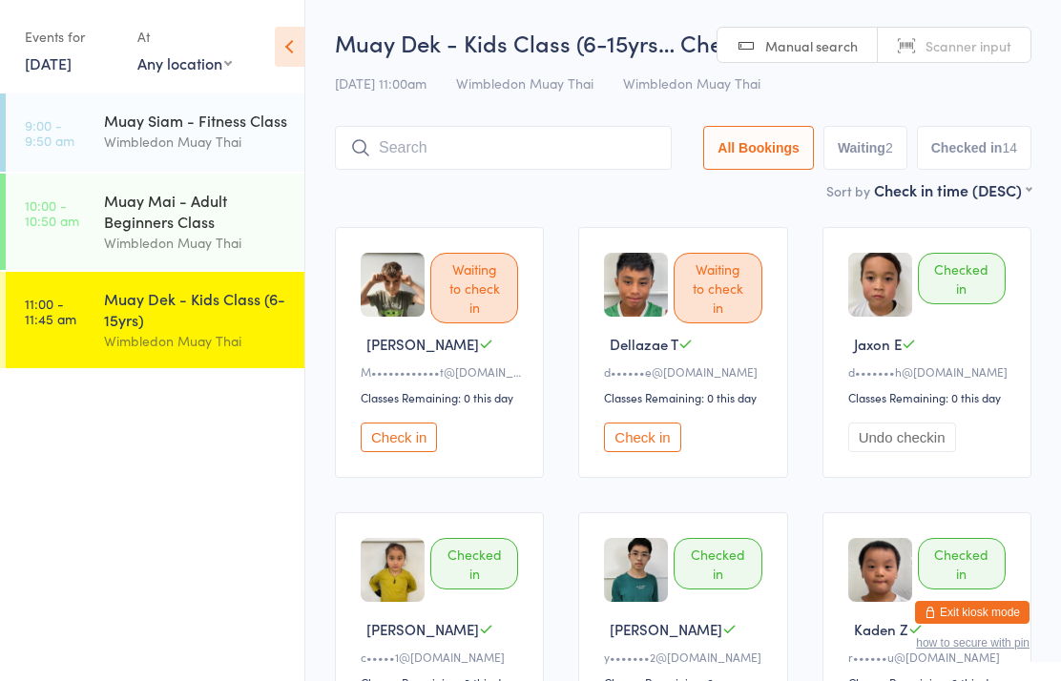
click at [546, 167] on input "search" at bounding box center [503, 148] width 337 height 44
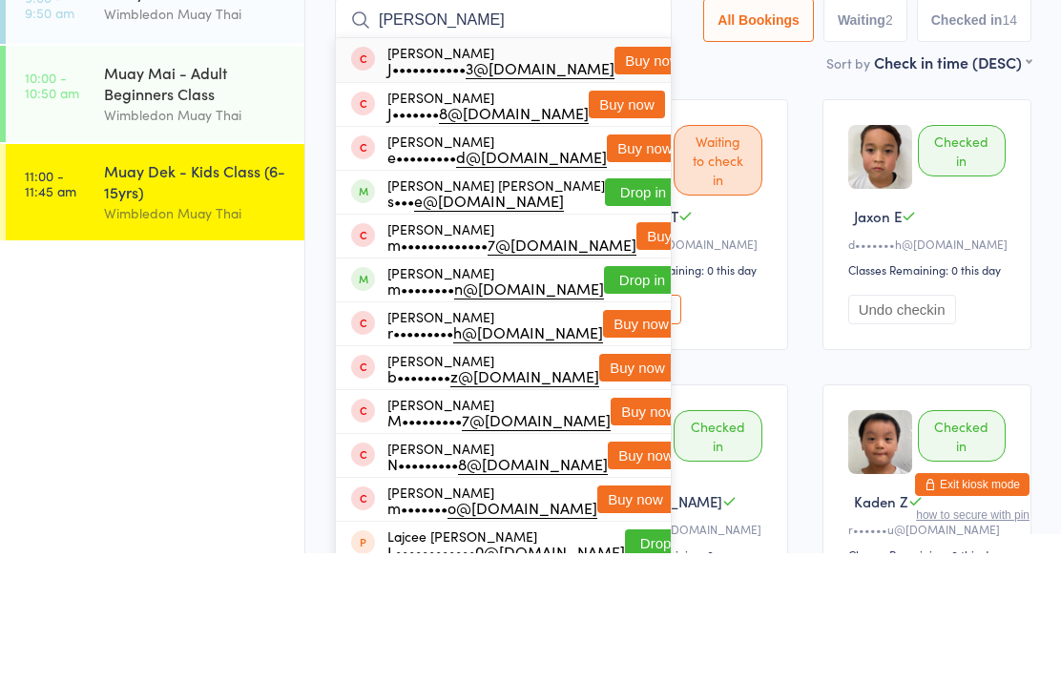
type input "[PERSON_NAME]"
click at [616, 306] on button "Drop in" at bounding box center [643, 320] width 76 height 28
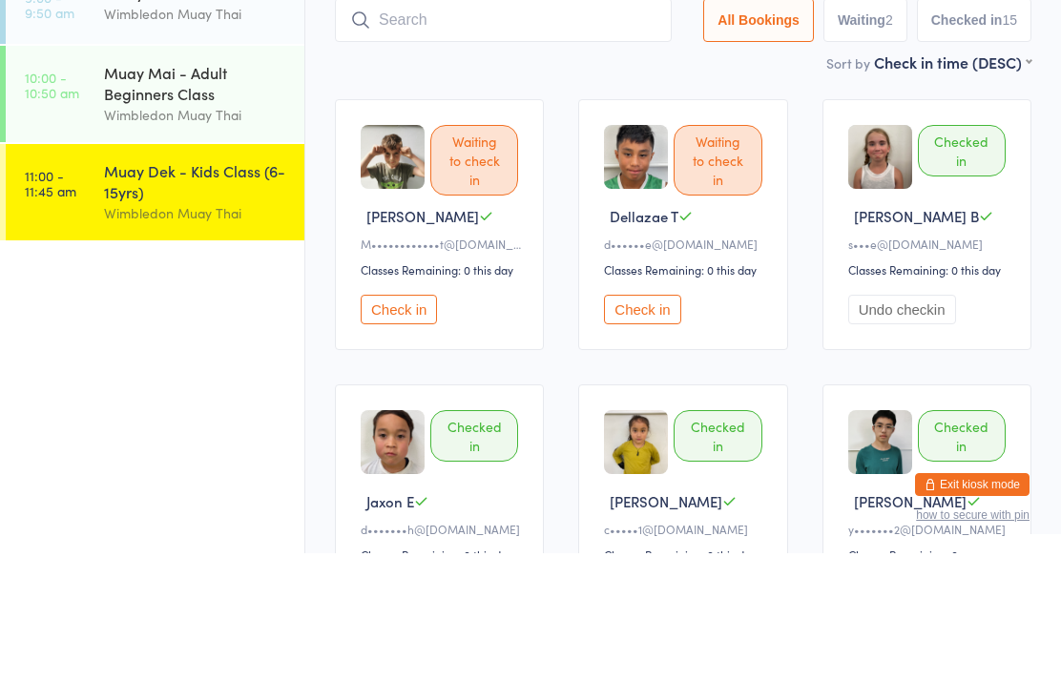
scroll to position [128, 0]
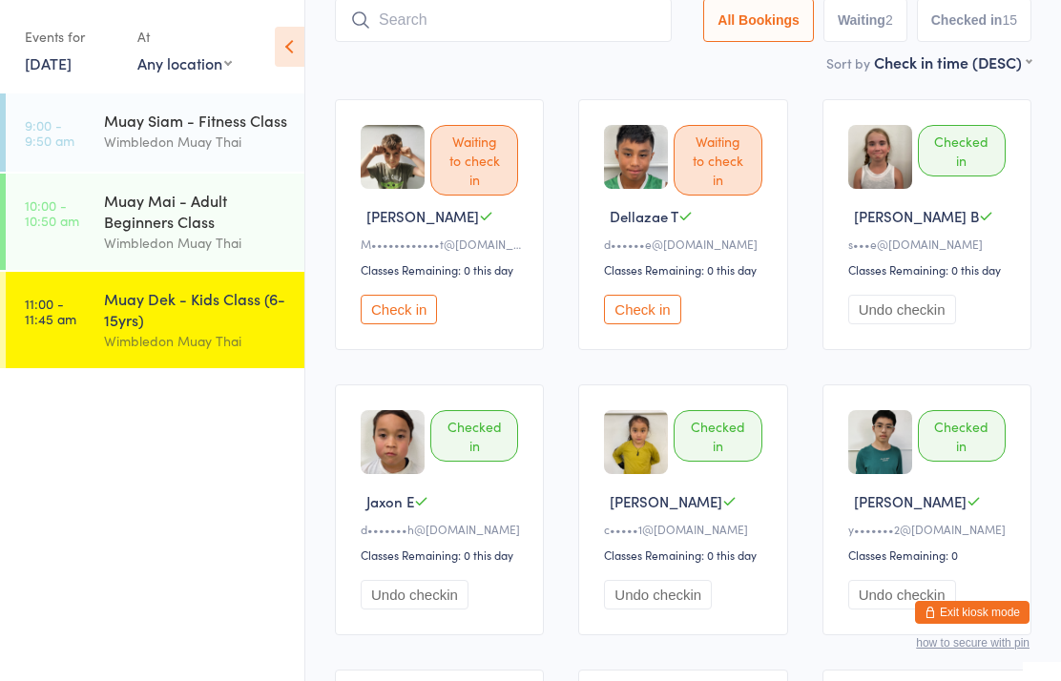
click at [435, 35] on input "search" at bounding box center [503, 20] width 337 height 44
type input "[DEMOGRAPHIC_DATA] a.cla"
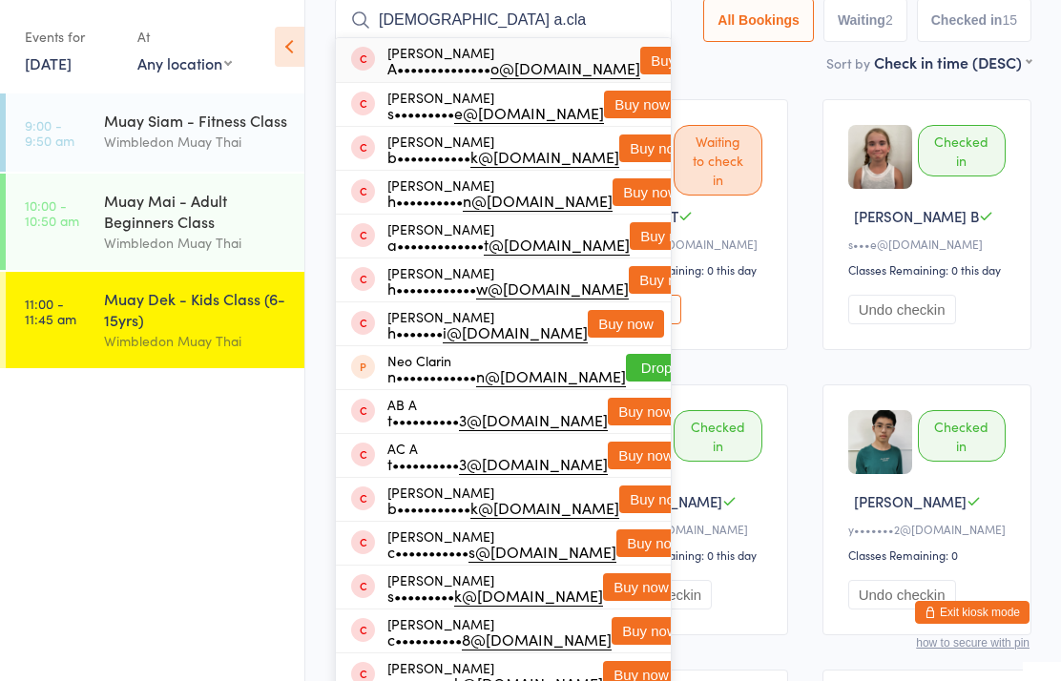
click at [640, 63] on button "Buy now" at bounding box center [678, 61] width 76 height 28
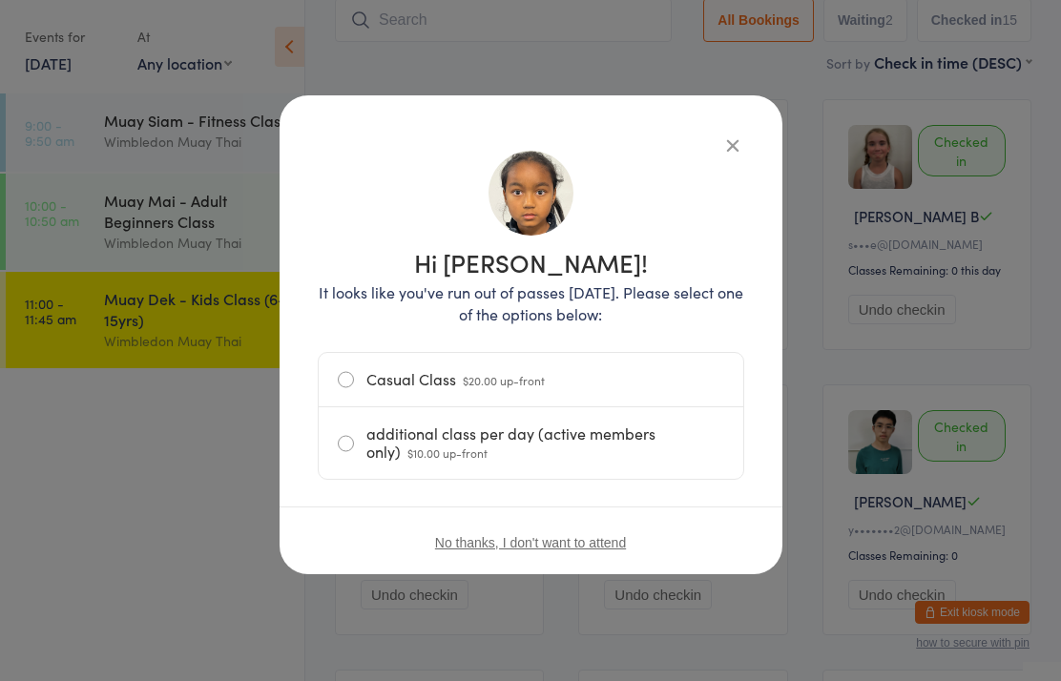
click at [353, 360] on label "Casual Class $20.00 up-front" at bounding box center [531, 379] width 386 height 53
click at [0, 0] on input "Casual Class $20.00 up-front" at bounding box center [0, 0] width 0 height 0
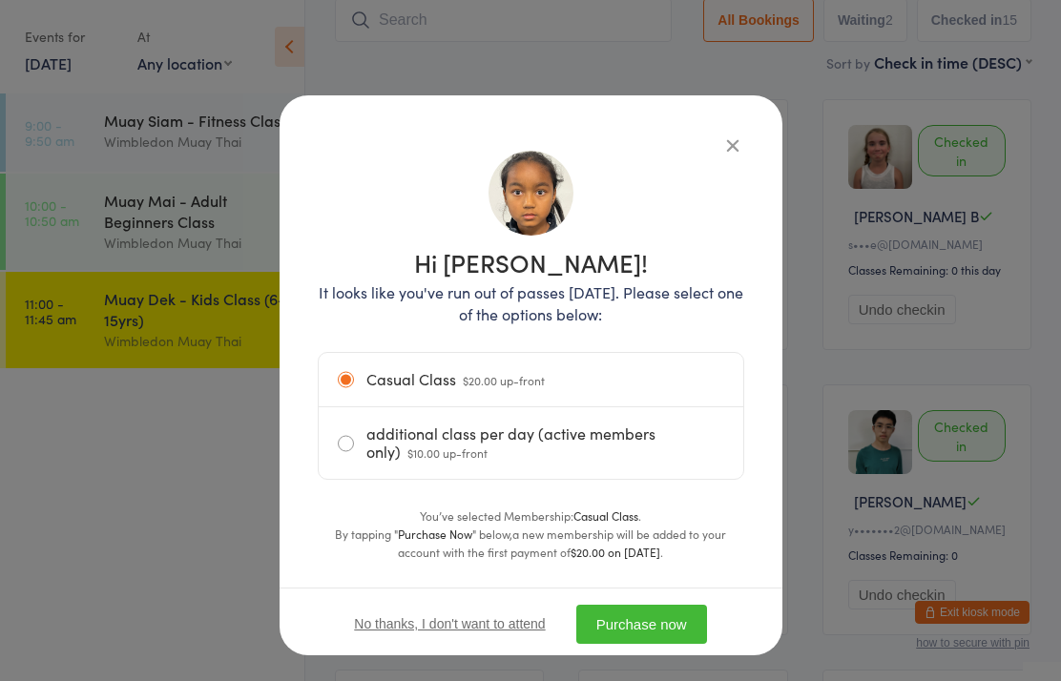
click at [648, 626] on button "Purchase now" at bounding box center [641, 624] width 131 height 39
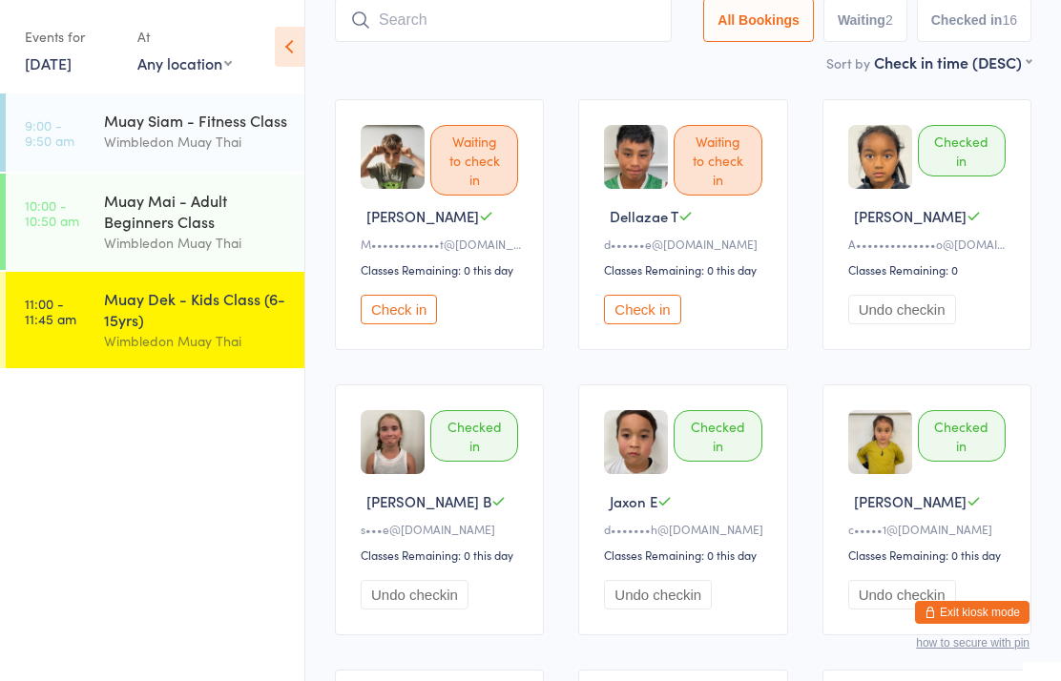
click at [114, 304] on div "Muay Dek - Kids Class (6-15yrs)" at bounding box center [196, 309] width 184 height 42
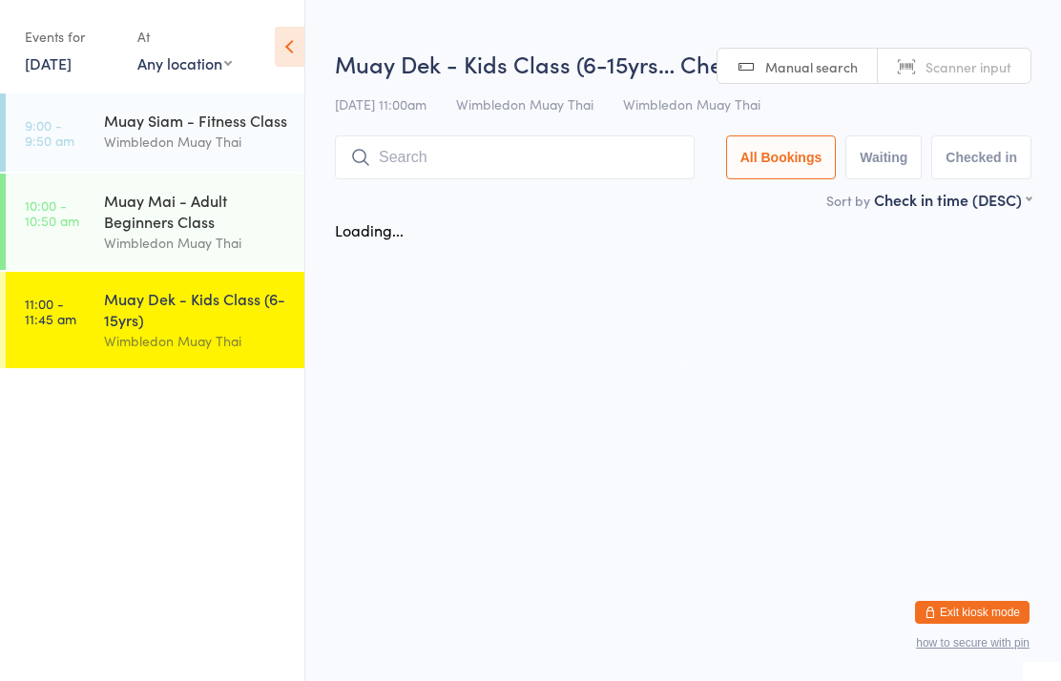
scroll to position [0, 0]
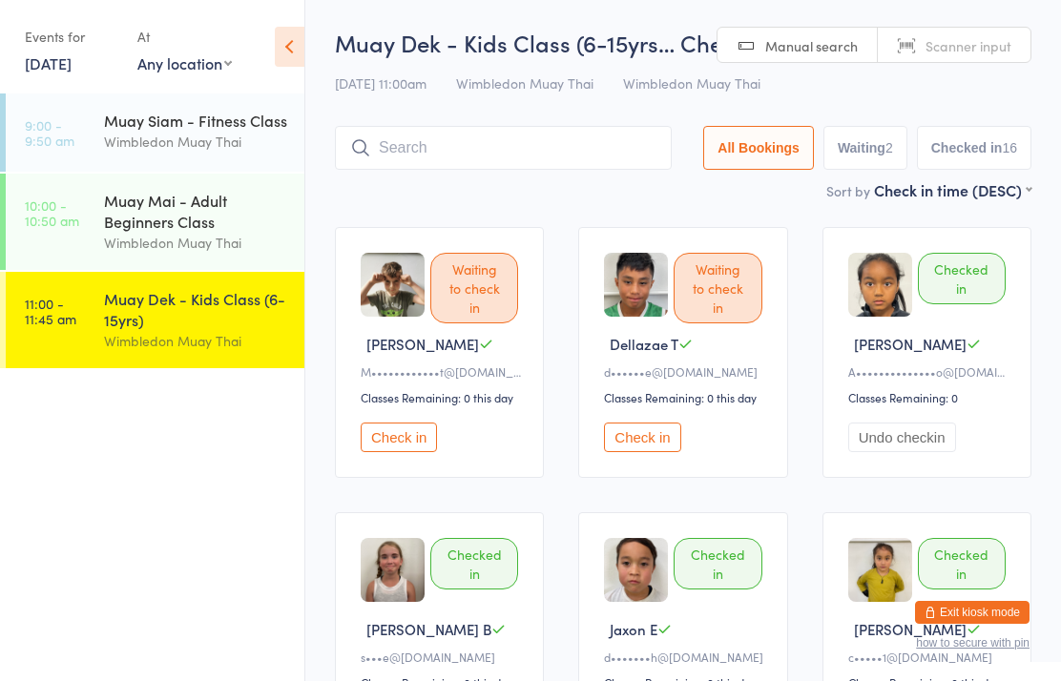
click at [96, 313] on link "11:00 - 11:45 am Muay Dek - Kids Class (6-15yrs) Wimbledon Muay Thai" at bounding box center [155, 320] width 299 height 96
click at [38, 326] on time "11:00 - 11:45 am" at bounding box center [51, 311] width 52 height 31
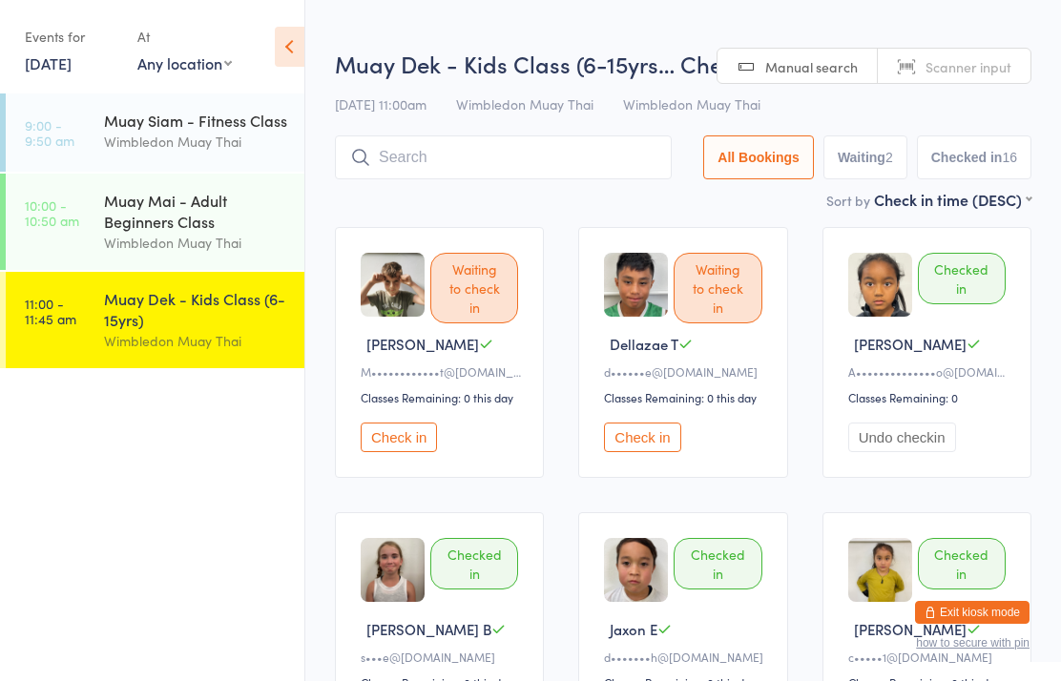
click at [59, 308] on time "11:00 - 11:45 am" at bounding box center [51, 311] width 52 height 31
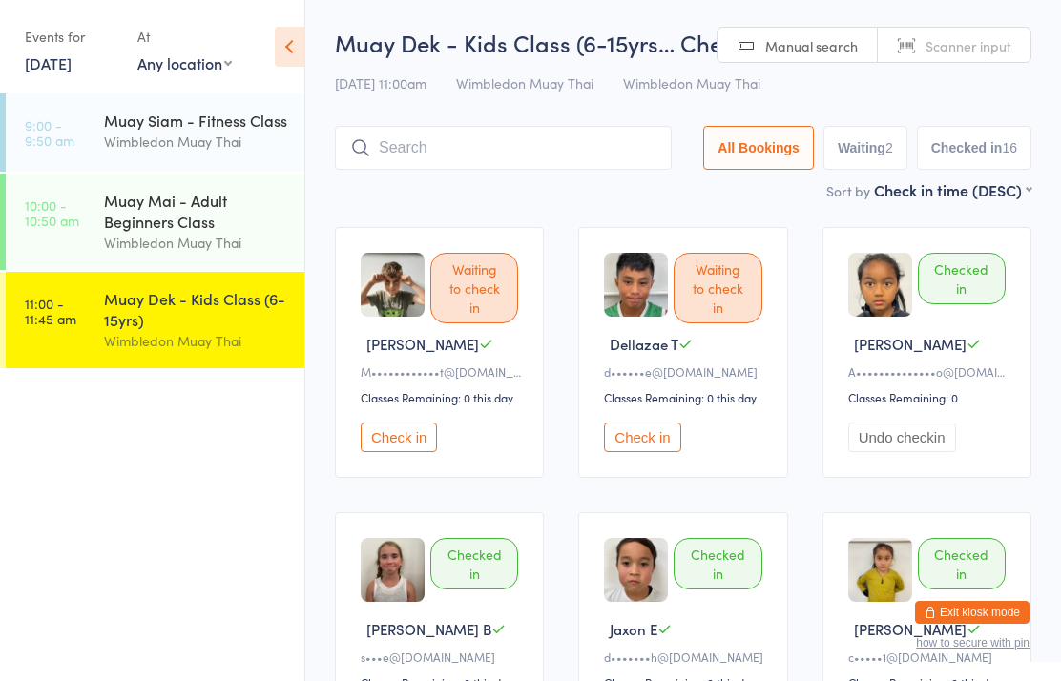
click at [406, 130] on input "search" at bounding box center [503, 148] width 337 height 44
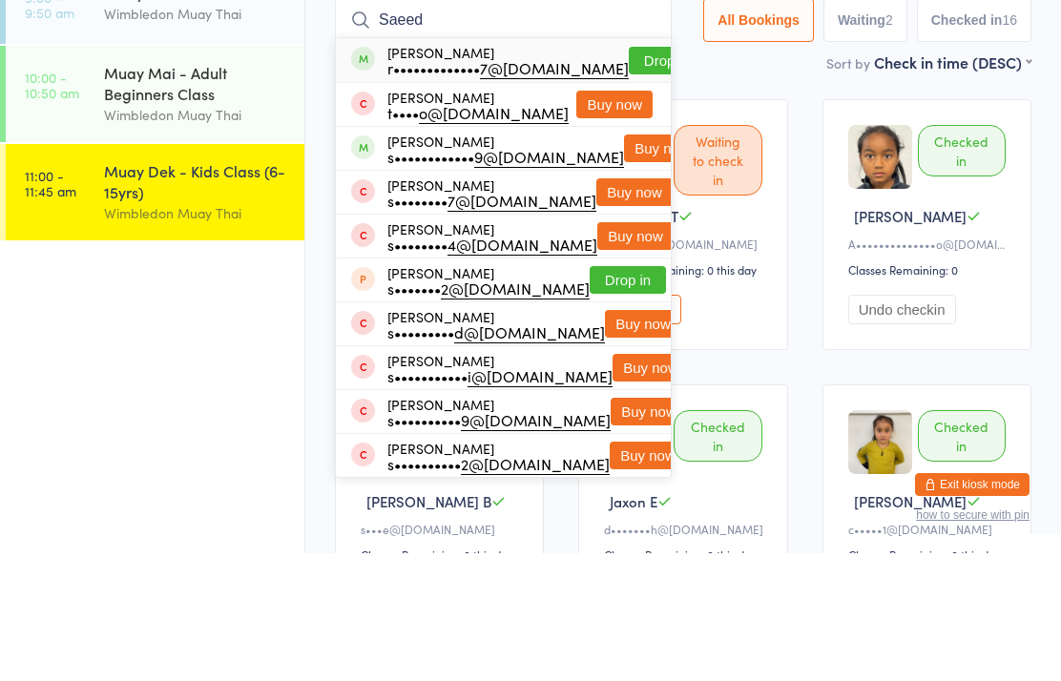
type input "Saeed"
click at [629, 175] on button "Drop in" at bounding box center [667, 189] width 76 height 28
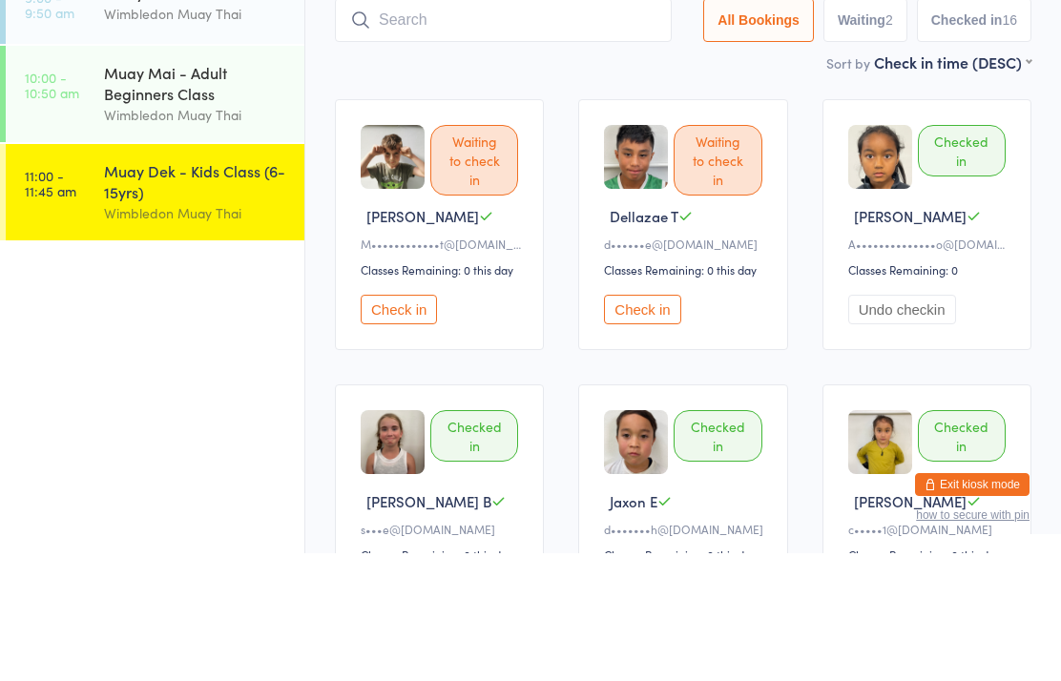
scroll to position [128, 0]
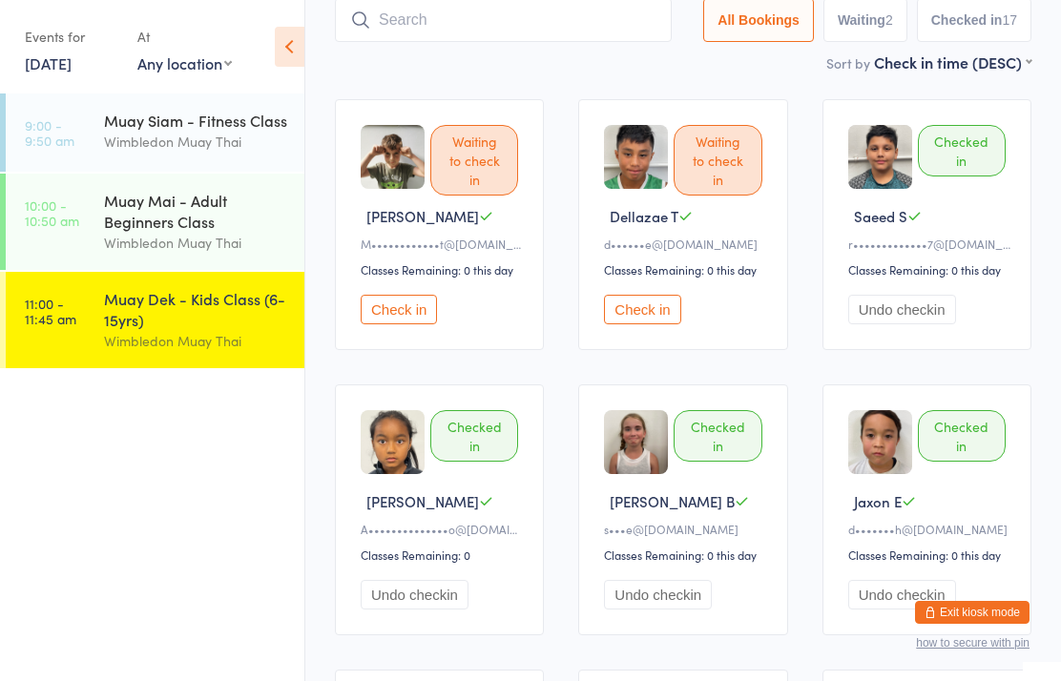
click at [506, 25] on input "search" at bounding box center [503, 20] width 337 height 44
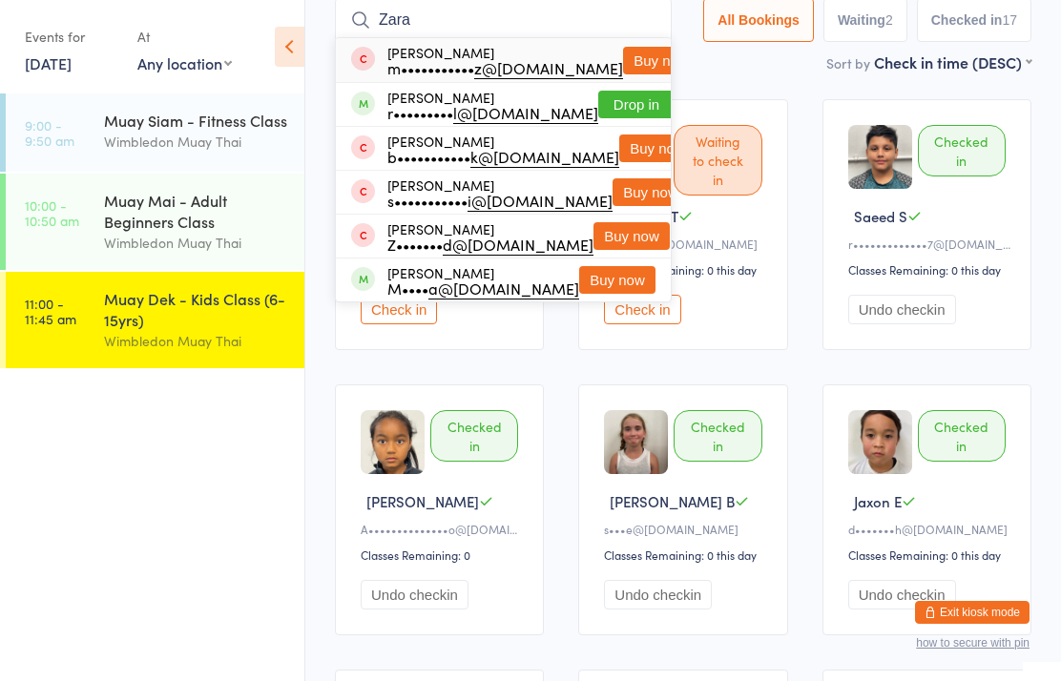
type input "Zara"
click at [616, 108] on button "Drop in" at bounding box center [636, 105] width 76 height 28
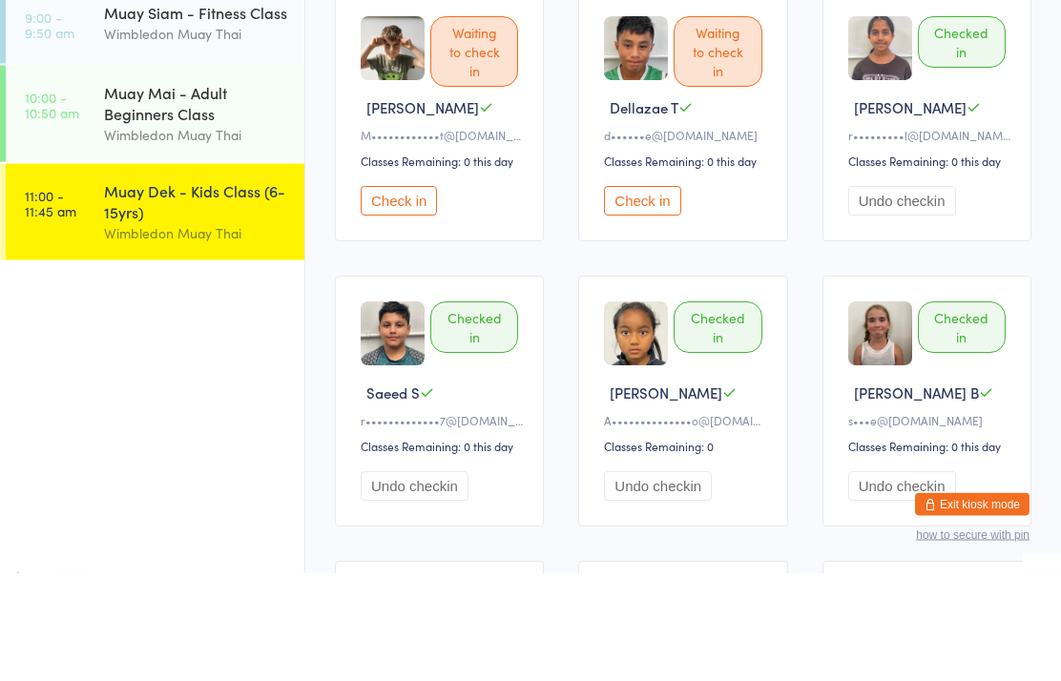
click at [170, 288] on div "Muay Dek - Kids Class (6-15yrs)" at bounding box center [196, 309] width 184 height 42
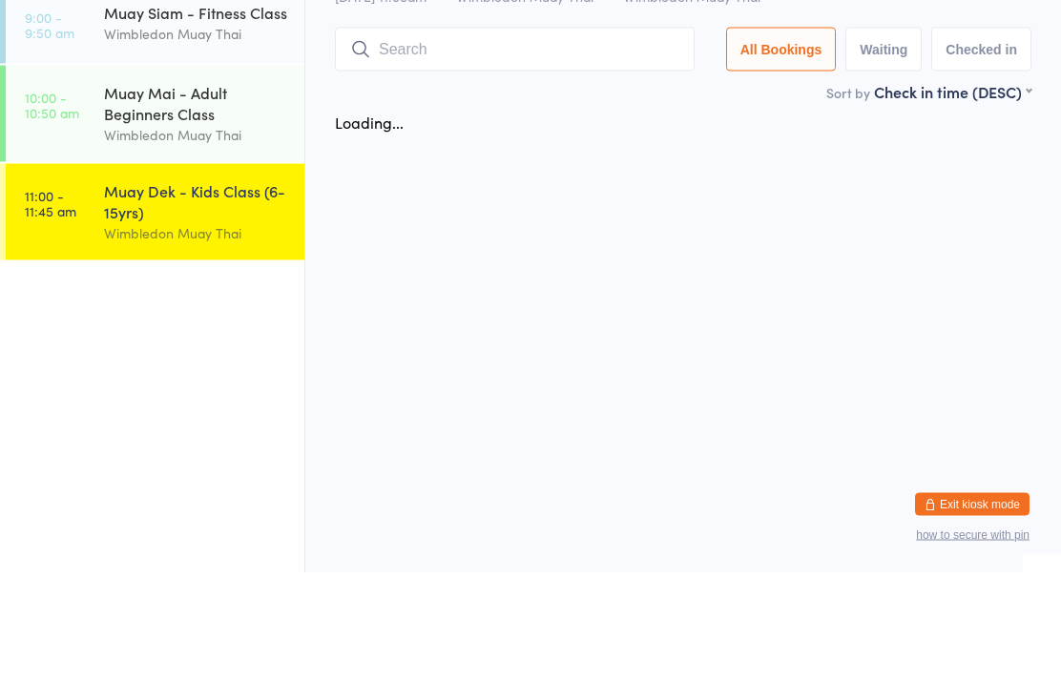
scroll to position [0, 0]
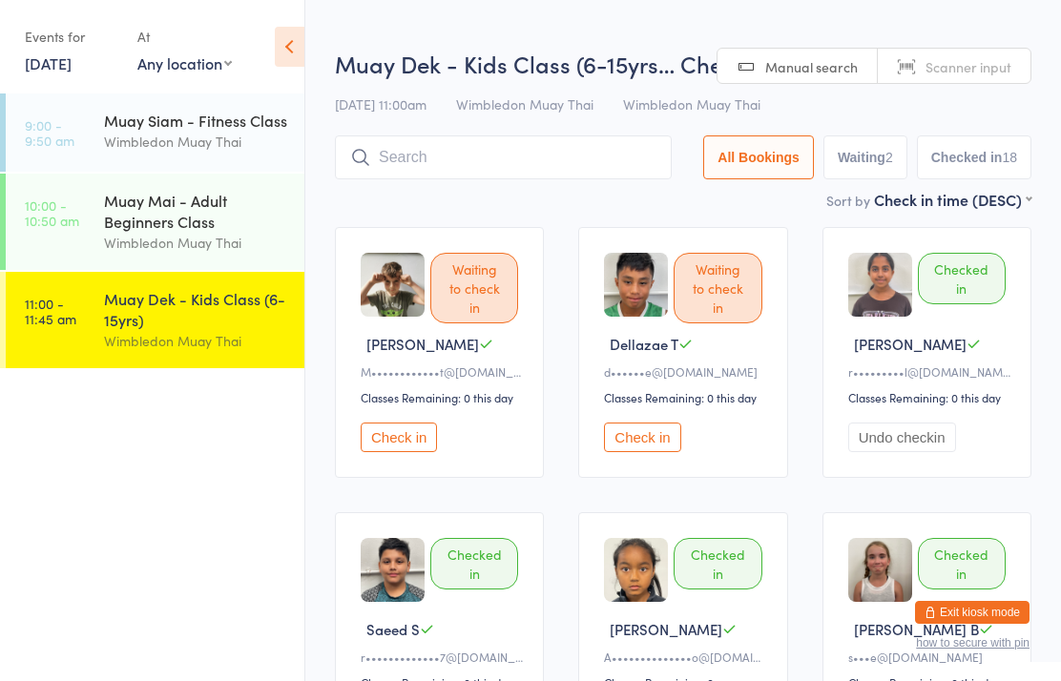
click at [225, 308] on div "Muay Dek - Kids Class (6-15yrs)" at bounding box center [196, 309] width 184 height 42
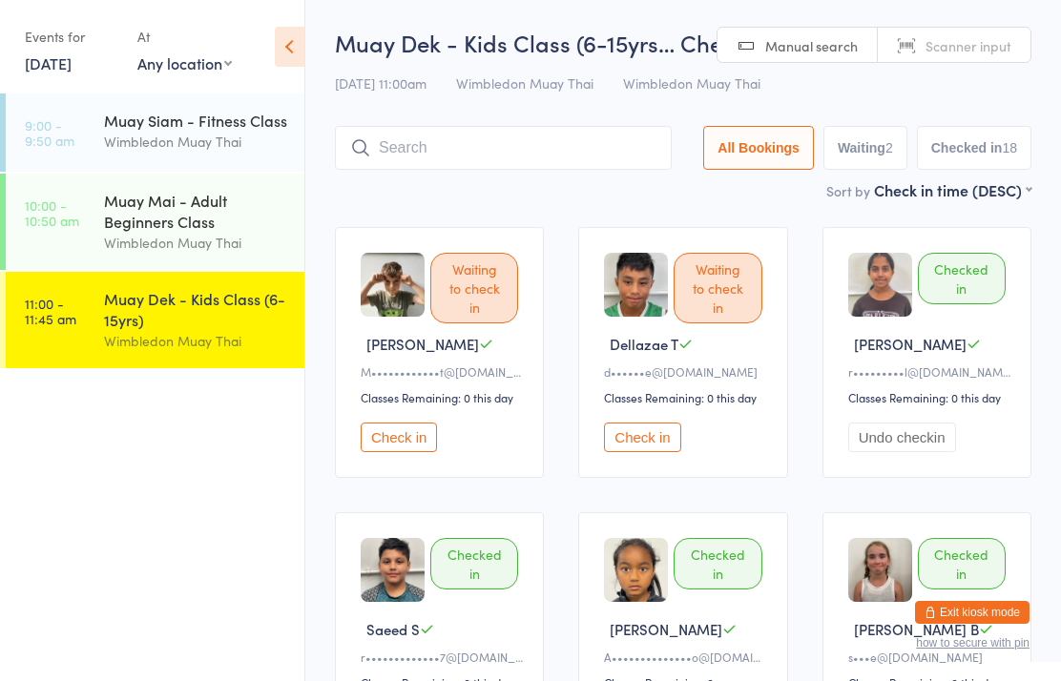
click at [408, 406] on div "Classes Remaining: 0 this day" at bounding box center [442, 397] width 163 height 16
click at [395, 445] on button "Check in" at bounding box center [399, 438] width 76 height 30
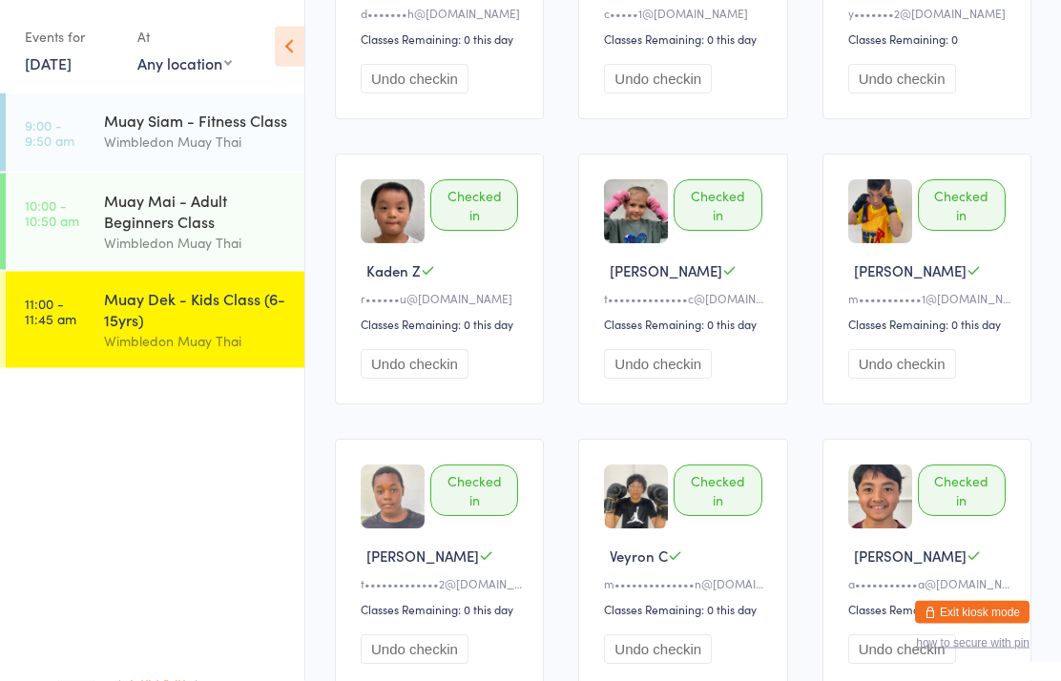
scroll to position [928, 0]
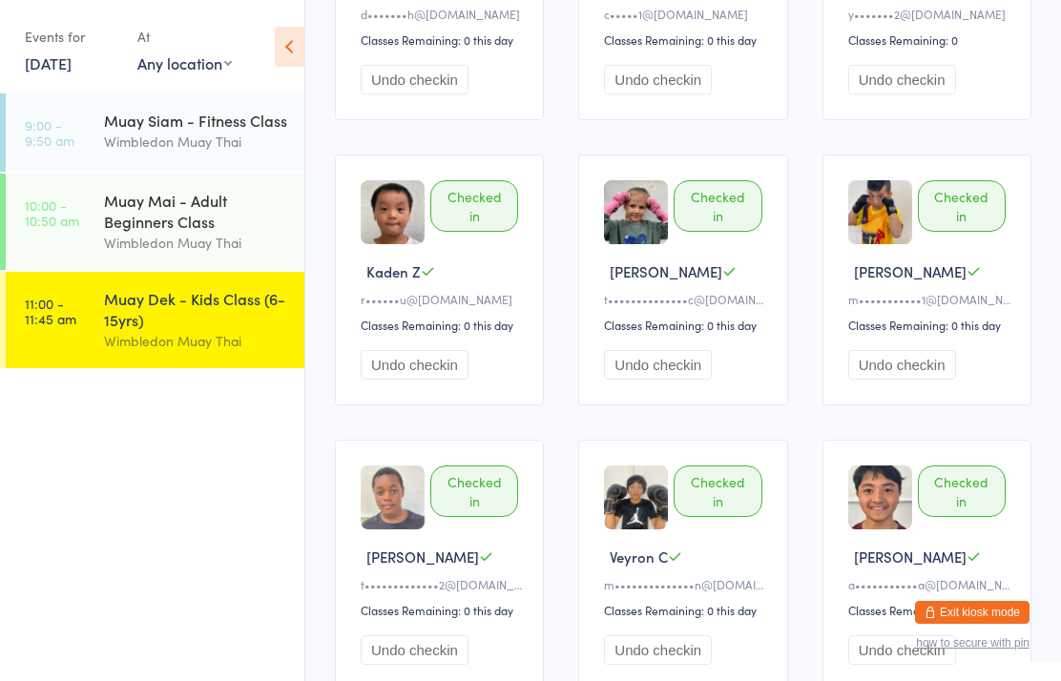
click at [238, 330] on div "Muay Dek - Kids Class (6-15yrs)" at bounding box center [196, 309] width 184 height 42
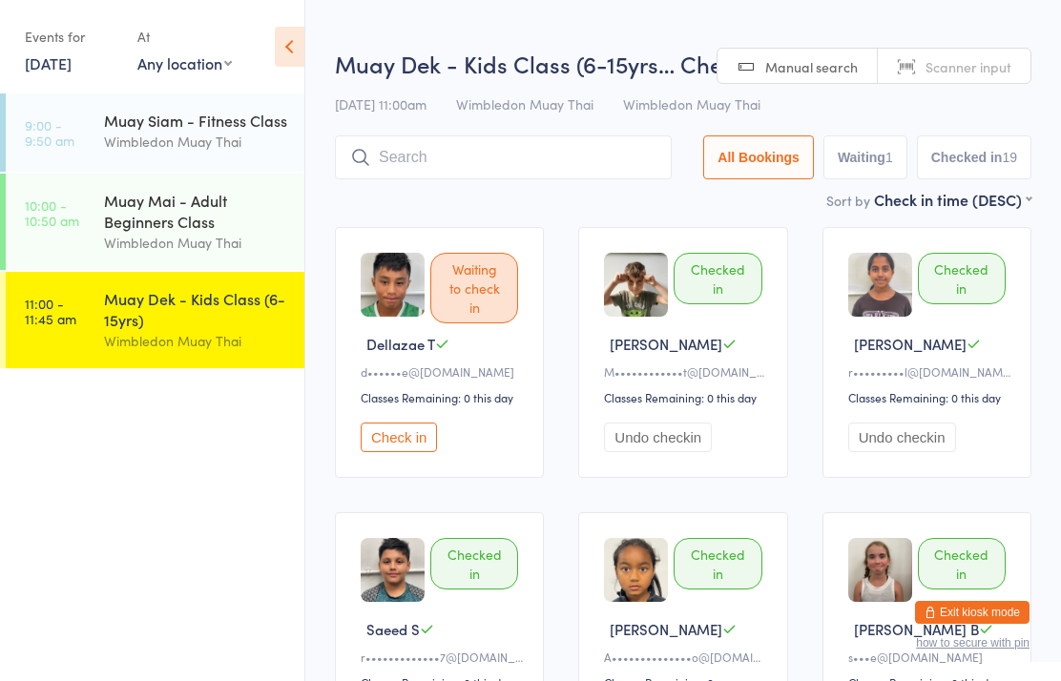
click at [199, 352] on div "Wimbledon Muay Thai" at bounding box center [196, 341] width 184 height 22
